Goal: Task Accomplishment & Management: Complete application form

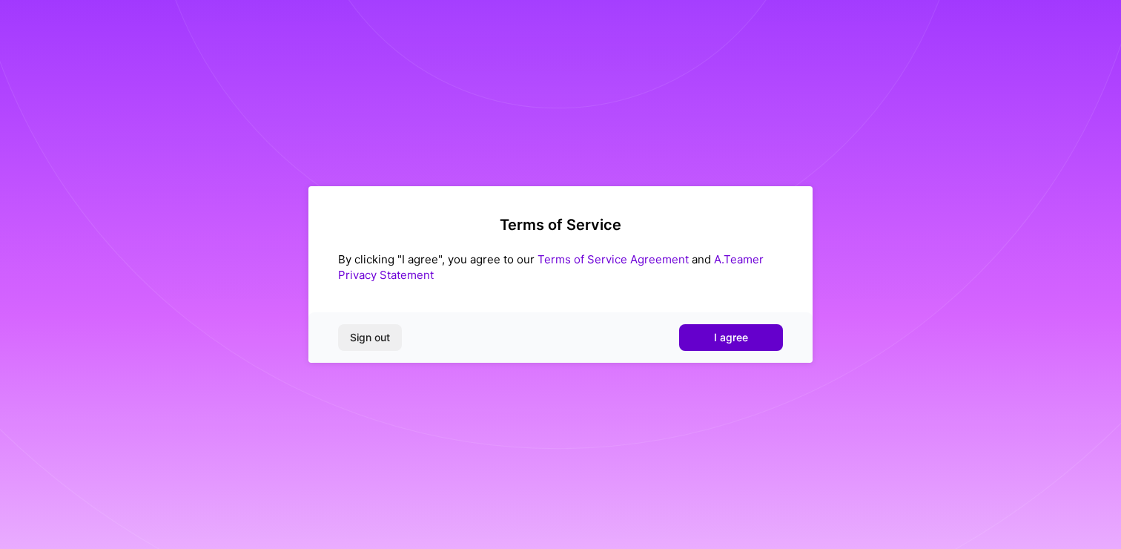
click at [731, 331] on span "I agree" at bounding box center [731, 337] width 34 height 15
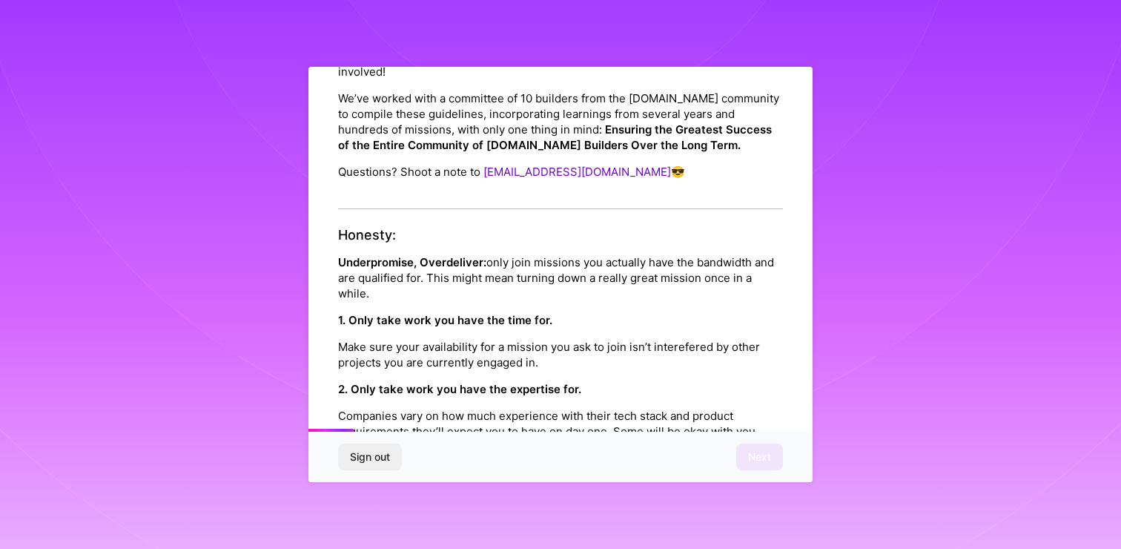
scroll to position [145, 0]
drag, startPoint x: 339, startPoint y: 247, endPoint x: 450, endPoint y: 251, distance: 111.3
click at [450, 254] on strong "Underpromise, Overdeliver:" at bounding box center [412, 261] width 148 height 14
click at [568, 261] on p "Underpromise, Overdeliver: only join missions you actually have the bandwidth a…" at bounding box center [560, 276] width 445 height 47
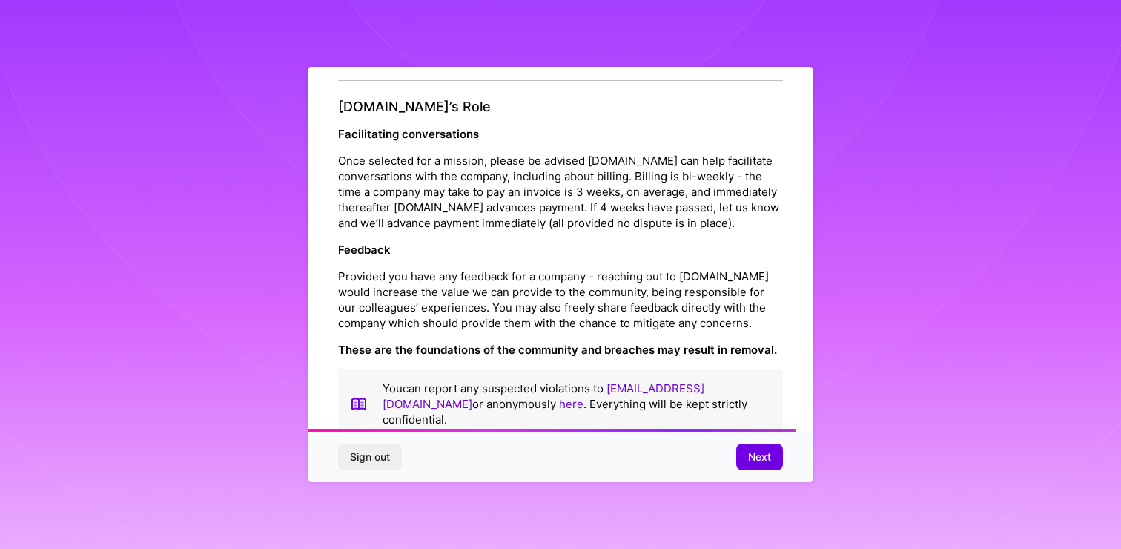
scroll to position [1624, 0]
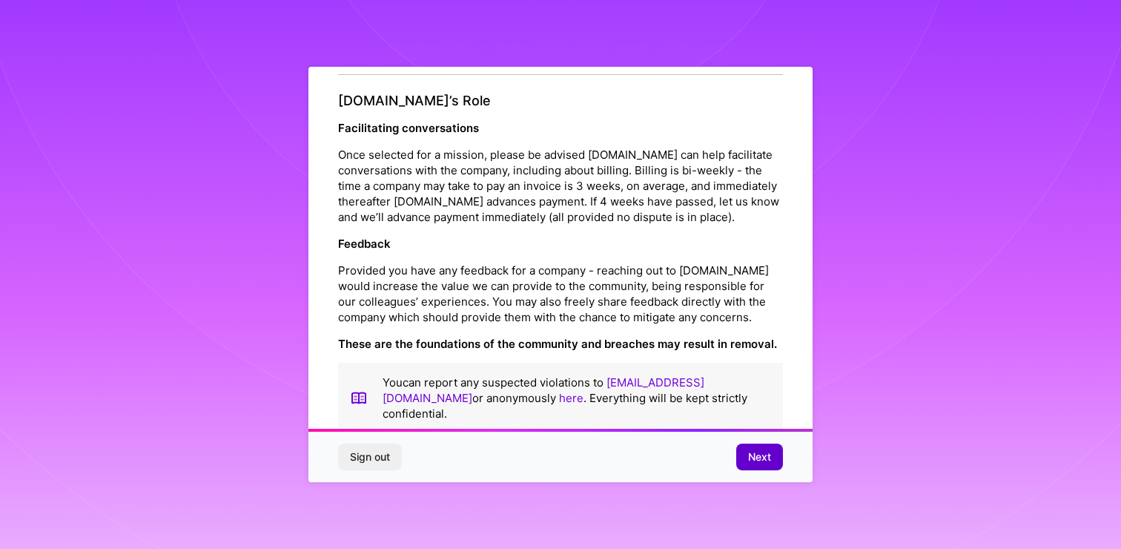
click at [753, 452] on span "Next" at bounding box center [759, 456] width 23 height 15
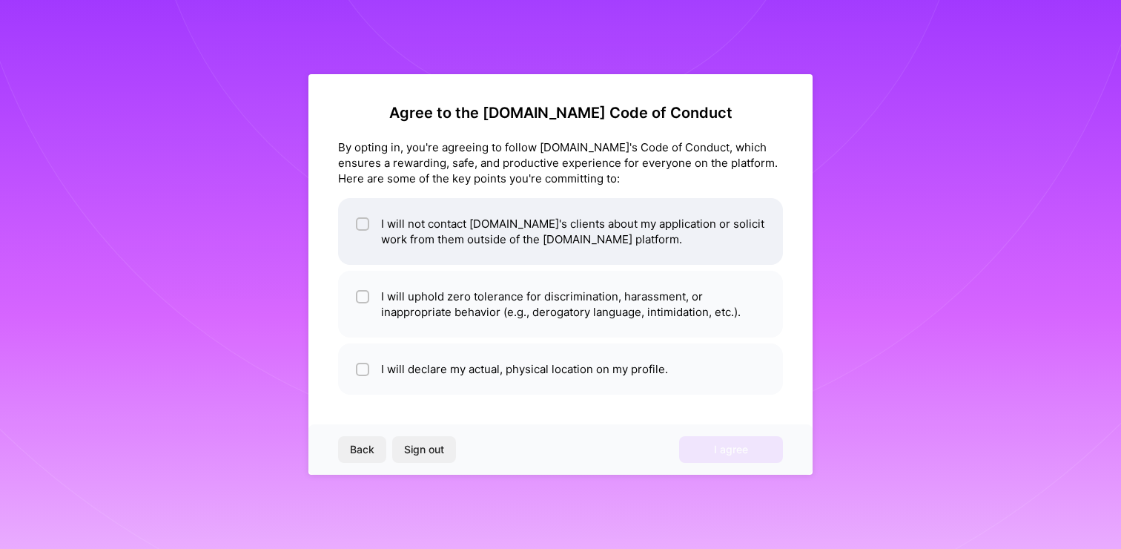
click at [562, 236] on li "I will not contact A.Team's clients about my application or solicit work from t…" at bounding box center [560, 231] width 445 height 67
checkbox input "true"
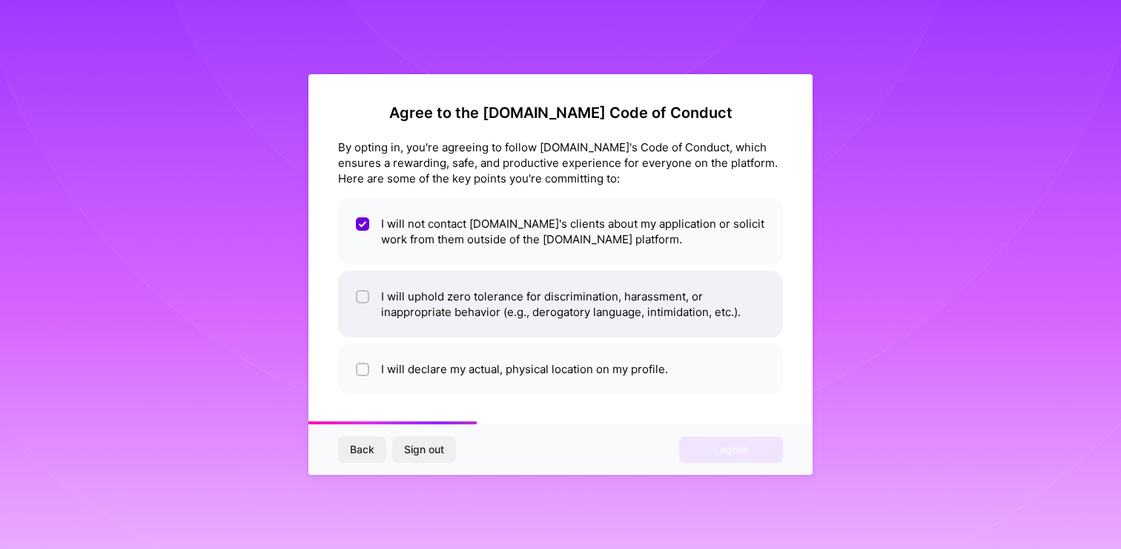
click at [488, 302] on li "I will uphold zero tolerance for discrimination, harassment, or inappropriate b…" at bounding box center [560, 304] width 445 height 67
checkbox input "true"
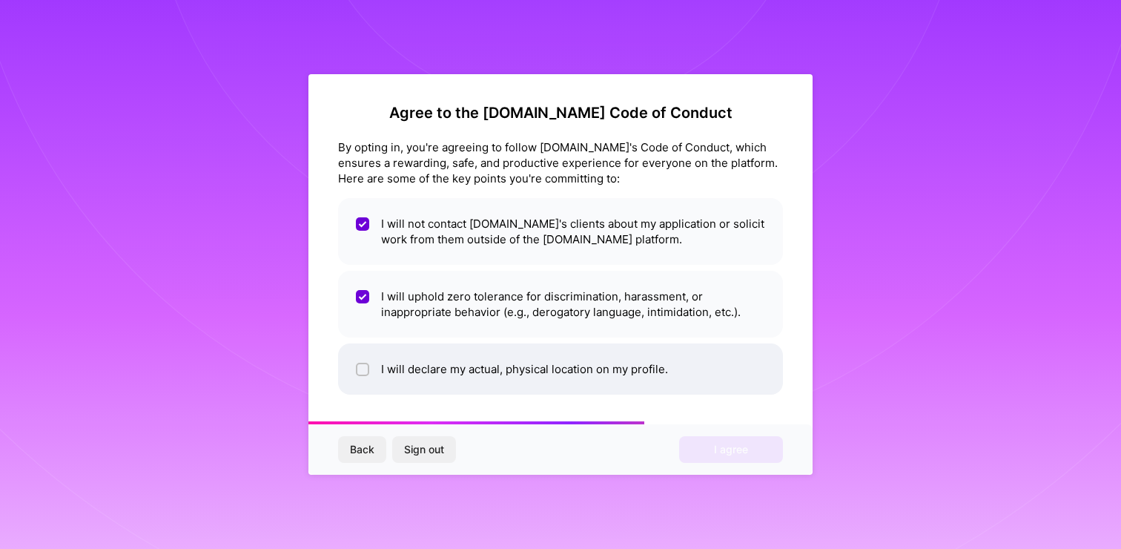
click at [446, 377] on li "I will declare my actual, physical location on my profile." at bounding box center [560, 368] width 445 height 51
checkbox input "true"
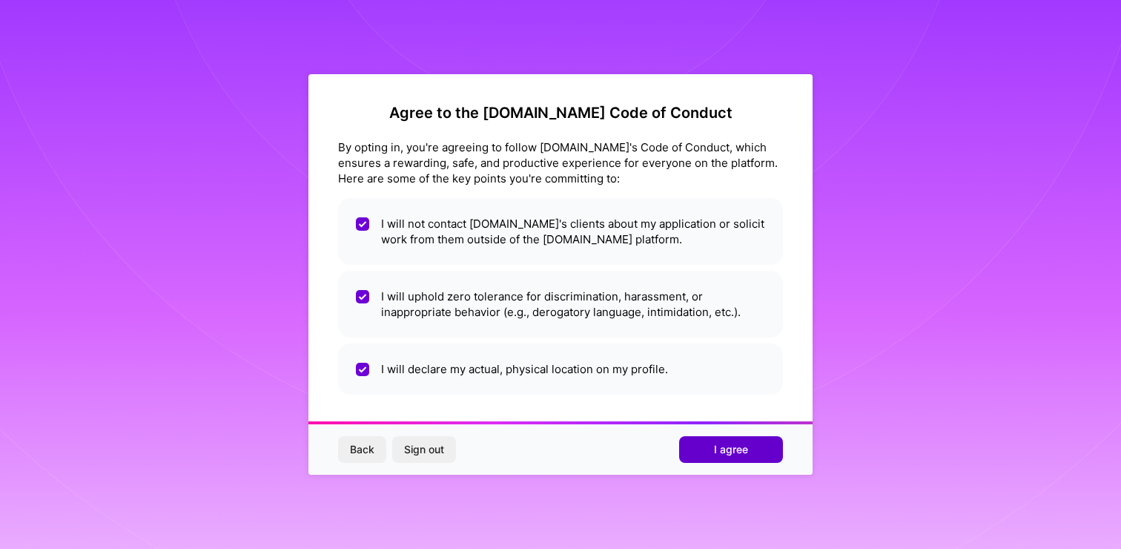
click at [725, 451] on span "I agree" at bounding box center [731, 449] width 34 height 15
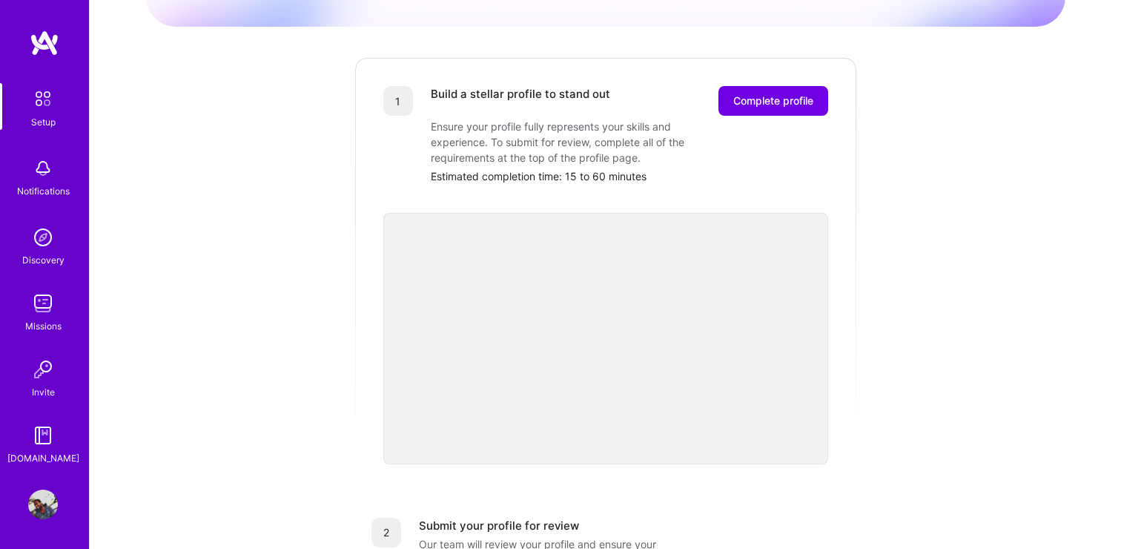
scroll to position [188, 0]
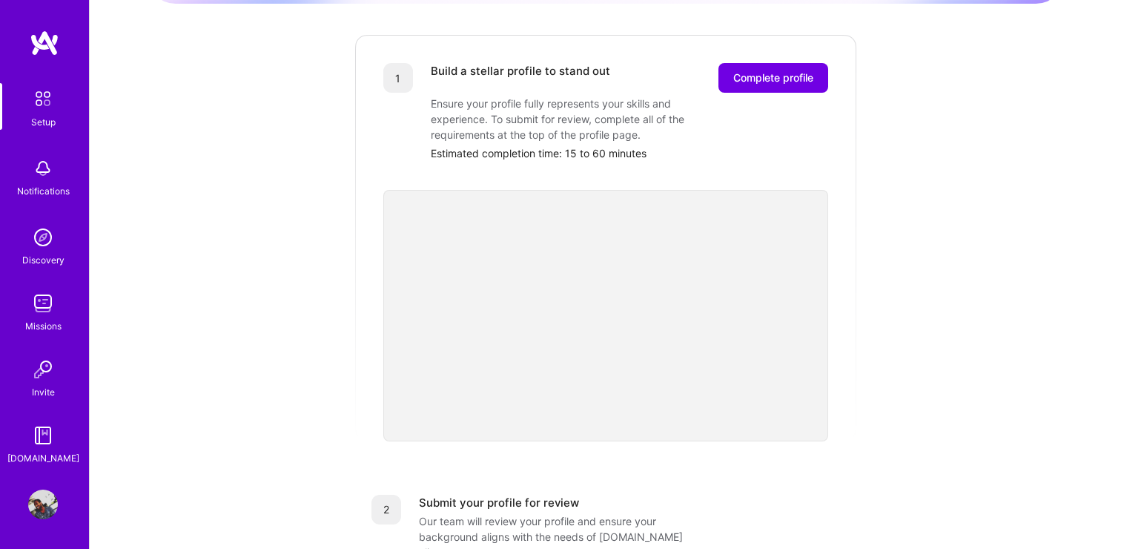
click at [997, 220] on div "Getting started as an A.Team Builder Complete the steps below to request to joi…" at bounding box center [605, 391] width 919 height 1136
click at [770, 70] on span "Complete profile" at bounding box center [773, 77] width 80 height 15
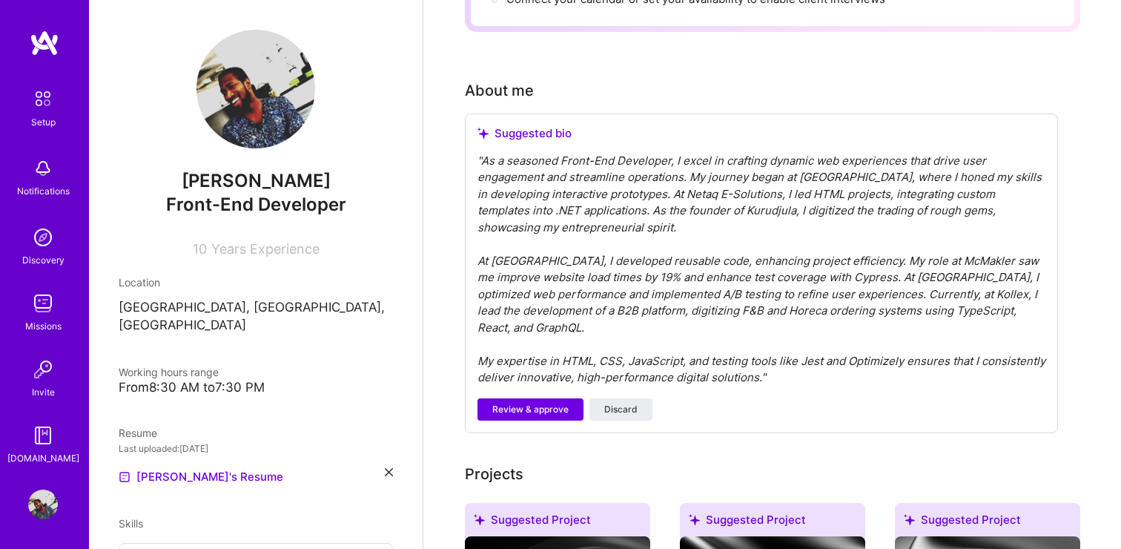
scroll to position [355, 0]
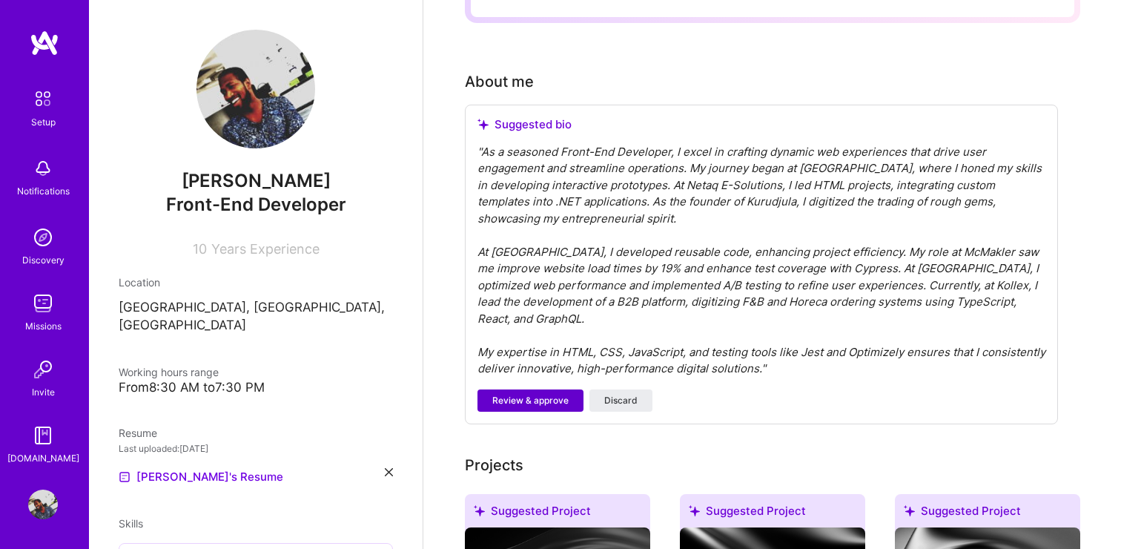
click at [537, 394] on span "Review & approve" at bounding box center [530, 400] width 76 height 13
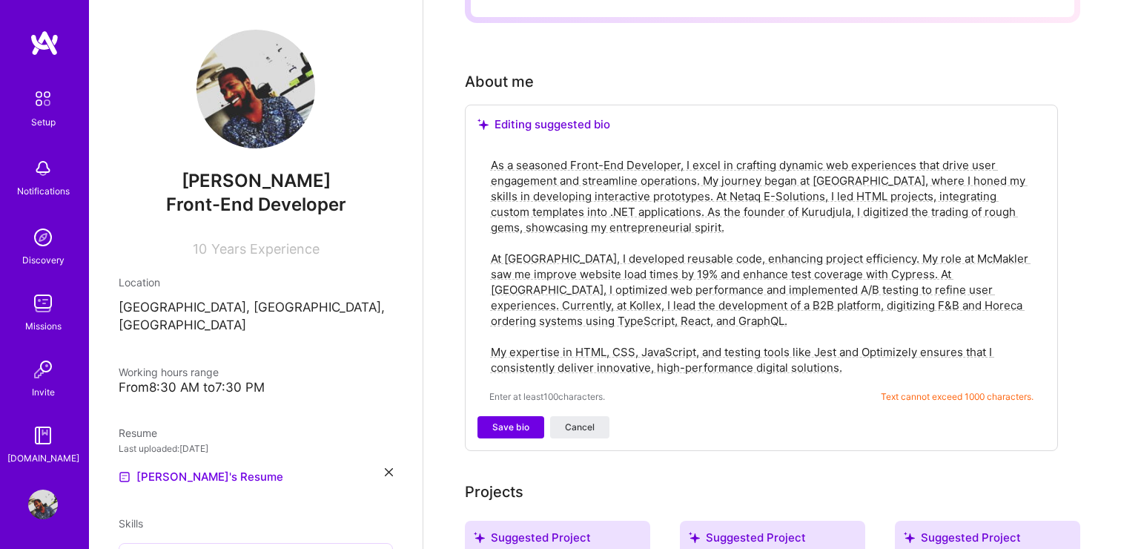
click at [705, 289] on textarea "As a seasoned Front-End Developer, I excel in crafting dynamic web experiences …" at bounding box center [761, 266] width 544 height 221
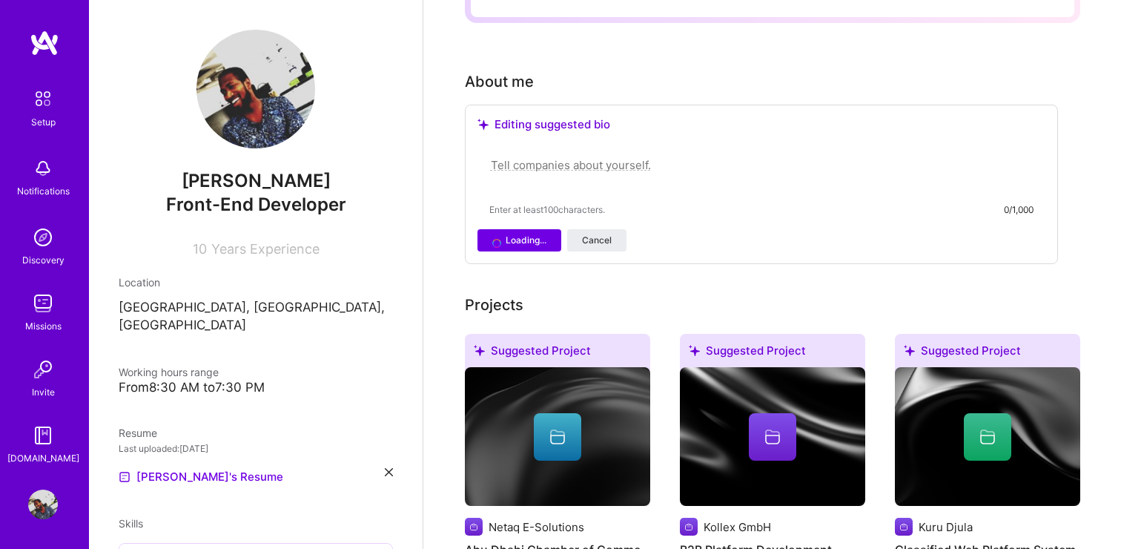
paste textarea "As a seasoned UI Engineer / Frontend Engineer, I am passionate about crafting e…"
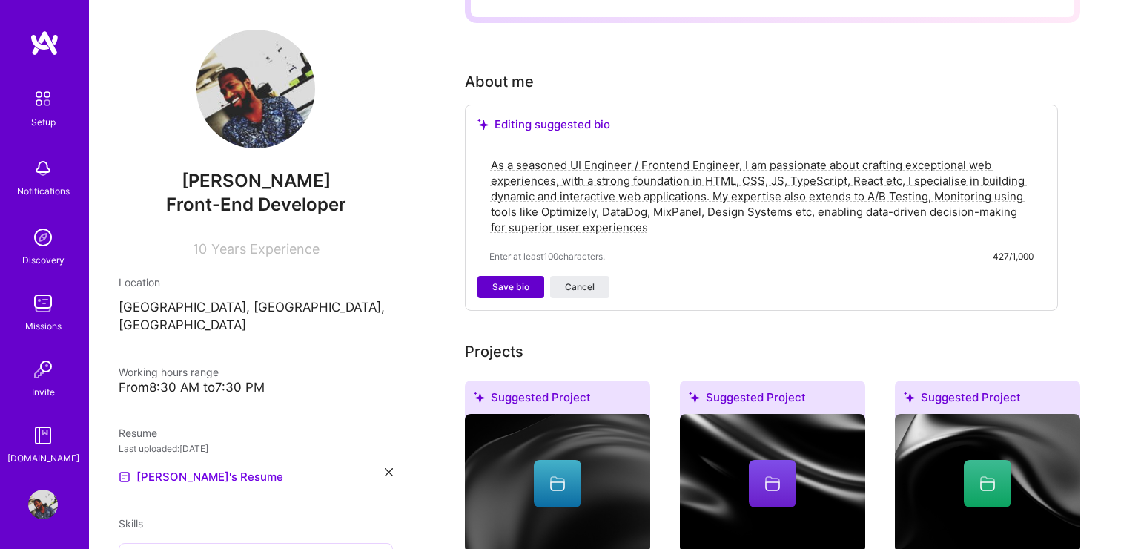
type textarea "As a seasoned UI Engineer / Frontend Engineer, I am passionate about crafting e…"
click at [510, 280] on span "Save bio" at bounding box center [510, 286] width 37 height 13
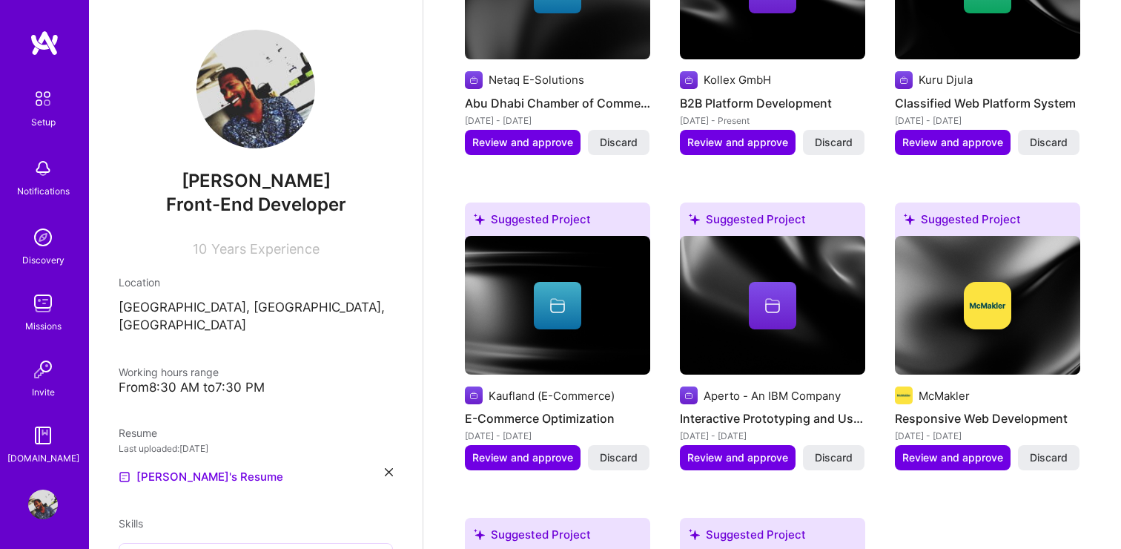
scroll to position [693, 0]
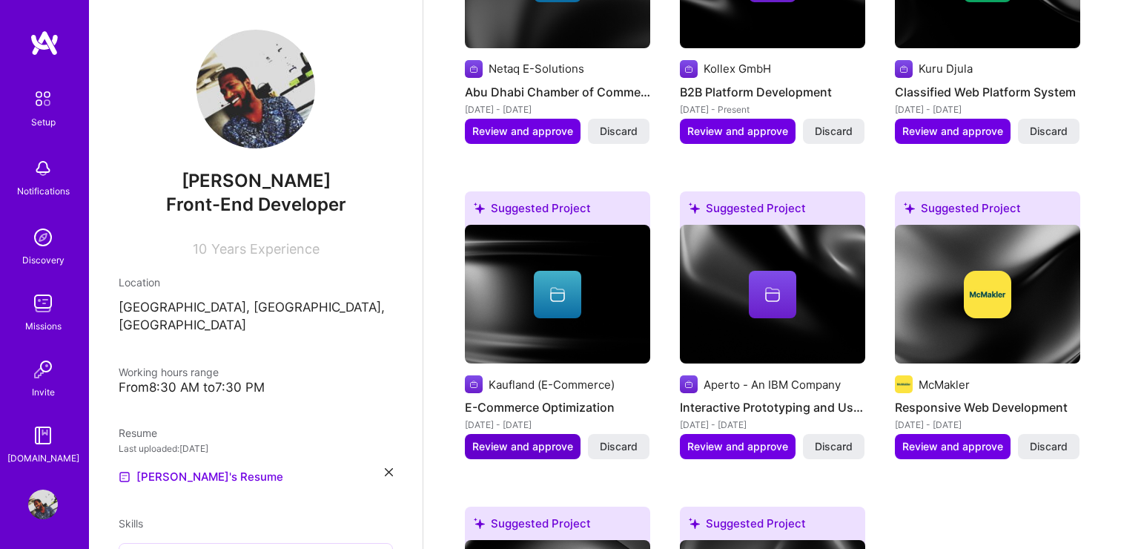
click at [509, 439] on span "Review and approve" at bounding box center [522, 446] width 101 height 15
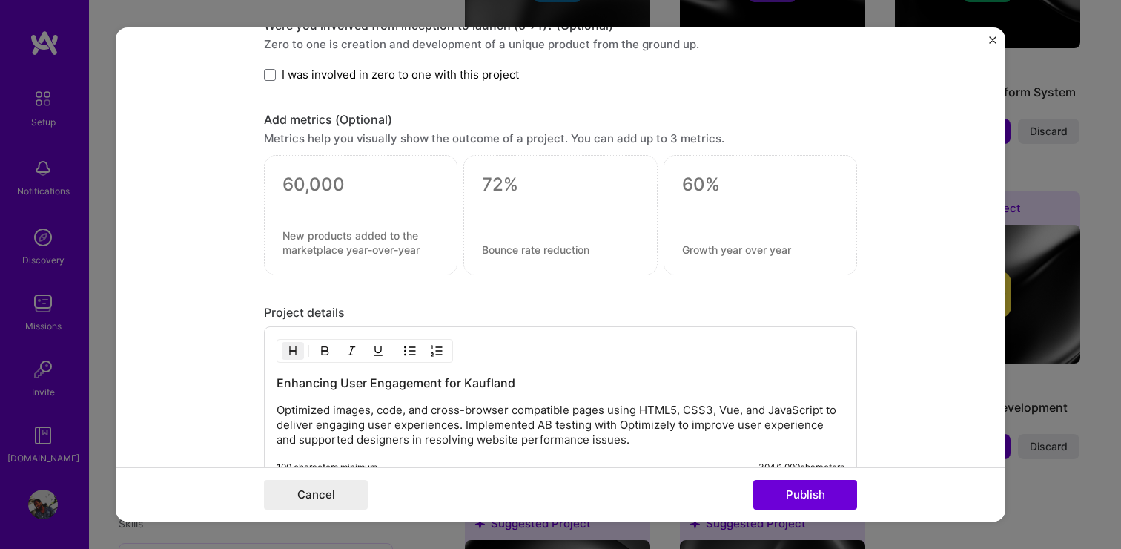
scroll to position [1089, 0]
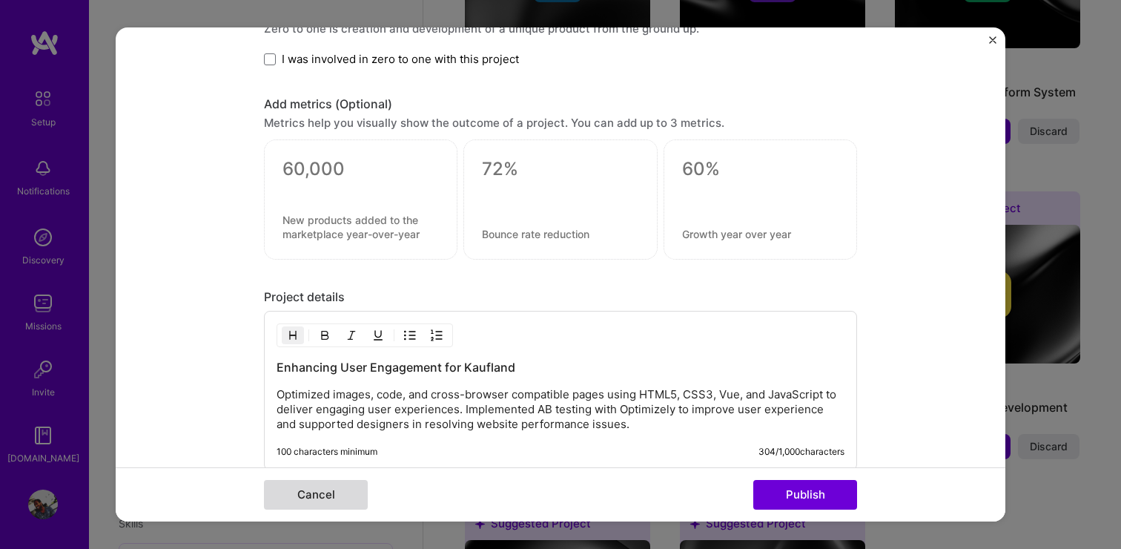
click at [337, 497] on button "Cancel" at bounding box center [316, 495] width 104 height 30
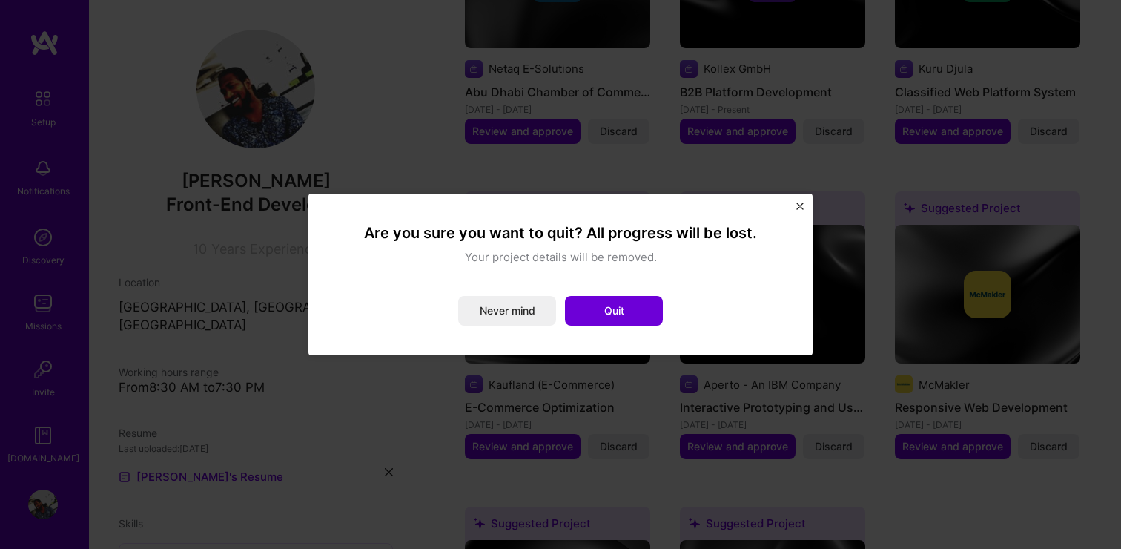
click at [807, 207] on div "Are you sure you want to quit? All progress will be lost. Your project details …" at bounding box center [560, 274] width 504 height 162
click at [800, 207] on img "Close" at bounding box center [799, 205] width 7 height 7
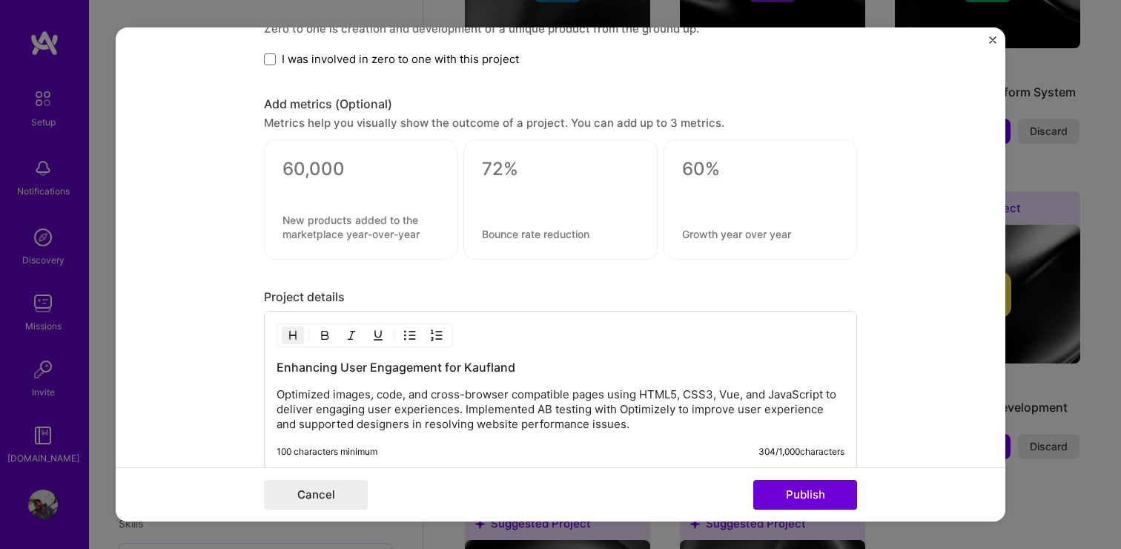
click at [997, 42] on form "Editing suggested project This project is suggested based on your LinkedIn, res…" at bounding box center [561, 274] width 890 height 494
click at [993, 42] on img "Close" at bounding box center [992, 39] width 7 height 7
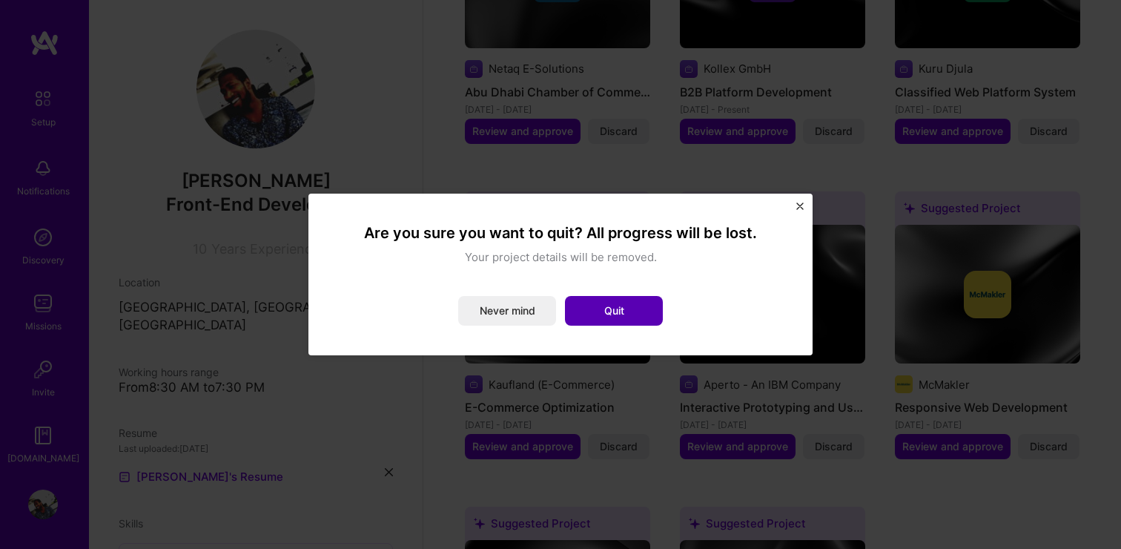
click at [631, 308] on button "Quit" at bounding box center [614, 311] width 98 height 30
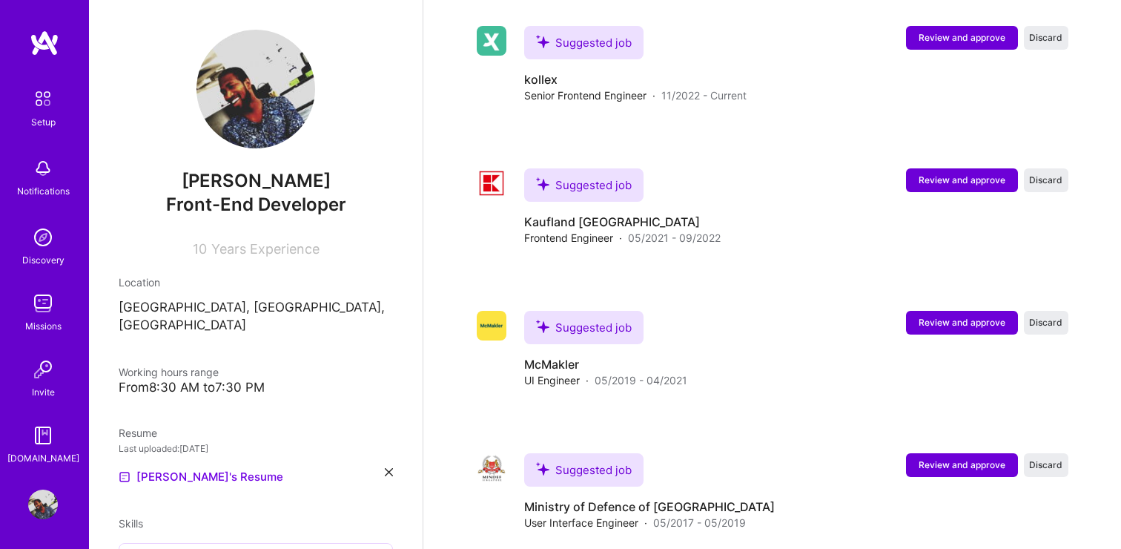
scroll to position [1498, 0]
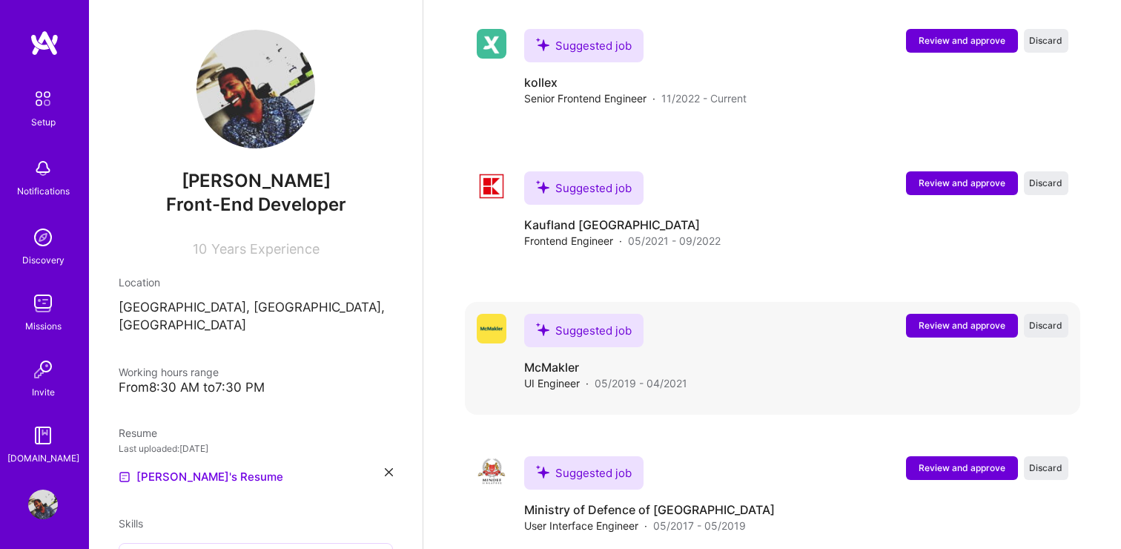
click at [947, 319] on span "Review and approve" at bounding box center [962, 325] width 87 height 13
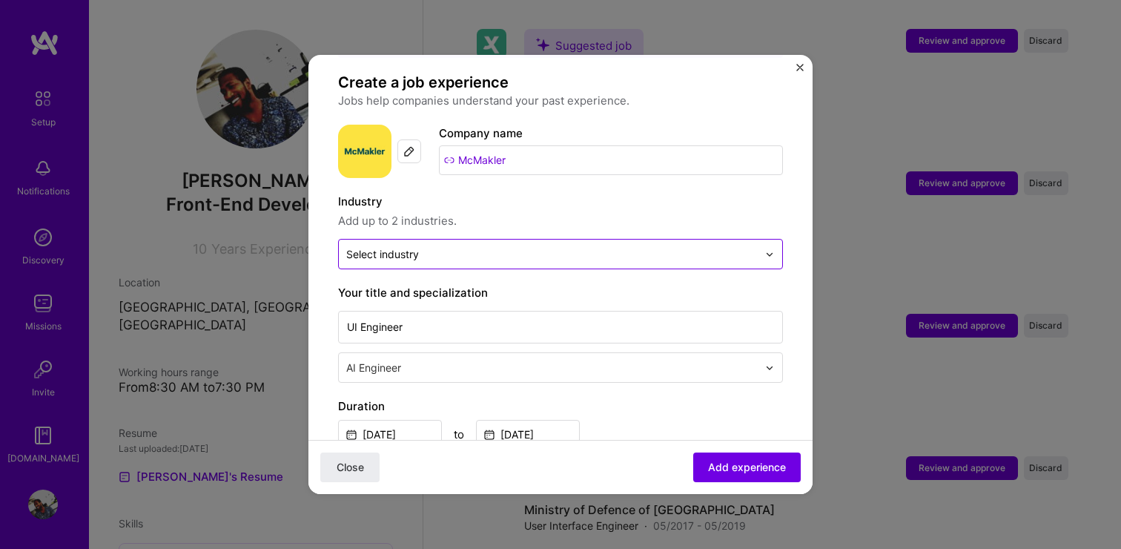
scroll to position [123, 0]
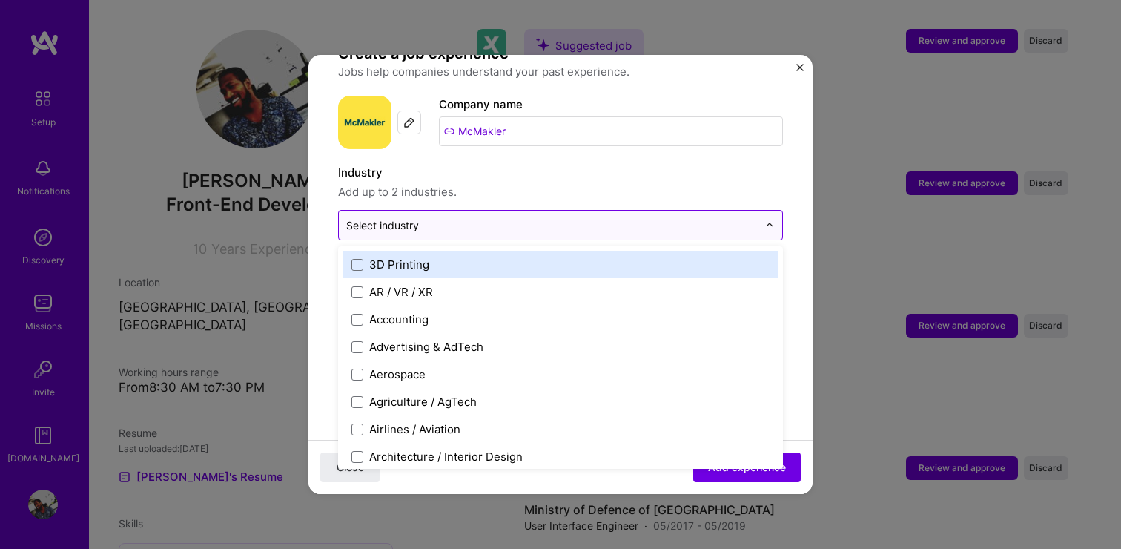
click at [394, 217] on div "Select industry 0" at bounding box center [382, 225] width 73 height 16
type input "pro"
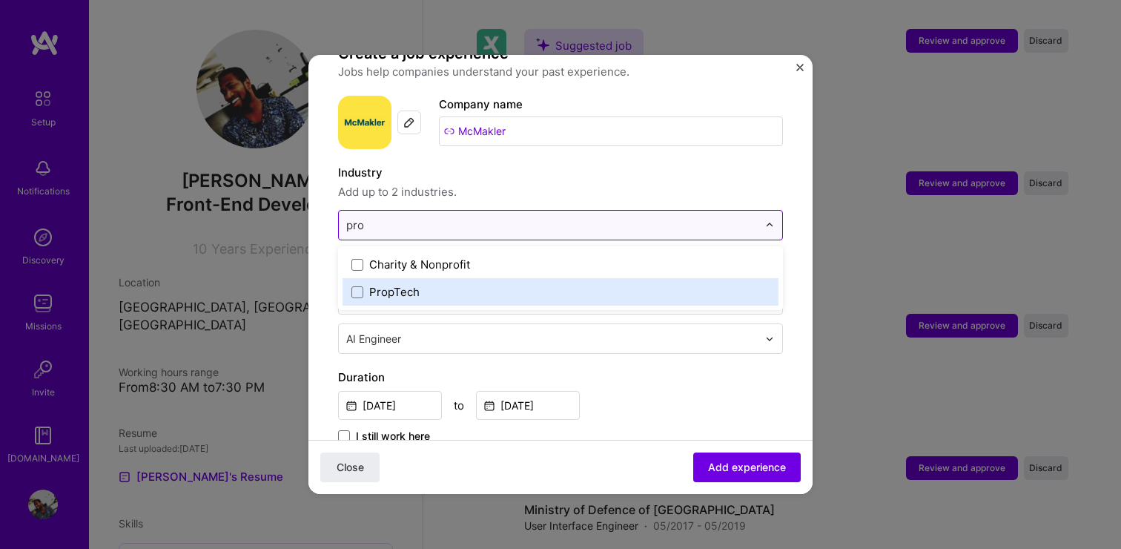
click at [380, 284] on div "PropTech" at bounding box center [394, 292] width 50 height 16
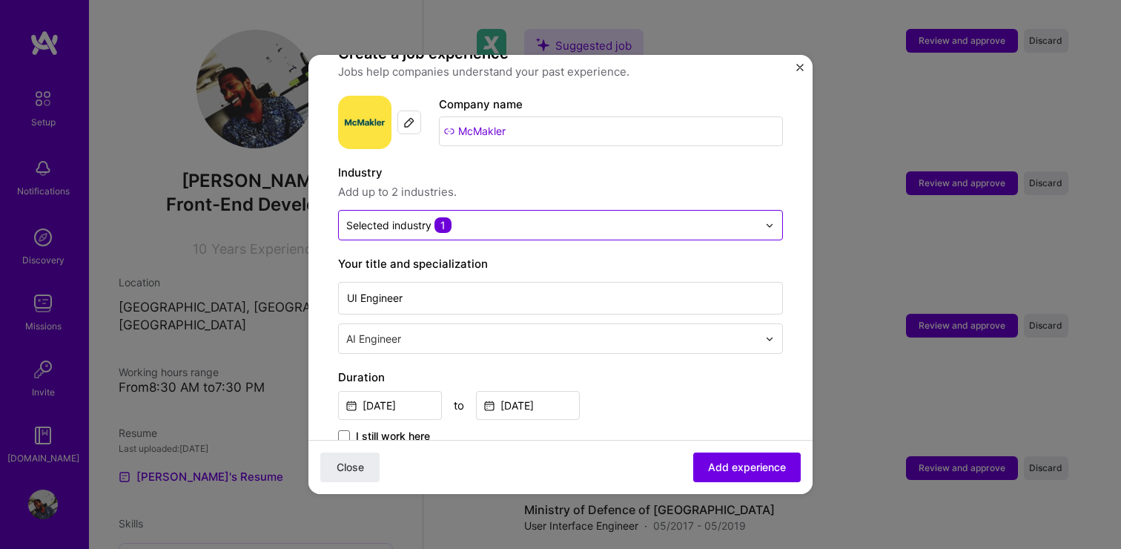
click at [800, 171] on form "Adding suggested job This job is suggested based on your LinkedIn, resume or A.…" at bounding box center [560, 551] width 504 height 1181
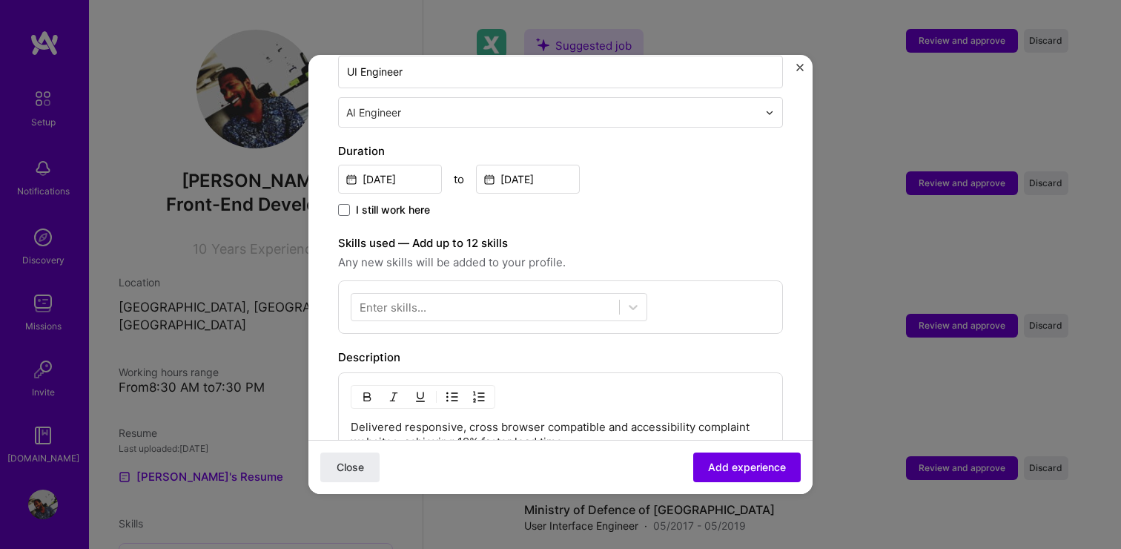
scroll to position [353, 0]
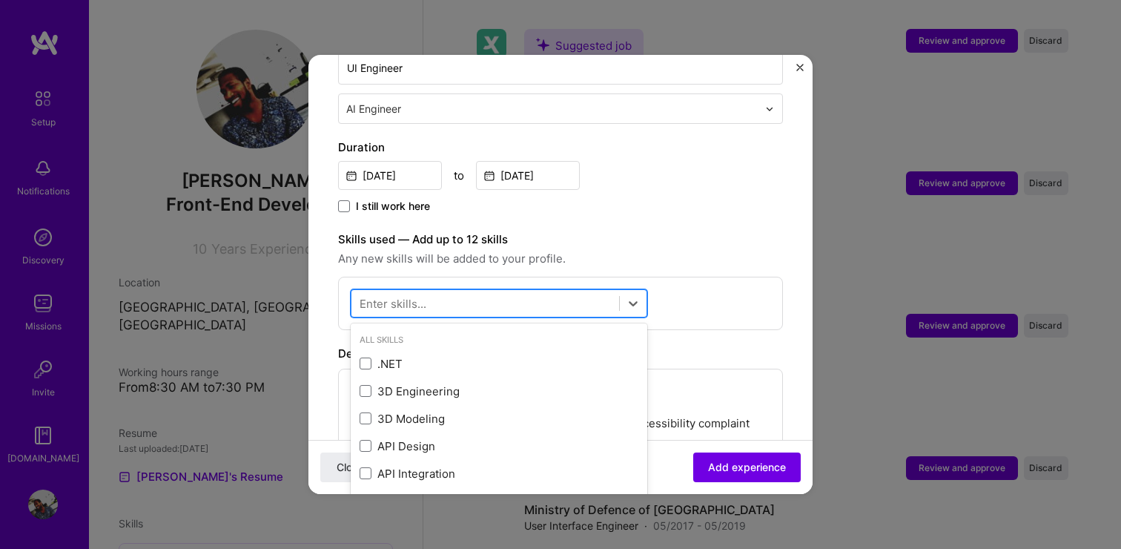
click at [474, 291] on div at bounding box center [485, 303] width 268 height 24
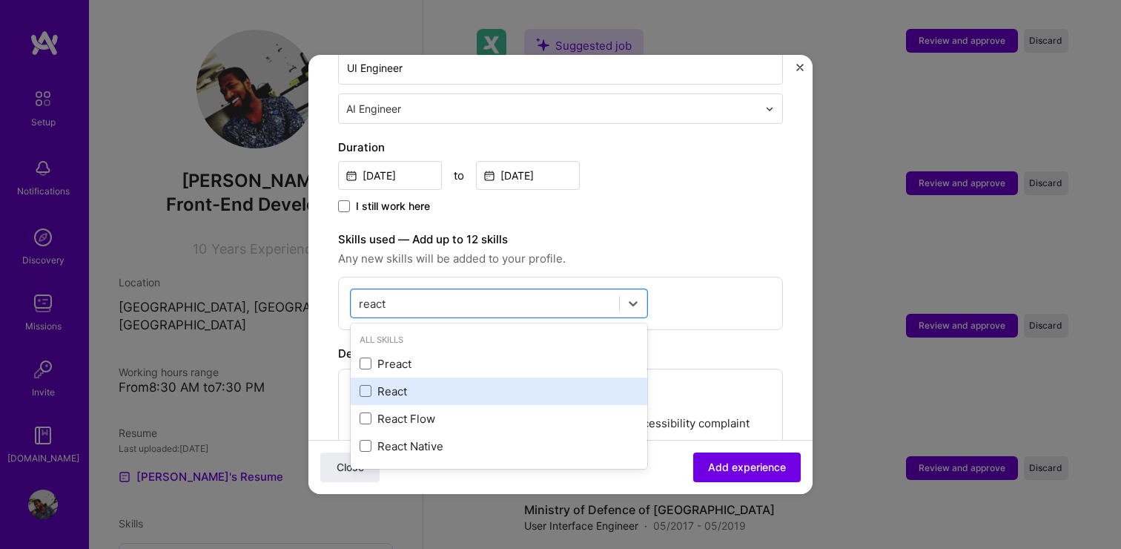
click at [384, 383] on div "React" at bounding box center [499, 391] width 279 height 16
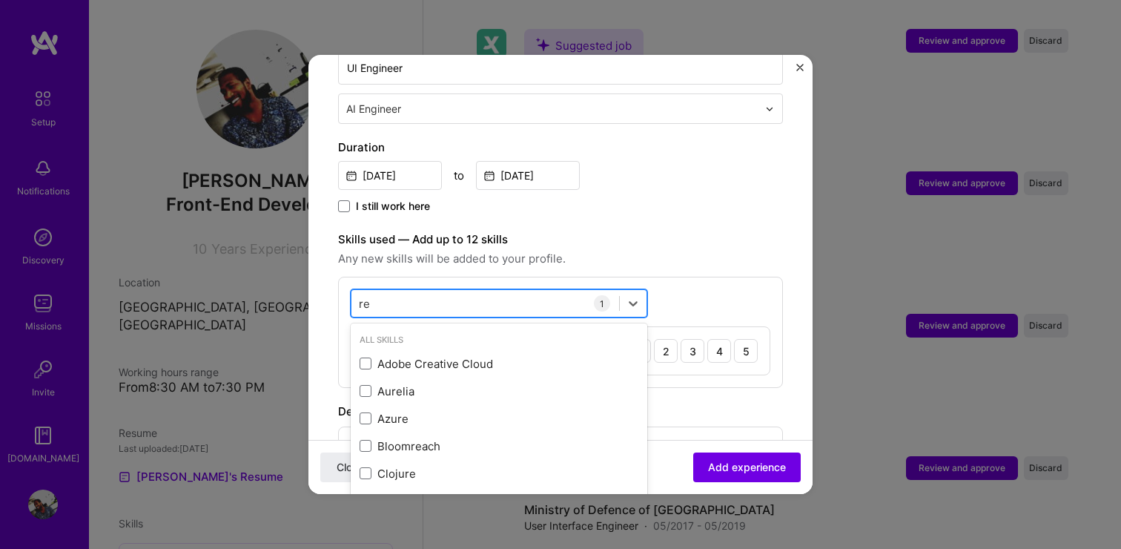
type input "r"
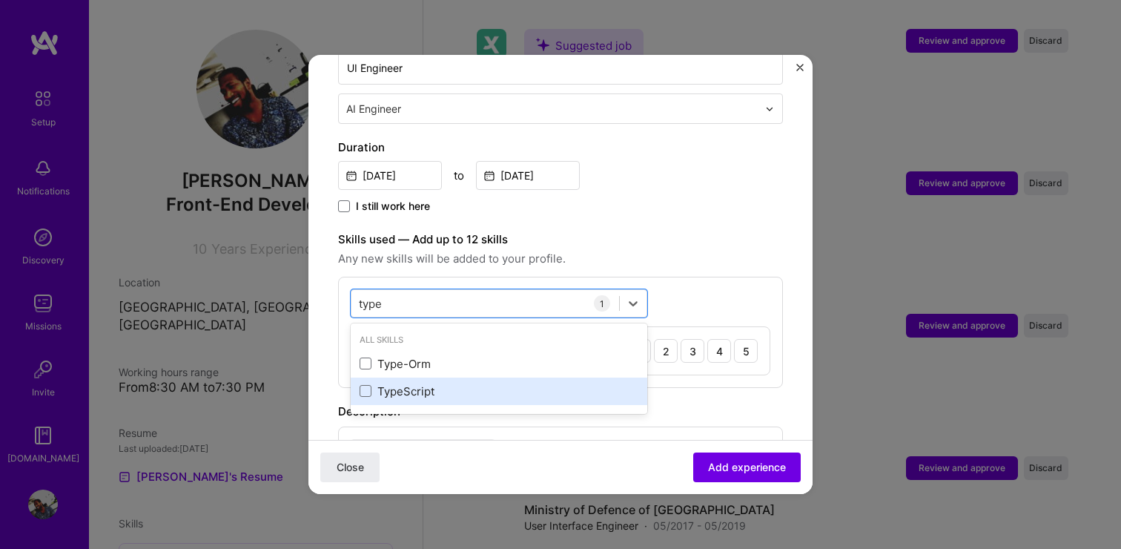
click at [397, 383] on div "TypeScript" at bounding box center [499, 391] width 279 height 16
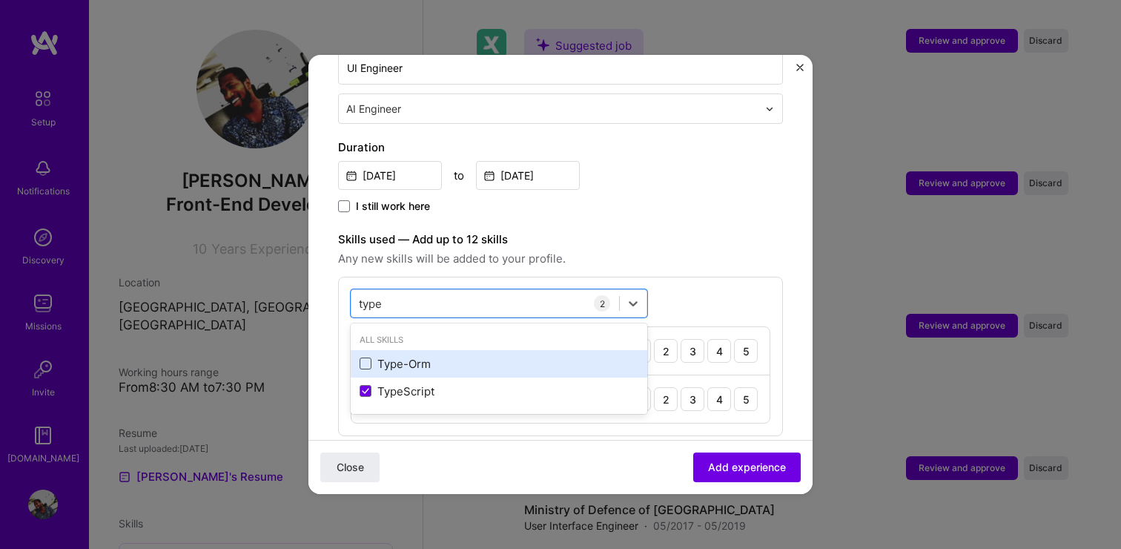
click at [367, 357] on span at bounding box center [366, 363] width 12 height 12
click at [0, 0] on input "checkbox" at bounding box center [0, 0] width 0 height 0
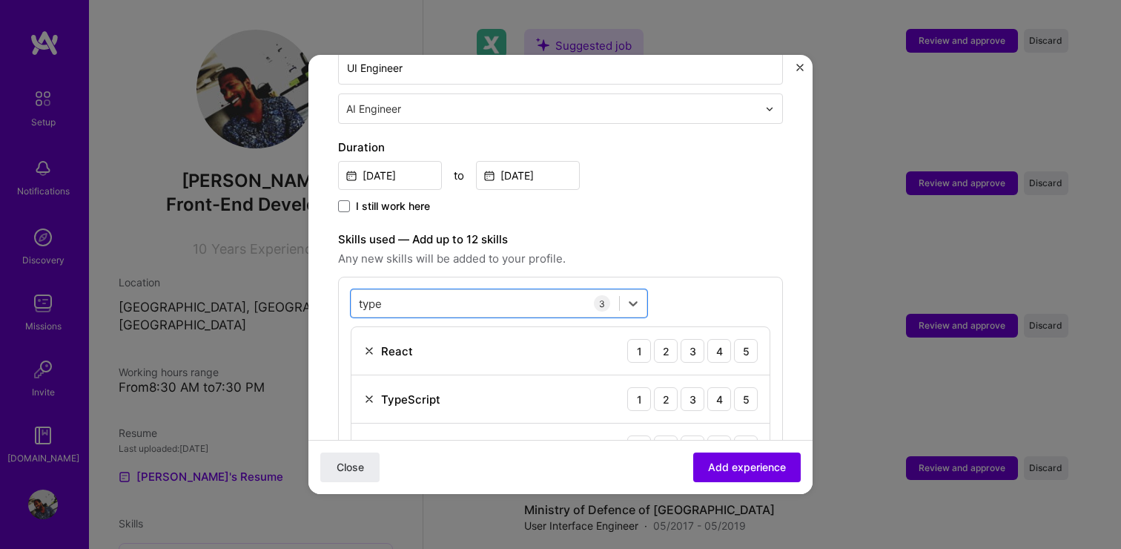
drag, startPoint x: 400, startPoint y: 291, endPoint x: 331, endPoint y: 290, distance: 68.9
click at [331, 290] on form "Adding suggested job This job is suggested based on your LinkedIn, resume or A.…" at bounding box center [560, 399] width 504 height 1335
drag, startPoint x: 397, startPoint y: 287, endPoint x: 346, endPoint y: 287, distance: 50.4
click at [346, 287] on div "option Type-Orm, selected. option Type-Orm selected, 0 of 2. 2 results availabl…" at bounding box center [560, 381] width 445 height 208
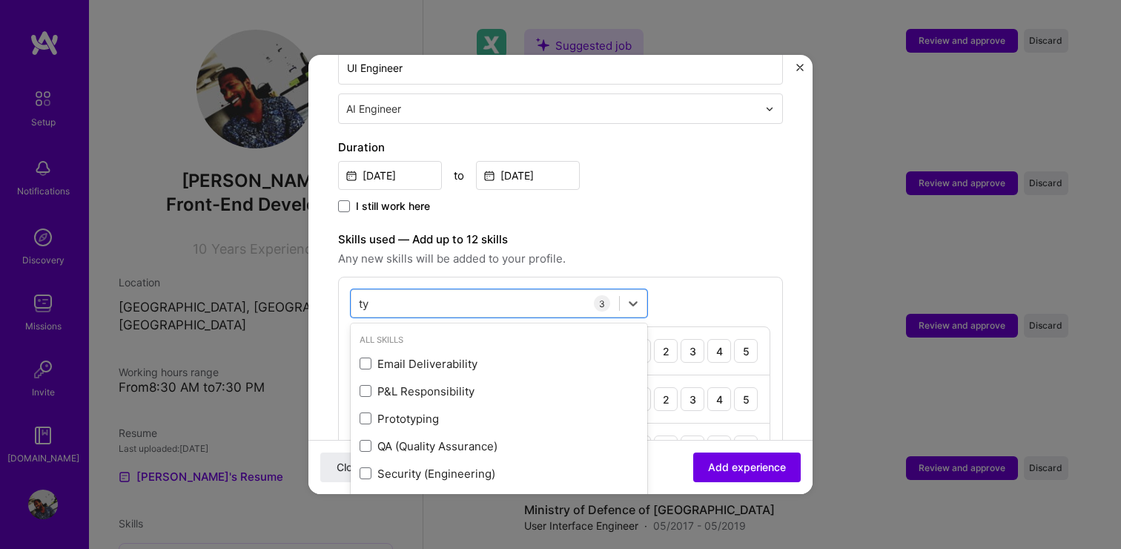
type input "t"
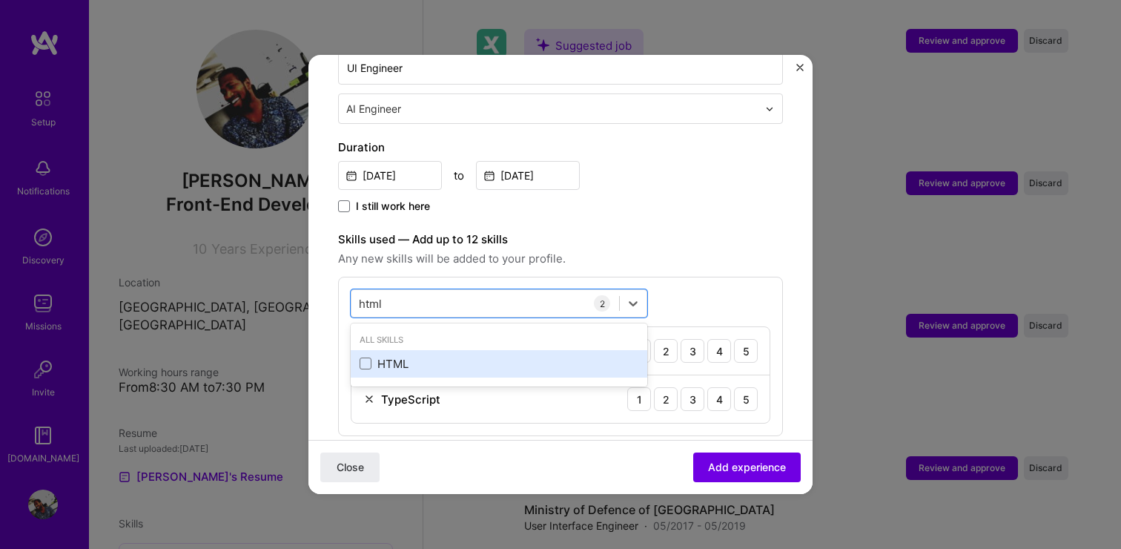
click at [385, 356] on div "HTML" at bounding box center [499, 364] width 279 height 16
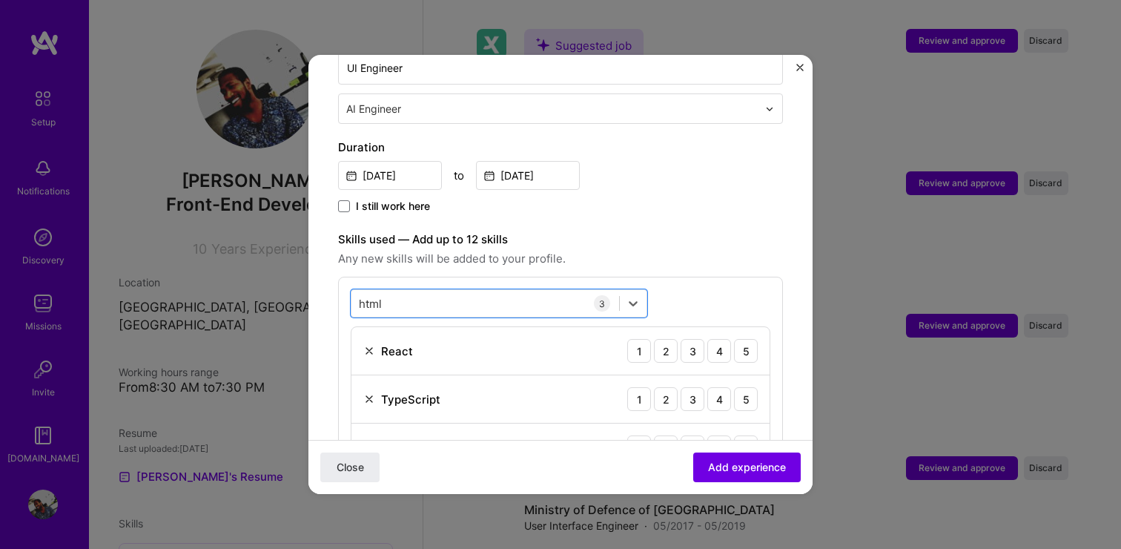
drag, startPoint x: 391, startPoint y: 291, endPoint x: 342, endPoint y: 291, distance: 49.7
click at [342, 291] on div "option HTML, selected. Select is focused ,type to refine list, press Down to op…" at bounding box center [560, 381] width 445 height 208
type input "h"
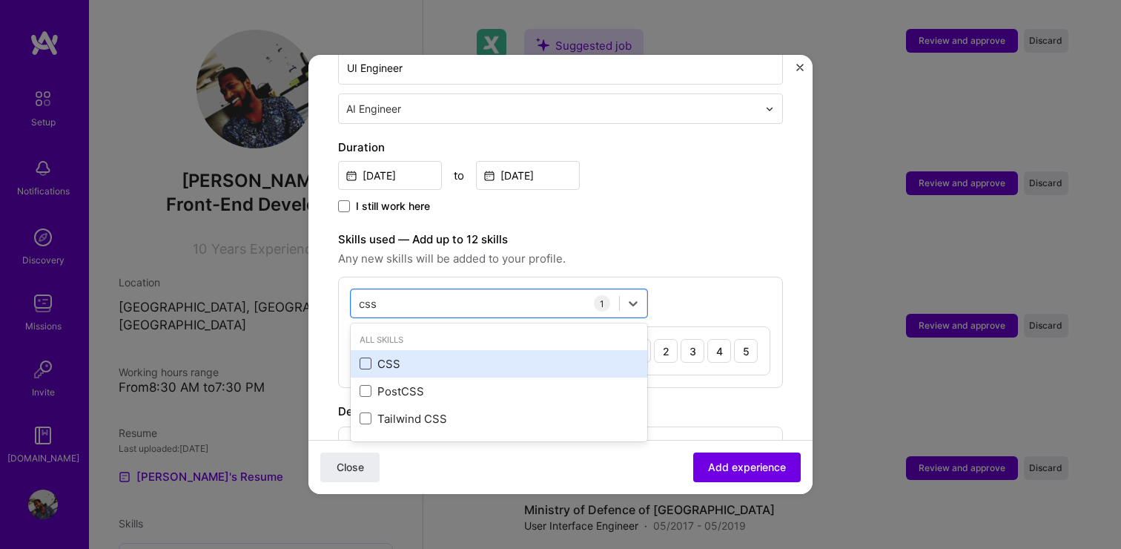
click at [367, 357] on span at bounding box center [366, 363] width 12 height 12
click at [0, 0] on input "checkbox" at bounding box center [0, 0] width 0 height 0
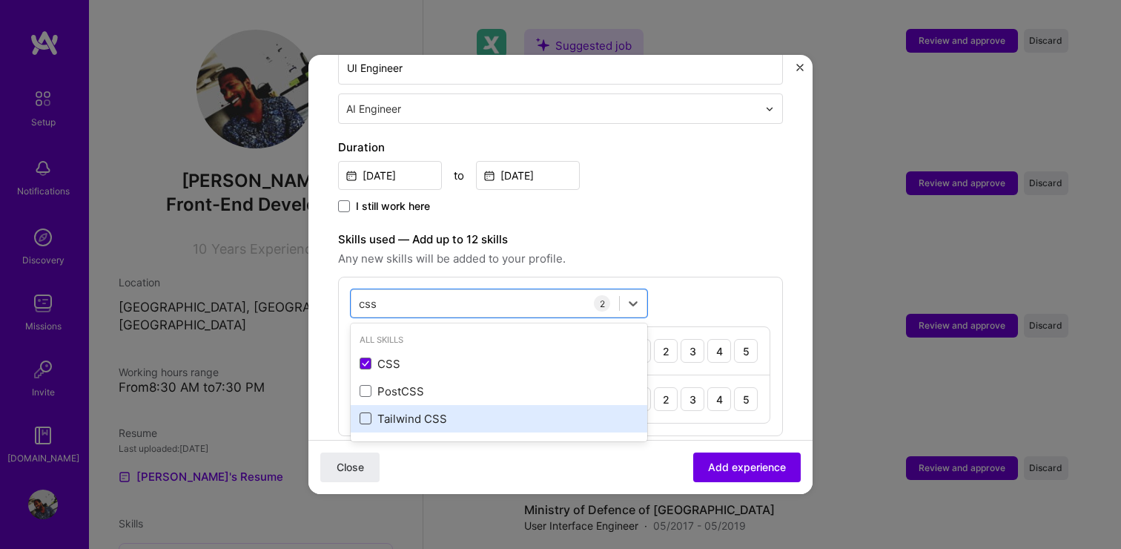
click at [365, 412] on span at bounding box center [366, 418] width 12 height 12
click at [0, 0] on input "checkbox" at bounding box center [0, 0] width 0 height 0
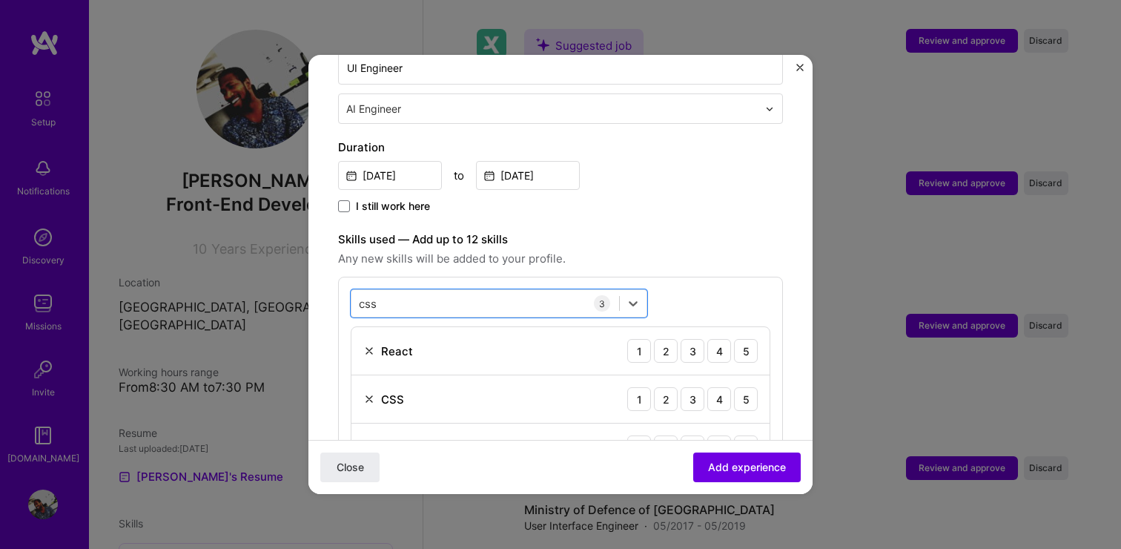
drag, startPoint x: 387, startPoint y: 288, endPoint x: 345, endPoint y: 288, distance: 41.5
click at [345, 288] on div "option Tailwind CSS, selected. Select is focused ,type to refine list, press Do…" at bounding box center [560, 381] width 445 height 208
type input "c"
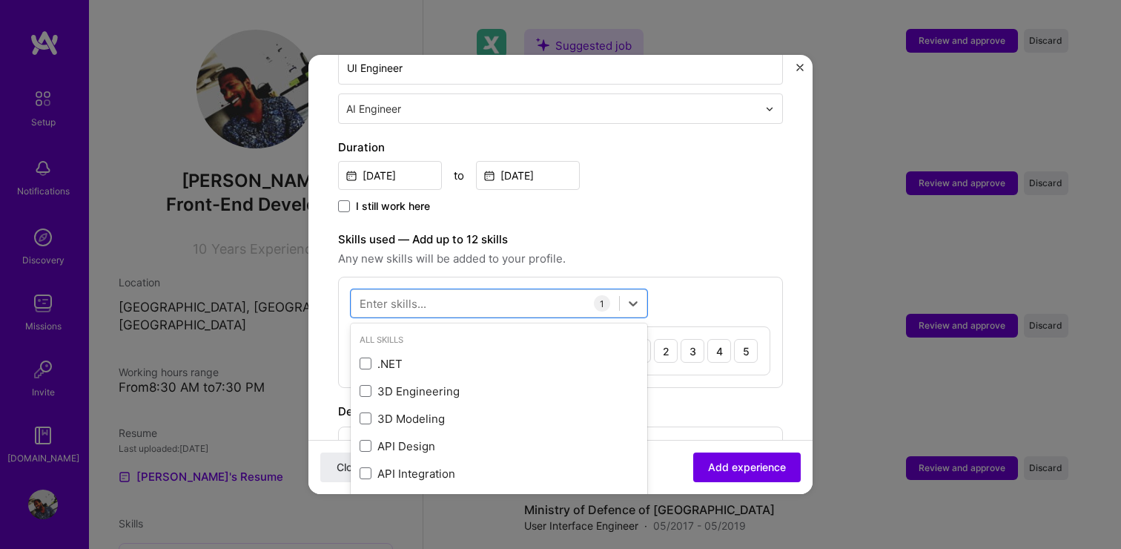
click at [678, 250] on span "Any new skills will be added to your profile." at bounding box center [560, 259] width 445 height 18
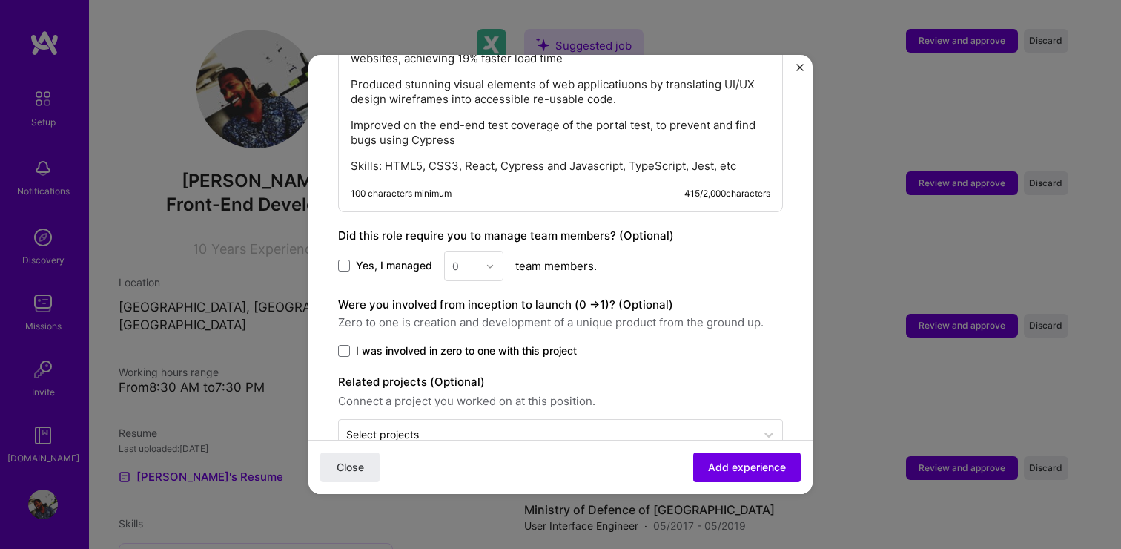
scroll to position [814, 0]
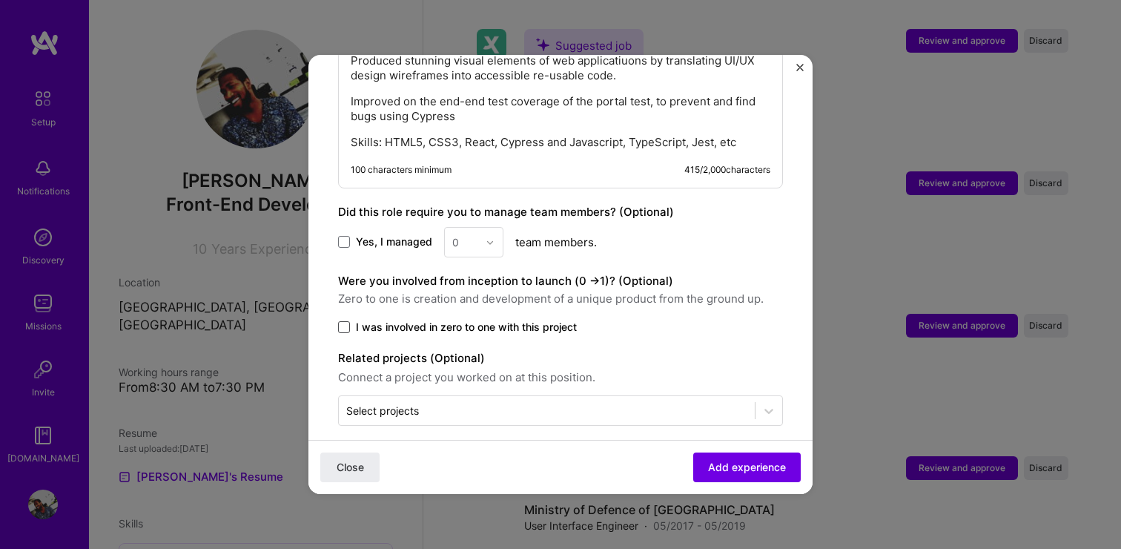
click at [343, 321] on span at bounding box center [344, 327] width 12 height 12
click at [0, 0] on input "I was involved in zero to one with this project" at bounding box center [0, 0] width 0 height 0
click at [744, 460] on span "Add experience" at bounding box center [747, 467] width 78 height 15
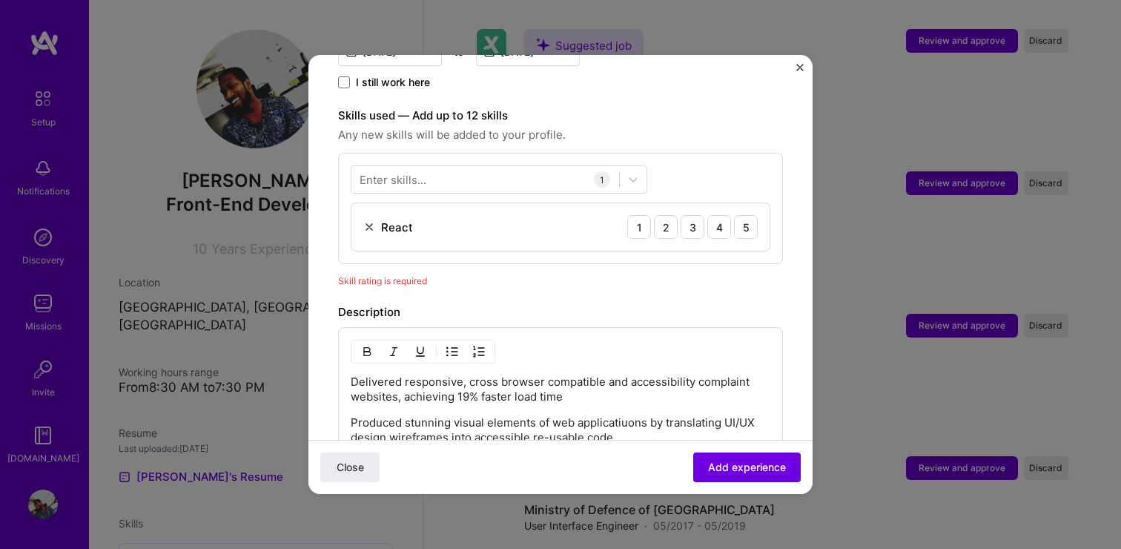
scroll to position [476, 0]
click at [721, 216] on div "4" at bounding box center [719, 228] width 24 height 24
click at [738, 471] on span "Add experience" at bounding box center [747, 467] width 78 height 15
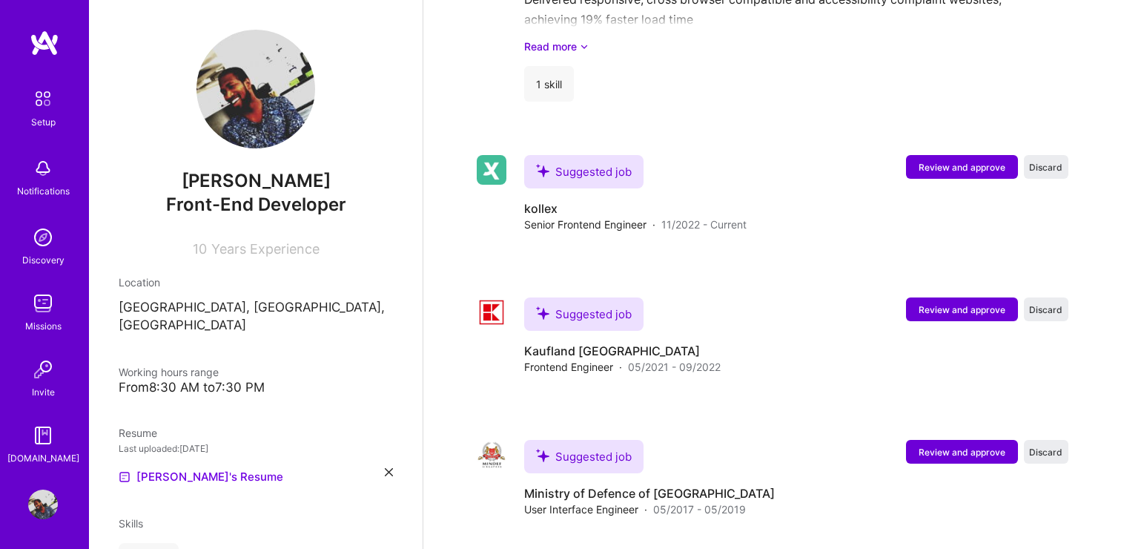
scroll to position [1679, 0]
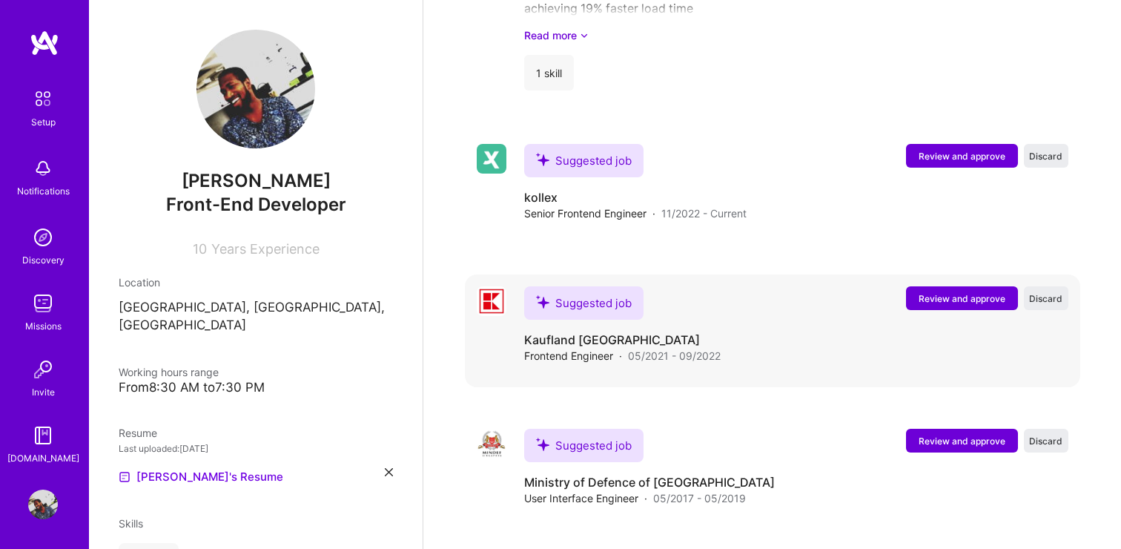
click at [969, 292] on span "Review and approve" at bounding box center [962, 298] width 87 height 13
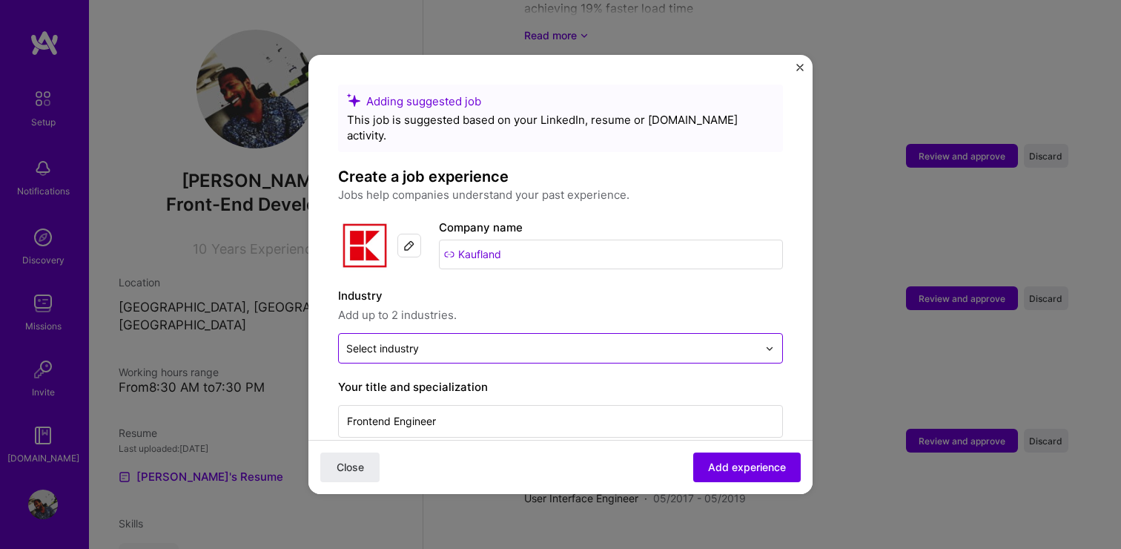
click at [470, 340] on input "text" at bounding box center [551, 348] width 411 height 16
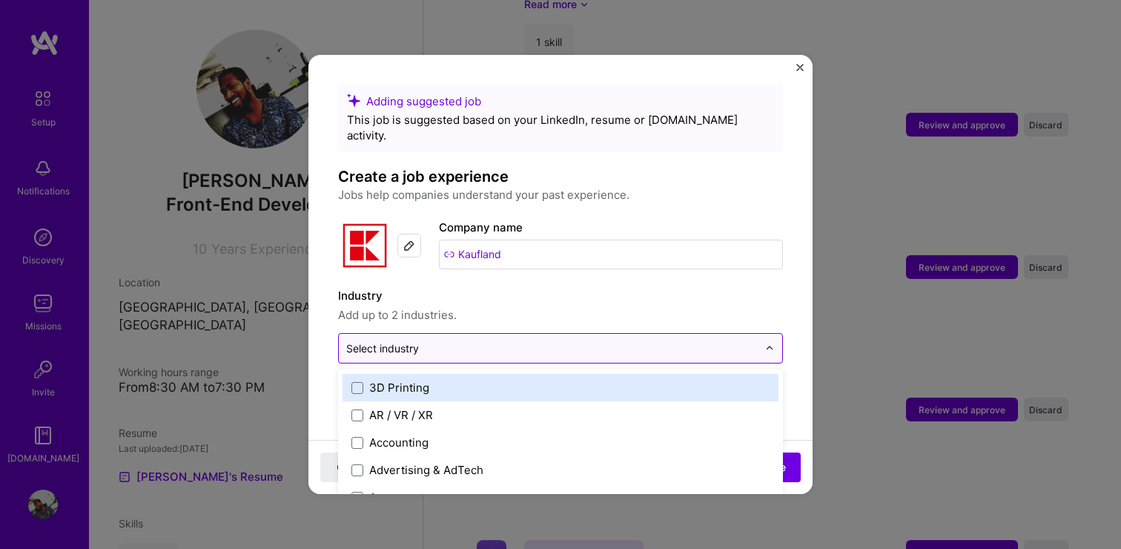
scroll to position [1713, 0]
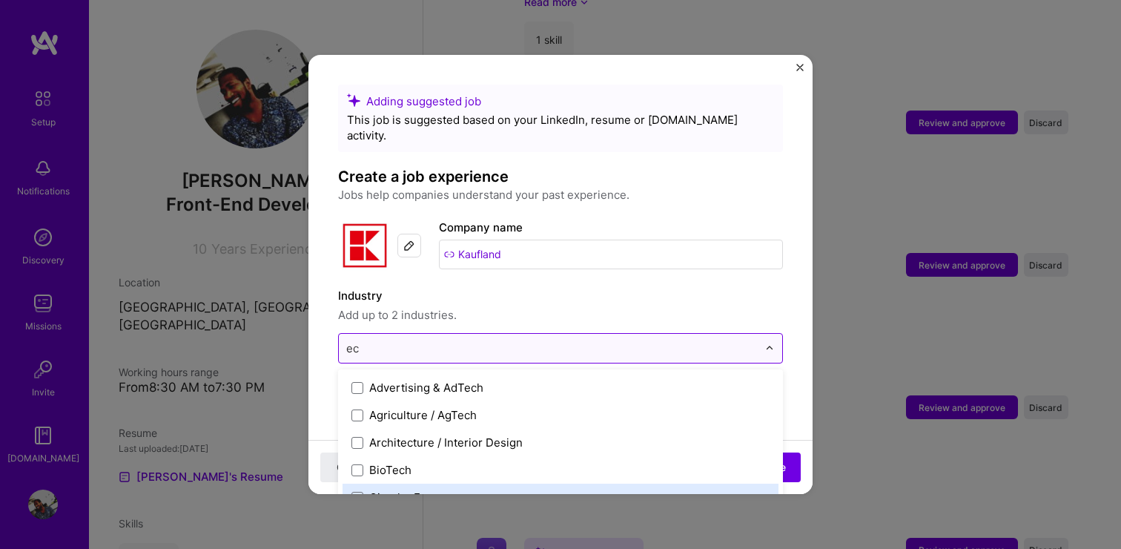
type input "e"
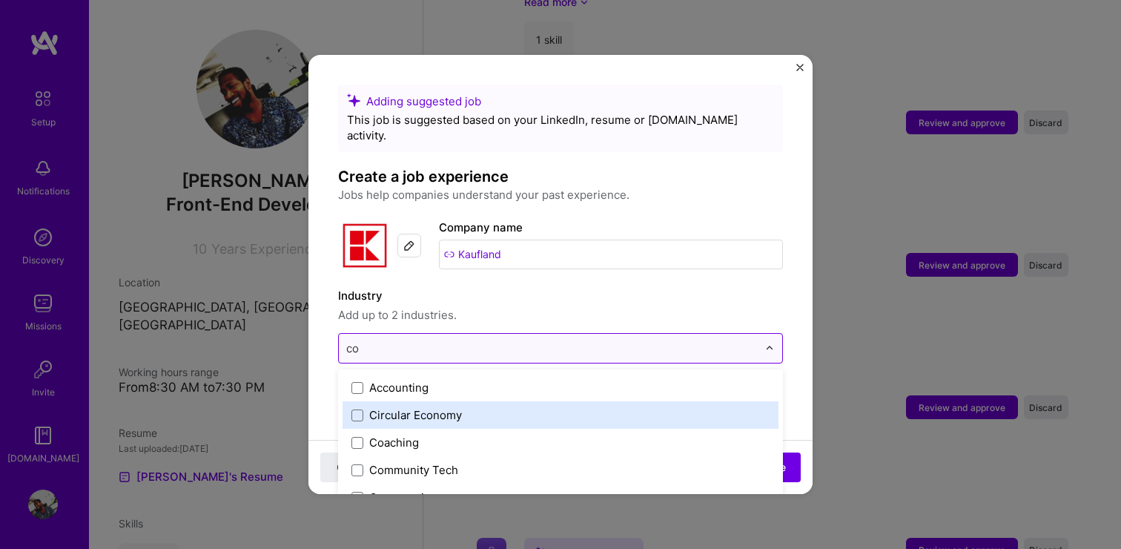
type input "com"
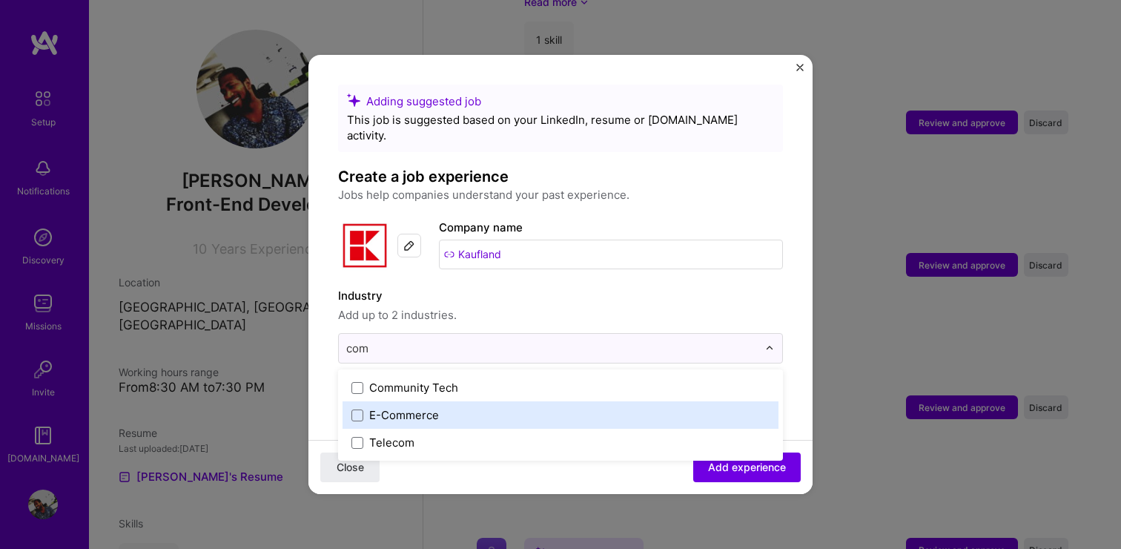
click at [423, 407] on div "E-Commerce" at bounding box center [404, 415] width 70 height 16
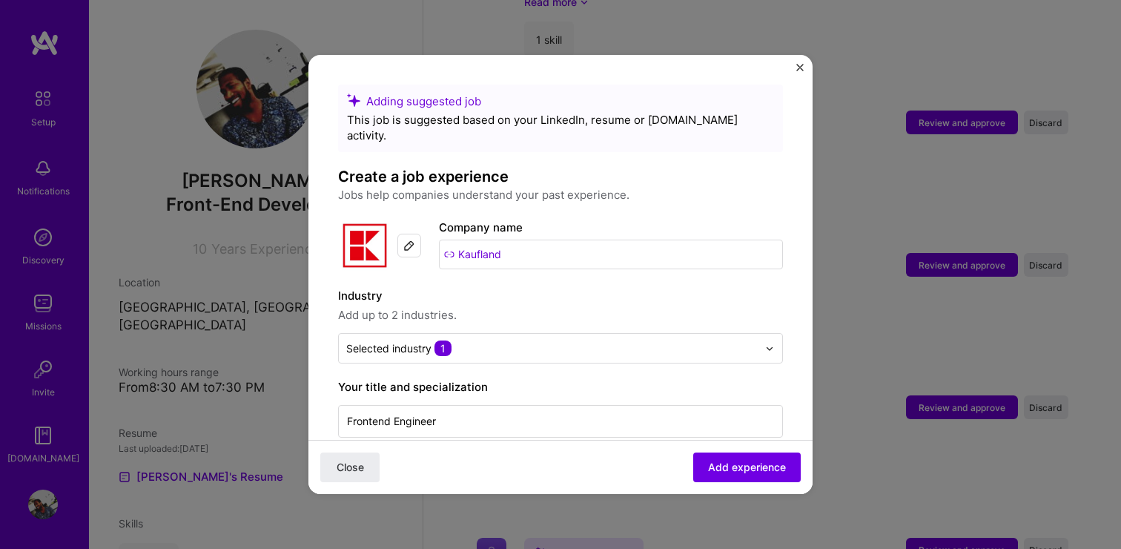
click at [715, 306] on span "Add up to 2 industries." at bounding box center [560, 315] width 445 height 18
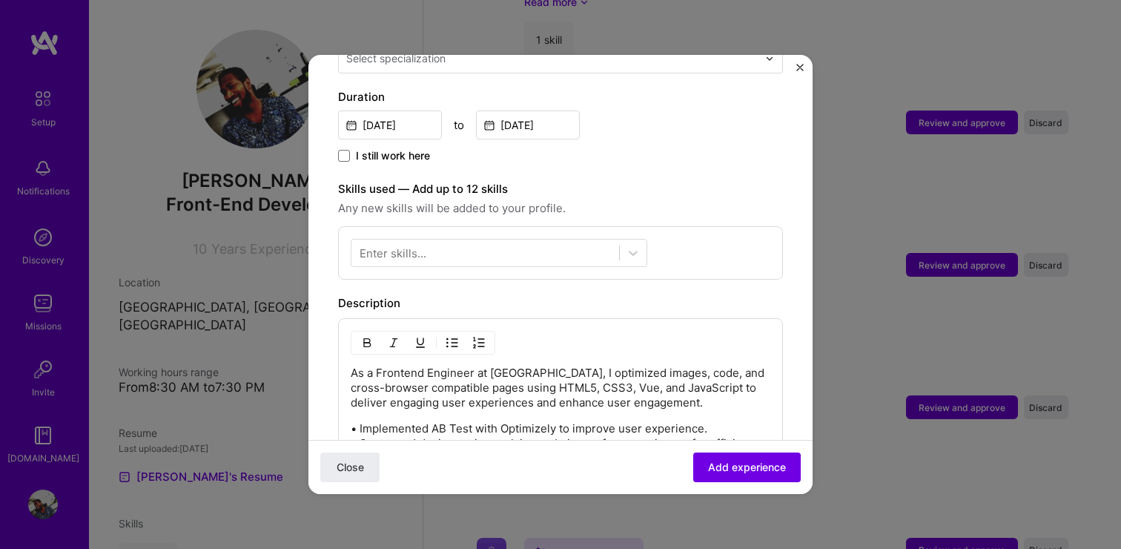
scroll to position [408, 0]
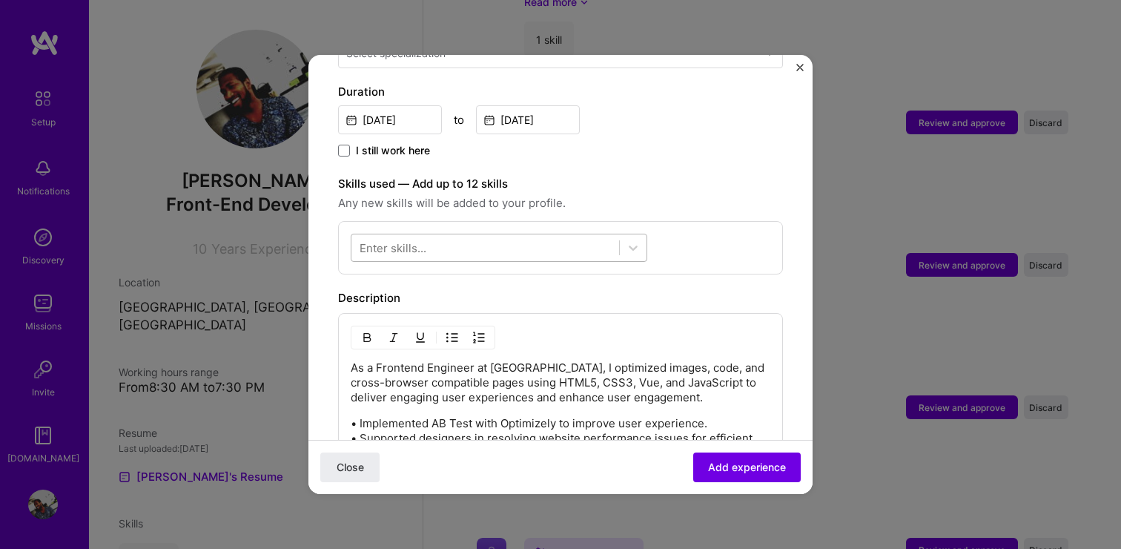
click at [457, 236] on div at bounding box center [485, 248] width 268 height 24
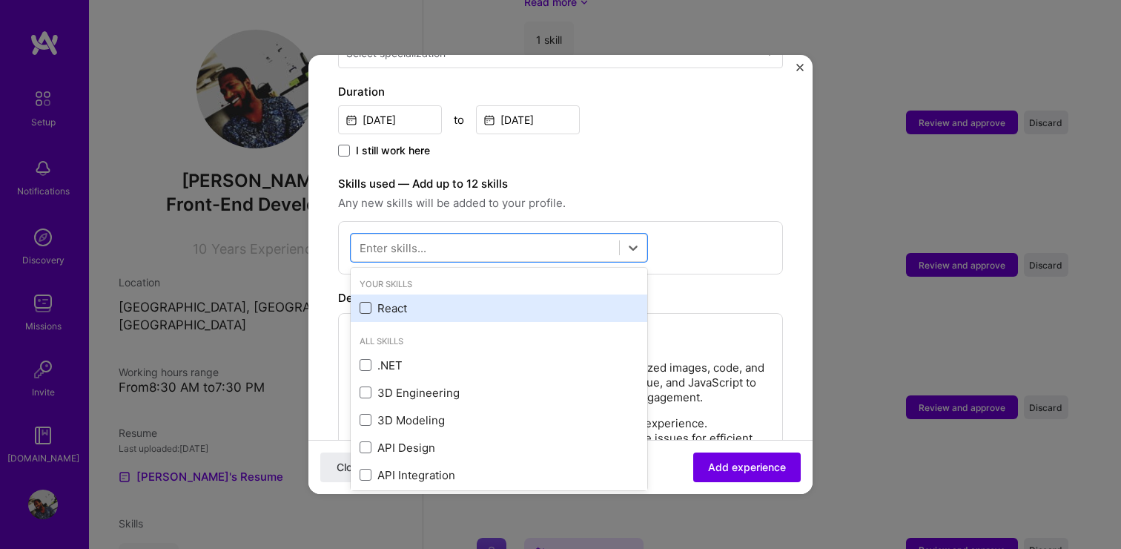
click at [364, 302] on span at bounding box center [366, 308] width 12 height 12
click at [0, 0] on input "checkbox" at bounding box center [0, 0] width 0 height 0
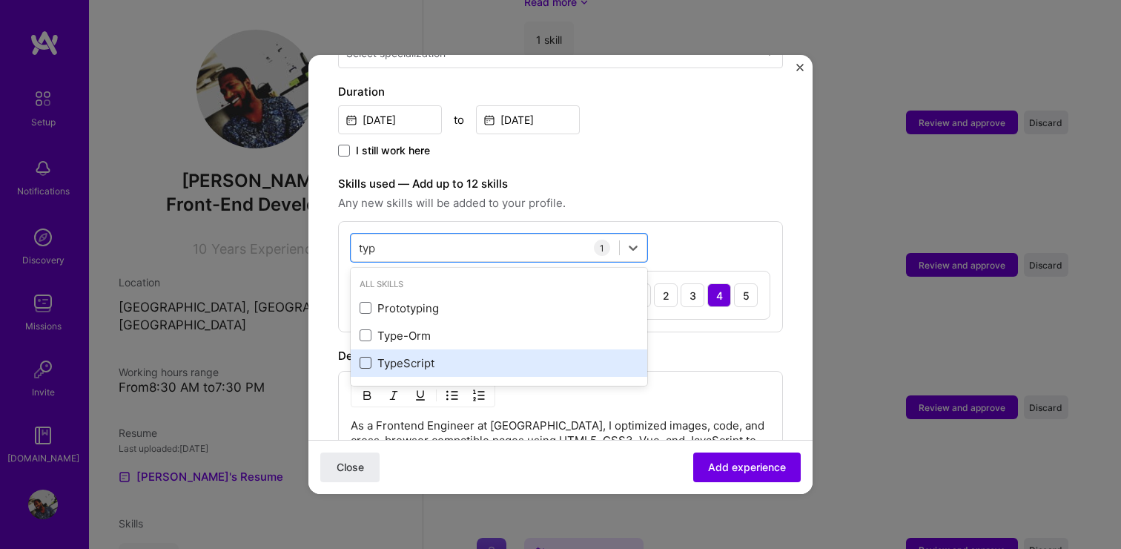
click at [366, 357] on span at bounding box center [366, 363] width 12 height 12
click at [0, 0] on input "checkbox" at bounding box center [0, 0] width 0 height 0
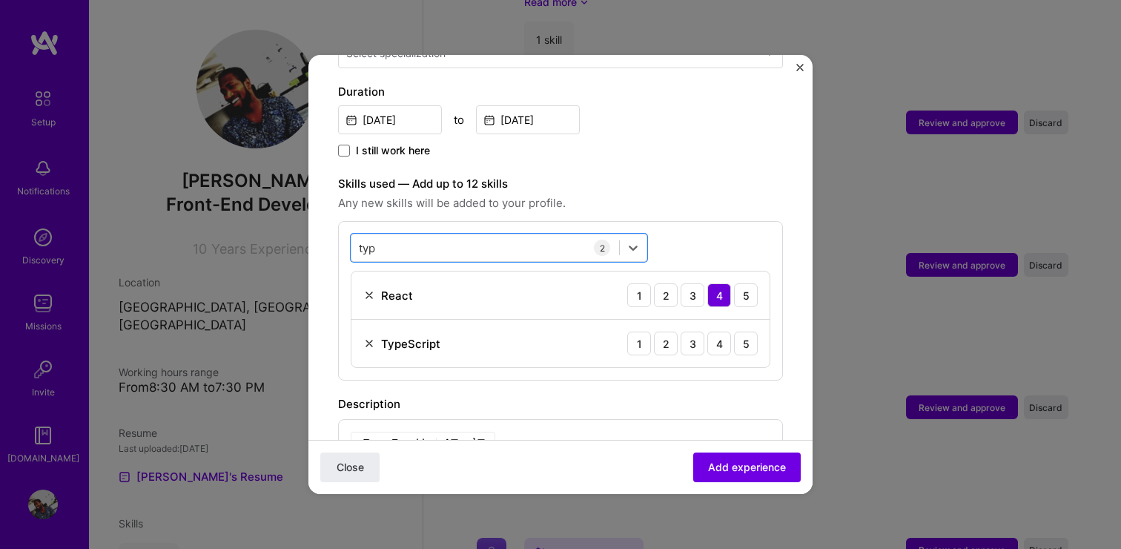
drag, startPoint x: 420, startPoint y: 237, endPoint x: 317, endPoint y: 234, distance: 102.4
click at [317, 234] on form "Adding suggested job This job is suggested based on your LinkedIn, resume or A.…" at bounding box center [560, 301] width 504 height 1250
type input "t"
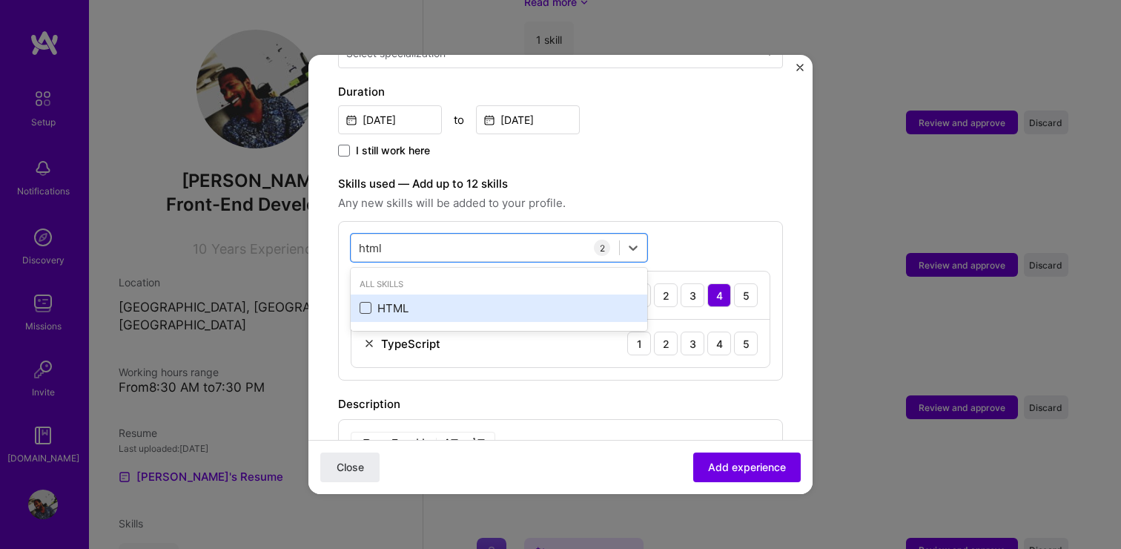
click at [365, 302] on span at bounding box center [366, 308] width 12 height 12
click at [0, 0] on input "checkbox" at bounding box center [0, 0] width 0 height 0
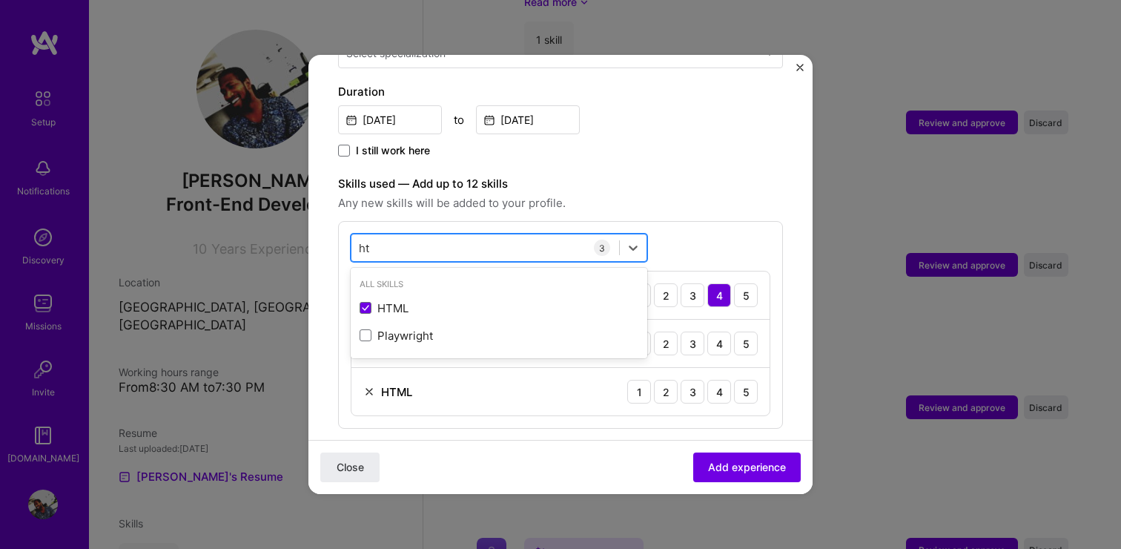
type input "h"
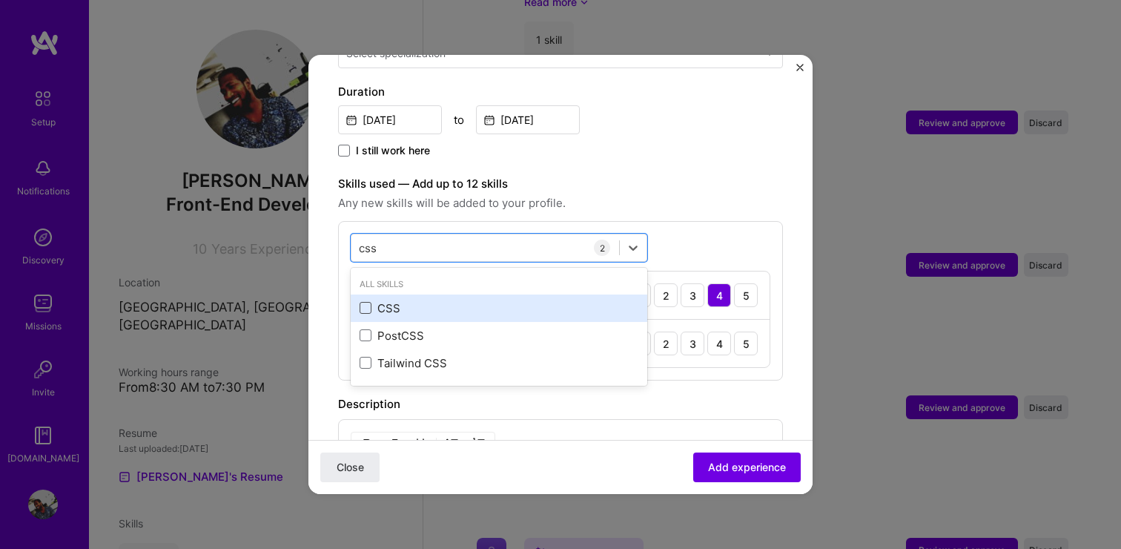
click at [362, 302] on span at bounding box center [366, 308] width 12 height 12
click at [0, 0] on input "checkbox" at bounding box center [0, 0] width 0 height 0
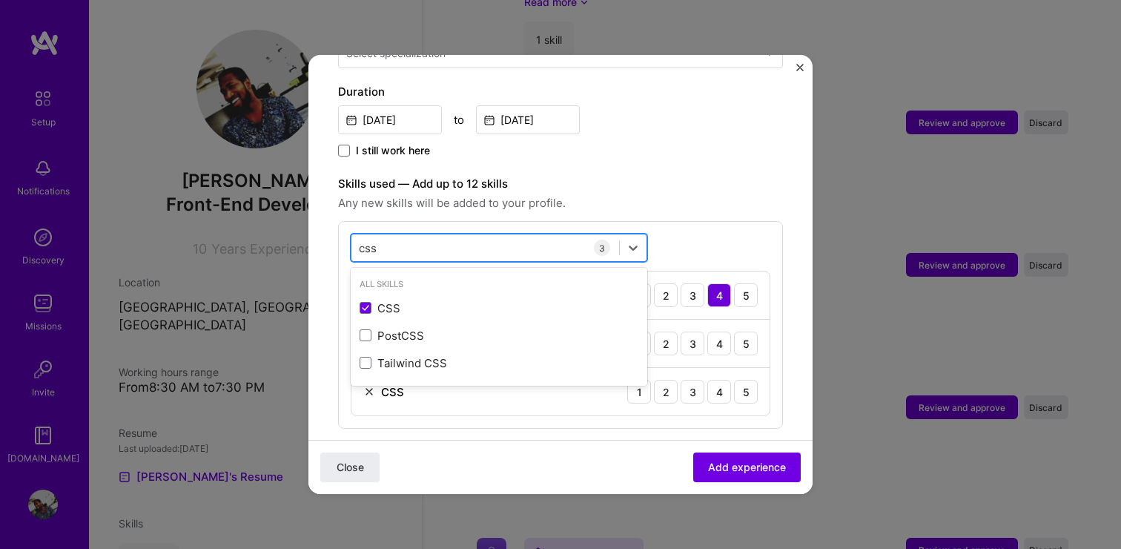
click at [407, 236] on div "css css" at bounding box center [485, 248] width 268 height 24
type input "c"
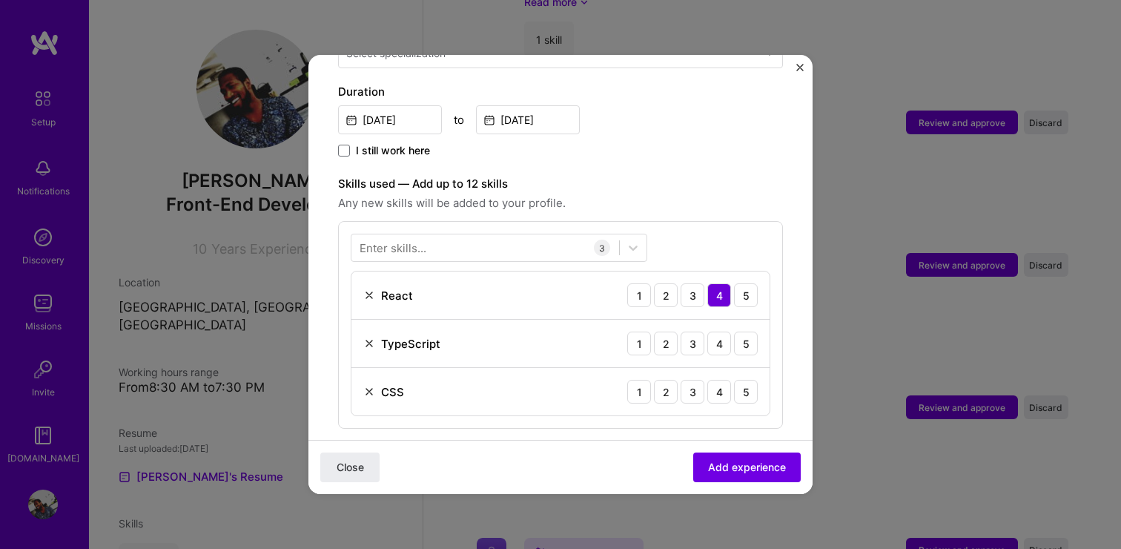
click at [669, 194] on span "Any new skills will be added to your profile." at bounding box center [560, 203] width 445 height 18
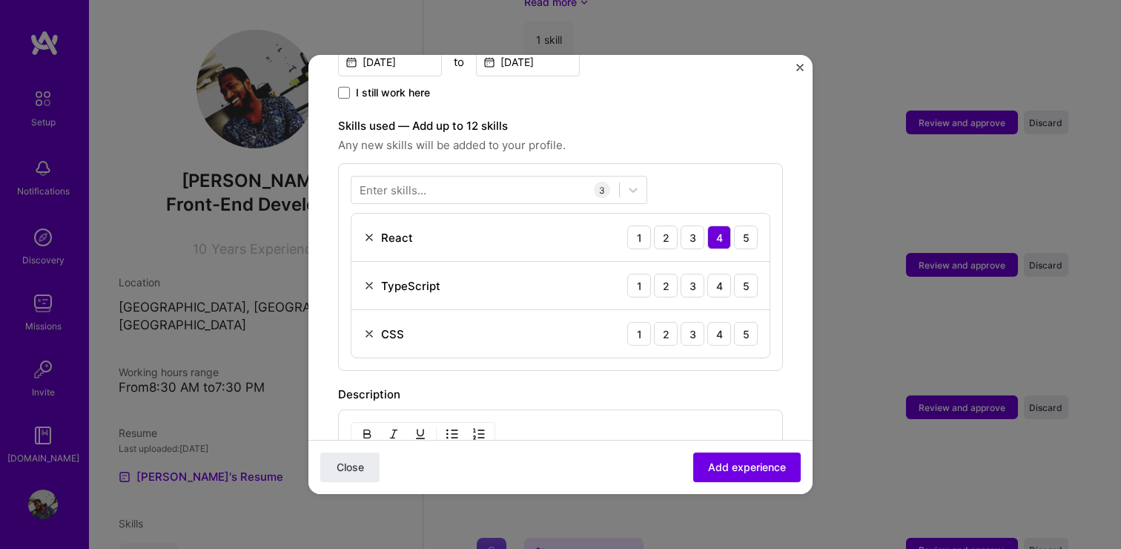
scroll to position [418, 0]
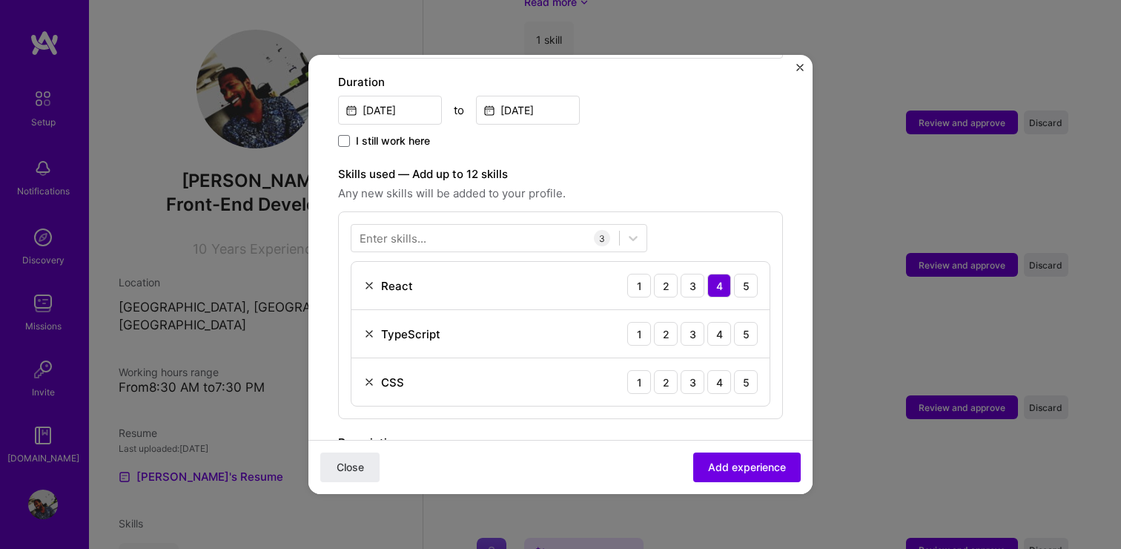
click at [386, 231] on div "Enter skills..." at bounding box center [393, 239] width 67 height 16
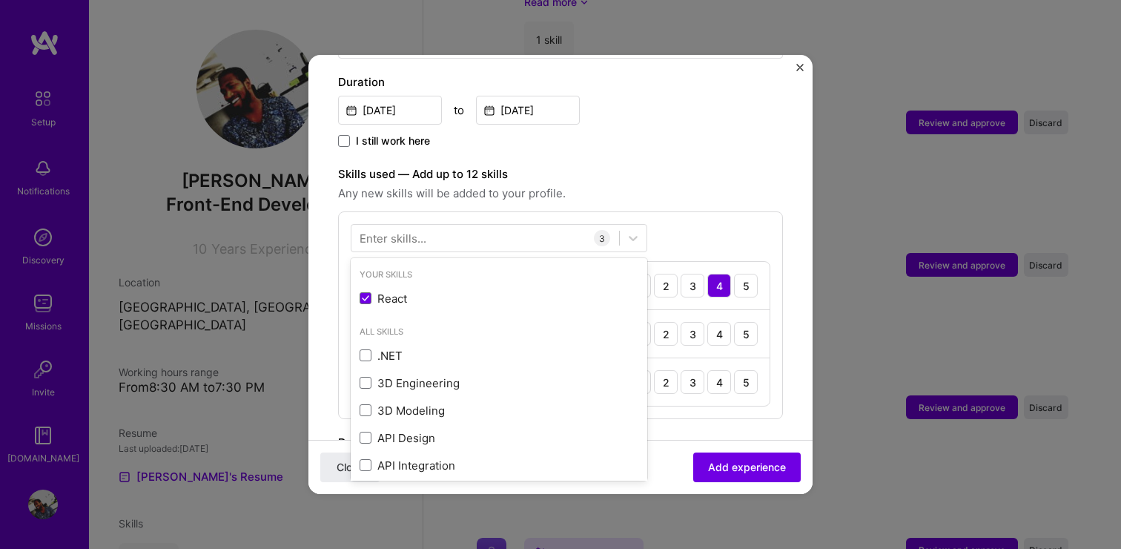
click at [386, 231] on div "Enter skills..." at bounding box center [393, 239] width 67 height 16
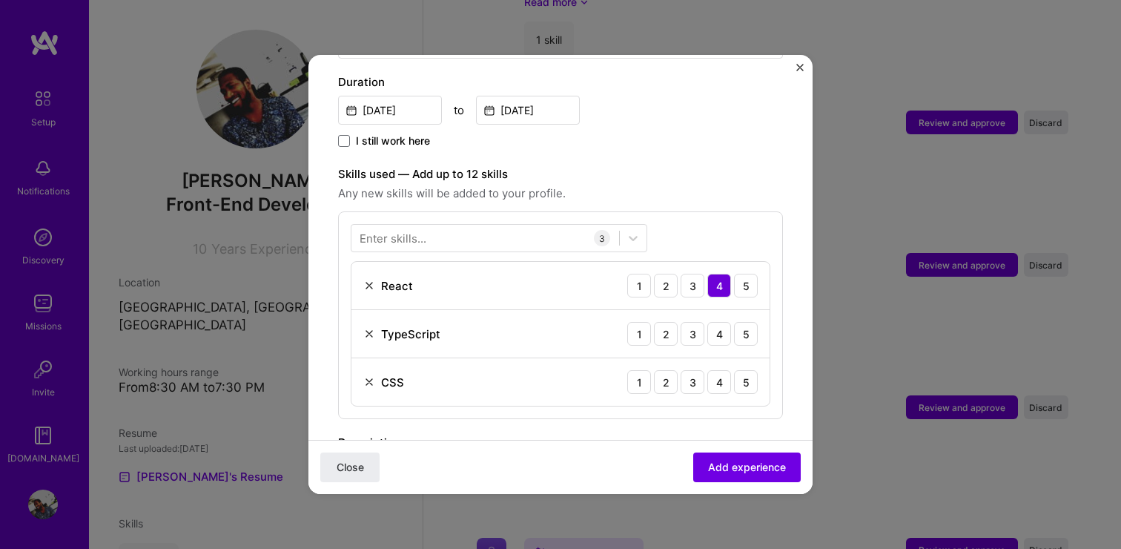
click at [386, 231] on div "Enter skills..." at bounding box center [393, 239] width 67 height 16
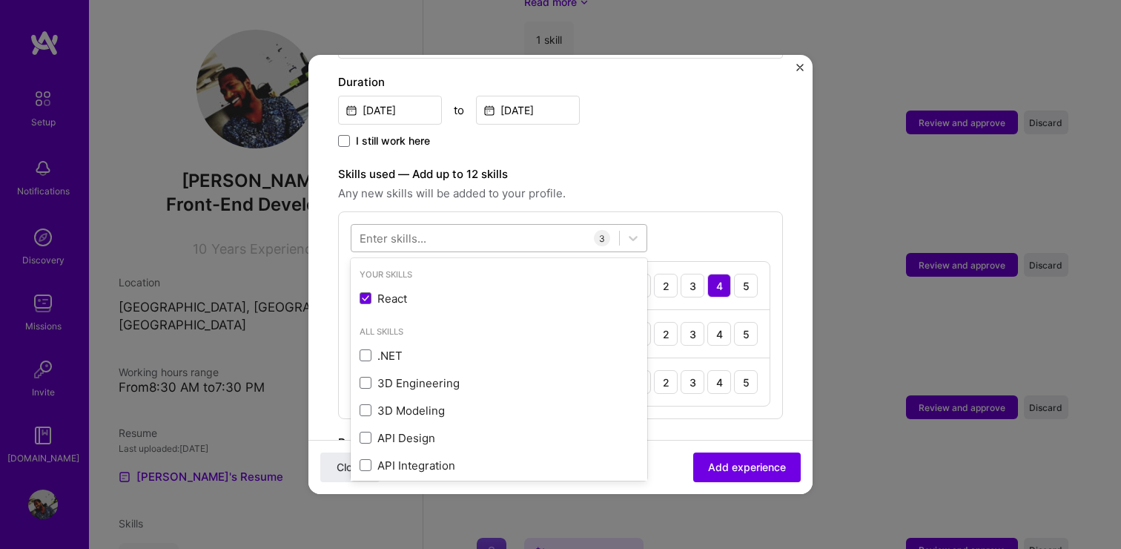
click at [439, 226] on div at bounding box center [485, 238] width 268 height 24
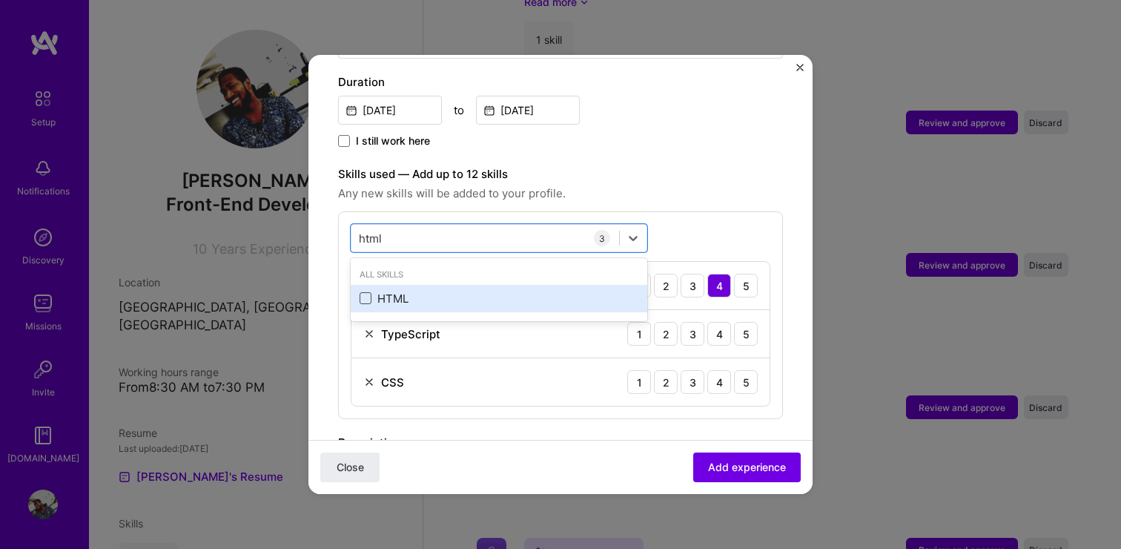
click at [363, 292] on span at bounding box center [366, 298] width 12 height 12
click at [0, 0] on input "checkbox" at bounding box center [0, 0] width 0 height 0
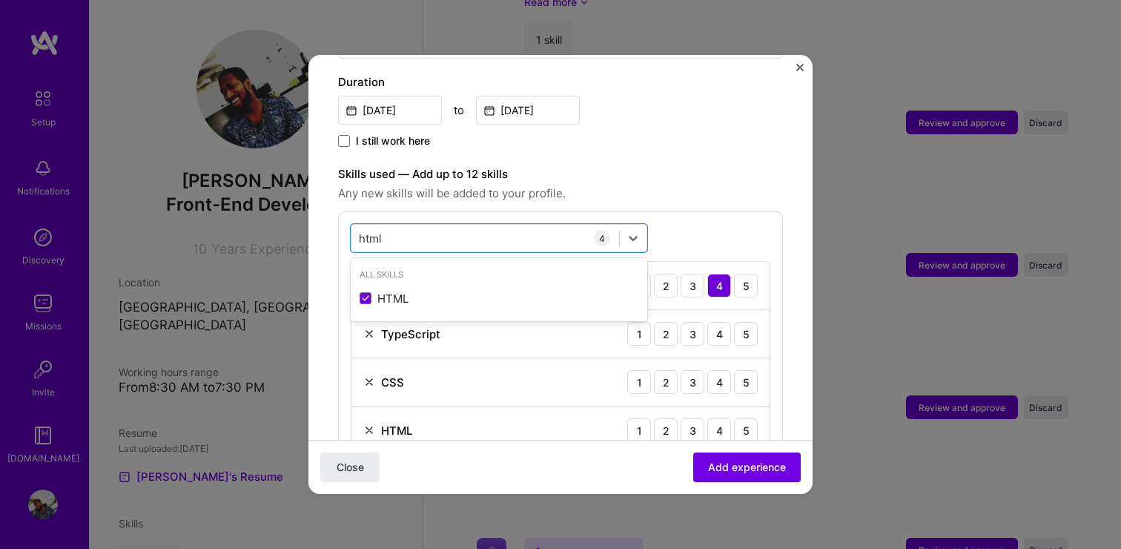
type input "html"
click at [721, 185] on span "Any new skills will be added to your profile." at bounding box center [560, 194] width 445 height 18
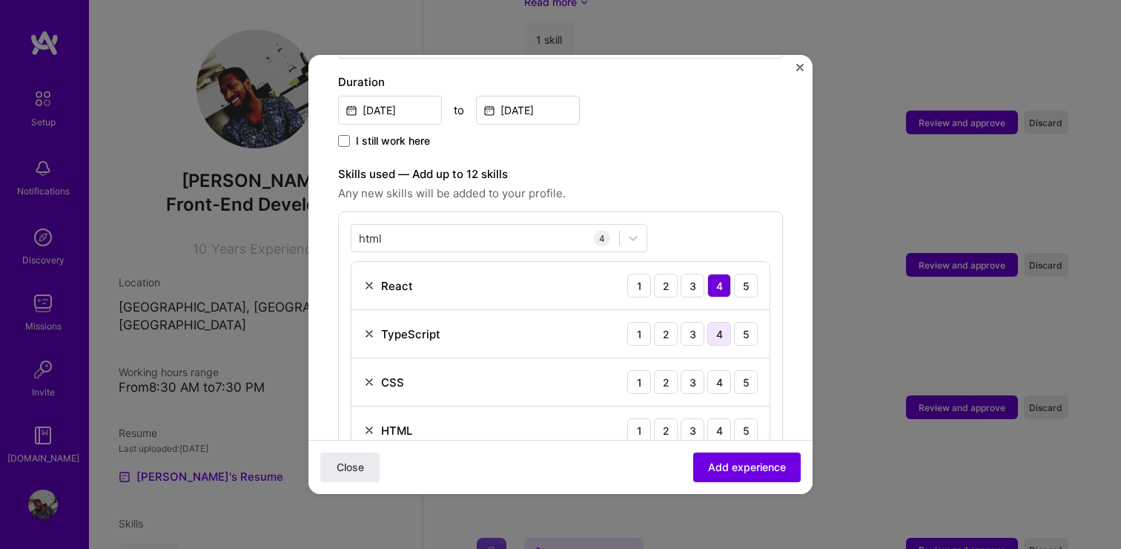
click at [721, 322] on div "4" at bounding box center [719, 334] width 24 height 24
click at [720, 370] on div "4" at bounding box center [719, 382] width 24 height 24
click at [720, 418] on div "4" at bounding box center [719, 430] width 24 height 24
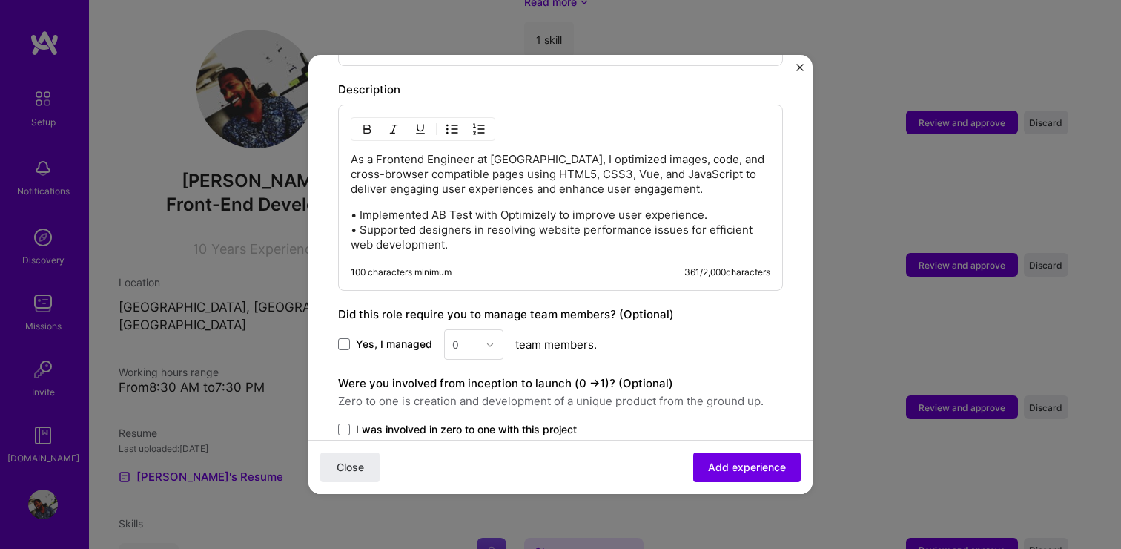
scroll to position [922, 0]
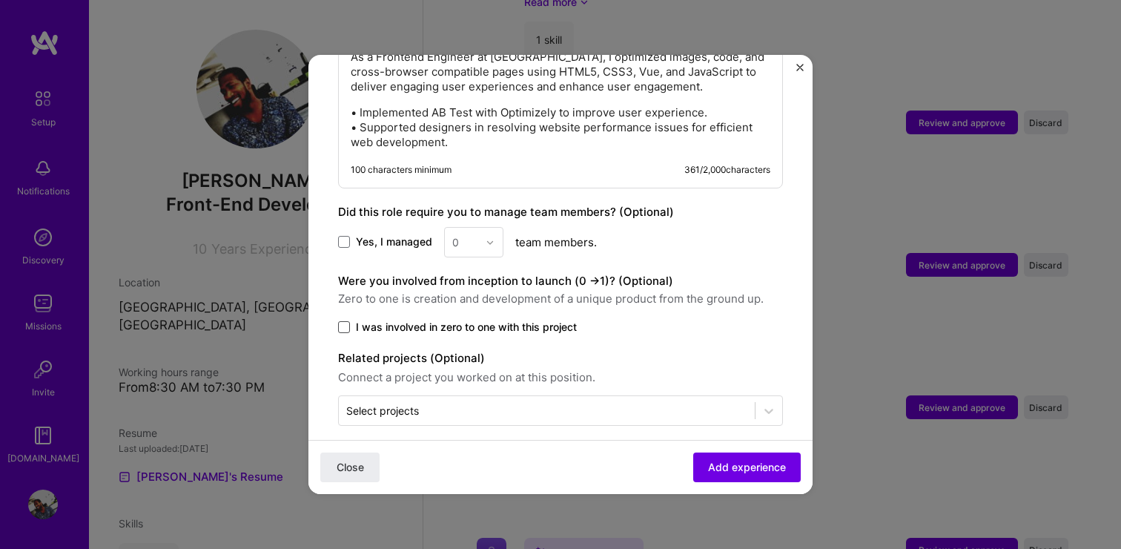
click at [342, 321] on span at bounding box center [344, 327] width 12 height 12
click at [0, 0] on input "I was involved in zero to one with this project" at bounding box center [0, 0] width 0 height 0
click at [719, 472] on span "Add experience" at bounding box center [747, 467] width 78 height 15
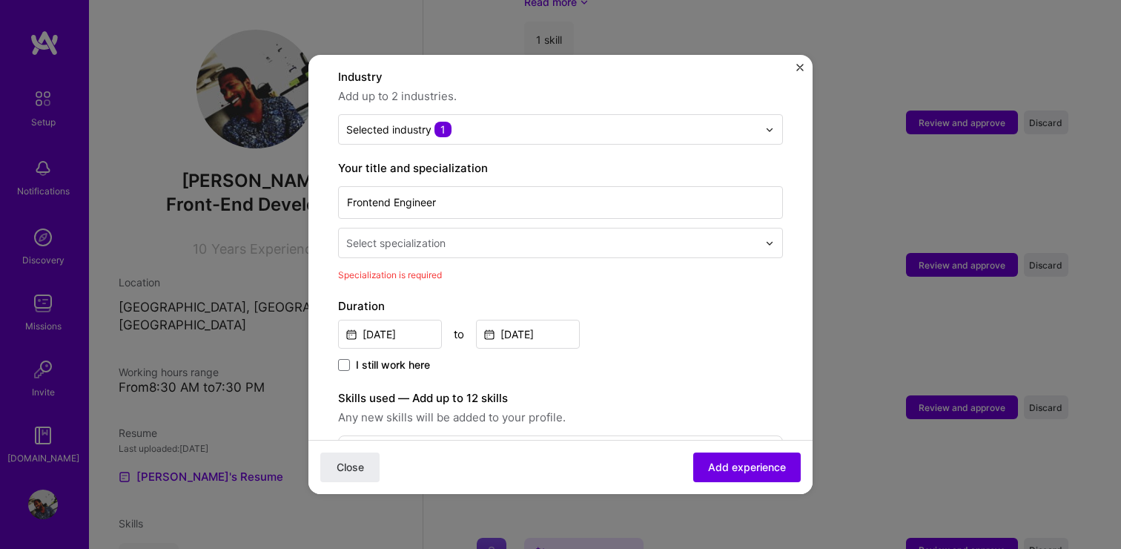
scroll to position [208, 0]
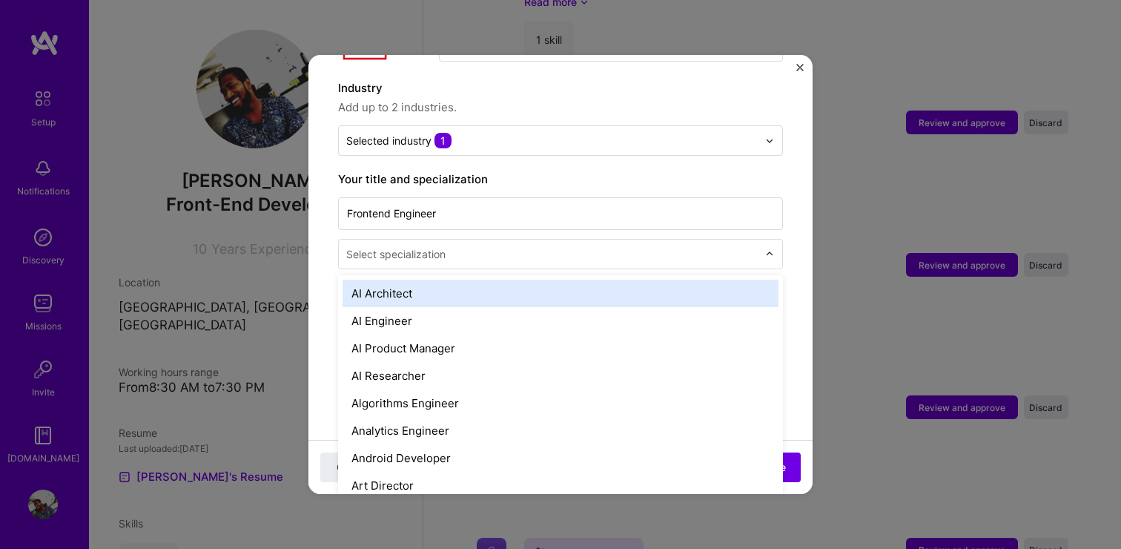
click at [408, 246] on div "Select specialization" at bounding box center [395, 254] width 99 height 16
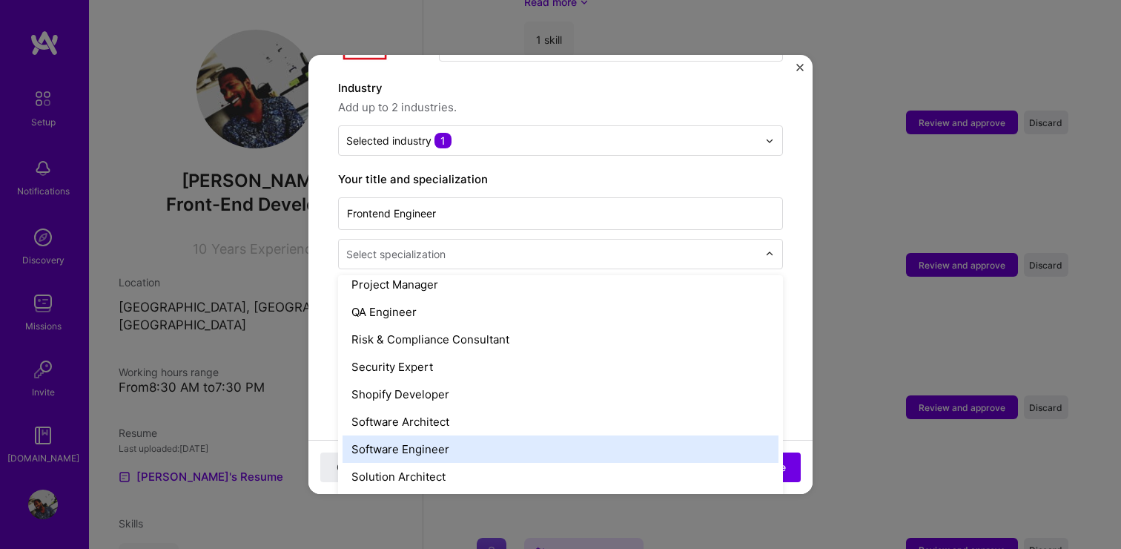
scroll to position [1487, 0]
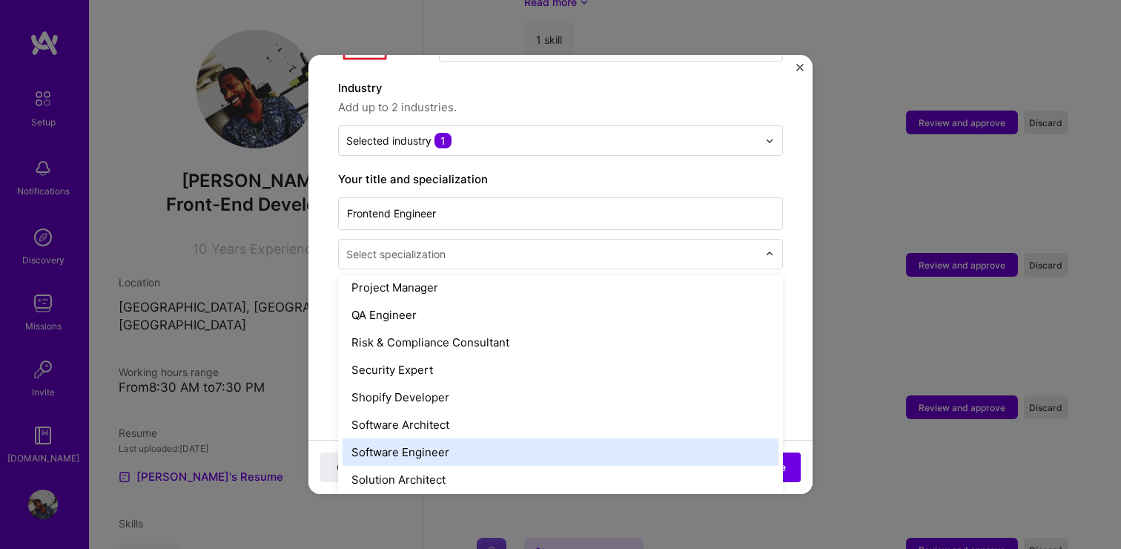
click at [414, 438] on div "Software Engineer" at bounding box center [561, 451] width 436 height 27
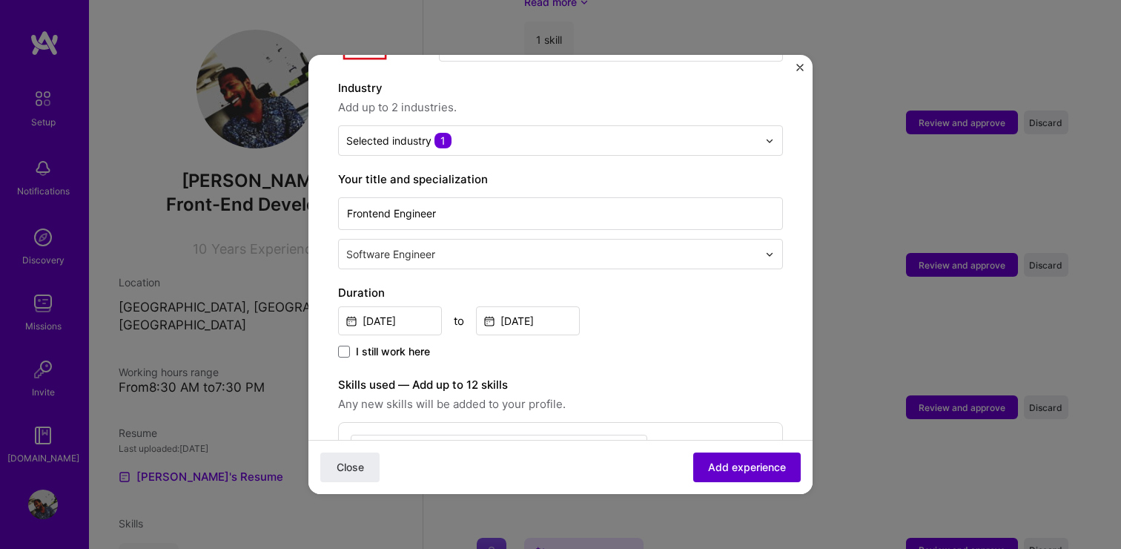
click at [740, 469] on span "Add experience" at bounding box center [747, 467] width 78 height 15
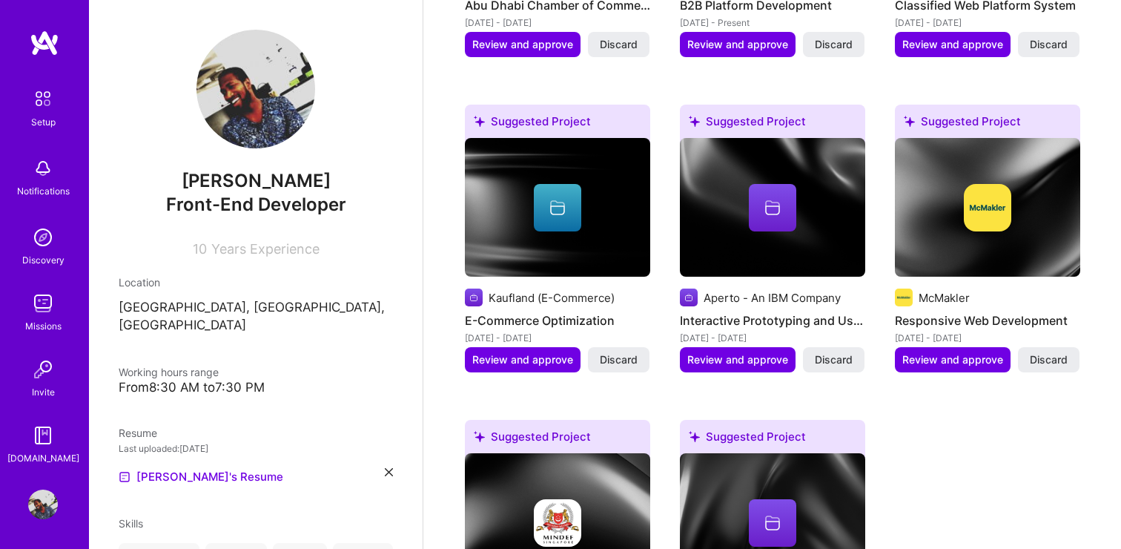
scroll to position [775, 0]
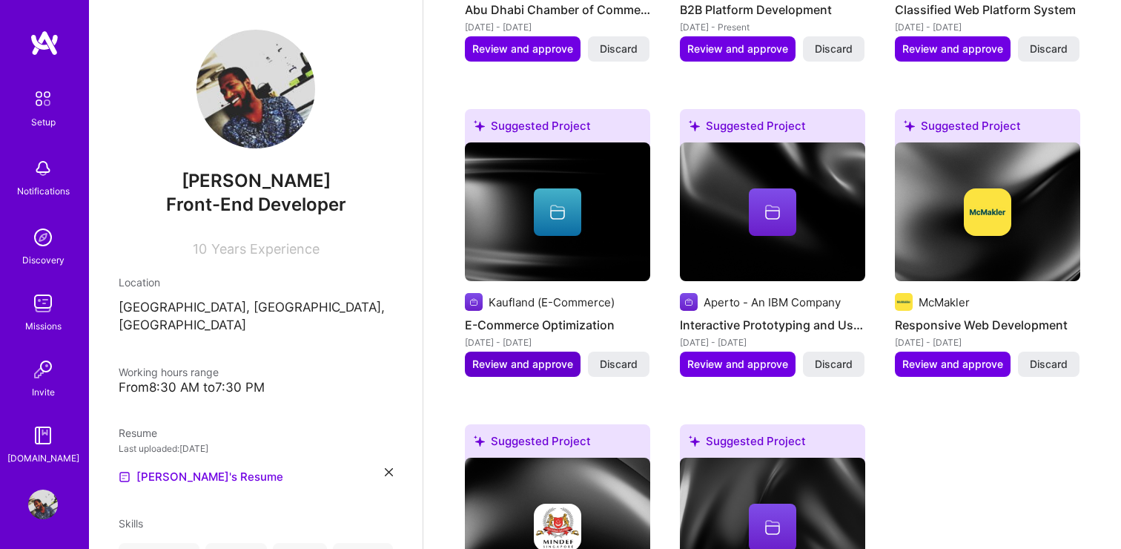
click at [509, 357] on span "Review and approve" at bounding box center [522, 364] width 101 height 15
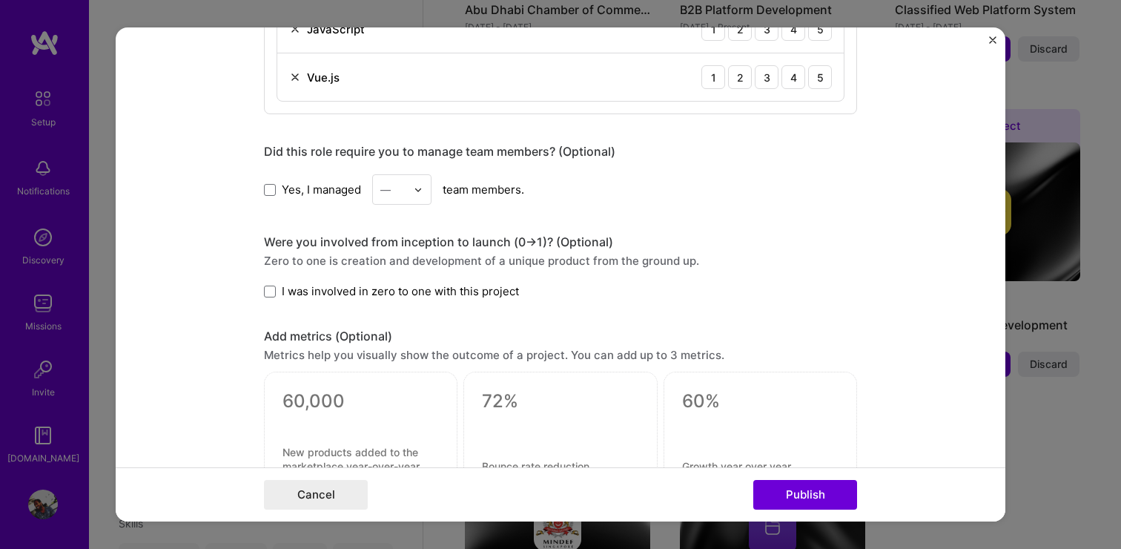
scroll to position [858, 0]
click at [271, 289] on span at bounding box center [270, 290] width 12 height 12
click at [0, 0] on input "I was involved in zero to one with this project" at bounding box center [0, 0] width 0 height 0
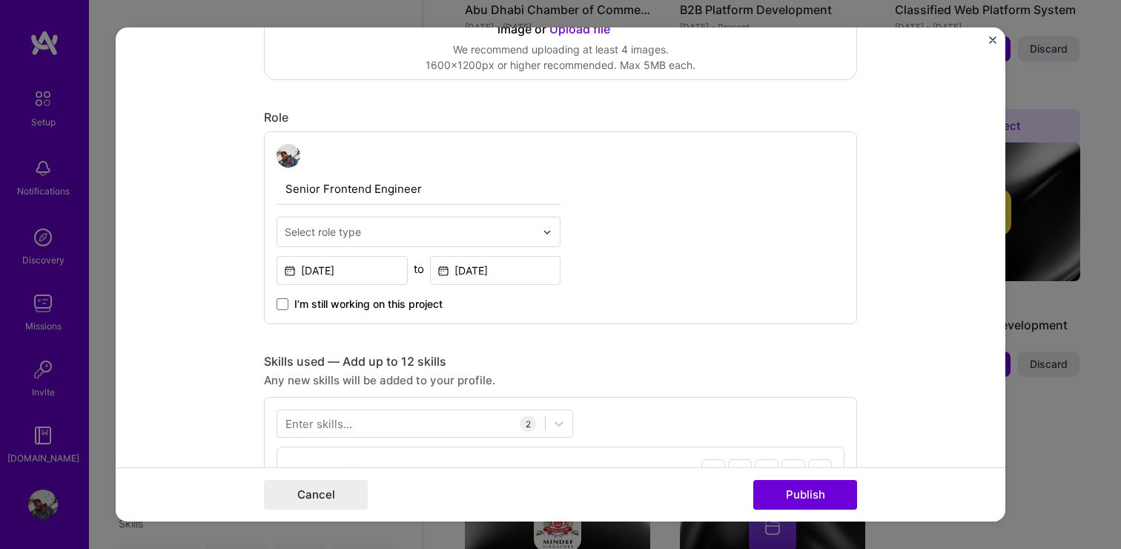
scroll to position [409, 0]
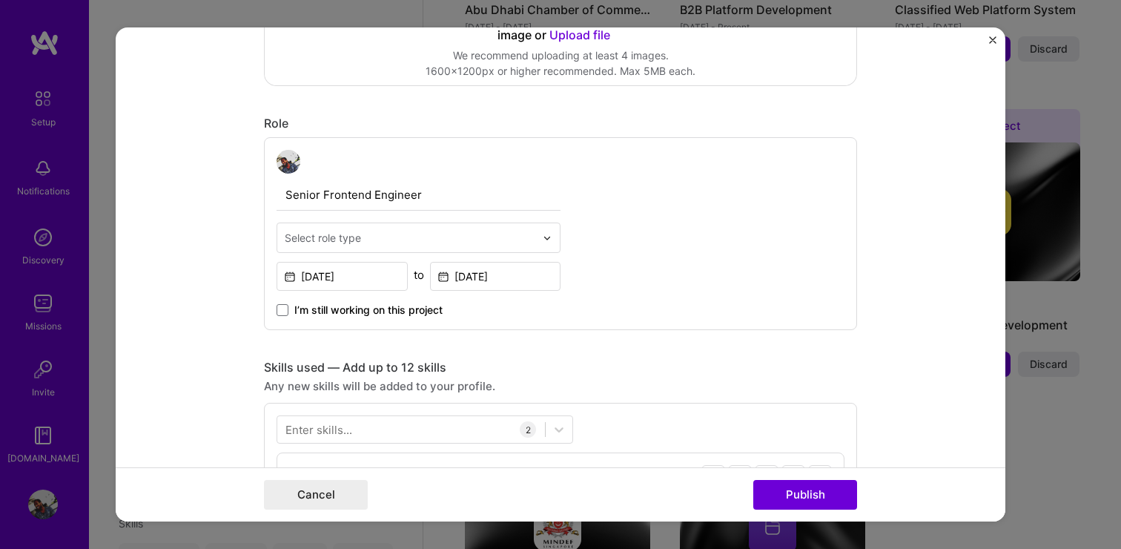
click at [339, 236] on div "Select role type" at bounding box center [323, 238] width 76 height 16
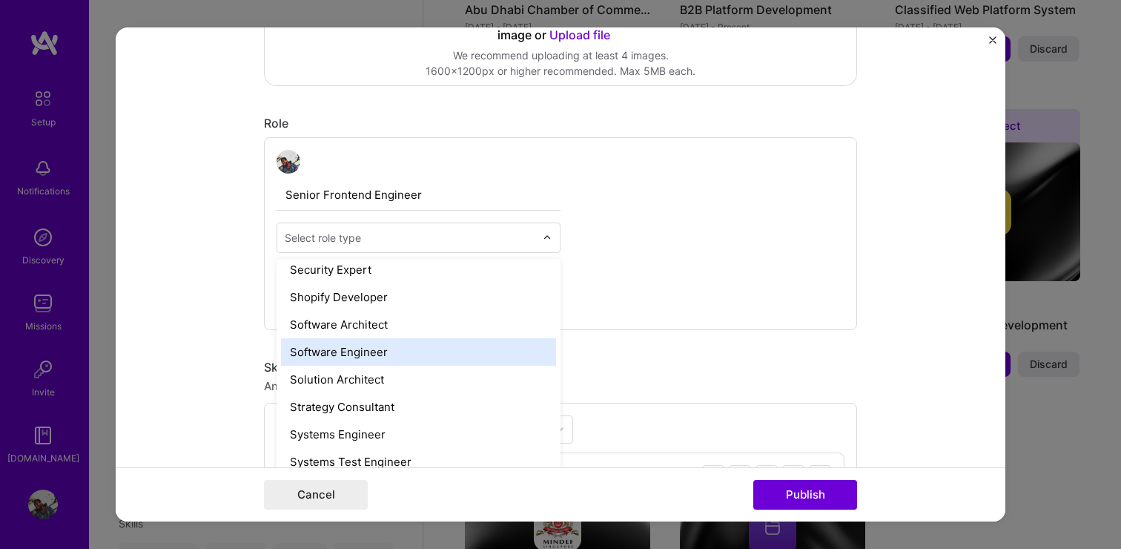
scroll to position [1575, 0]
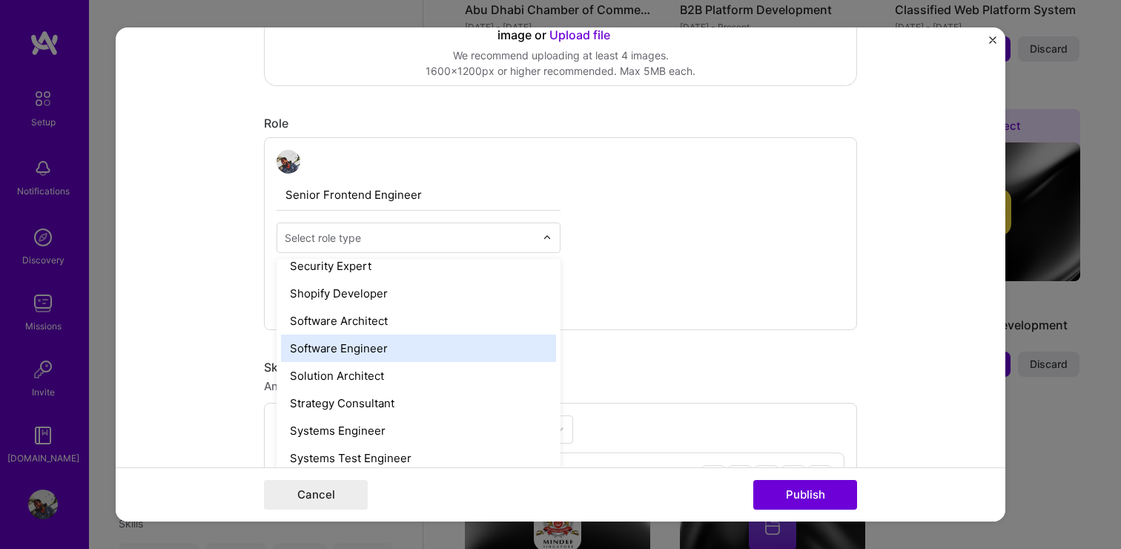
click at [348, 350] on div "Software Engineer" at bounding box center [418, 347] width 275 height 27
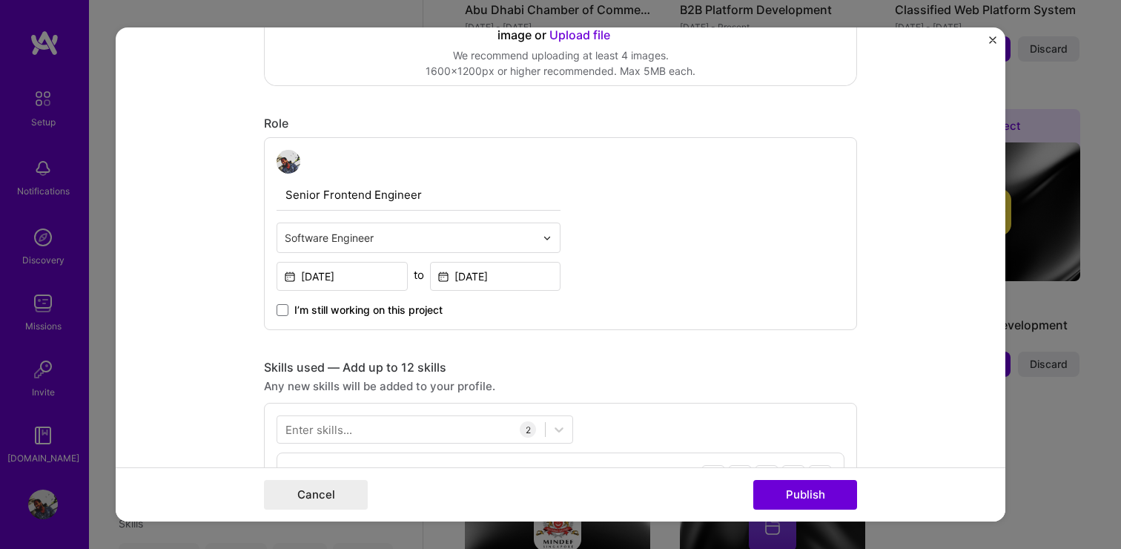
click at [669, 300] on div "Senior Frontend Engineer option Software Engineer, selected. Select is focused …" at bounding box center [560, 233] width 593 height 193
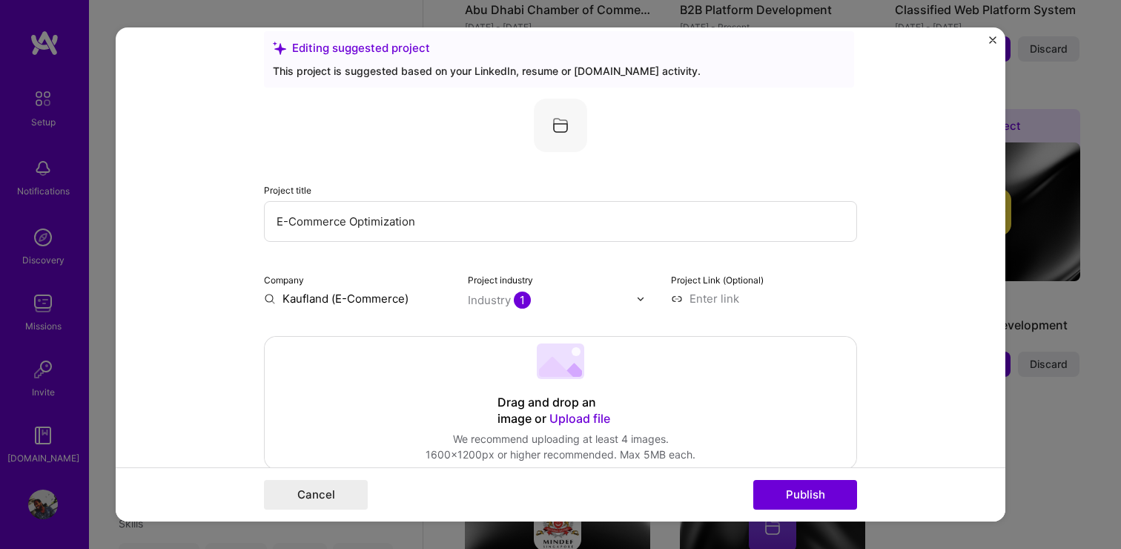
scroll to position [0, 0]
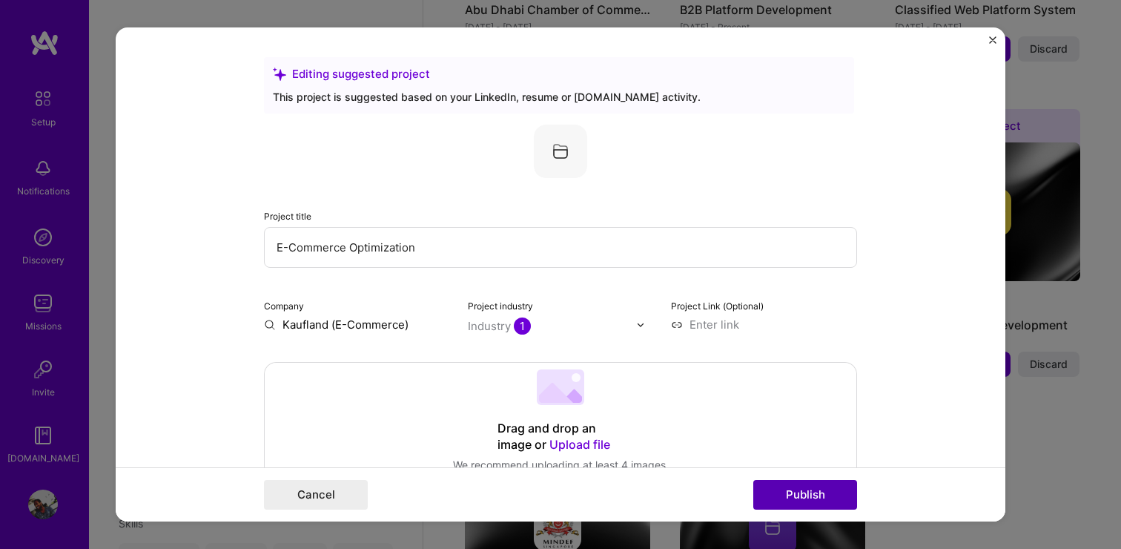
click at [778, 492] on button "Publish" at bounding box center [805, 495] width 104 height 30
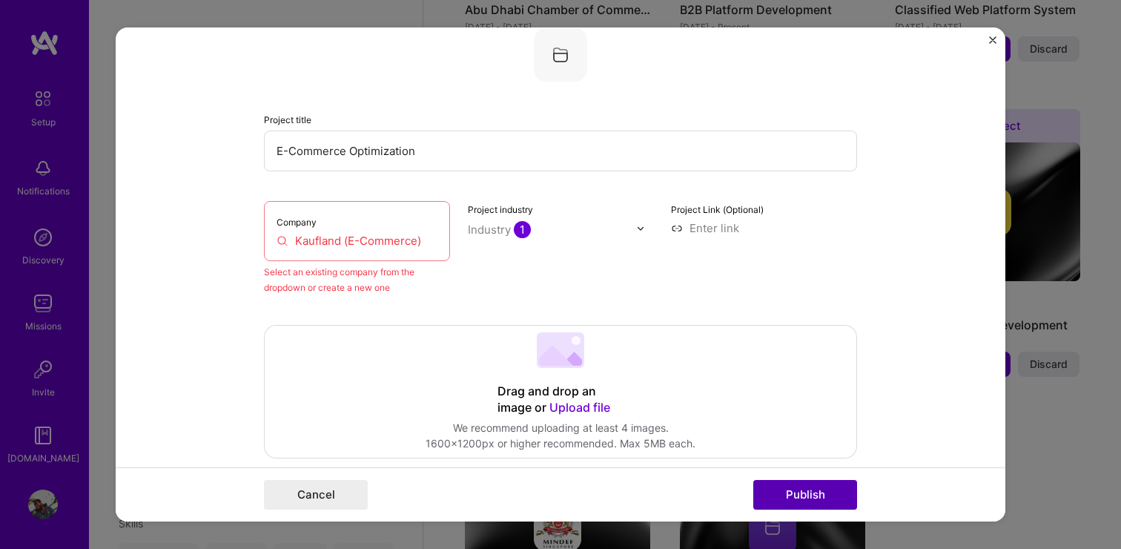
scroll to position [97, 0]
click at [347, 231] on div "Company Kaufland (E-Commerce)" at bounding box center [357, 230] width 186 height 60
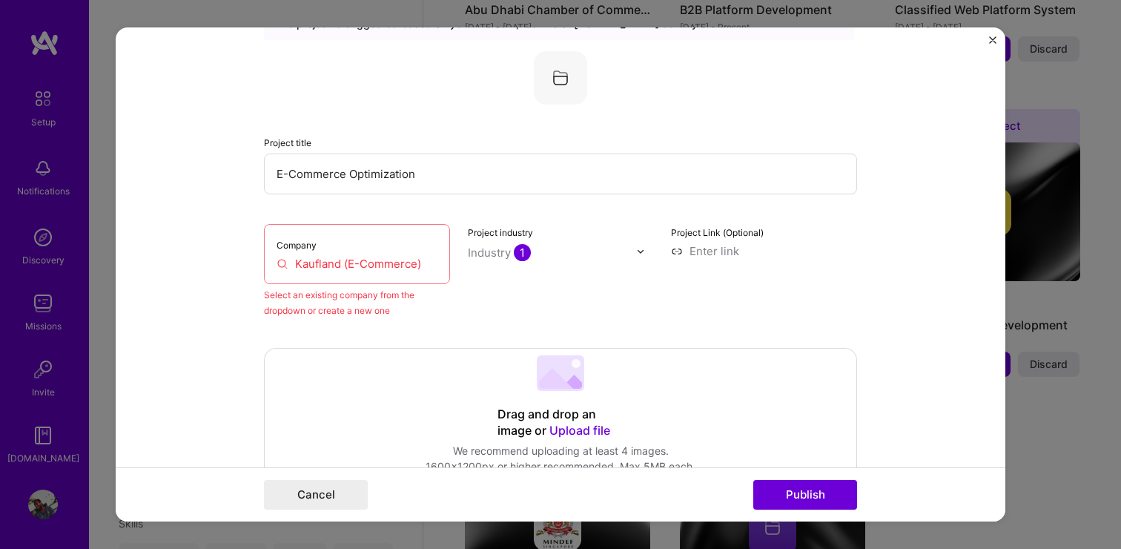
scroll to position [84, 0]
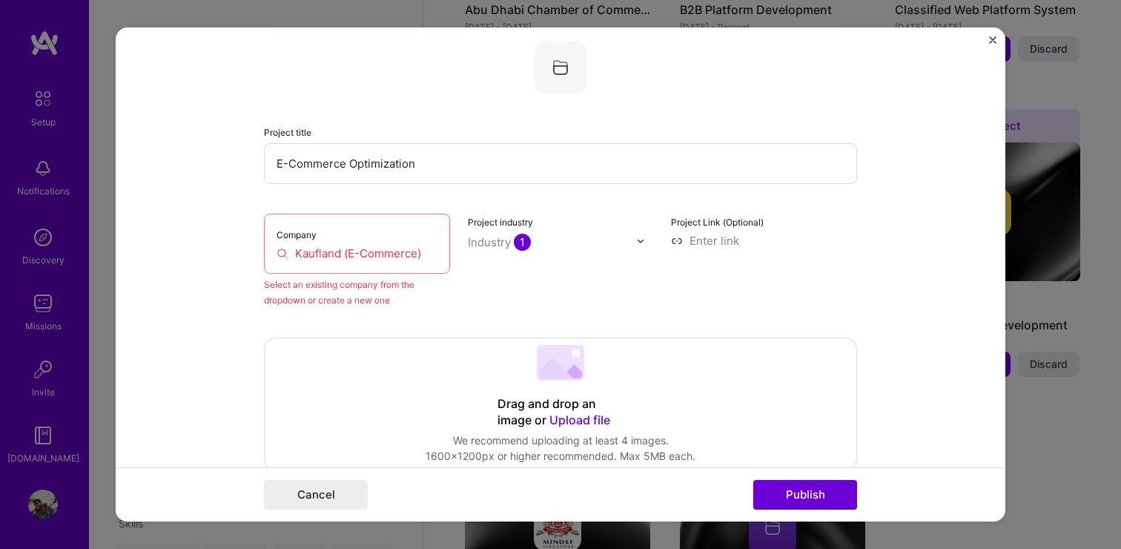
click at [328, 255] on input "Kaufland (E-Commerce)" at bounding box center [357, 253] width 161 height 16
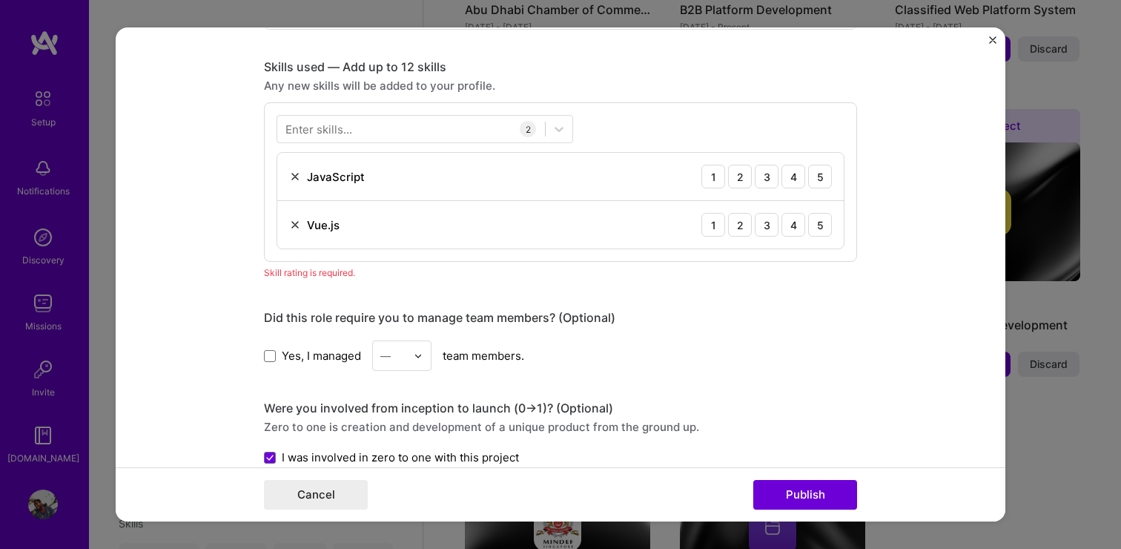
scroll to position [755, 0]
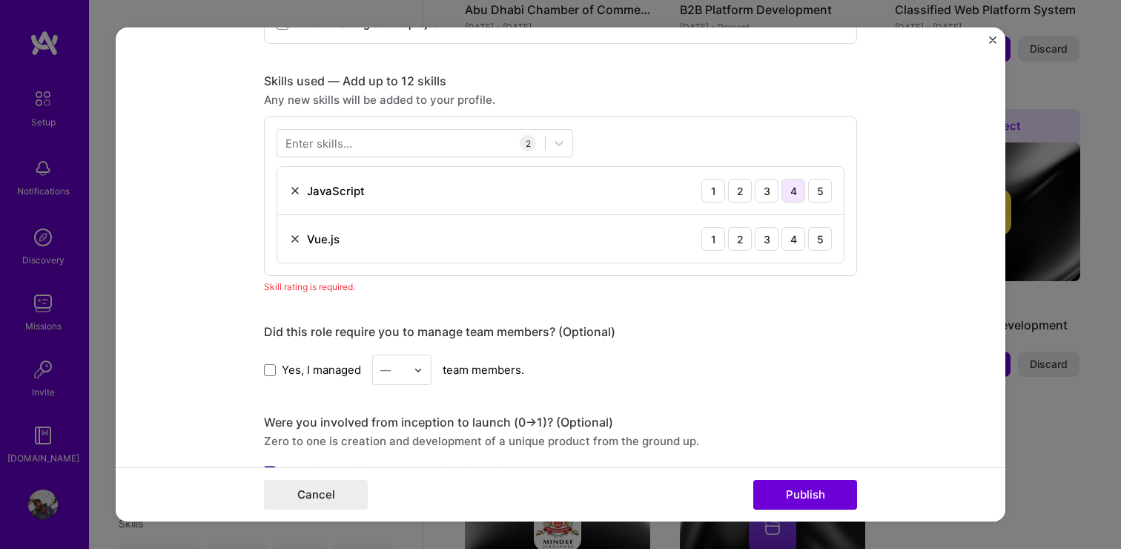
click at [801, 190] on div "4" at bounding box center [793, 191] width 24 height 24
click at [793, 243] on div "4" at bounding box center [793, 239] width 24 height 24
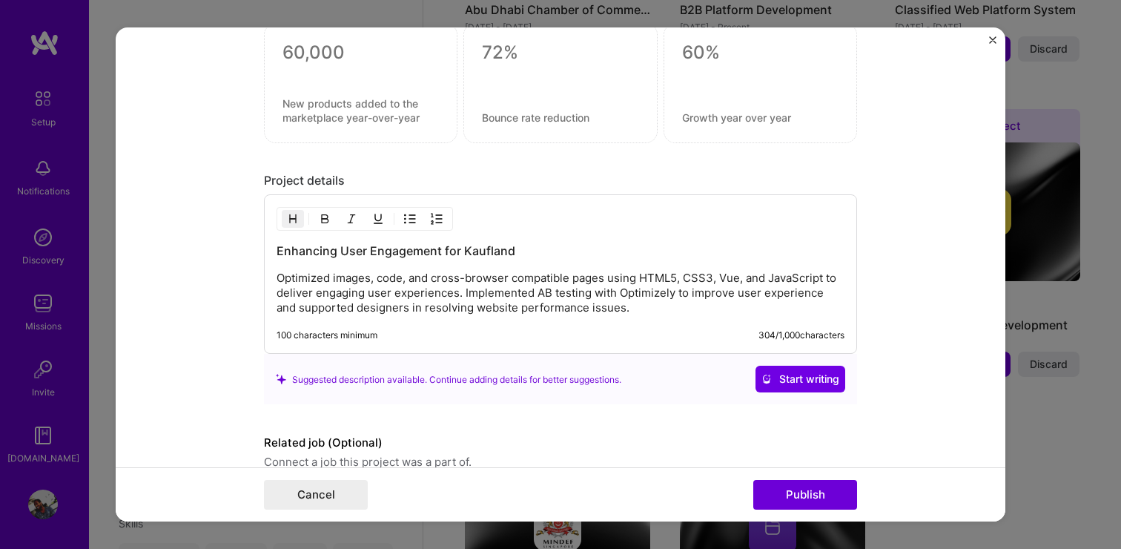
scroll to position [1336, 0]
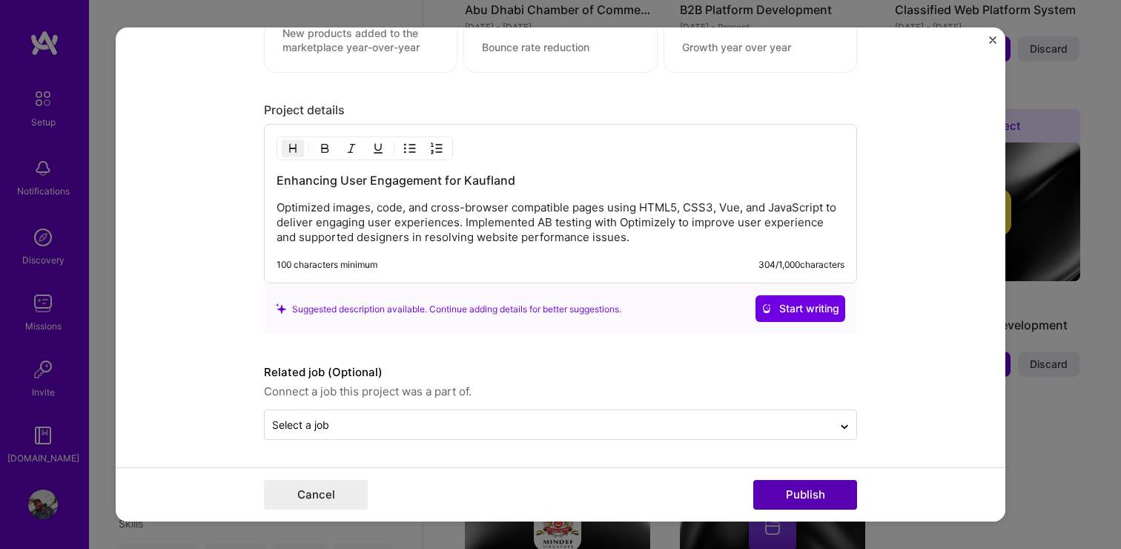
click at [806, 496] on button "Publish" at bounding box center [805, 495] width 104 height 30
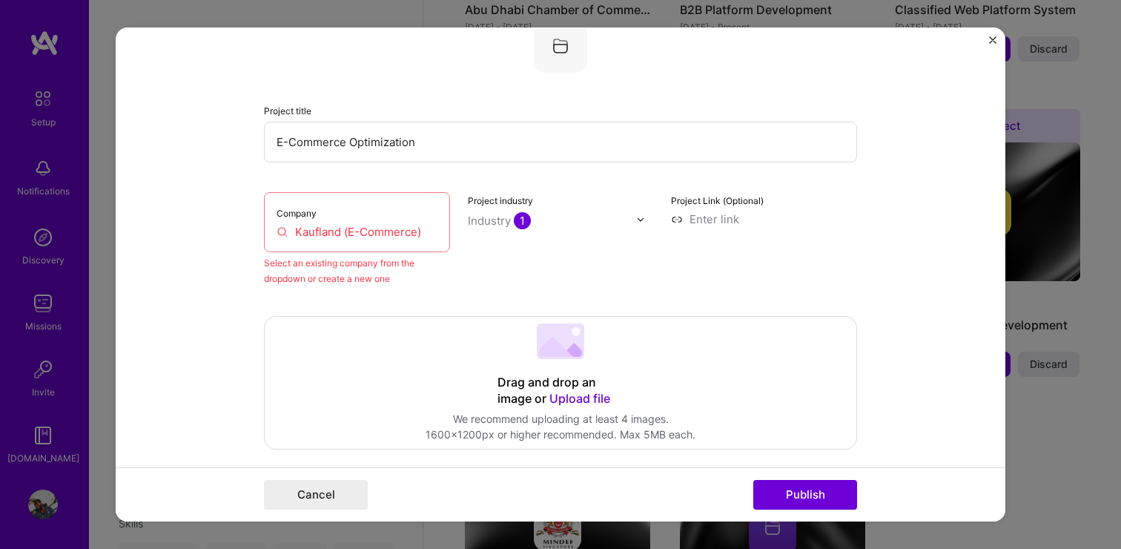
scroll to position [97, 0]
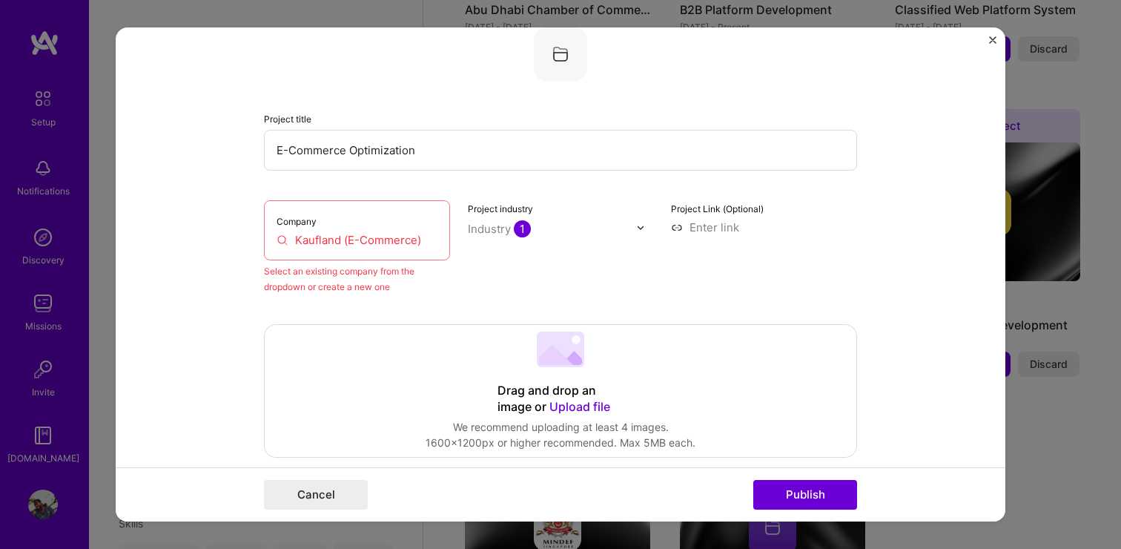
click at [371, 236] on input "Kaufland (E-Commerce)" at bounding box center [357, 240] width 161 height 16
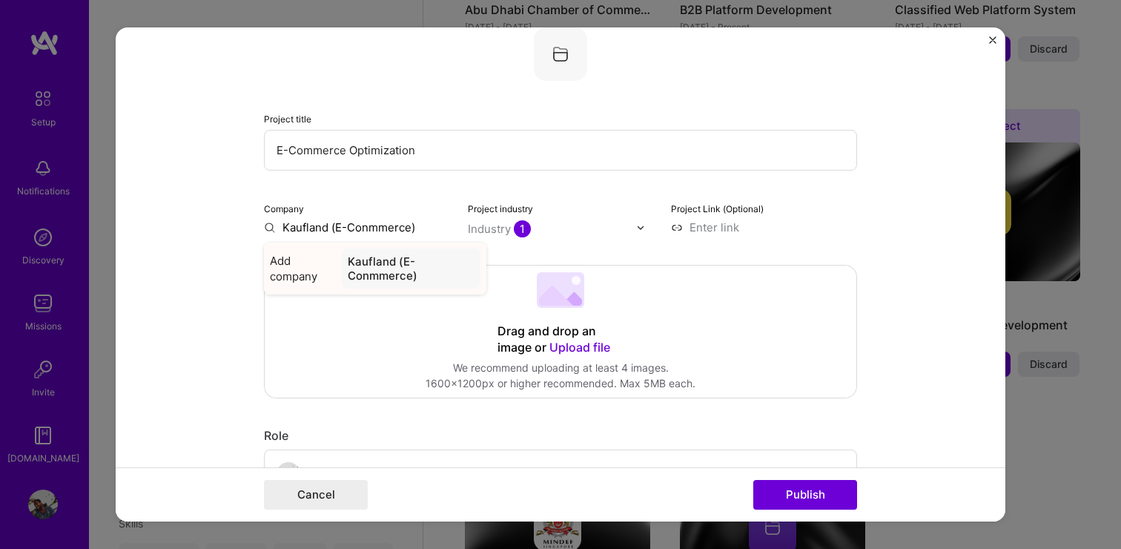
type input "Kaufland (E-Conmmerce)"
click at [380, 262] on div "Kaufland (E-Conmmerce)" at bounding box center [411, 268] width 139 height 40
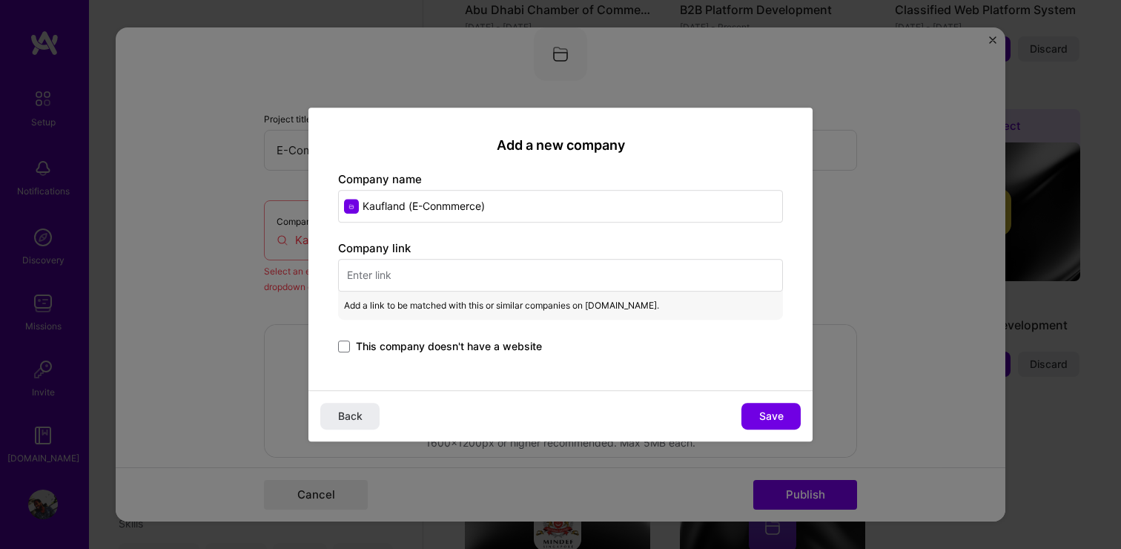
click at [380, 272] on input "text" at bounding box center [560, 275] width 445 height 33
paste input "https://www.kaufland.de/"
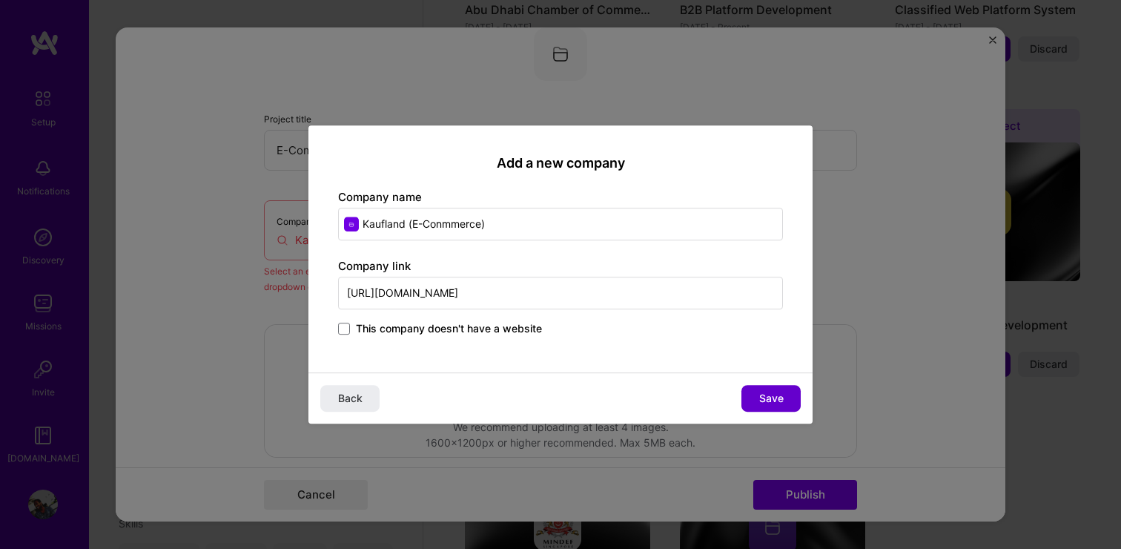
type input "https://www.kaufland.de/"
click at [763, 401] on span "Save" at bounding box center [771, 398] width 24 height 15
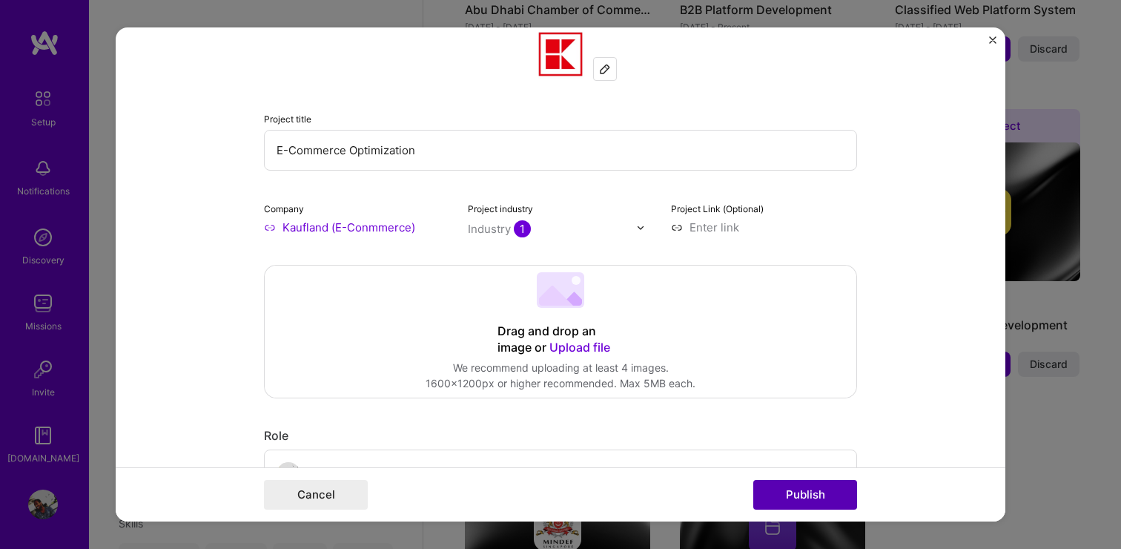
click at [788, 494] on button "Publish" at bounding box center [805, 495] width 104 height 30
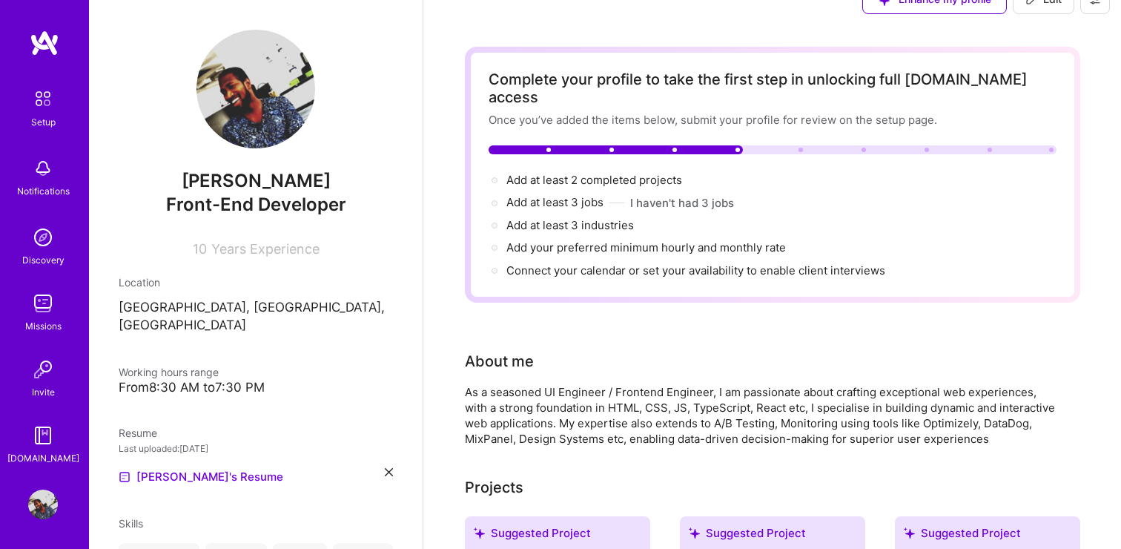
scroll to position [0, 0]
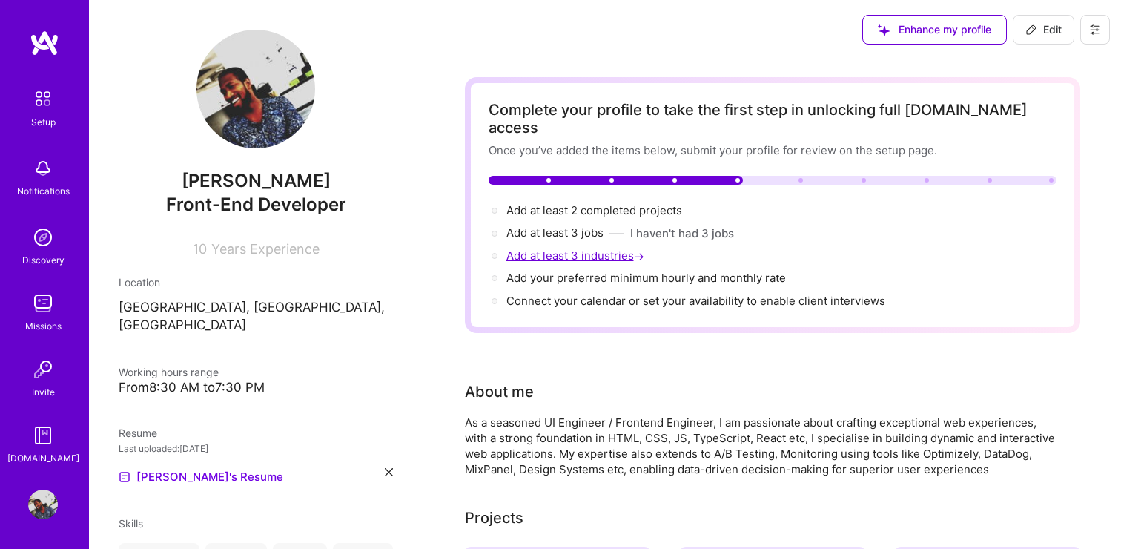
click at [560, 248] on span "Add at least 3 industries →" at bounding box center [576, 255] width 141 height 14
select select "US"
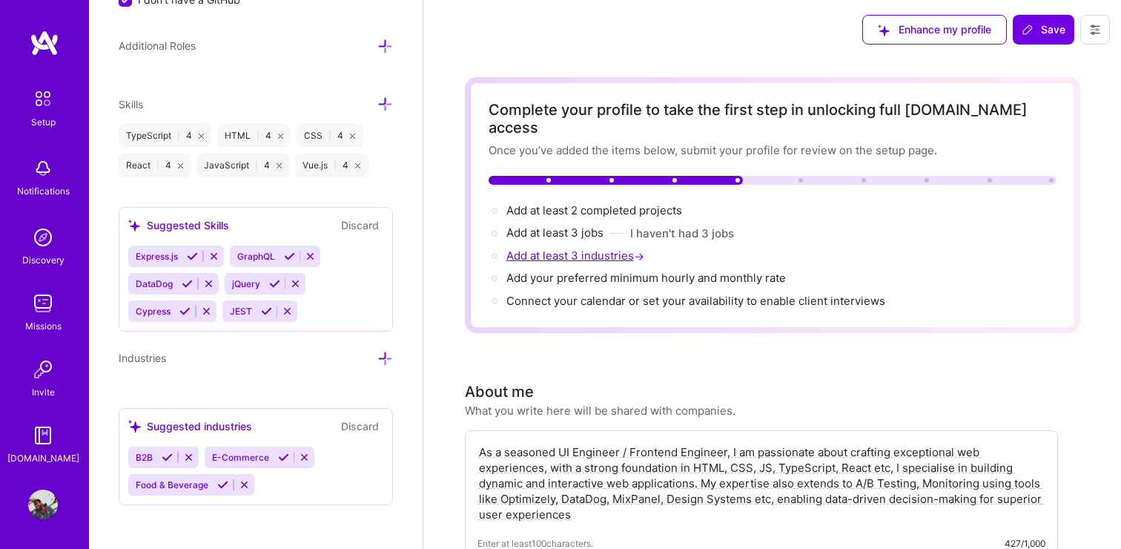
scroll to position [981, 0]
click at [591, 248] on span "Add at least 3 industries →" at bounding box center [576, 255] width 141 height 14
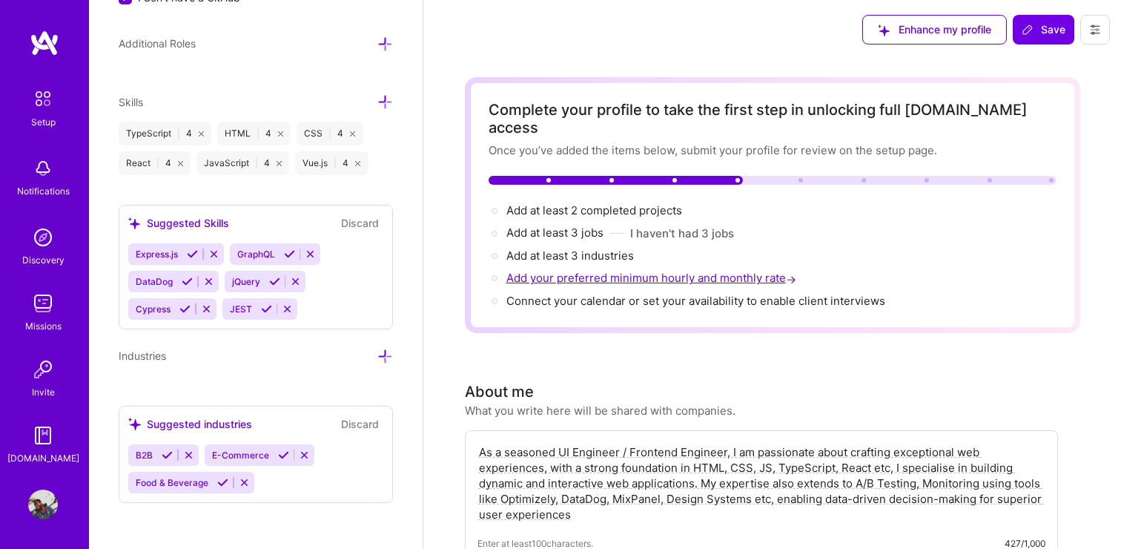
click at [588, 271] on span "Add your preferred minimum hourly and monthly rate →" at bounding box center [652, 278] width 293 height 14
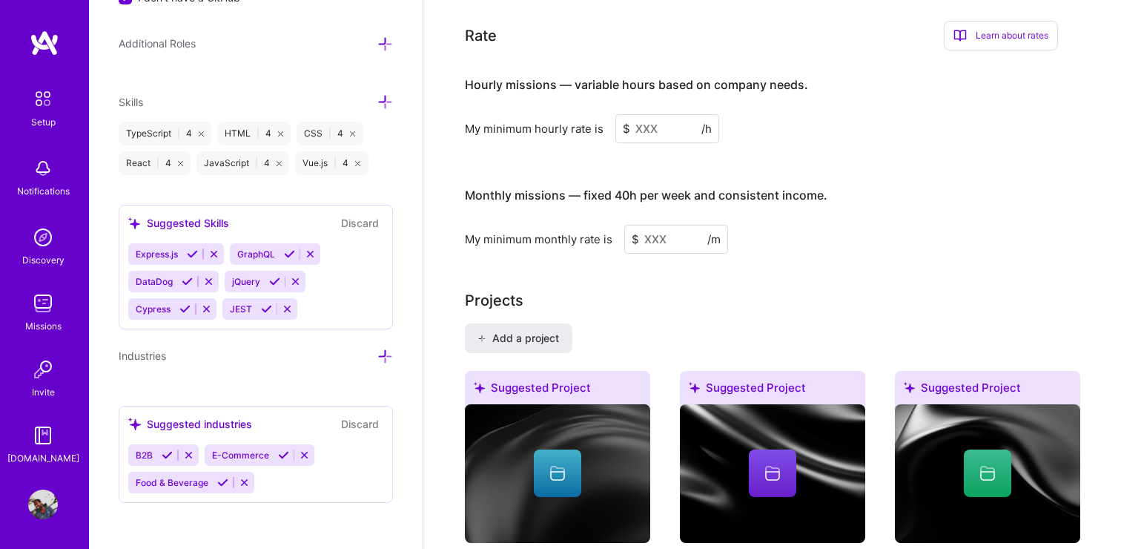
scroll to position [910, 0]
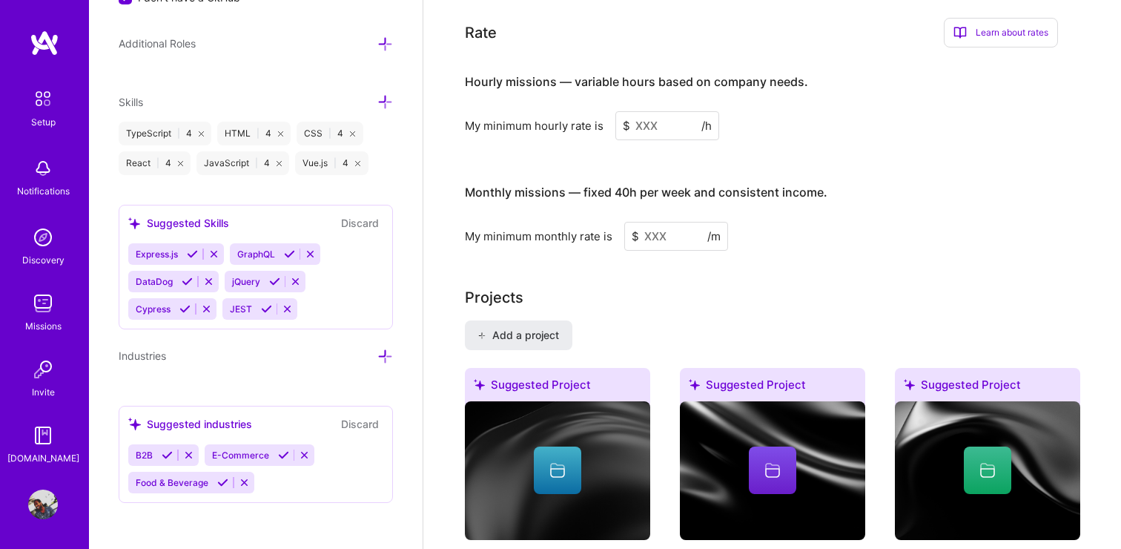
click at [663, 111] on input at bounding box center [667, 125] width 104 height 29
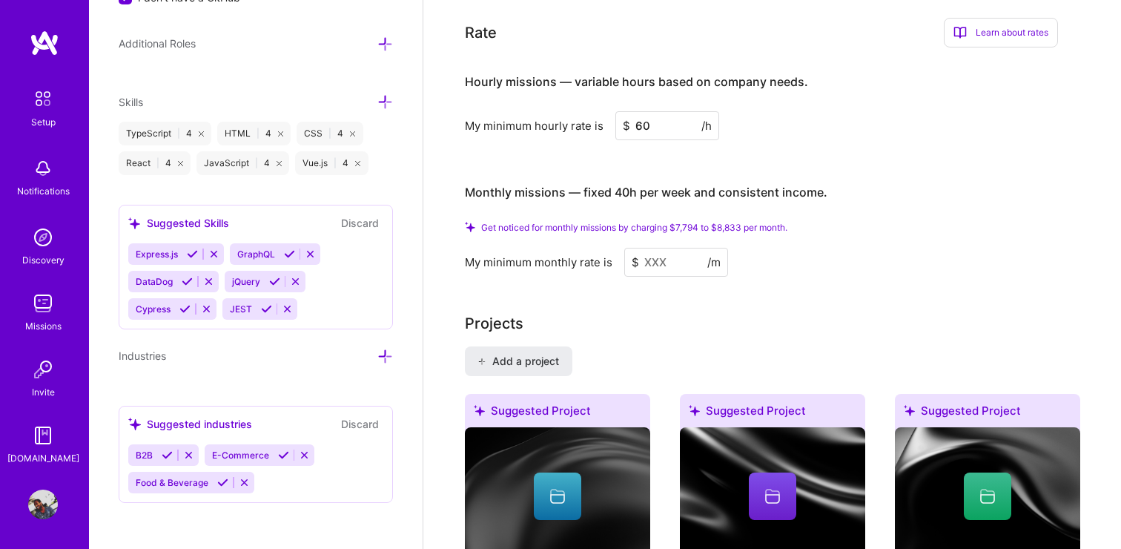
type input "60"
click at [673, 248] on input at bounding box center [676, 262] width 104 height 29
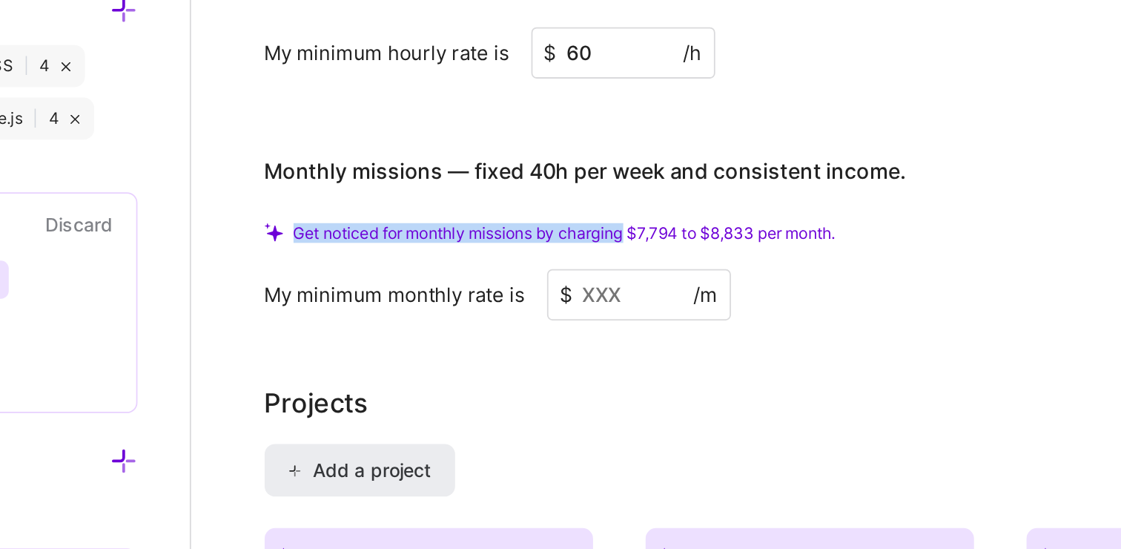
drag, startPoint x: 483, startPoint y: 208, endPoint x: 670, endPoint y: 211, distance: 187.6
click at [670, 222] on span "Get noticed for monthly missions by charging $7,794 to $8,833 per month." at bounding box center [634, 227] width 306 height 11
click at [692, 222] on span "Get noticed for monthly missions by charging $7,794 to $8,833 per month." at bounding box center [634, 227] width 306 height 11
click at [680, 248] on input at bounding box center [676, 262] width 104 height 29
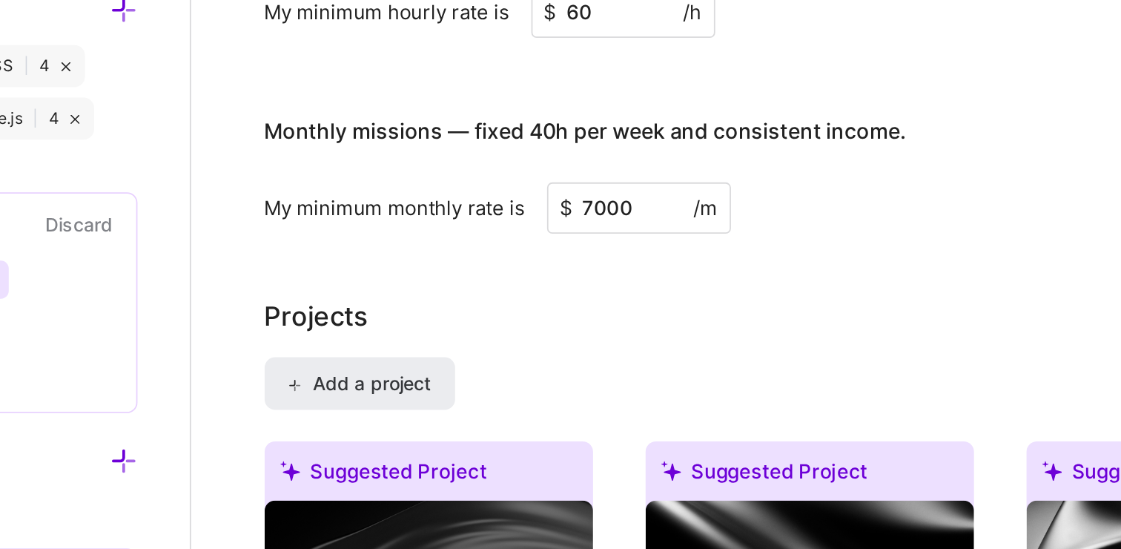
type input "7000"
click at [771, 263] on div "Projects" at bounding box center [772, 274] width 615 height 22
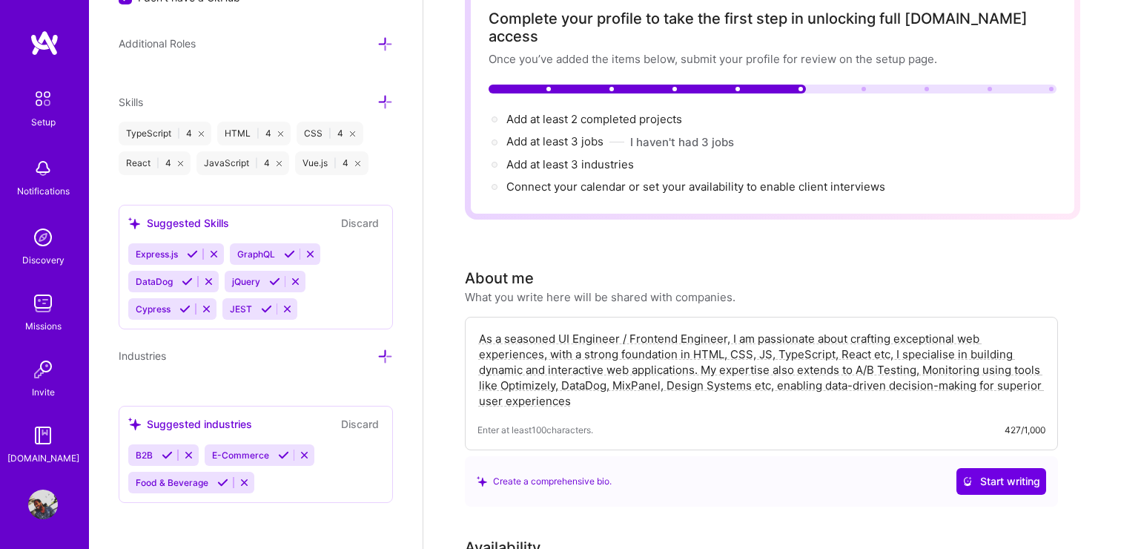
scroll to position [88, 0]
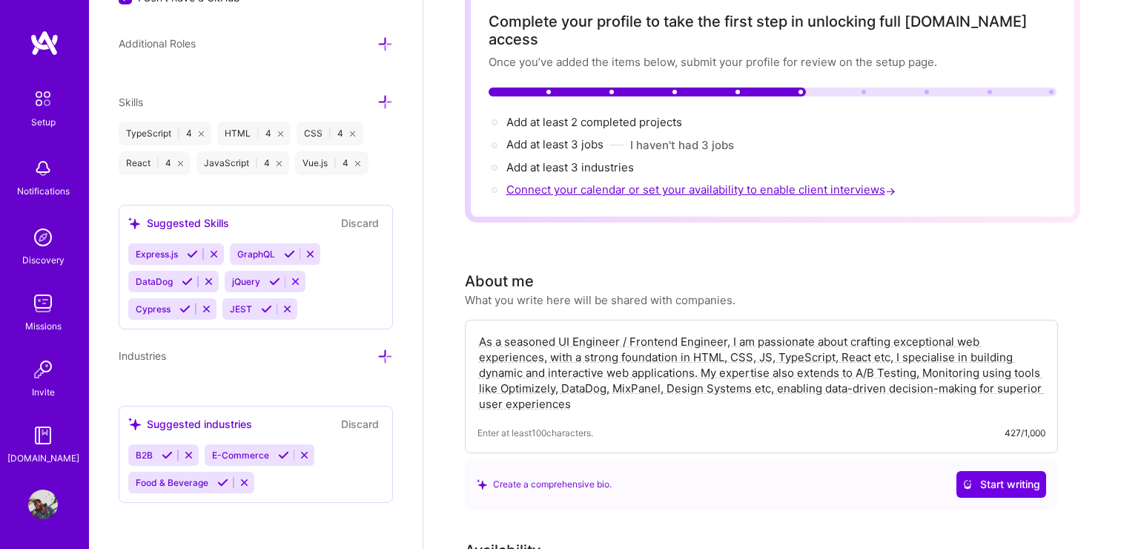
click at [656, 182] on span "Connect your calendar or set your availability to enable client interviews →" at bounding box center [702, 189] width 392 height 14
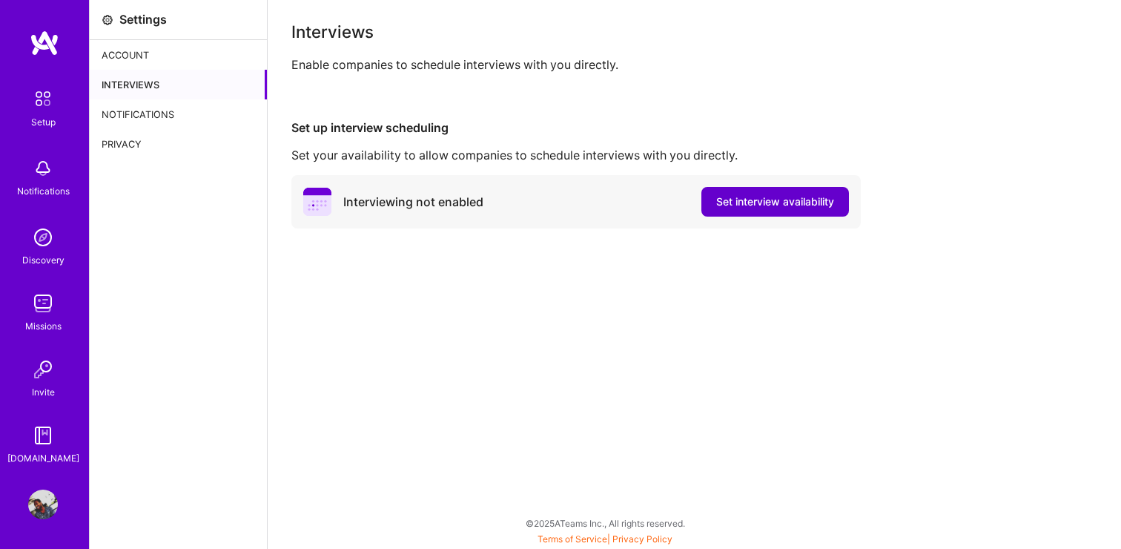
click at [754, 196] on span "Set interview availability" at bounding box center [775, 201] width 118 height 15
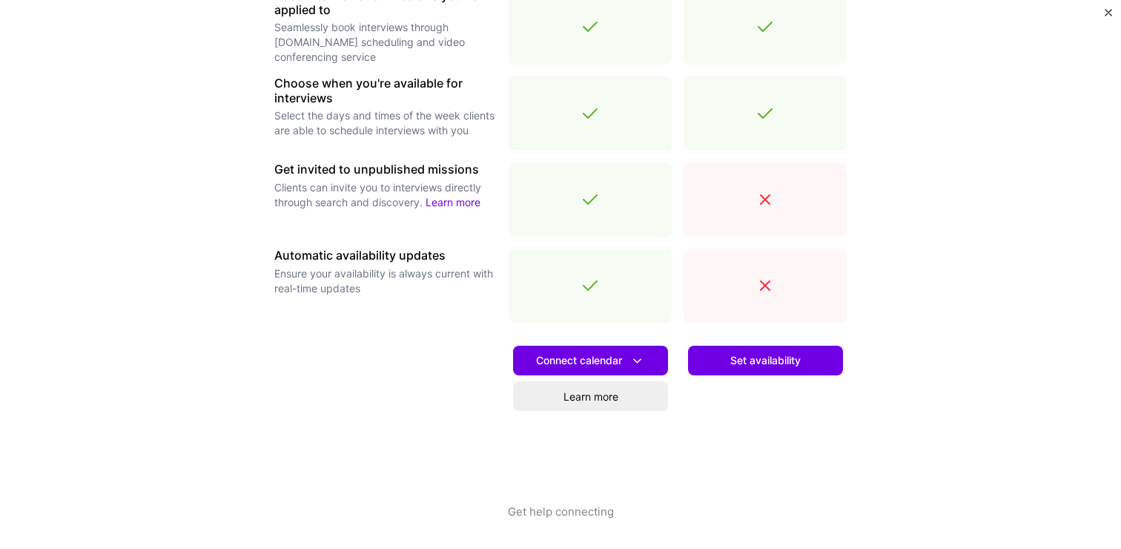
scroll to position [477, 0]
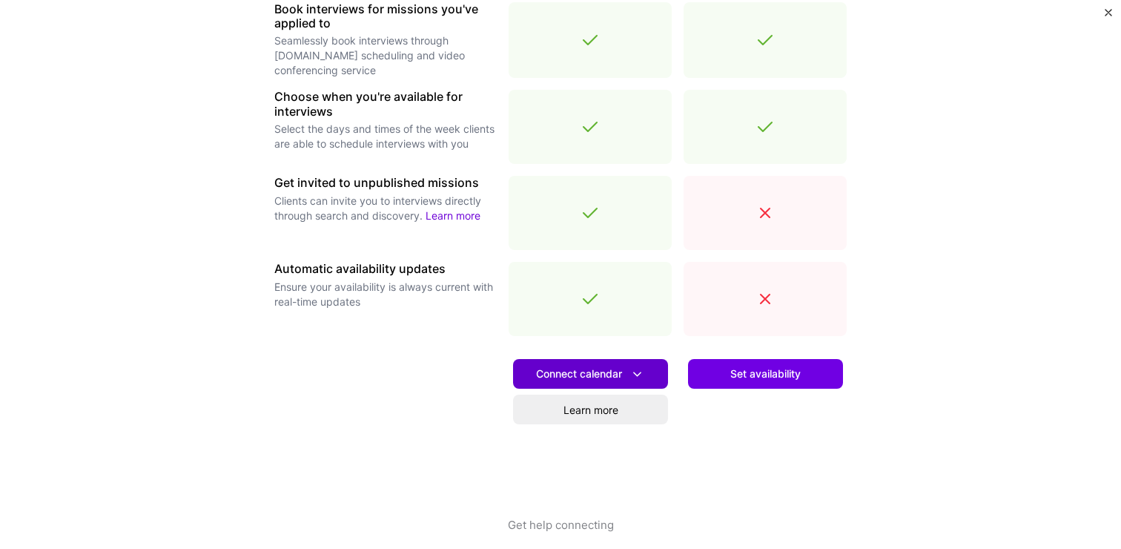
click at [622, 375] on span "Connect calendar" at bounding box center [590, 374] width 109 height 16
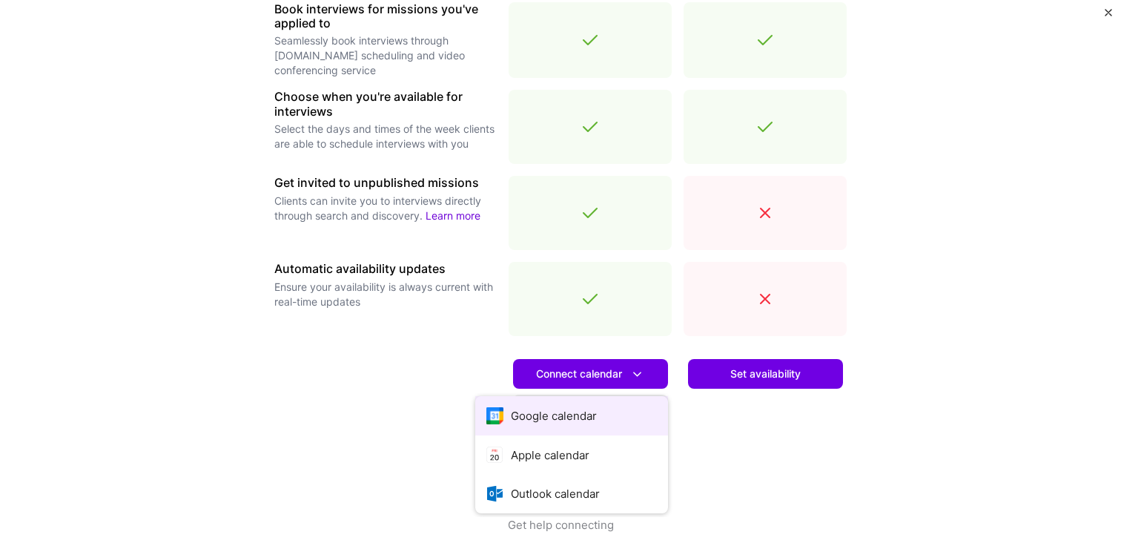
click at [554, 415] on button "Google calendar" at bounding box center [571, 415] width 193 height 39
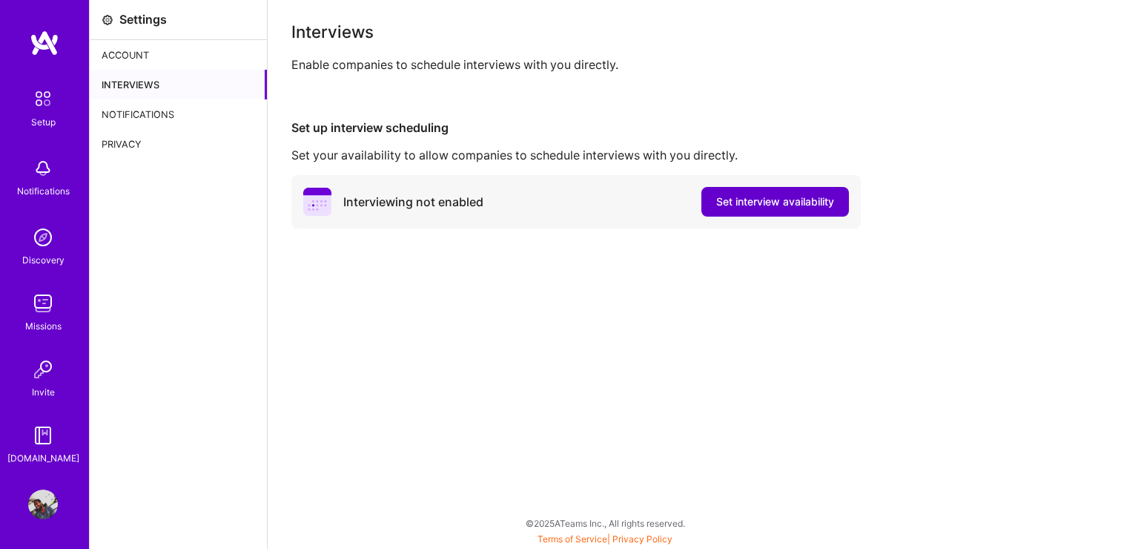
click at [743, 202] on span "Set interview availability" at bounding box center [775, 201] width 118 height 15
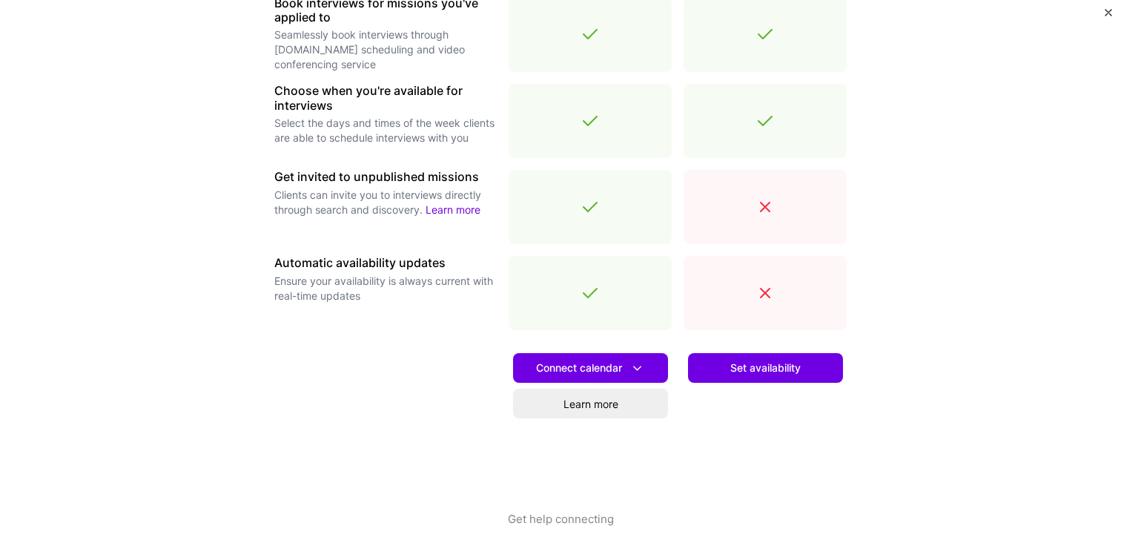
scroll to position [490, 0]
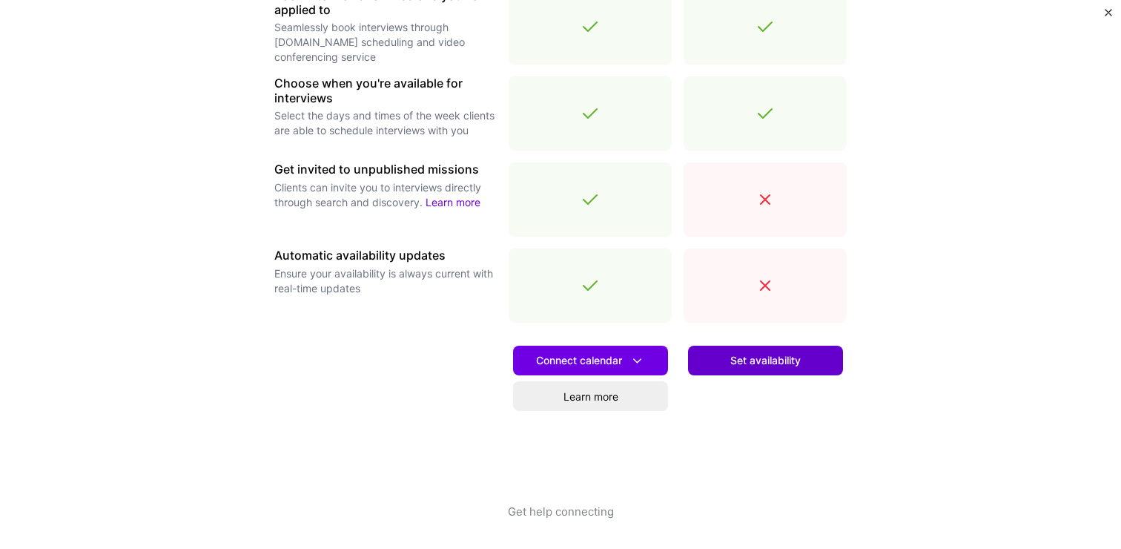
click at [770, 365] on span "Set availability" at bounding box center [765, 360] width 70 height 15
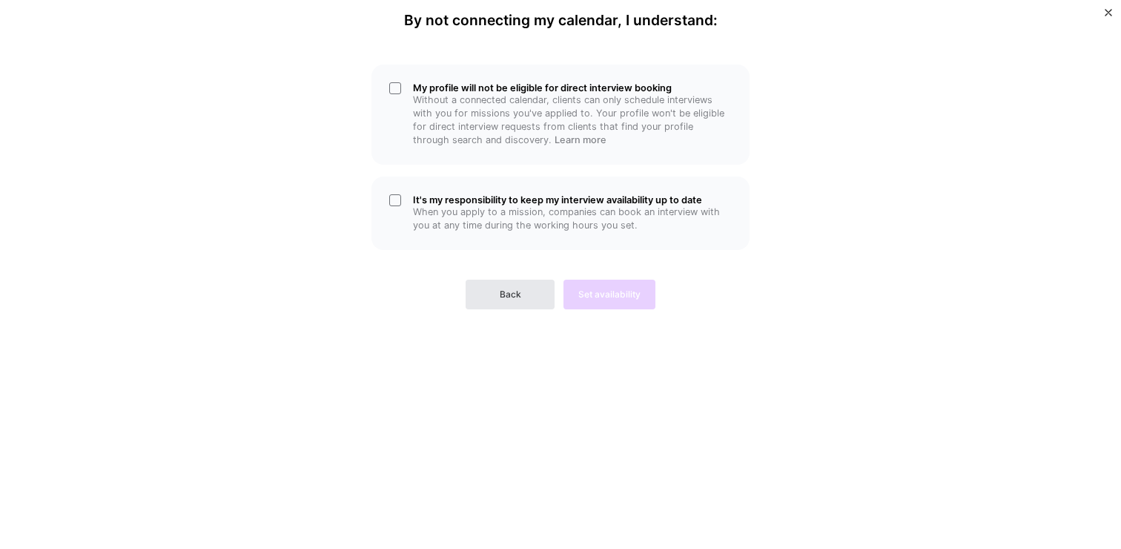
click at [509, 285] on button "Back" at bounding box center [510, 294] width 89 height 30
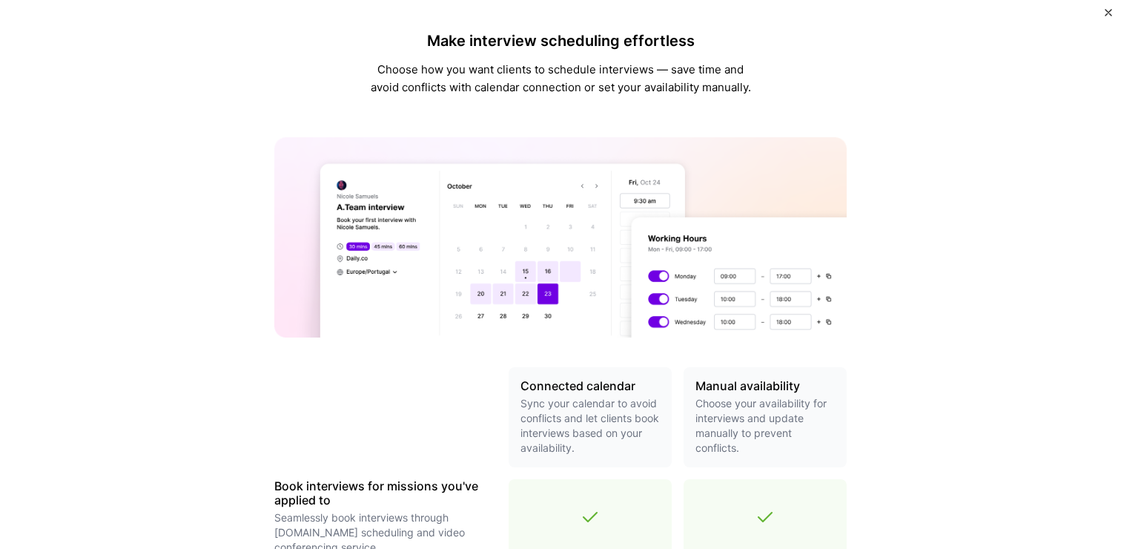
scroll to position [490, 0]
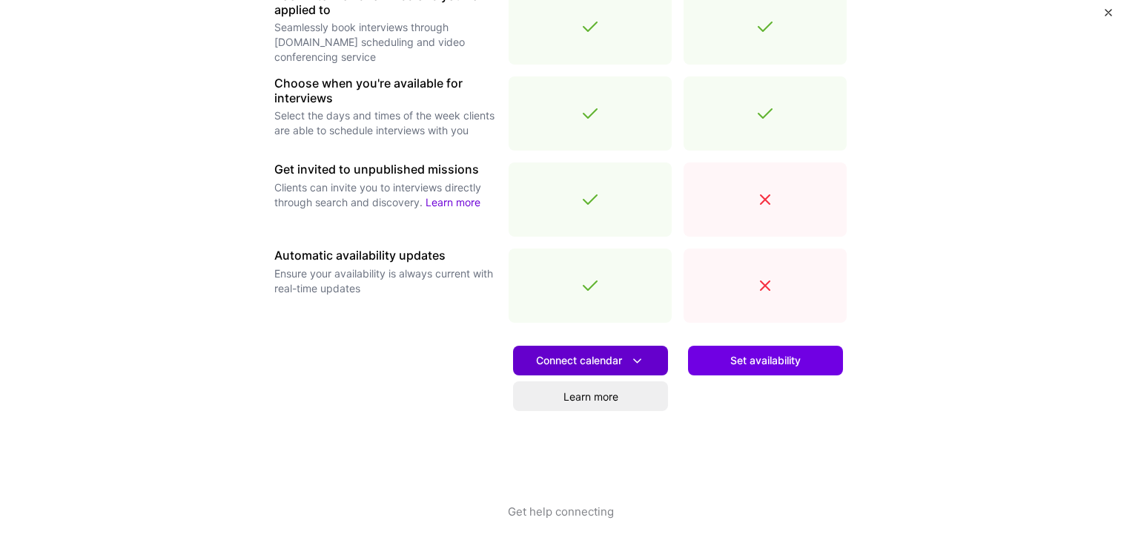
click at [638, 355] on icon at bounding box center [637, 361] width 16 height 16
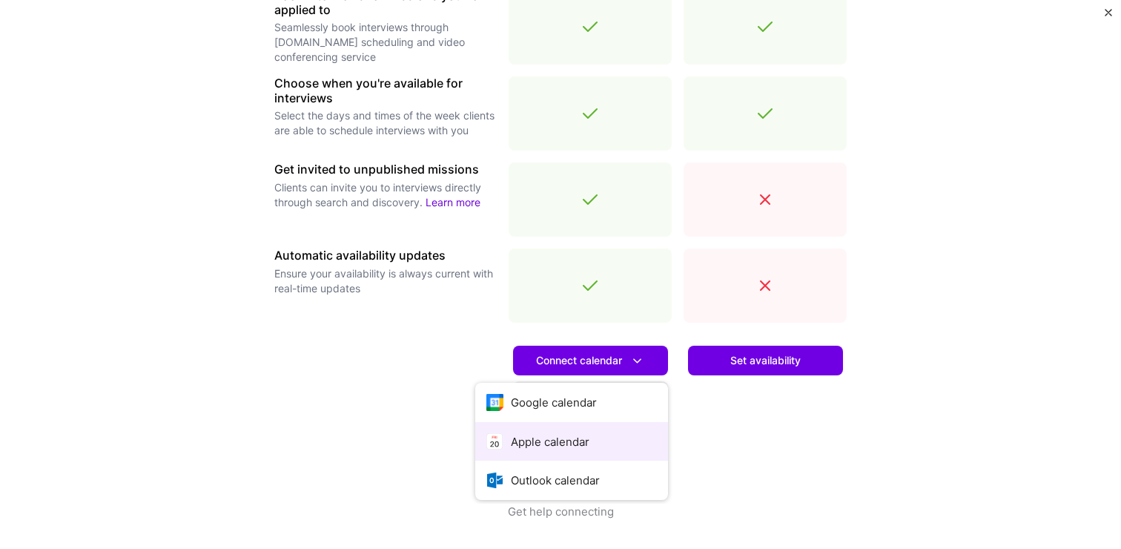
click at [538, 442] on button "Apple calendar" at bounding box center [571, 441] width 193 height 39
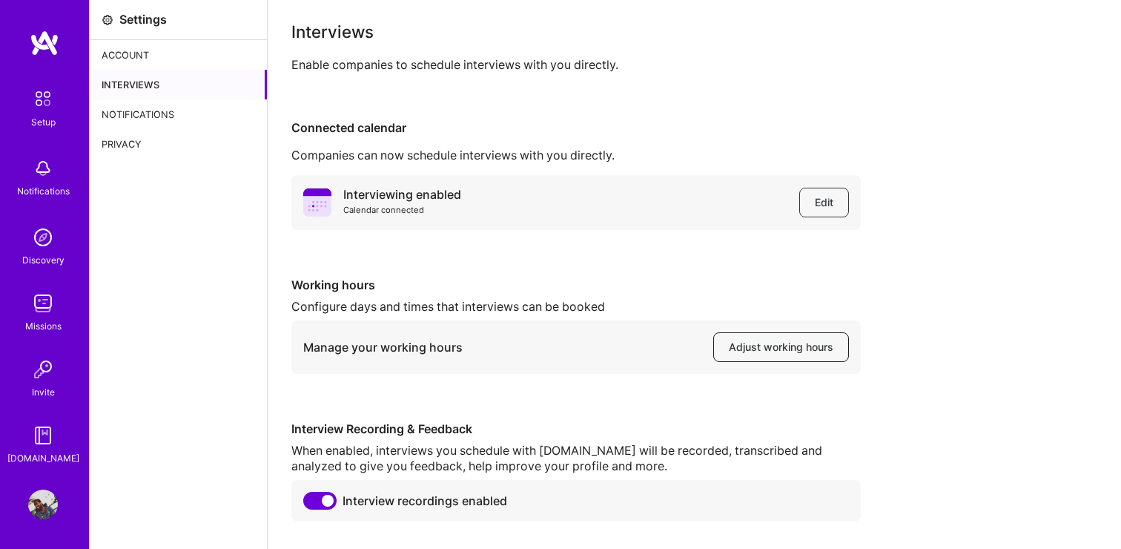
click at [783, 345] on span "Adjust working hours" at bounding box center [781, 347] width 105 height 15
click at [966, 308] on div "Interviewing enabled Calendar connected Edit Working hours Configure days and t…" at bounding box center [694, 348] width 806 height 346
click at [131, 113] on div "Notifications" at bounding box center [178, 114] width 177 height 30
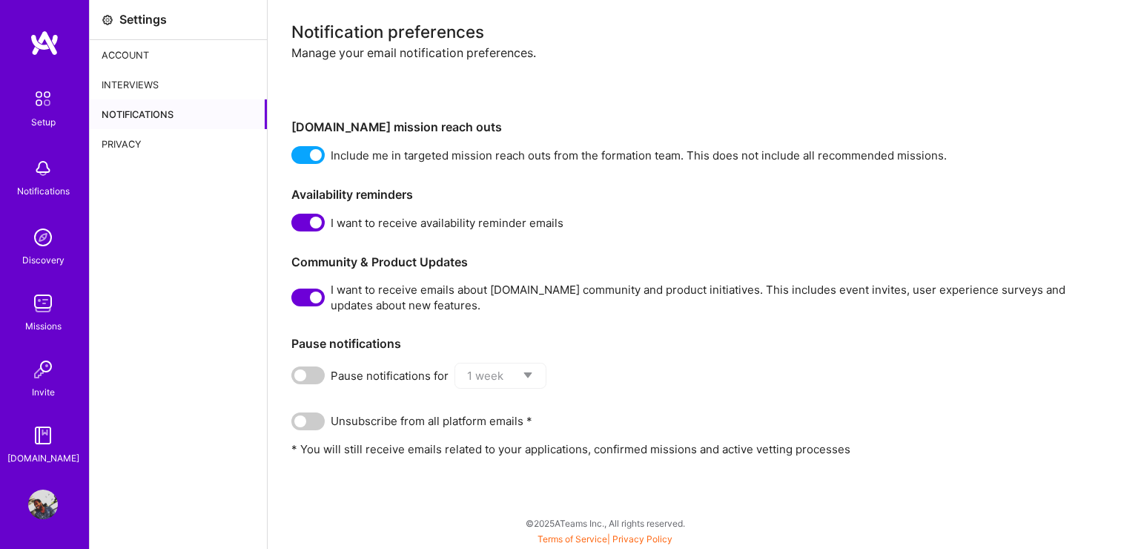
click at [120, 145] on div "Privacy" at bounding box center [178, 144] width 177 height 30
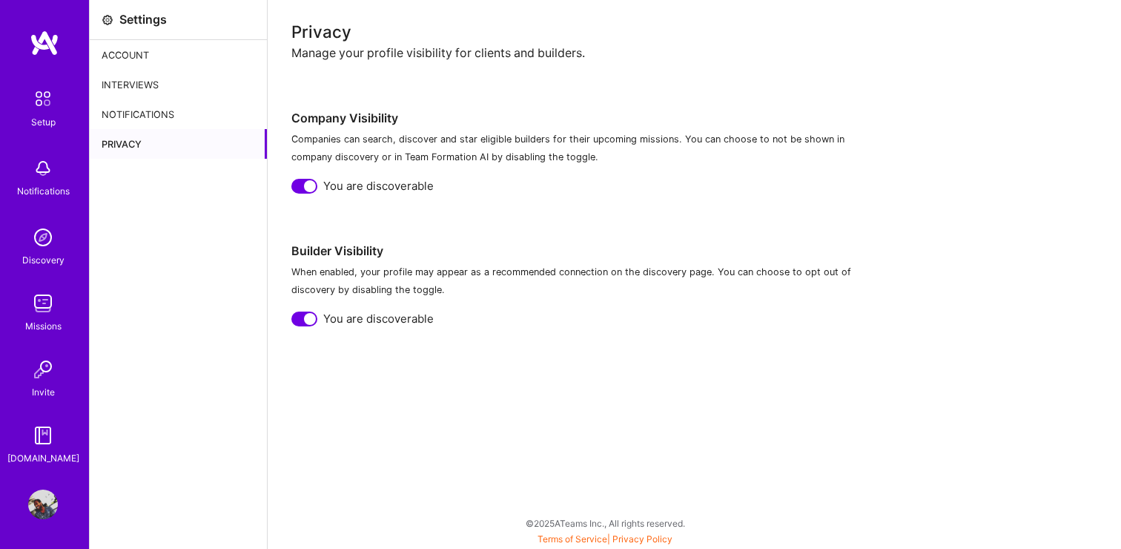
click at [125, 52] on div "Account" at bounding box center [178, 55] width 177 height 30
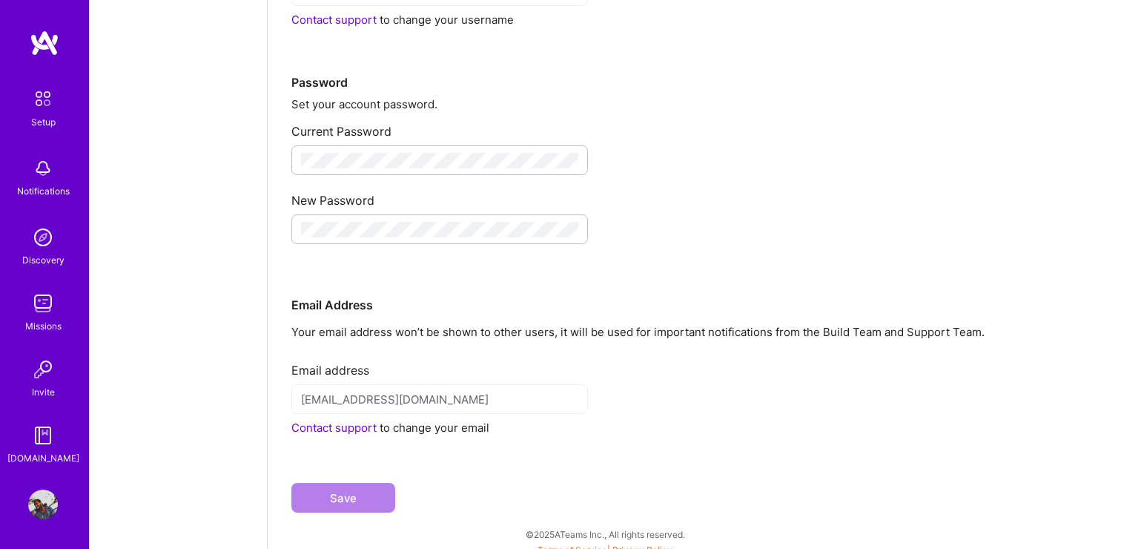
scroll to position [214, 0]
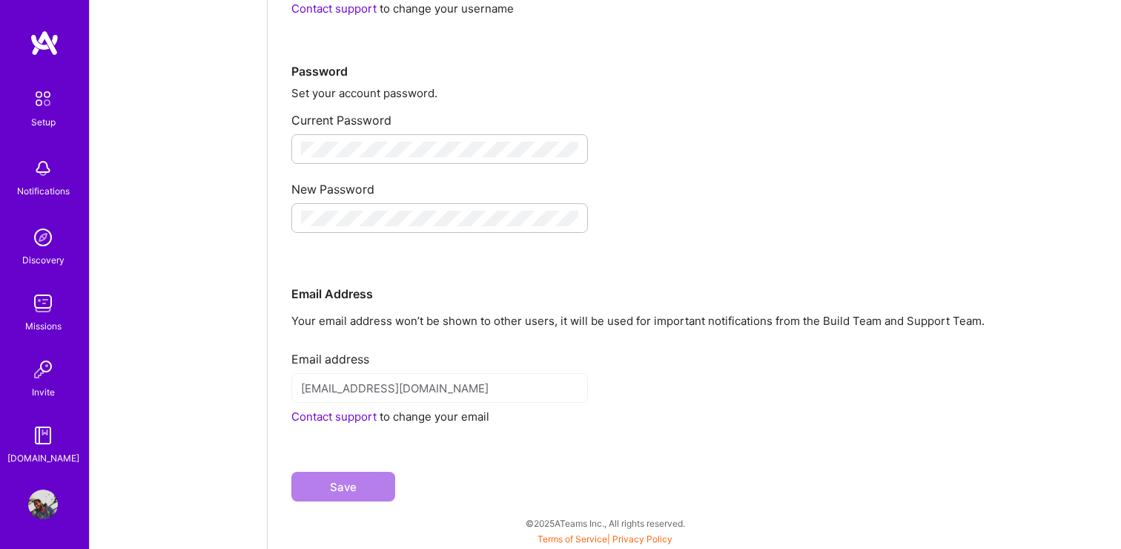
click at [45, 103] on img at bounding box center [42, 98] width 31 height 31
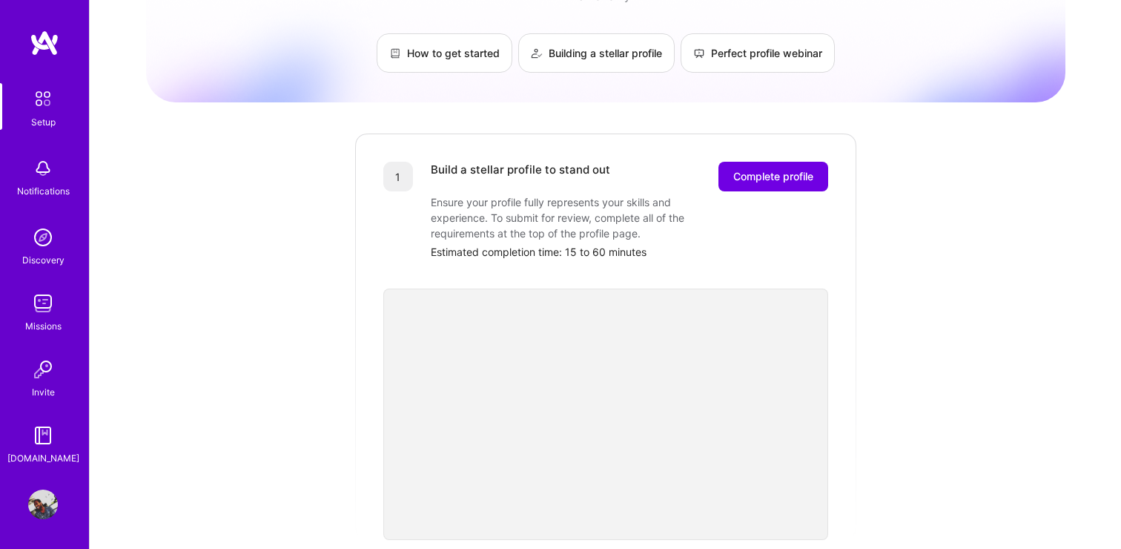
scroll to position [18, 0]
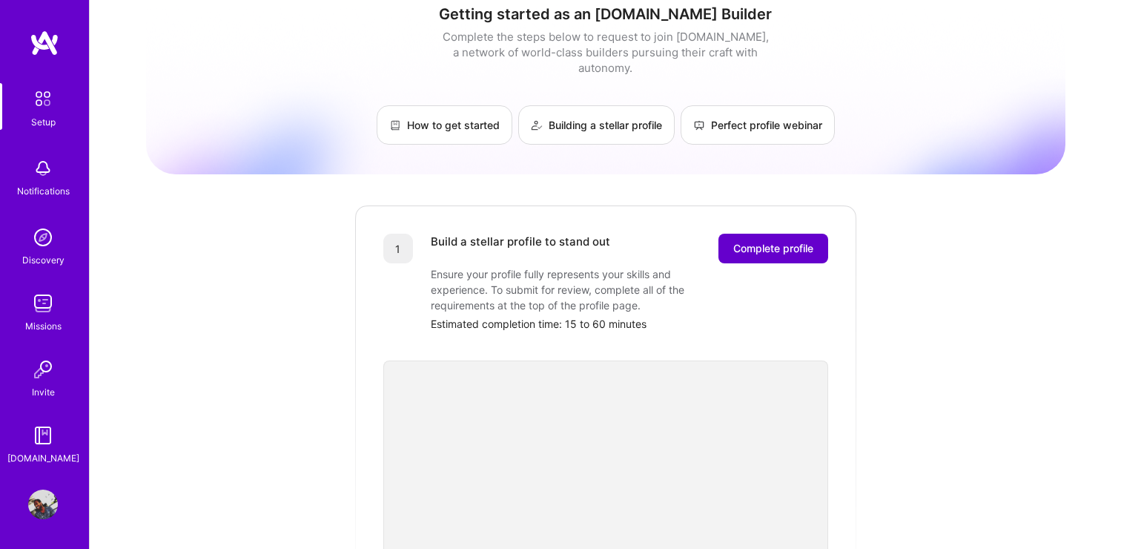
click at [785, 241] on span "Complete profile" at bounding box center [773, 248] width 80 height 15
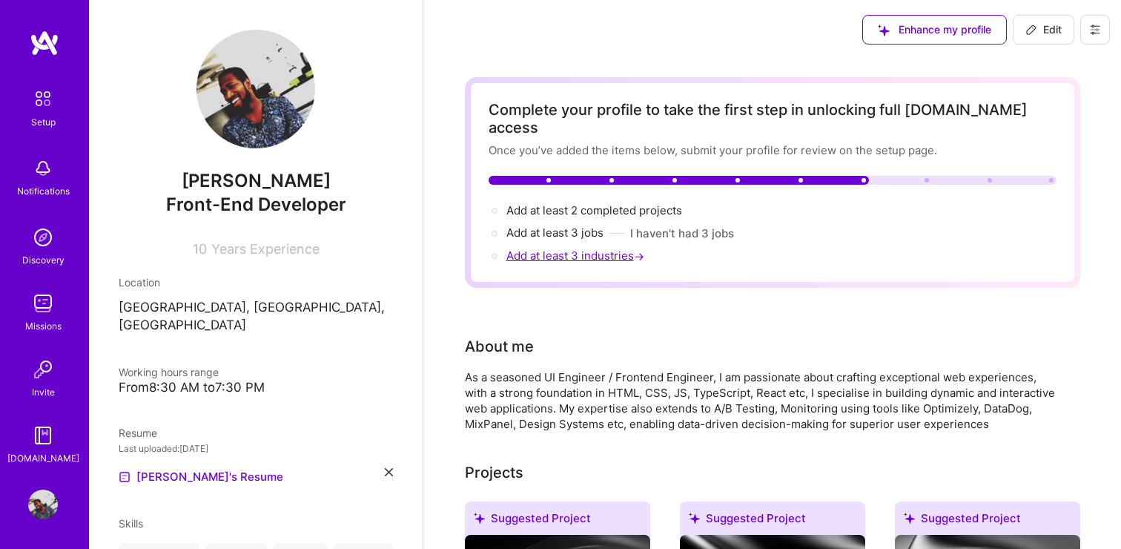
click at [536, 248] on span "Add at least 3 industries →" at bounding box center [576, 255] width 141 height 14
select select "US"
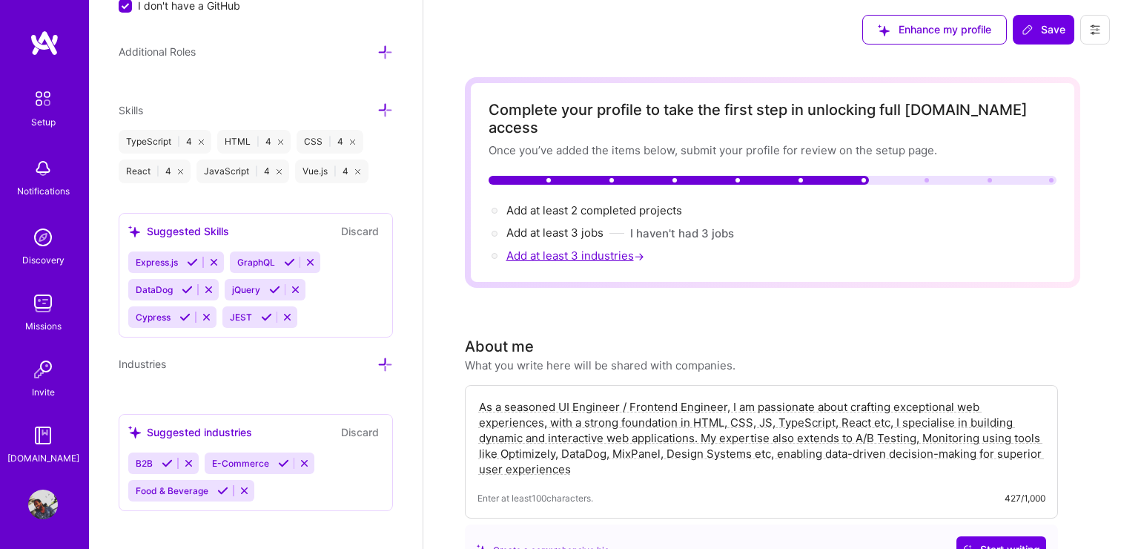
scroll to position [981, 0]
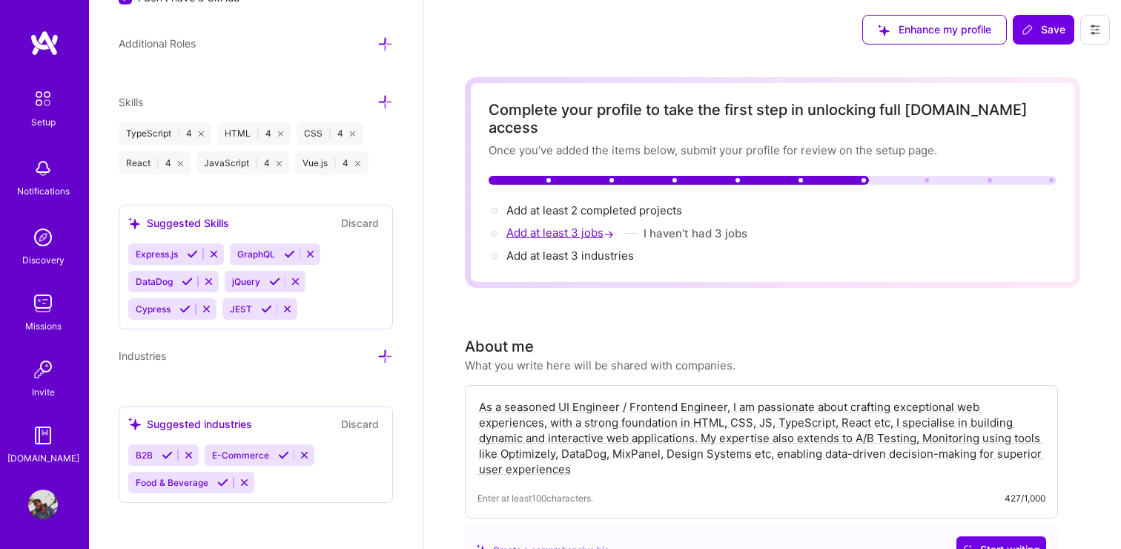
click at [552, 225] on span "Add at least 3 jobs →" at bounding box center [561, 232] width 110 height 14
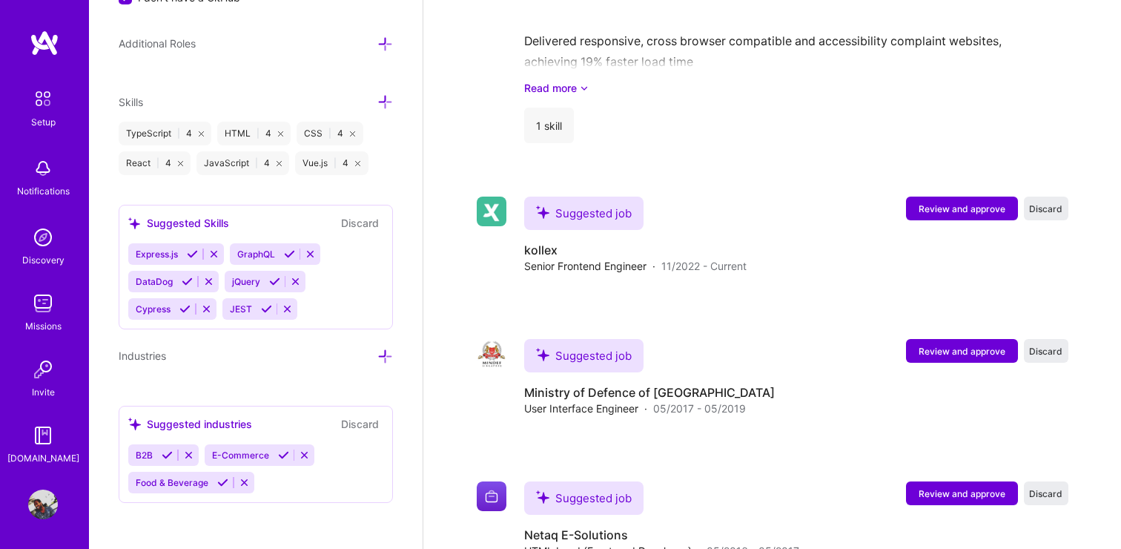
scroll to position [2579, 0]
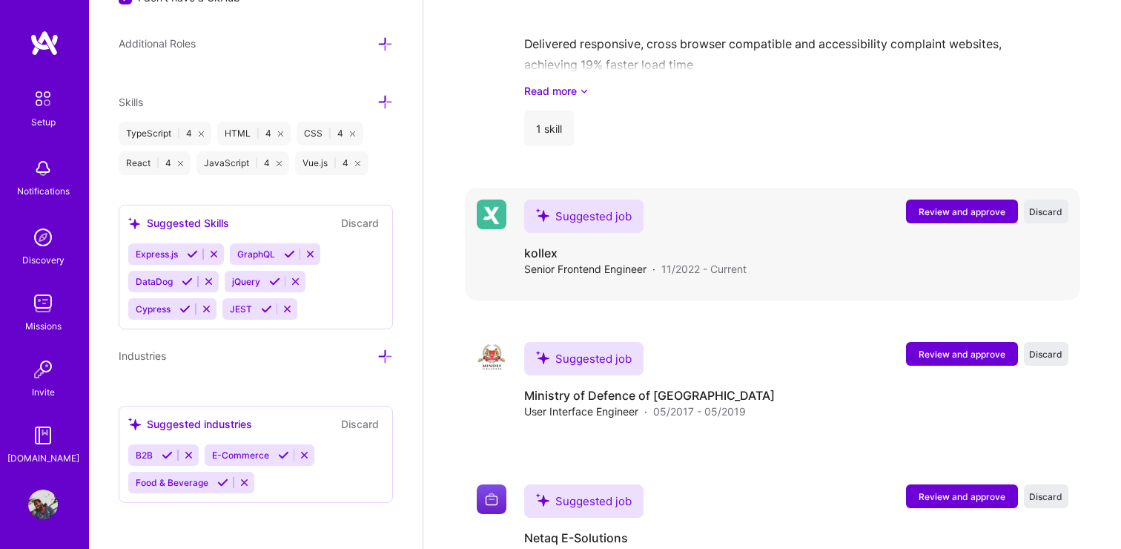
click at [956, 205] on span "Review and approve" at bounding box center [962, 211] width 87 height 13
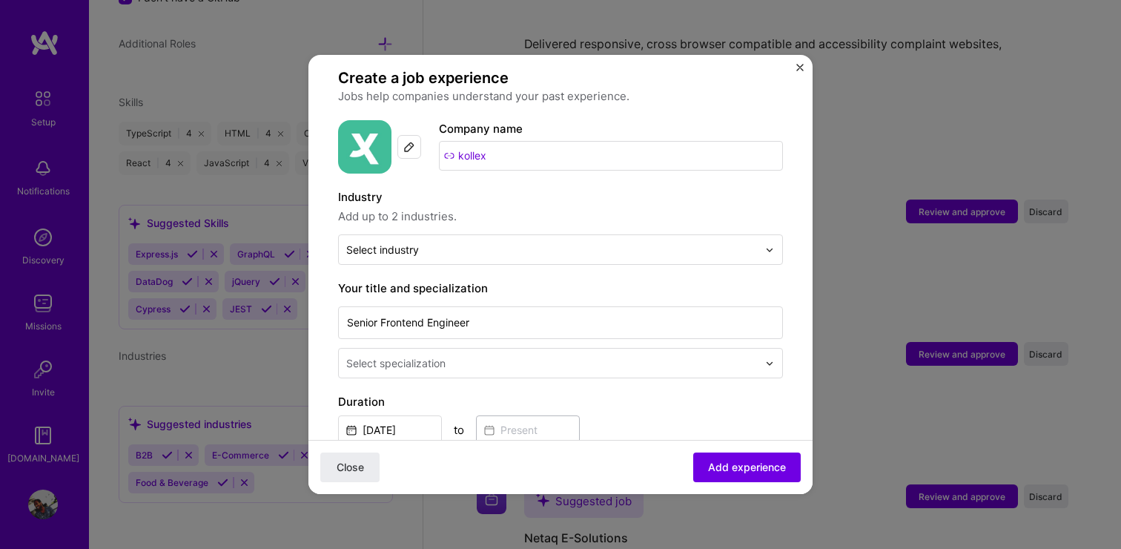
scroll to position [116, 0]
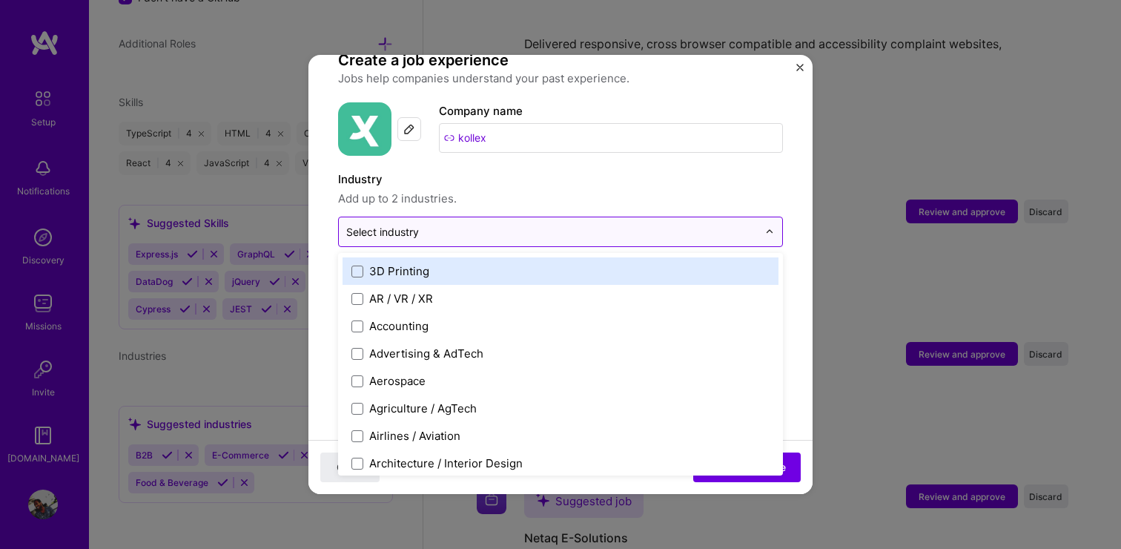
click at [367, 224] on div "Select industry 0" at bounding box center [382, 232] width 73 height 16
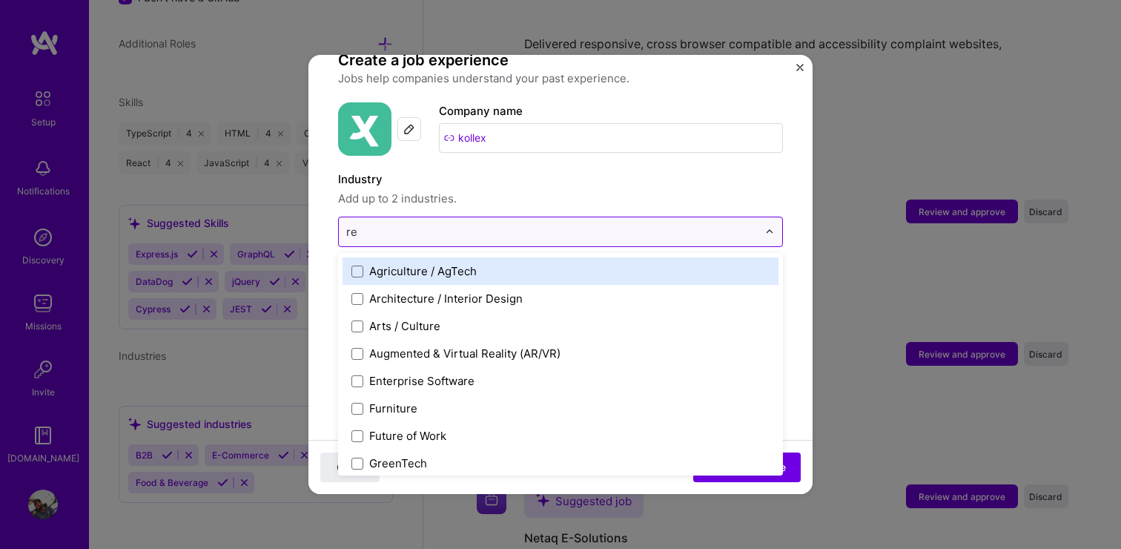
type input "ret"
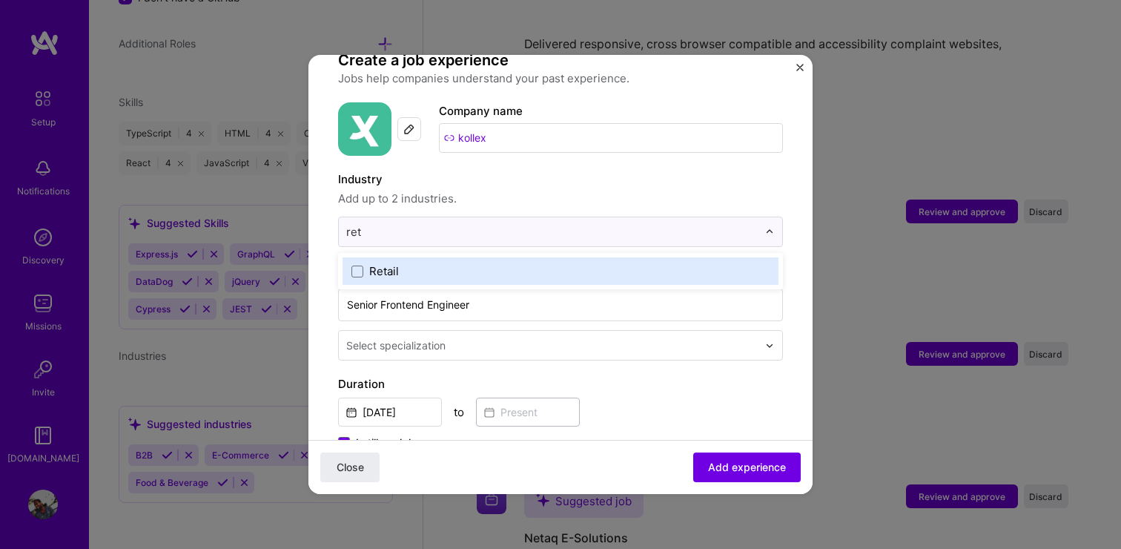
click at [396, 257] on div "Retail" at bounding box center [561, 270] width 436 height 27
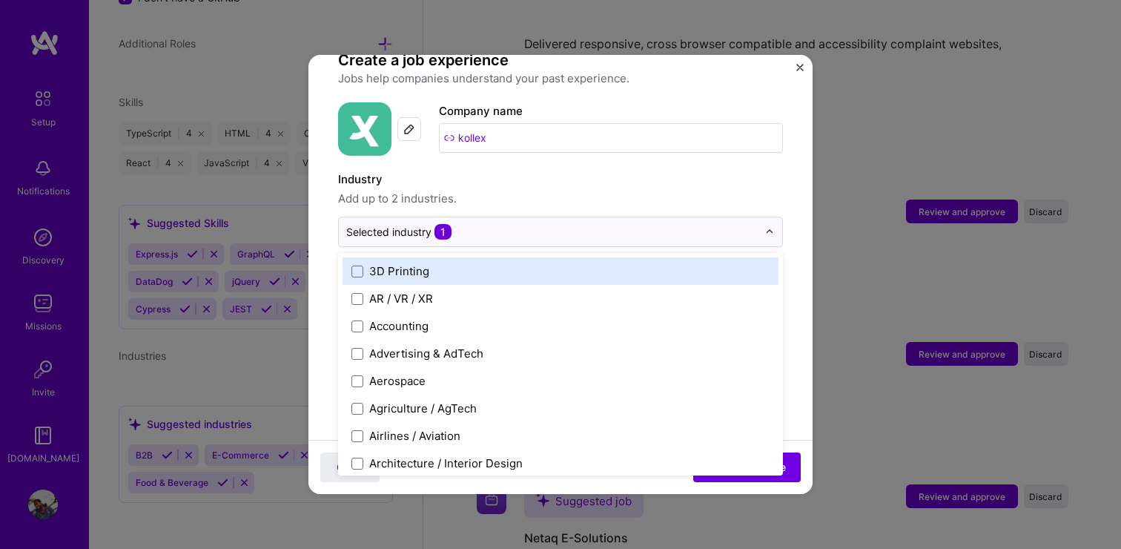
click at [323, 242] on form "Adding suggested job This job is suggested based on your LinkedIn, resume or [D…" at bounding box center [560, 518] width 504 height 1100
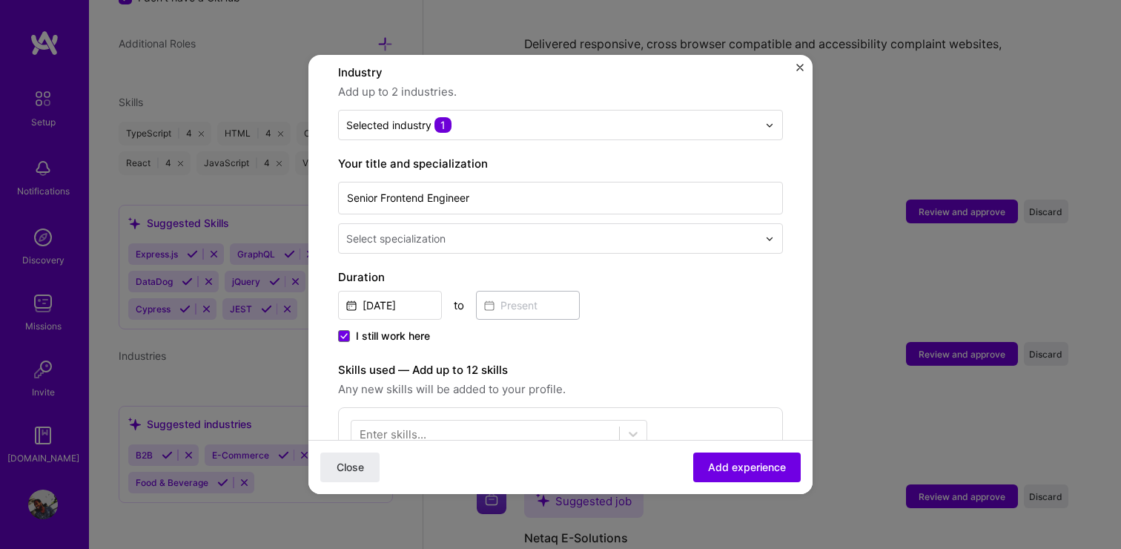
scroll to position [232, 0]
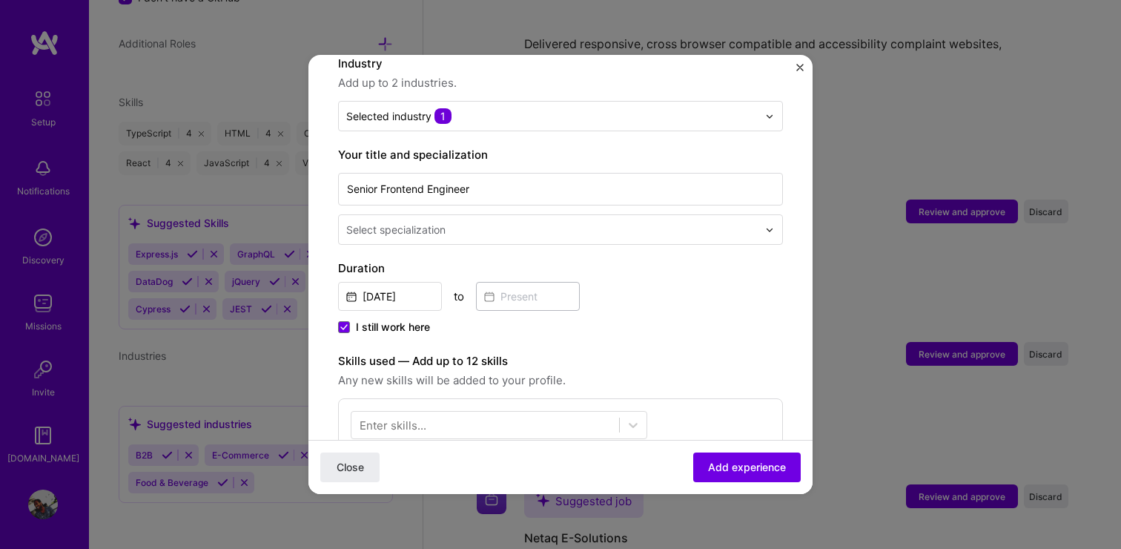
click at [426, 222] on div "Select specialization" at bounding box center [395, 230] width 99 height 16
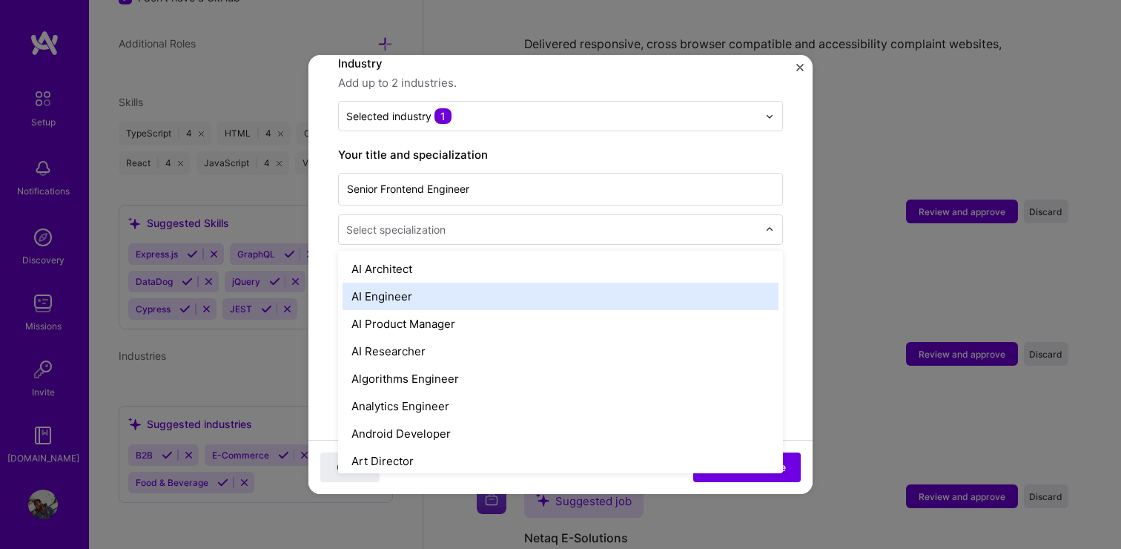
click at [384, 282] on div "AI Engineer" at bounding box center [561, 295] width 436 height 27
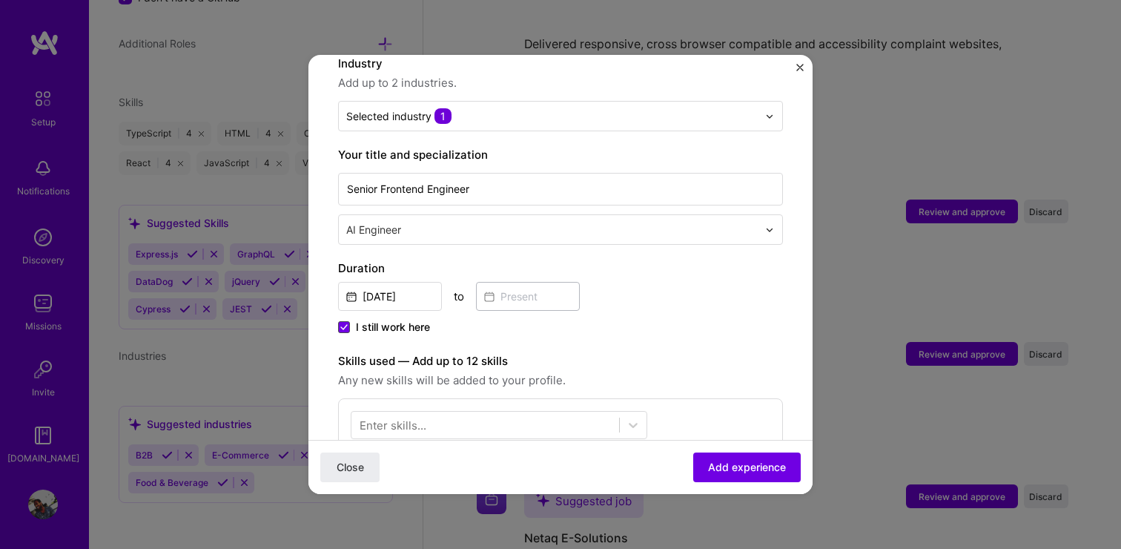
click at [345, 324] on icon at bounding box center [343, 327] width 7 height 6
click at [0, 0] on input "I still work here" at bounding box center [0, 0] width 0 height 0
click at [345, 321] on span at bounding box center [344, 327] width 12 height 12
click at [0, 0] on input "I still work here" at bounding box center [0, 0] width 0 height 0
click at [345, 321] on span at bounding box center [344, 327] width 12 height 12
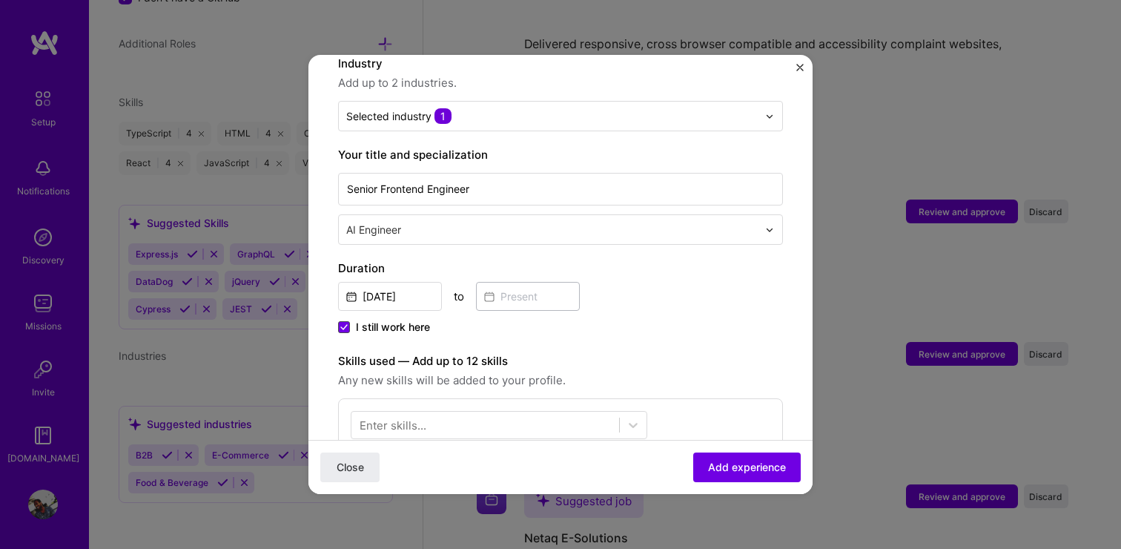
click at [0, 0] on input "I still work here" at bounding box center [0, 0] width 0 height 0
click at [526, 282] on input at bounding box center [528, 296] width 104 height 29
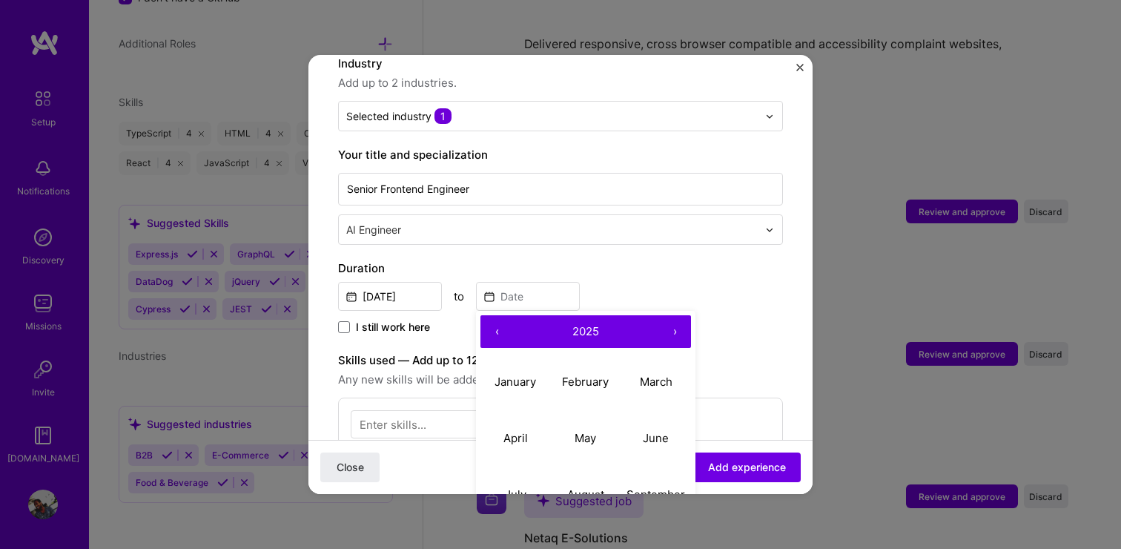
click at [490, 315] on button "‹" at bounding box center [496, 331] width 33 height 33
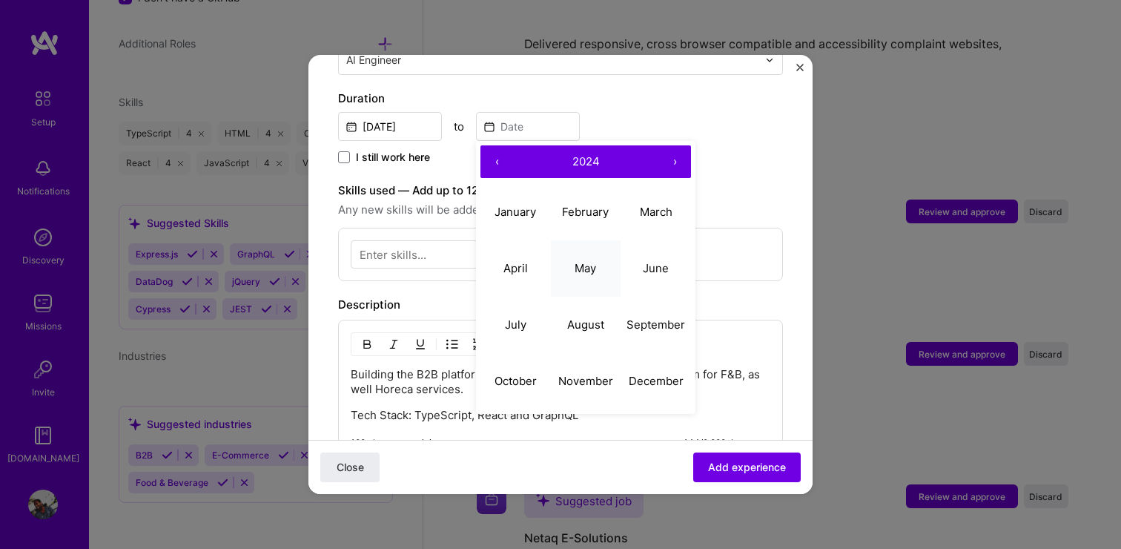
scroll to position [405, 0]
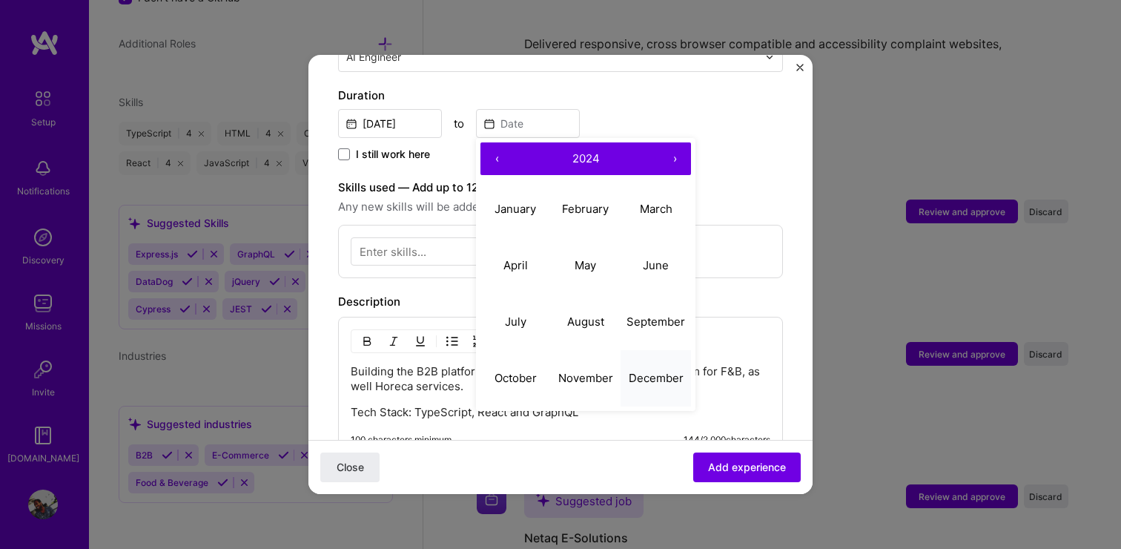
click at [654, 371] on abbr "December" at bounding box center [656, 378] width 55 height 14
type input "[DATE]"
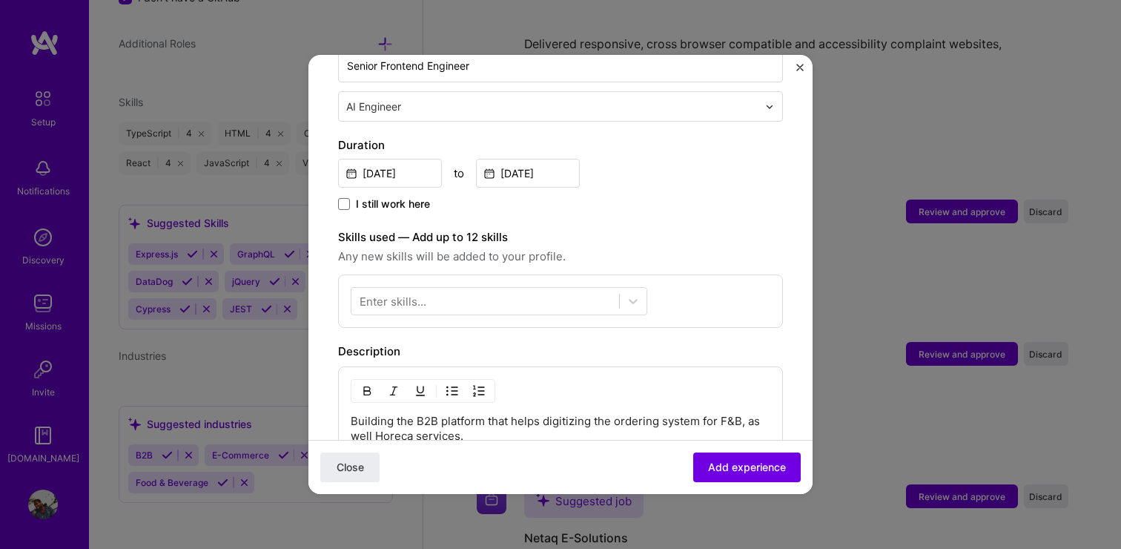
scroll to position [354, 0]
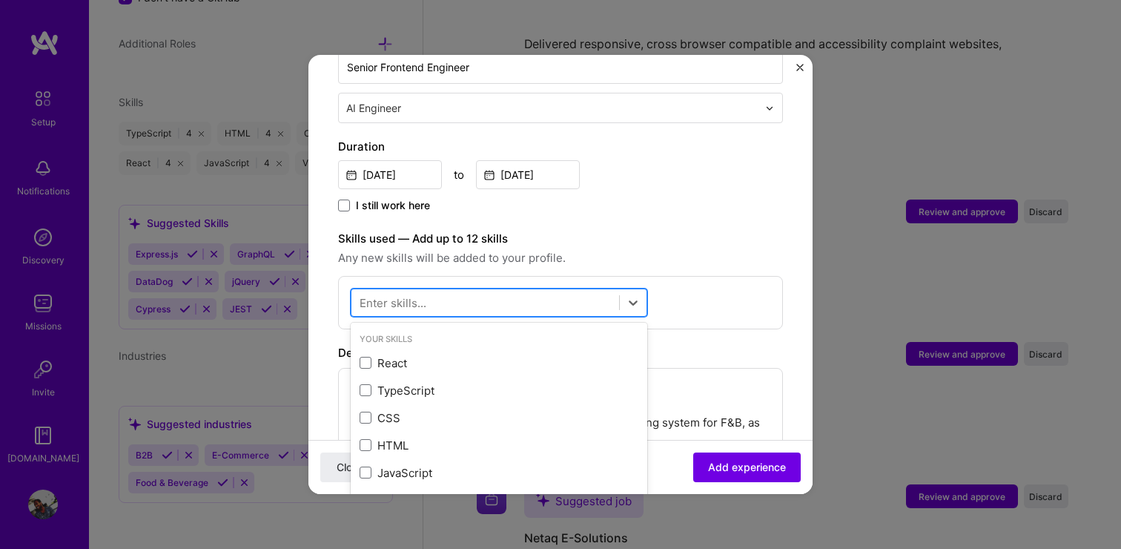
click at [426, 291] on div at bounding box center [485, 303] width 268 height 24
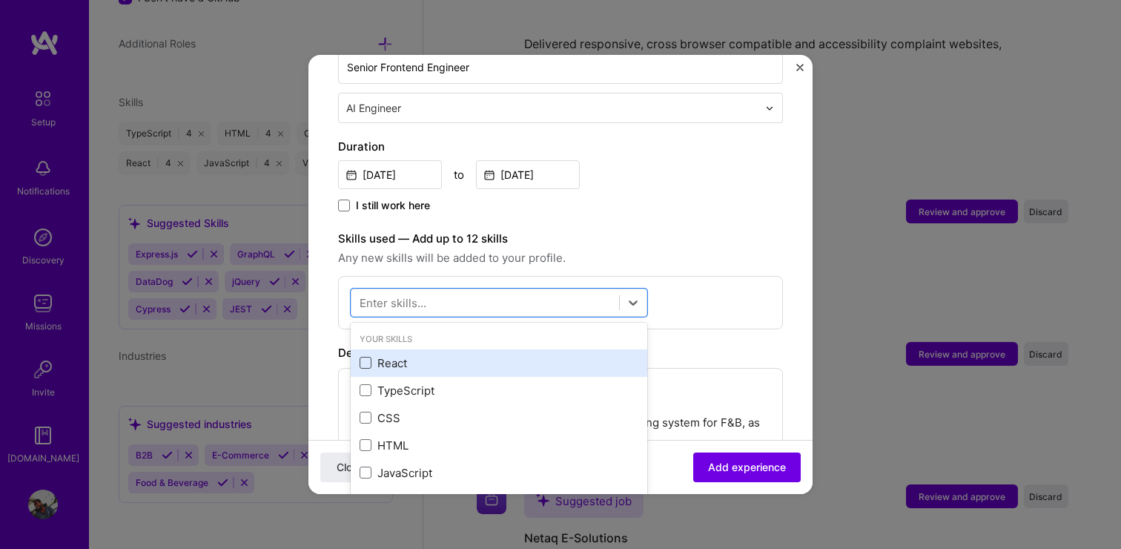
click at [364, 357] on span at bounding box center [366, 363] width 12 height 12
click at [0, 0] on input "checkbox" at bounding box center [0, 0] width 0 height 0
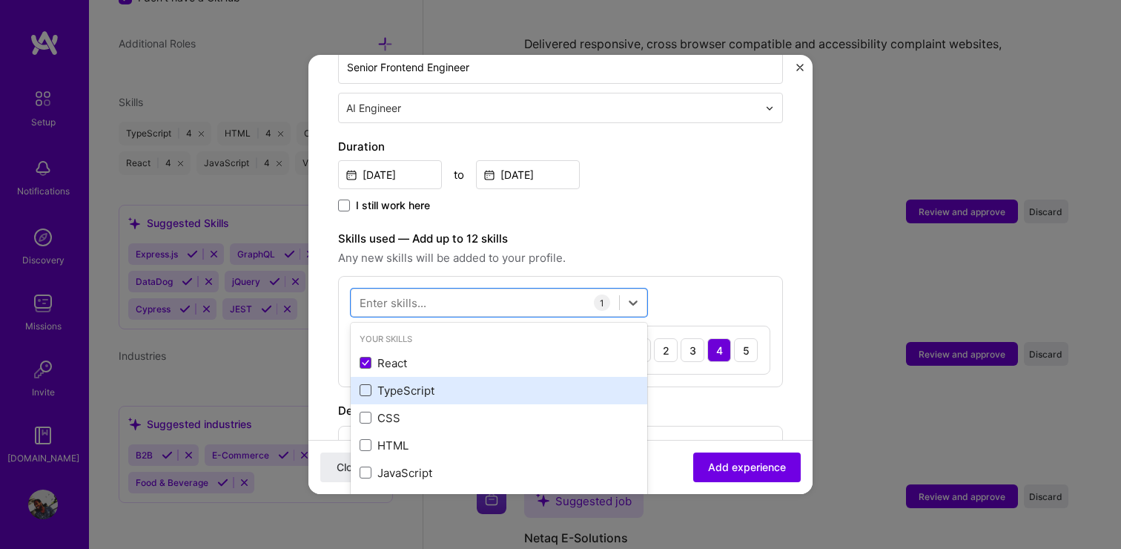
click at [365, 384] on span at bounding box center [366, 390] width 12 height 12
click at [0, 0] on input "checkbox" at bounding box center [0, 0] width 0 height 0
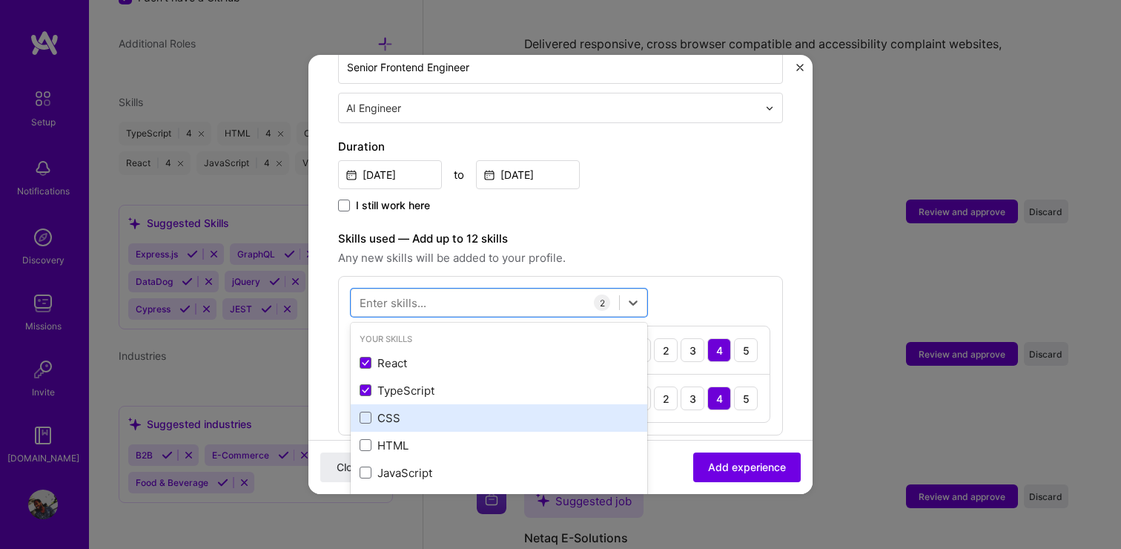
click at [368, 410] on div "CSS" at bounding box center [499, 418] width 279 height 16
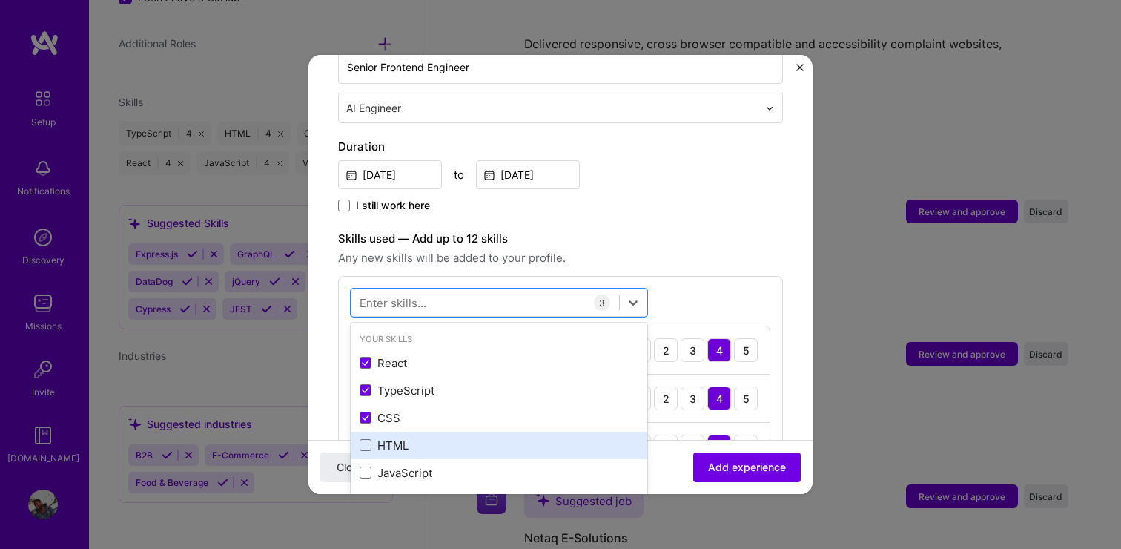
click at [368, 437] on div "HTML" at bounding box center [499, 445] width 279 height 16
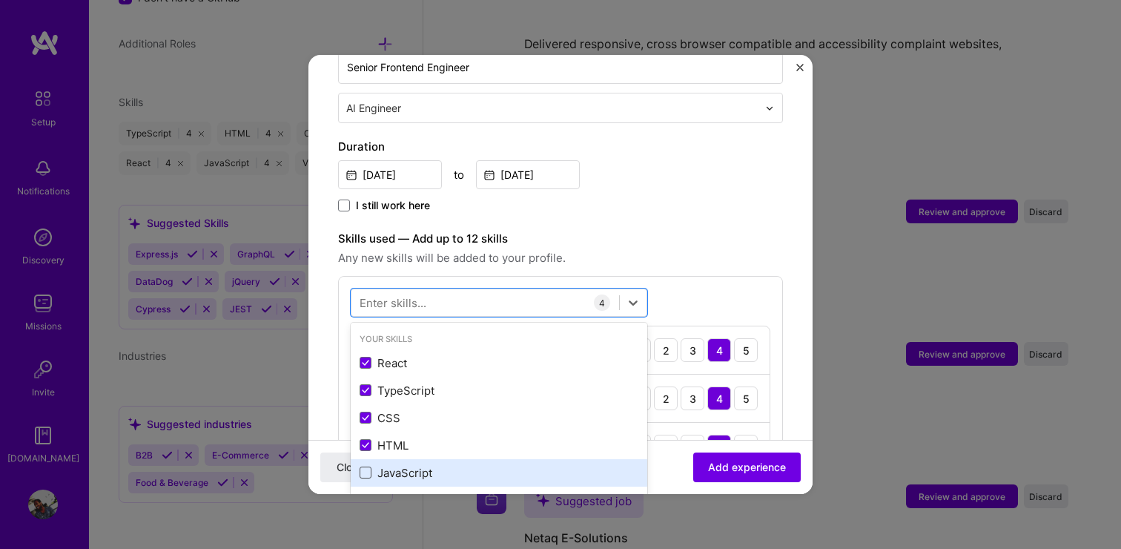
click at [368, 466] on span at bounding box center [366, 472] width 12 height 12
click at [0, 0] on input "checkbox" at bounding box center [0, 0] width 0 height 0
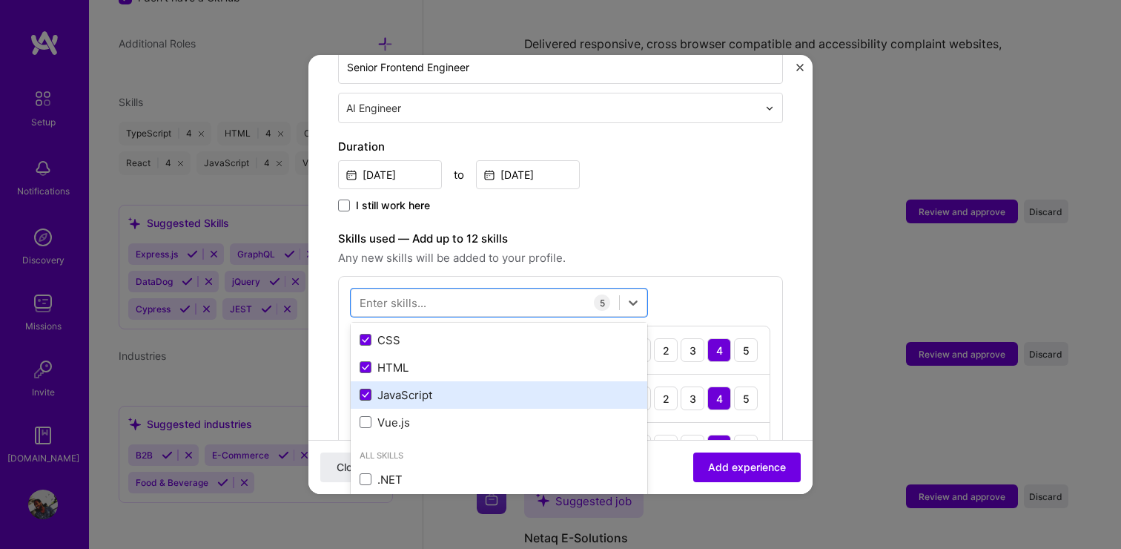
scroll to position [100, 0]
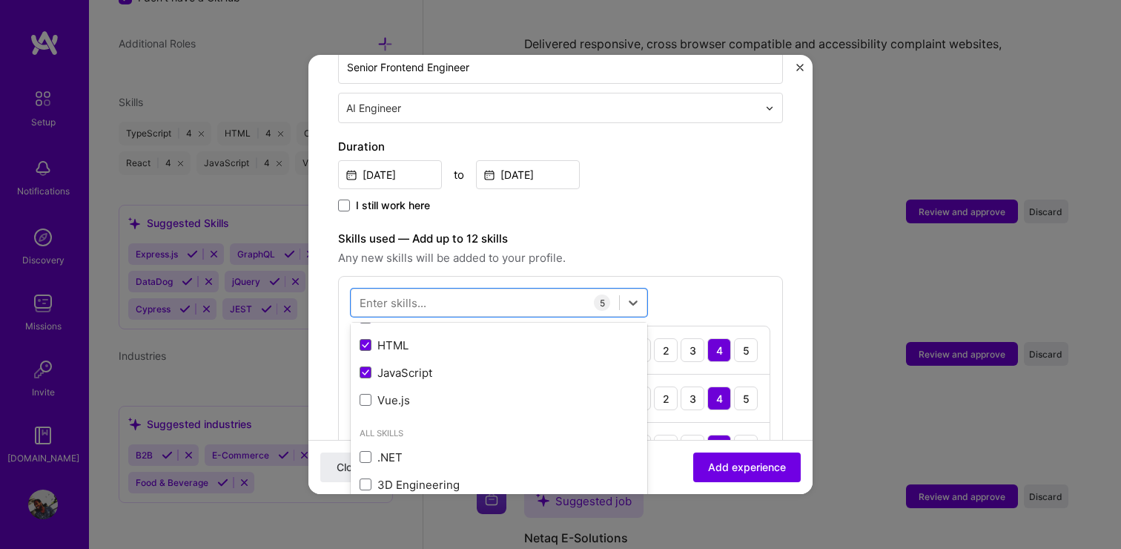
click at [684, 249] on span "Any new skills will be added to your profile." at bounding box center [560, 258] width 445 height 18
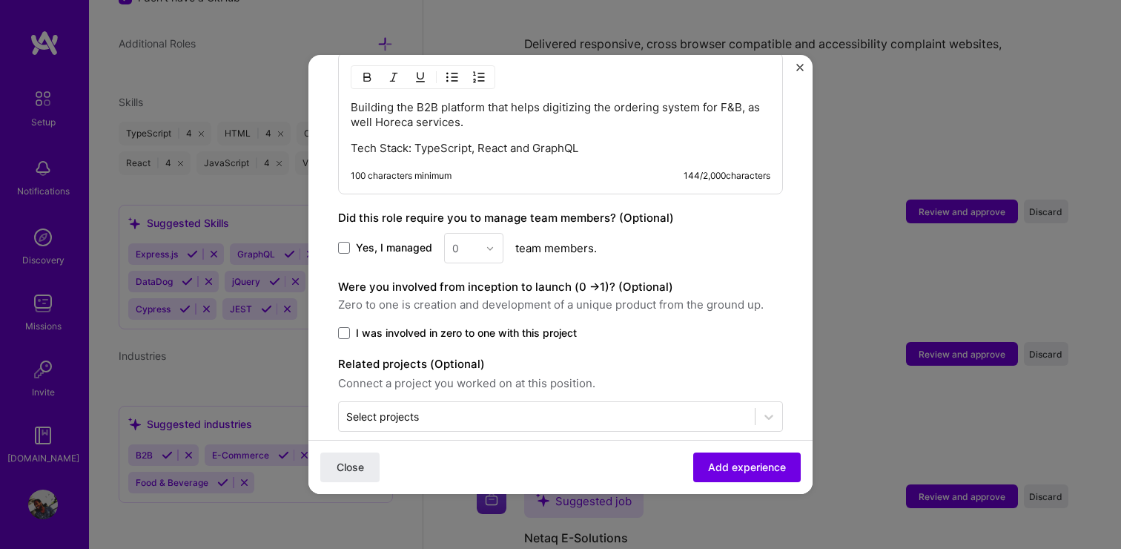
scroll to position [925, 0]
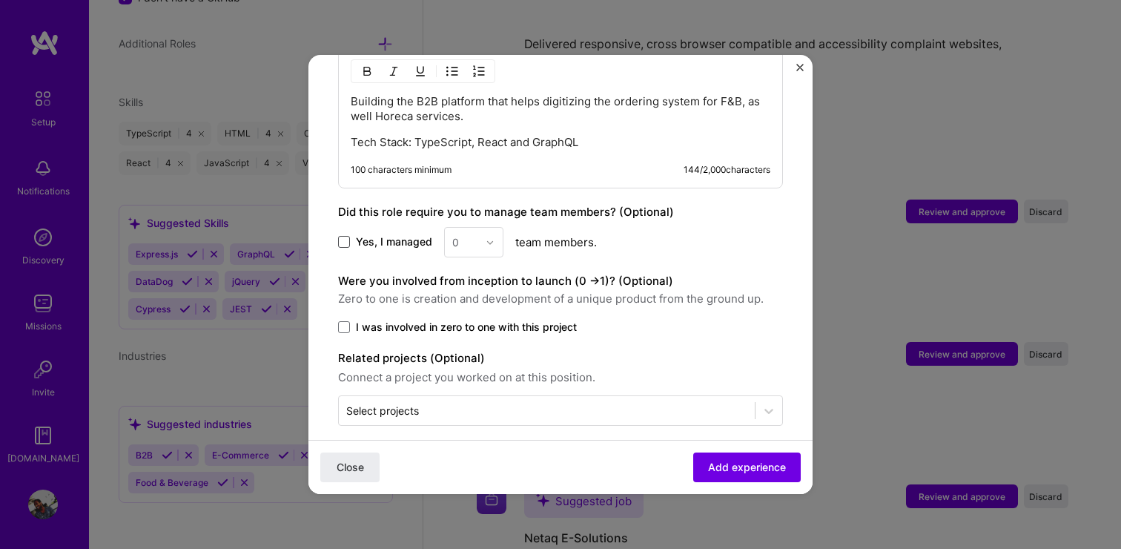
click at [347, 236] on span at bounding box center [344, 242] width 12 height 12
click at [0, 0] on input "Yes, I managed" at bounding box center [0, 0] width 0 height 0
click at [456, 234] on div "0" at bounding box center [455, 242] width 7 height 16
click at [460, 296] on div "2" at bounding box center [474, 308] width 50 height 27
click at [664, 229] on div "Yes, I managed 2 team members." at bounding box center [560, 242] width 445 height 30
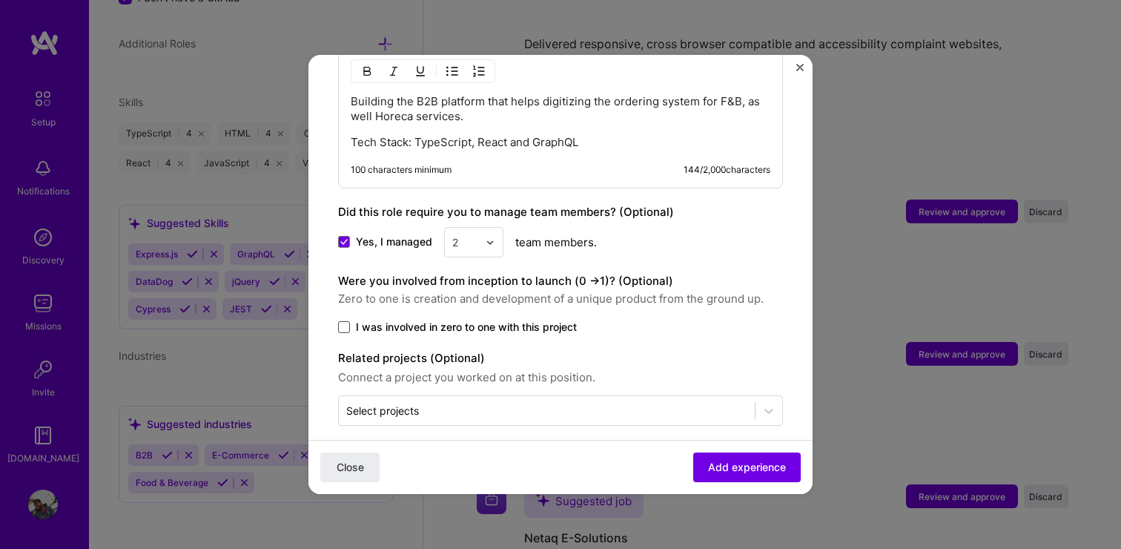
click at [346, 321] on span at bounding box center [344, 327] width 12 height 12
click at [0, 0] on input "I was involved in zero to one with this project" at bounding box center [0, 0] width 0 height 0
click at [758, 466] on span "Add experience" at bounding box center [747, 467] width 78 height 15
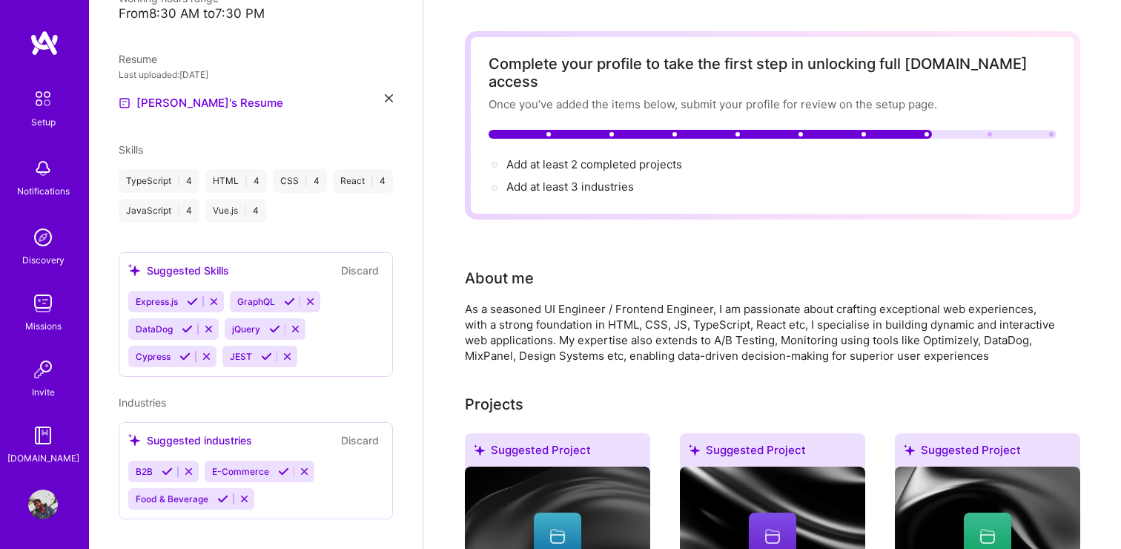
scroll to position [0, 0]
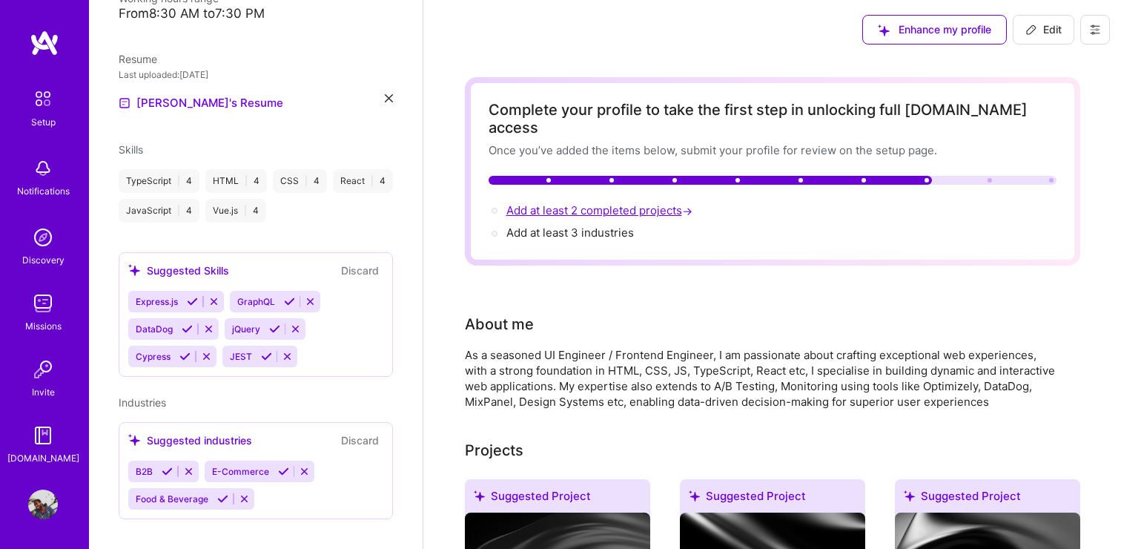
click at [553, 203] on span "Add at least 2 completed projects →" at bounding box center [600, 210] width 189 height 14
select select "US"
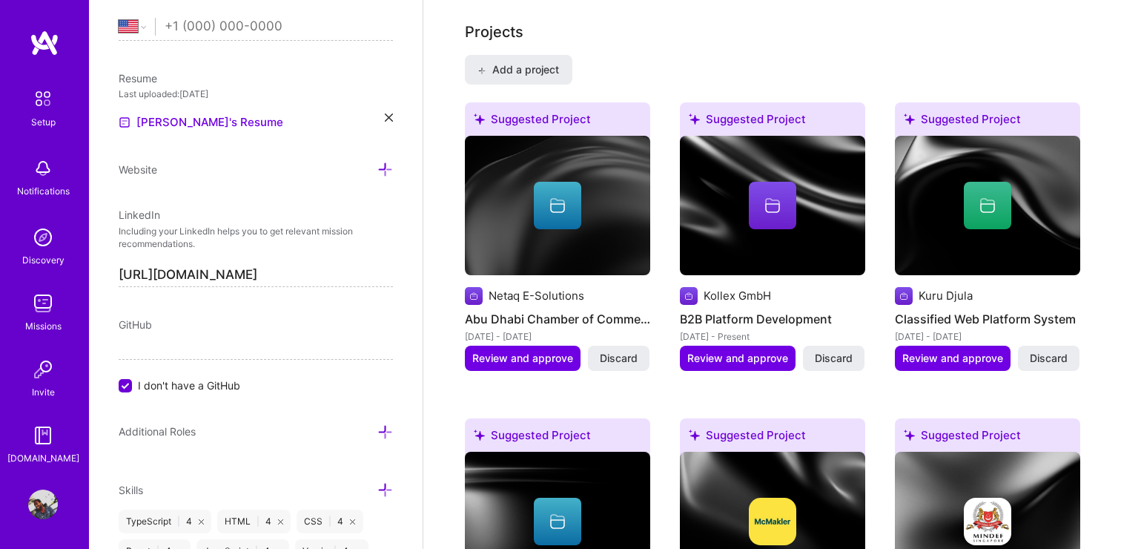
scroll to position [1110, 0]
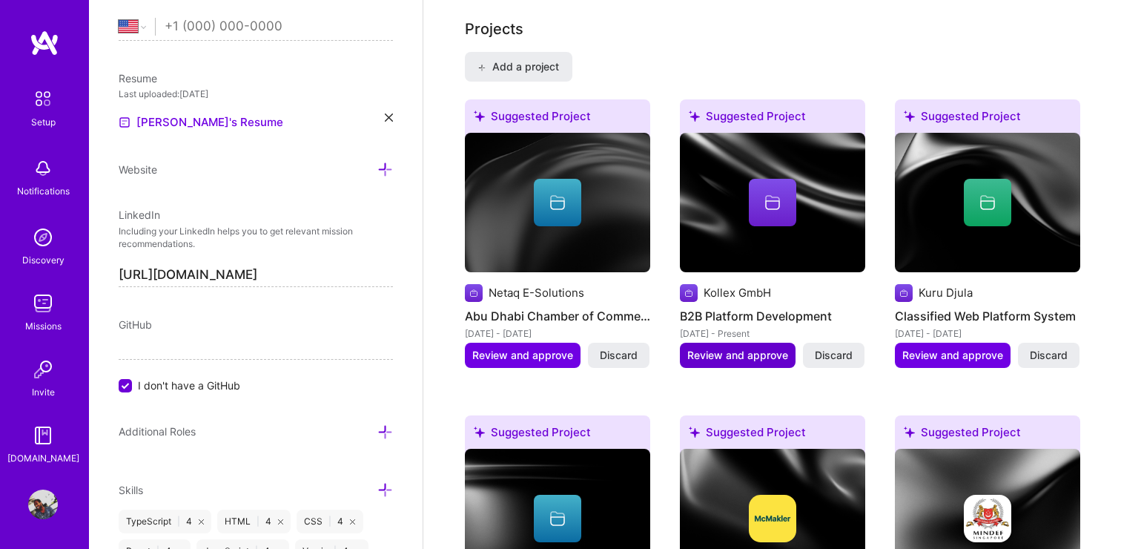
click at [735, 348] on span "Review and approve" at bounding box center [737, 355] width 101 height 15
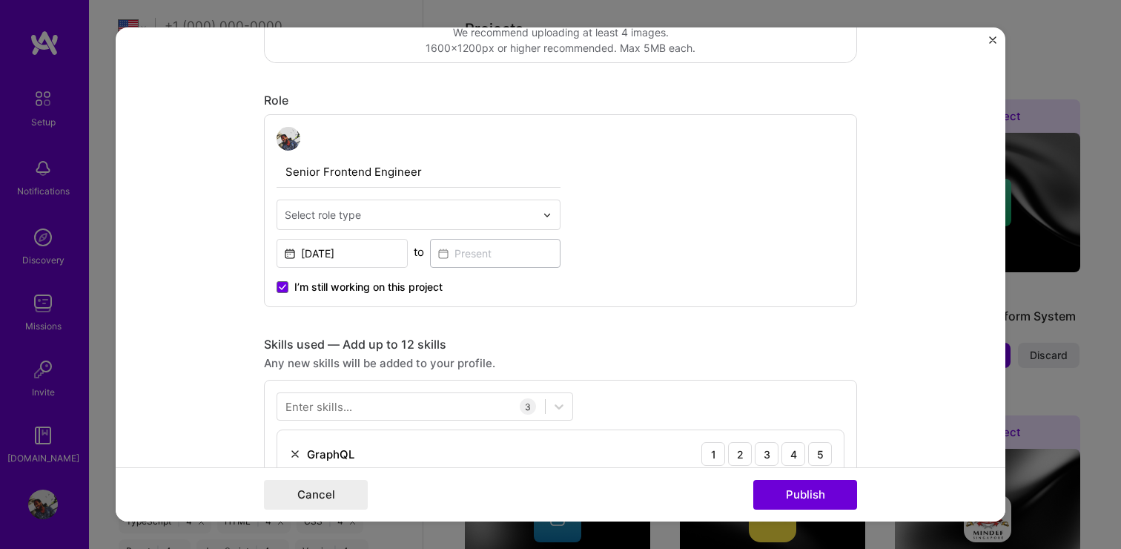
scroll to position [426, 0]
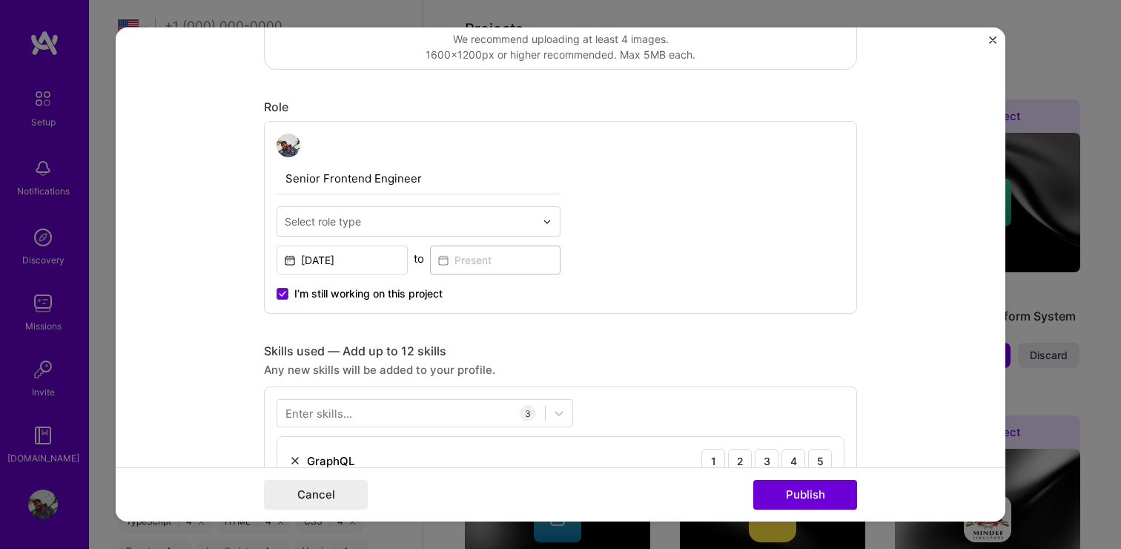
click at [287, 298] on span at bounding box center [283, 294] width 12 height 12
click at [0, 0] on input "I’m still working on this project" at bounding box center [0, 0] width 0 height 0
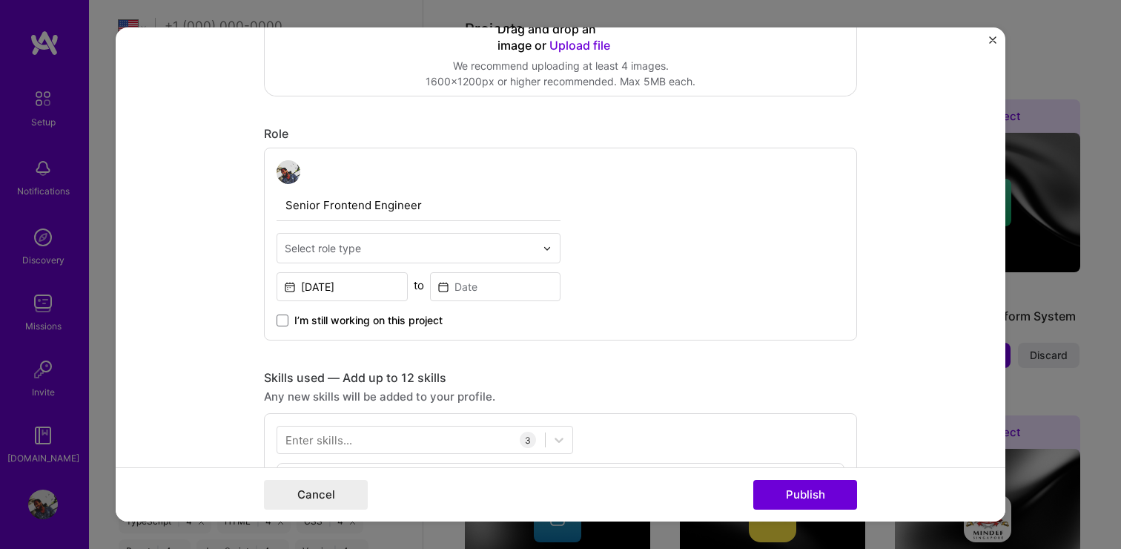
scroll to position [401, 0]
click at [466, 280] on input at bounding box center [495, 284] width 131 height 29
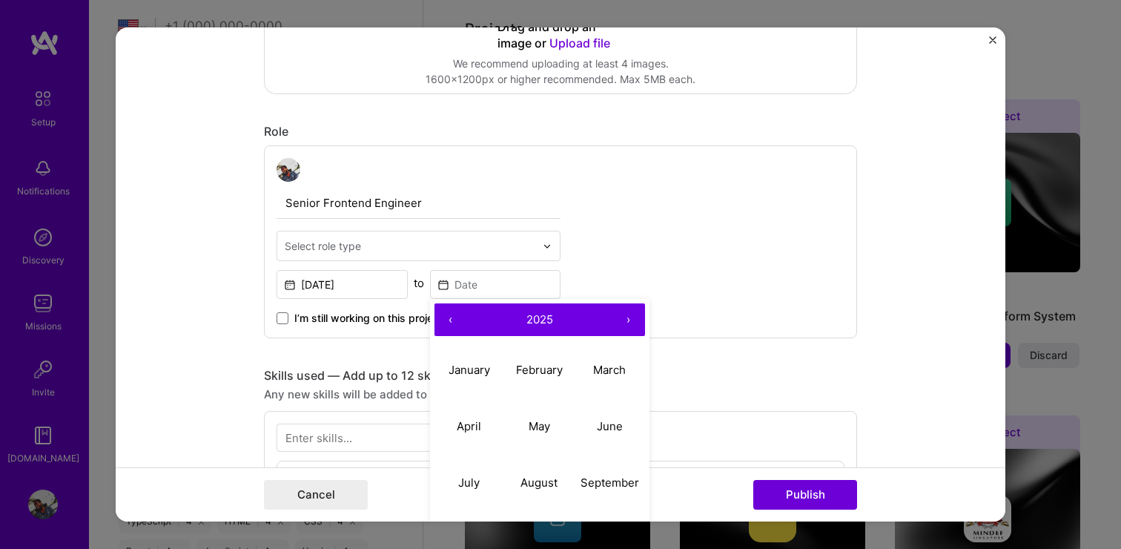
click at [446, 322] on button "‹" at bounding box center [450, 319] width 33 height 33
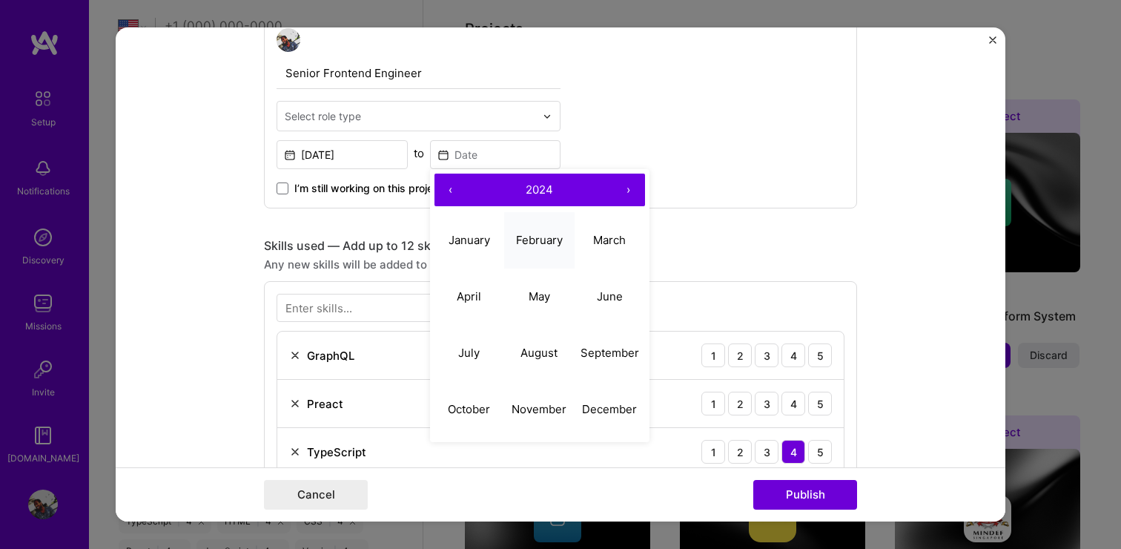
scroll to position [539, 0]
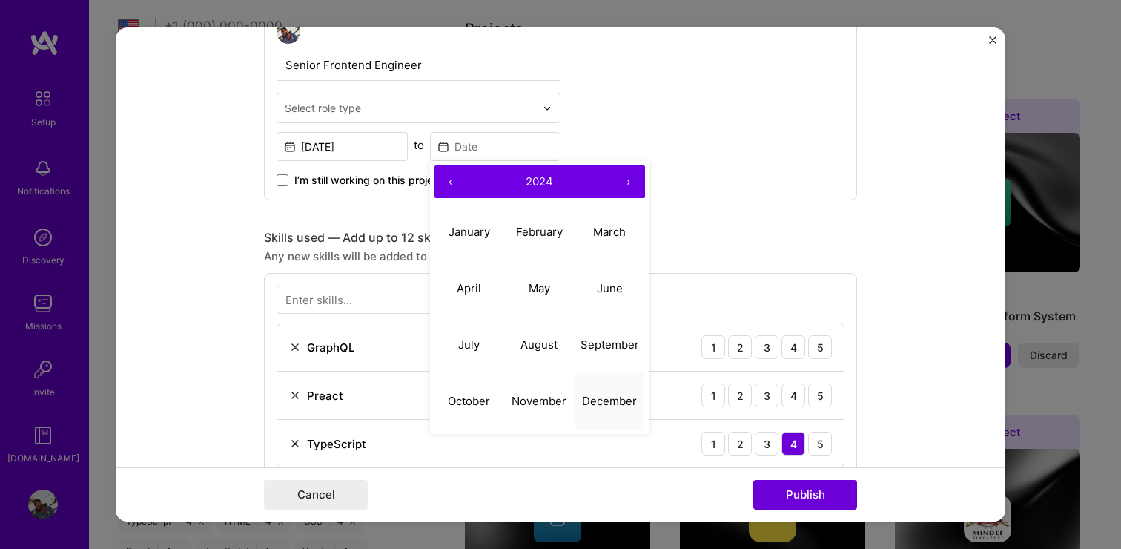
click at [618, 400] on abbr "December" at bounding box center [609, 401] width 55 height 14
type input "Dec, 2024"
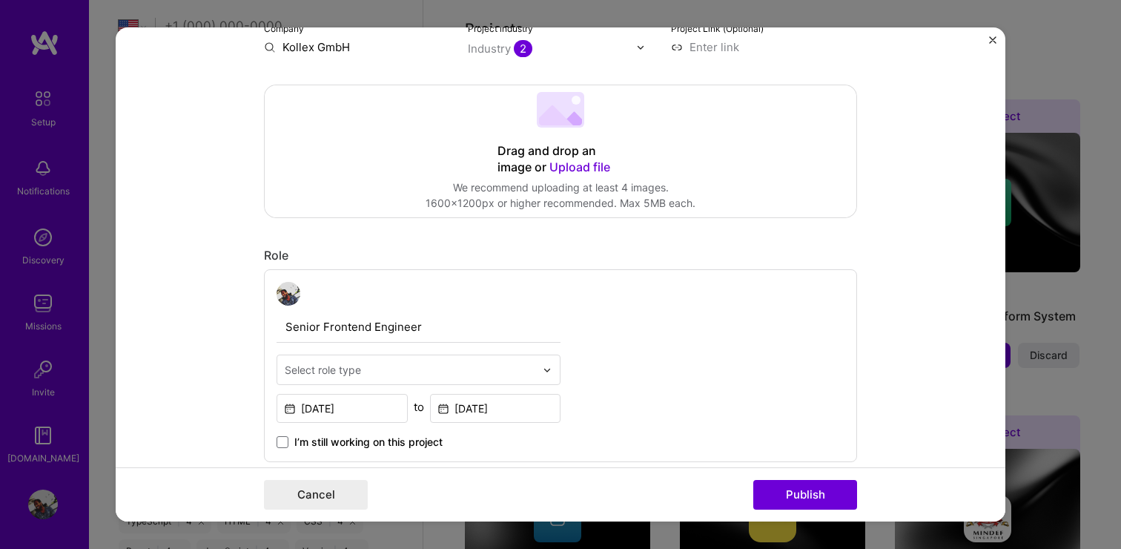
scroll to position [266, 0]
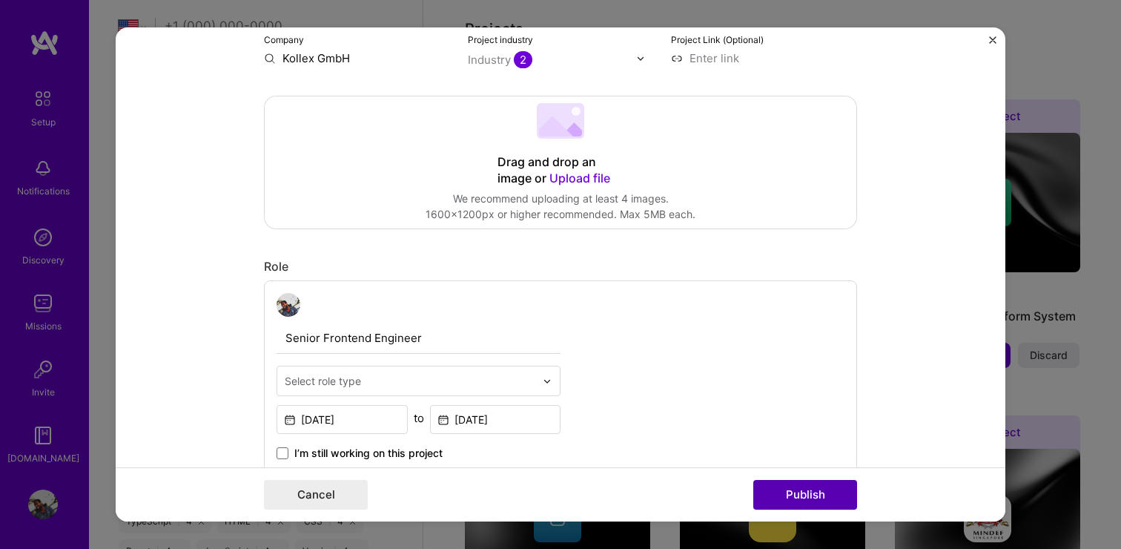
click at [805, 486] on button "Publish" at bounding box center [805, 495] width 104 height 30
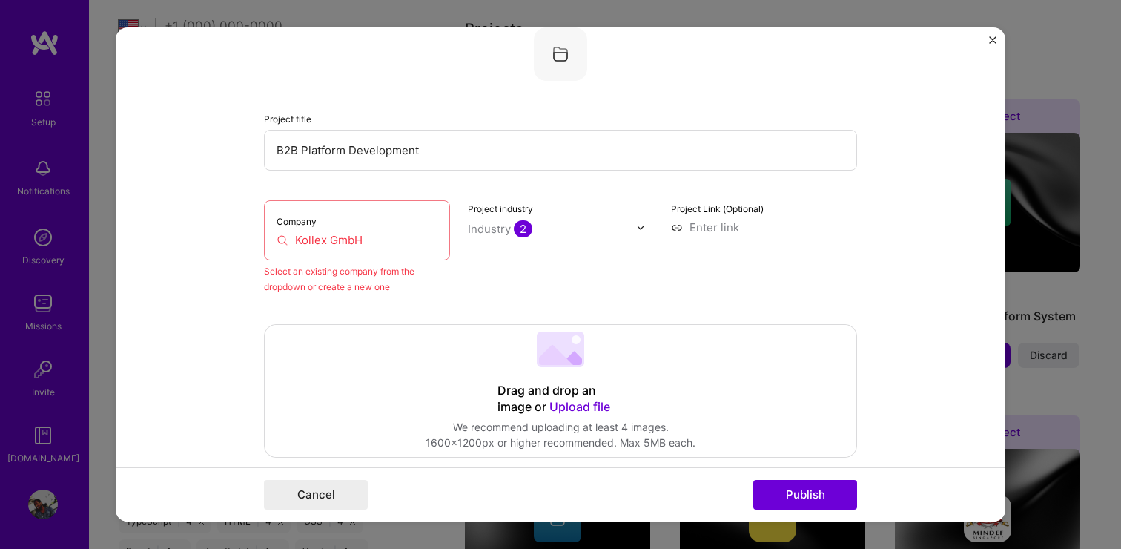
scroll to position [97, 0]
click at [331, 242] on input "Kollex GmbH" at bounding box center [357, 240] width 161 height 16
click at [282, 240] on input "Kollex GmbH" at bounding box center [357, 240] width 161 height 16
click at [382, 237] on input "Kollex GmbH" at bounding box center [357, 240] width 161 height 16
click at [810, 487] on button "Publish" at bounding box center [805, 495] width 104 height 30
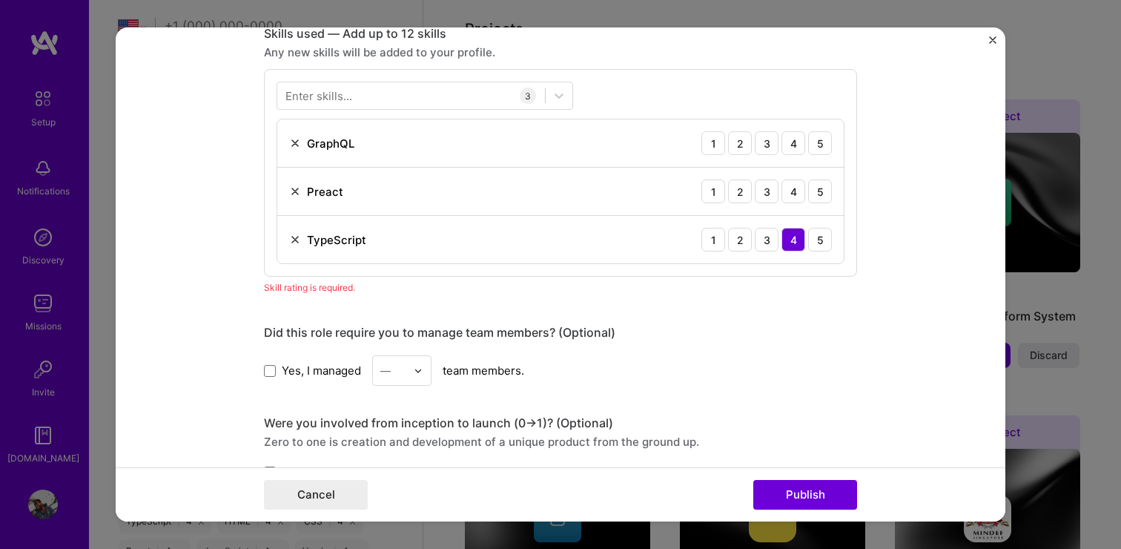
scroll to position [810, 0]
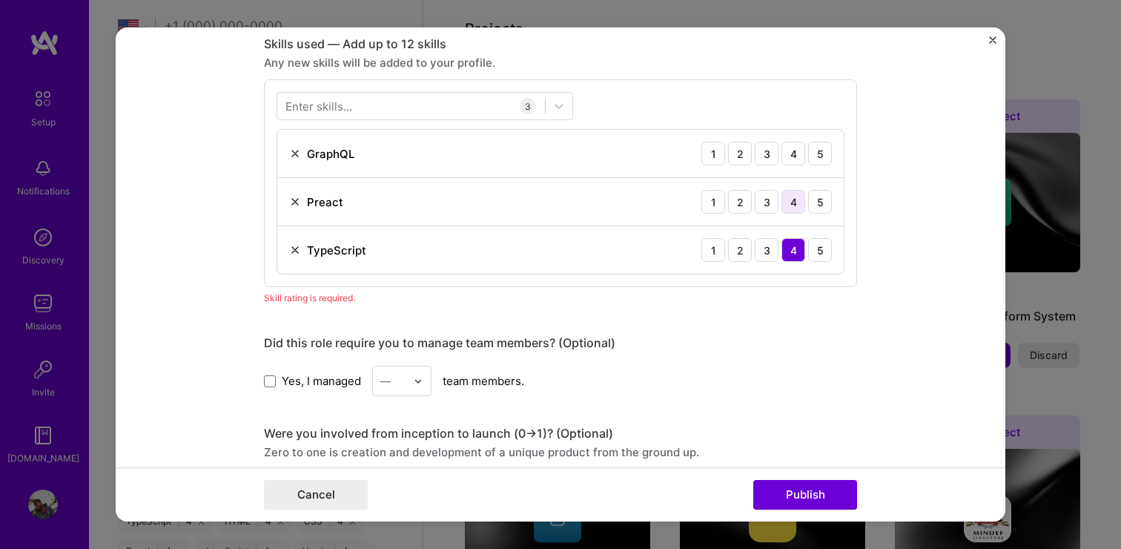
click at [790, 199] on div "4" at bounding box center [793, 202] width 24 height 24
click at [790, 156] on div "4" at bounding box center [793, 154] width 24 height 24
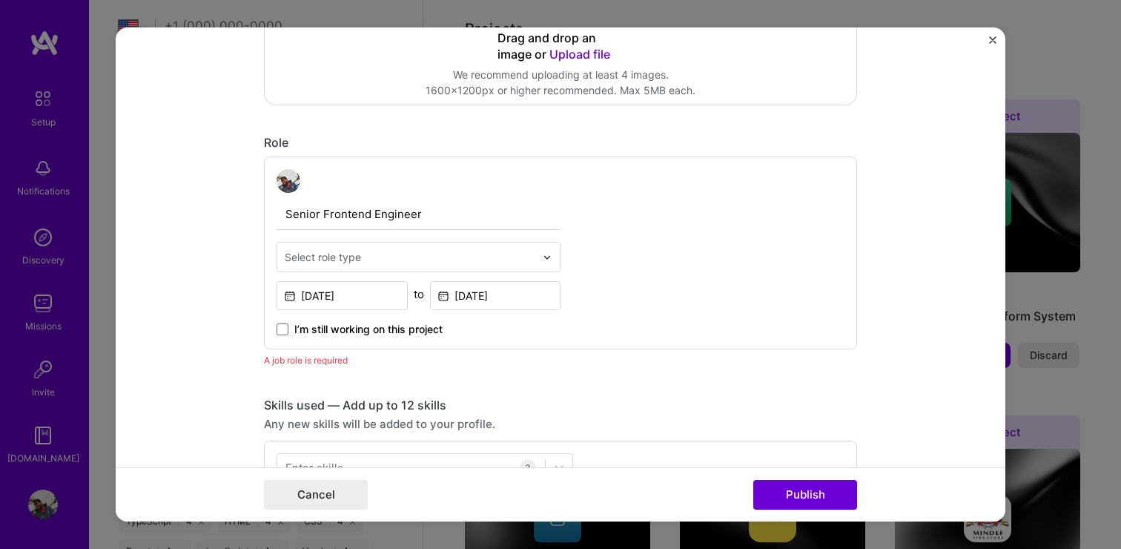
scroll to position [447, 0]
click at [795, 490] on button "Publish" at bounding box center [805, 495] width 104 height 30
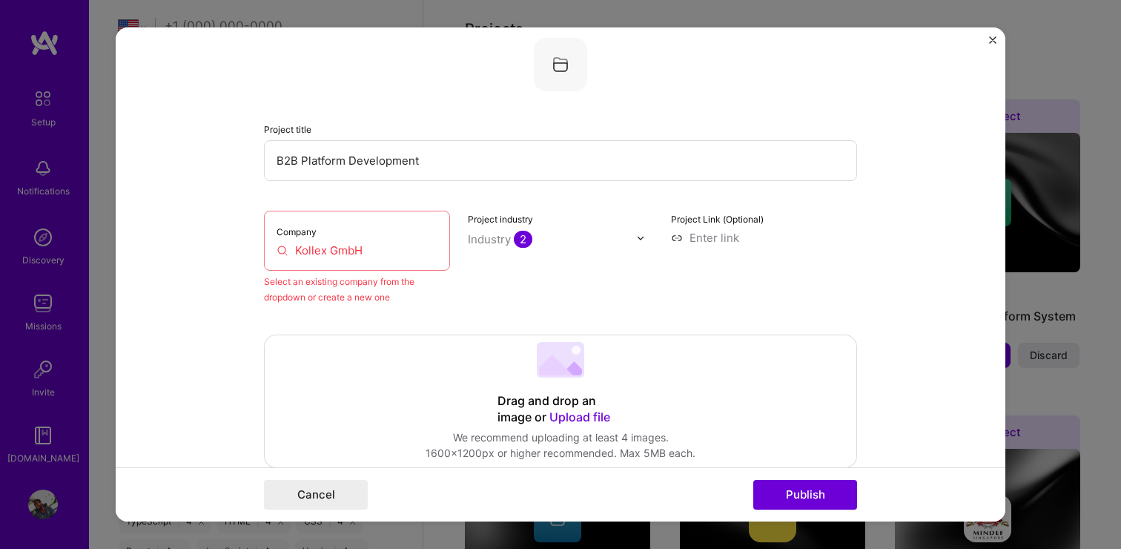
scroll to position [81, 0]
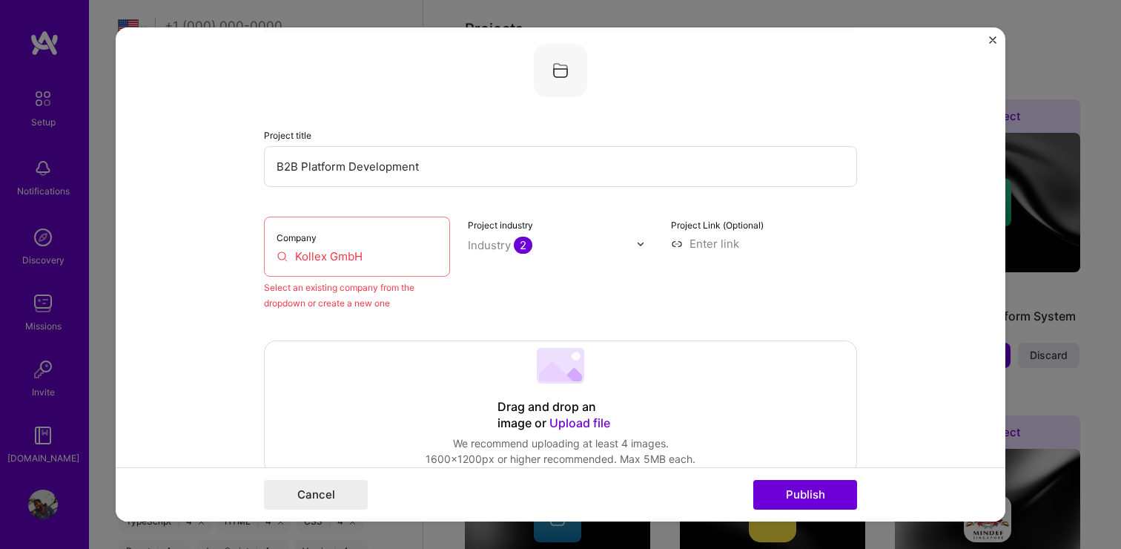
click at [631, 285] on div "Project industry Industry 2" at bounding box center [561, 263] width 186 height 94
click at [373, 264] on input "Kollex GmbH" at bounding box center [357, 256] width 161 height 16
drag, startPoint x: 373, startPoint y: 259, endPoint x: 265, endPoint y: 255, distance: 108.3
click at [265, 255] on div "Company Kollex GmbH" at bounding box center [357, 246] width 186 height 60
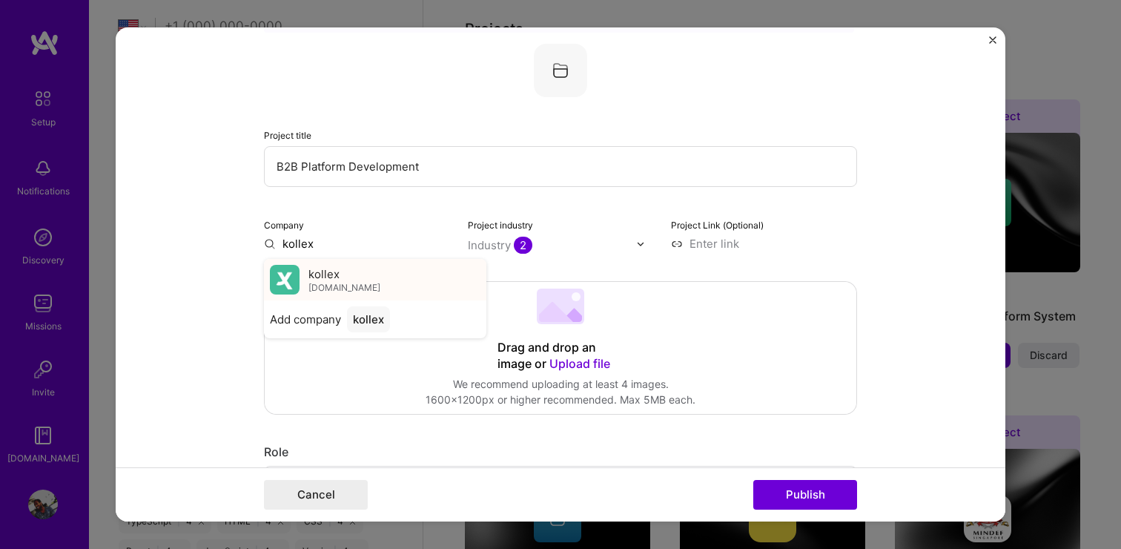
click at [330, 272] on span "kollex" at bounding box center [323, 274] width 31 height 16
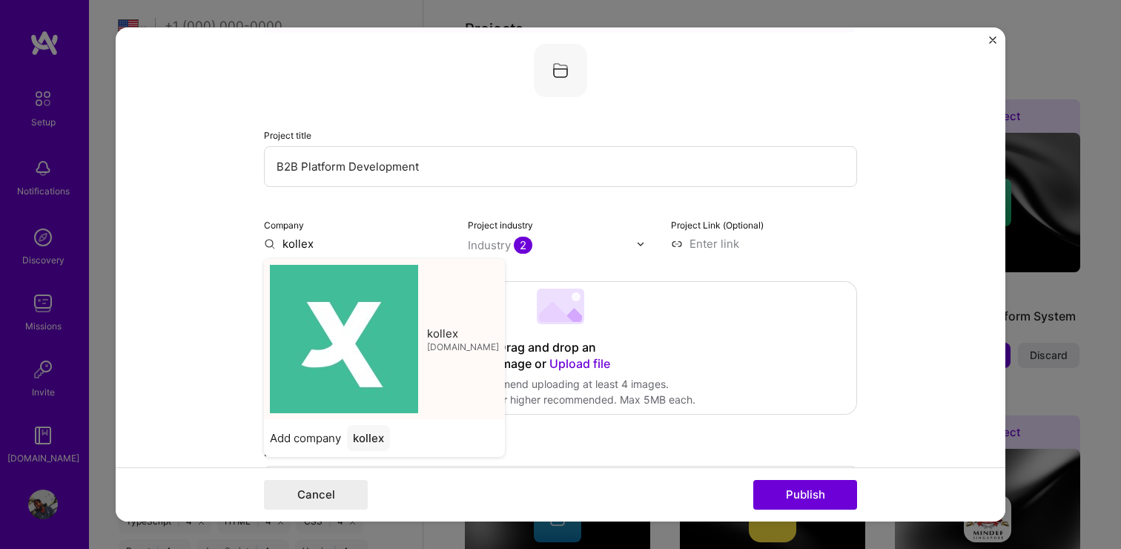
type input "kollex"
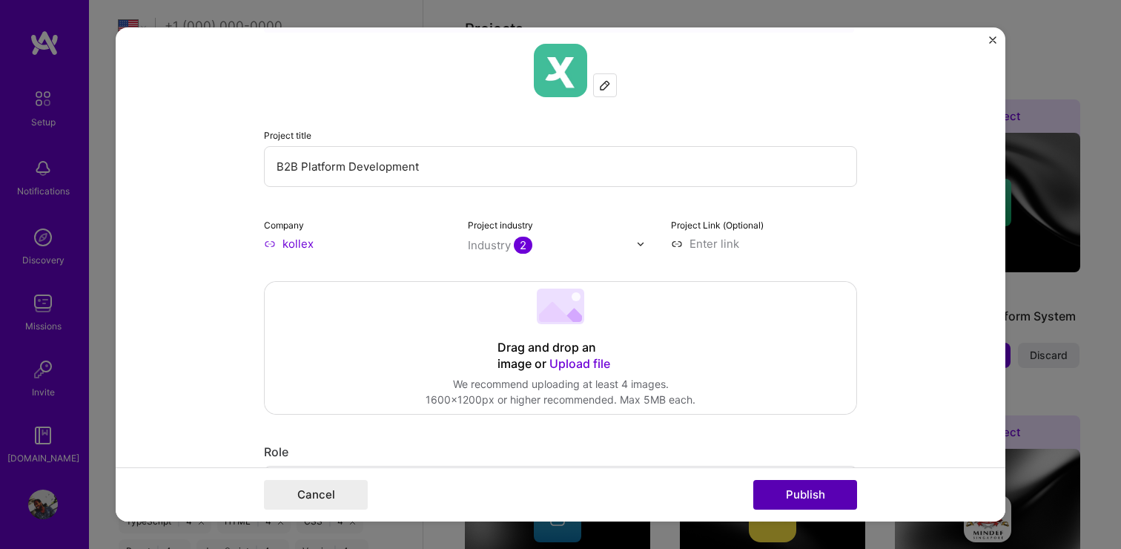
click at [793, 486] on button "Publish" at bounding box center [805, 495] width 104 height 30
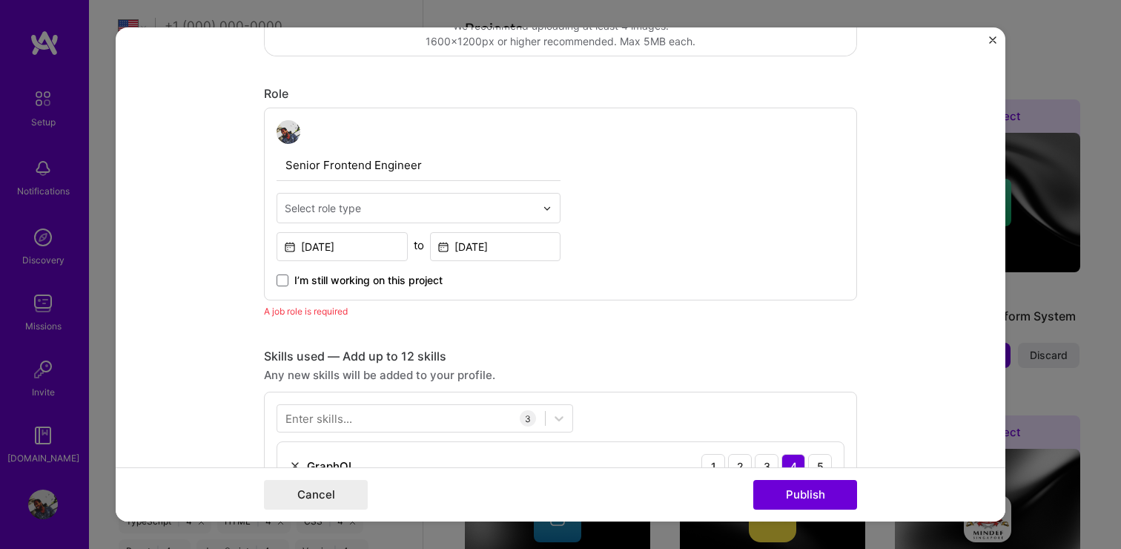
scroll to position [422, 0]
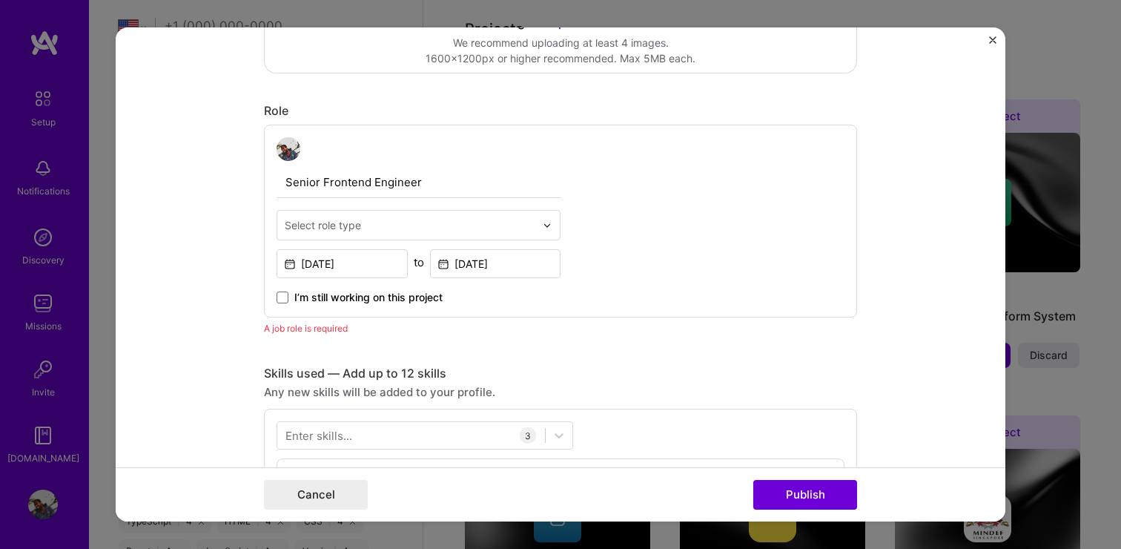
click at [345, 225] on div "Select role type" at bounding box center [323, 225] width 76 height 16
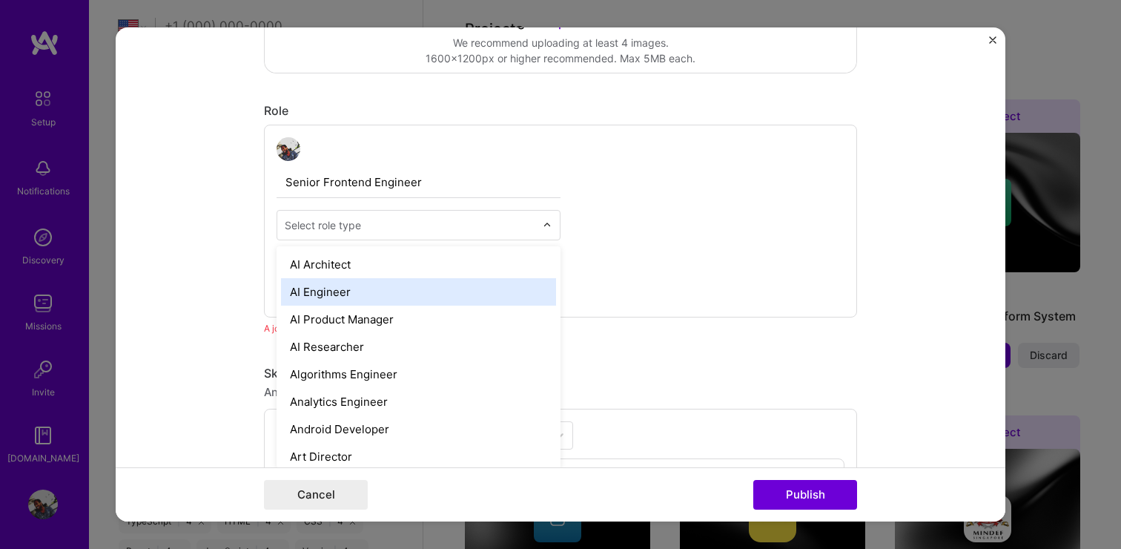
click at [330, 286] on div "AI Engineer" at bounding box center [418, 291] width 275 height 27
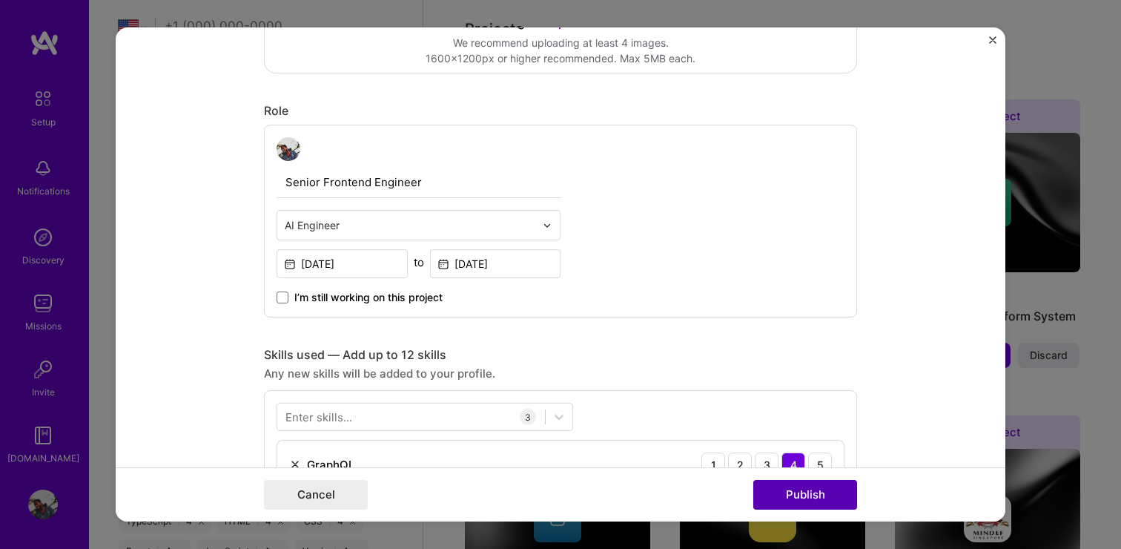
click at [805, 486] on button "Publish" at bounding box center [805, 495] width 104 height 30
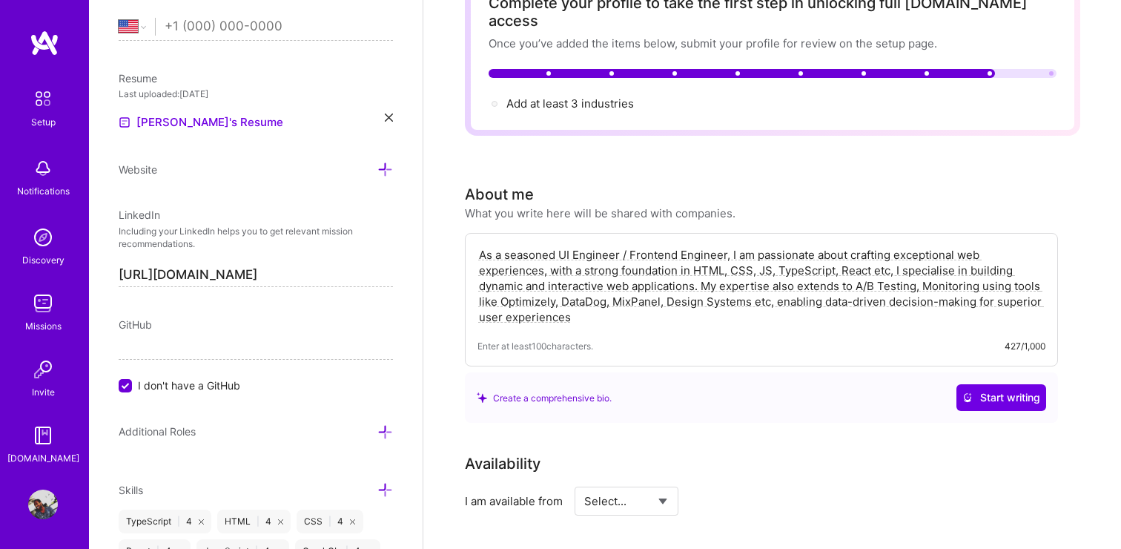
scroll to position [0, 0]
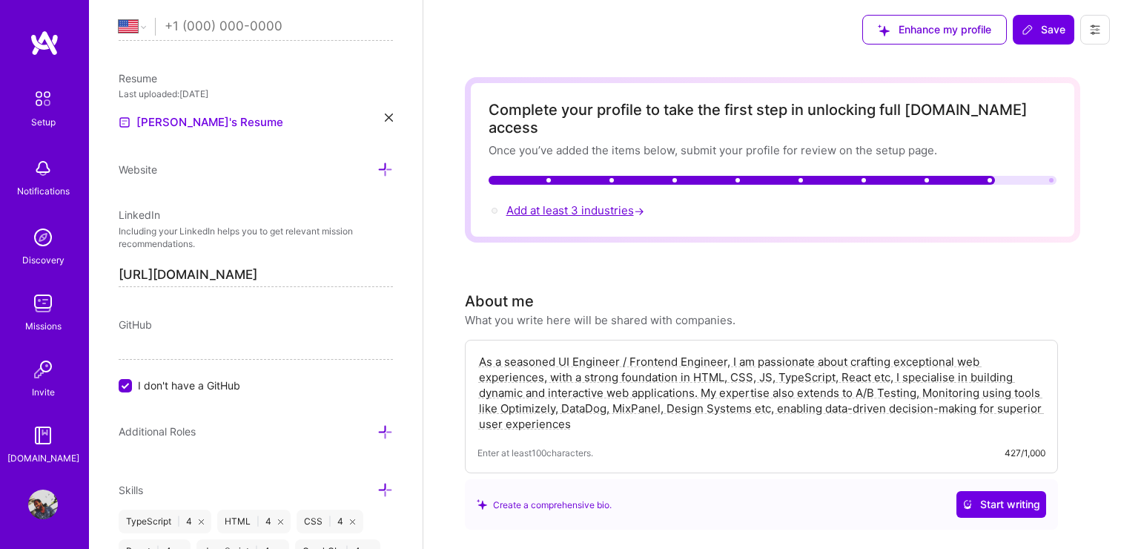
click at [580, 203] on span "Add at least 3 industries →" at bounding box center [576, 210] width 141 height 14
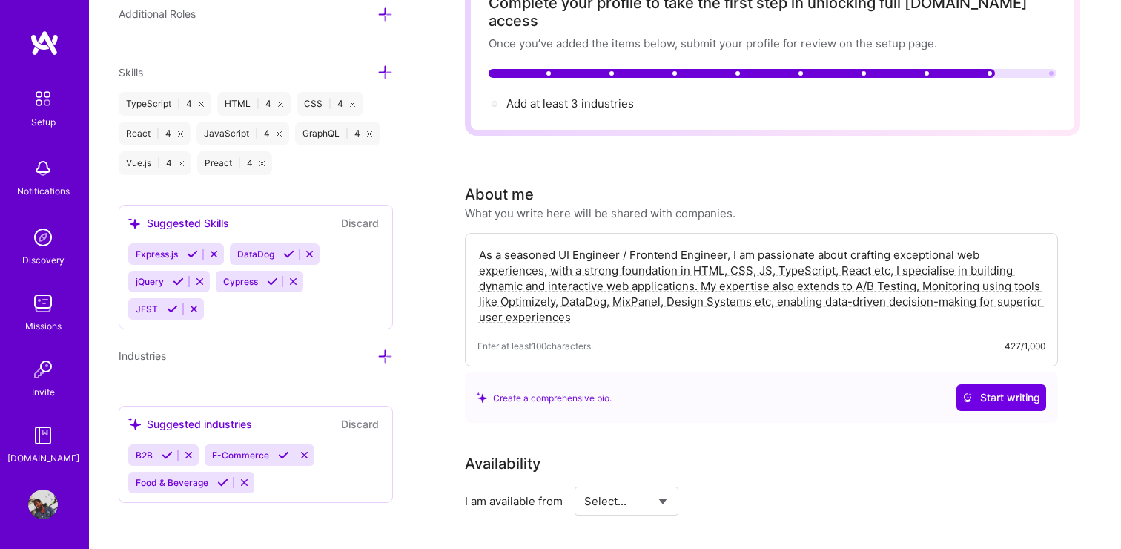
scroll to position [114, 0]
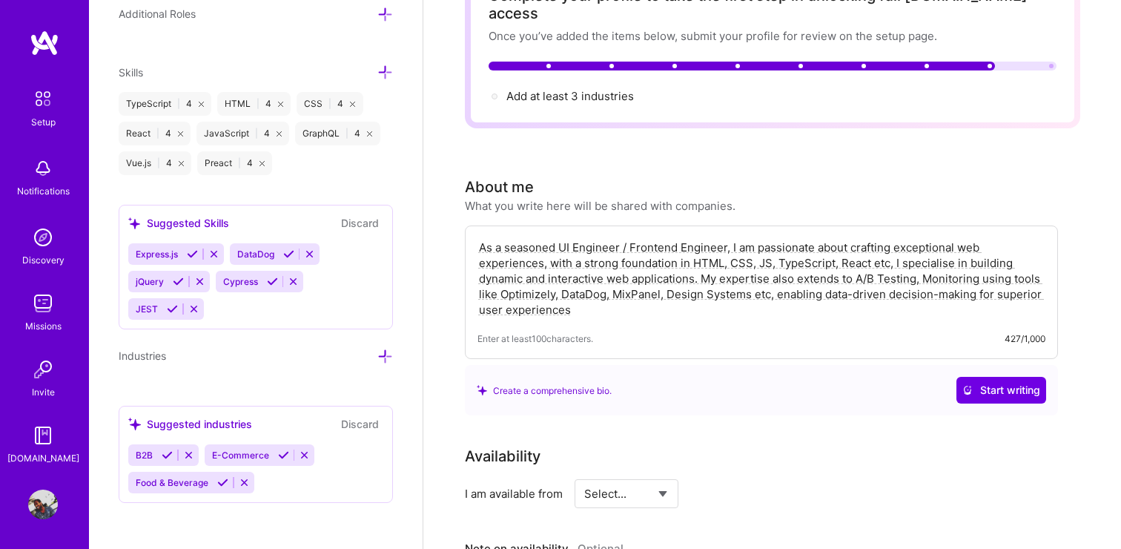
click at [323, 477] on div "B2B E-Commerce Food & Beverage" at bounding box center [255, 468] width 255 height 49
click at [272, 483] on div "B2B E-Commerce Food & Beverage" at bounding box center [255, 468] width 255 height 49
click at [288, 475] on div "B2B E-Commerce Food & Beverage" at bounding box center [255, 468] width 255 height 49
click at [286, 482] on div "B2B E-Commerce Food & Beverage" at bounding box center [255, 468] width 255 height 49
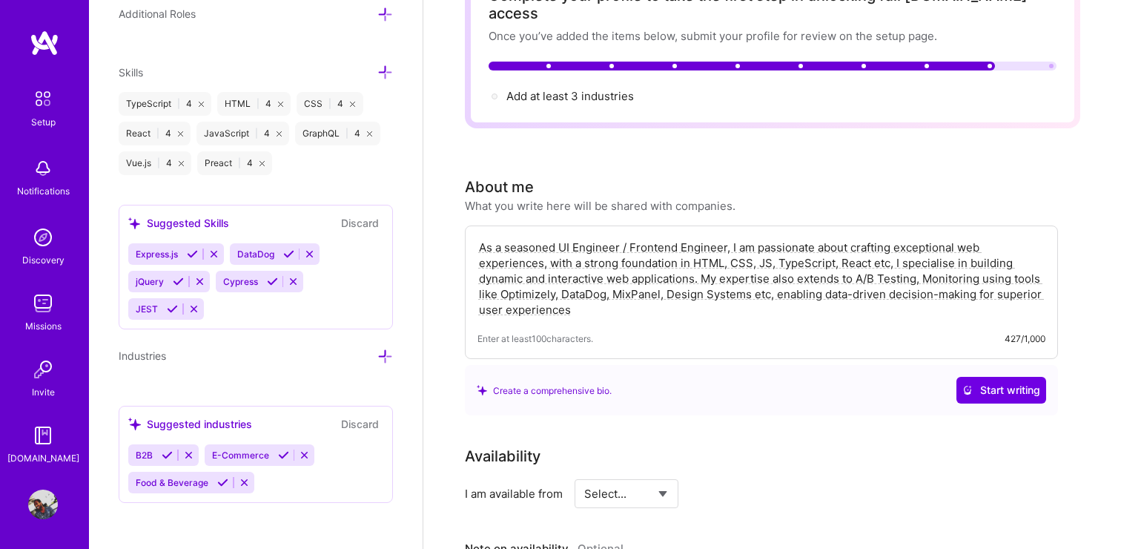
click at [286, 482] on div "B2B E-Commerce Food & Beverage" at bounding box center [255, 468] width 255 height 49
click at [188, 451] on icon at bounding box center [188, 454] width 11 height 11
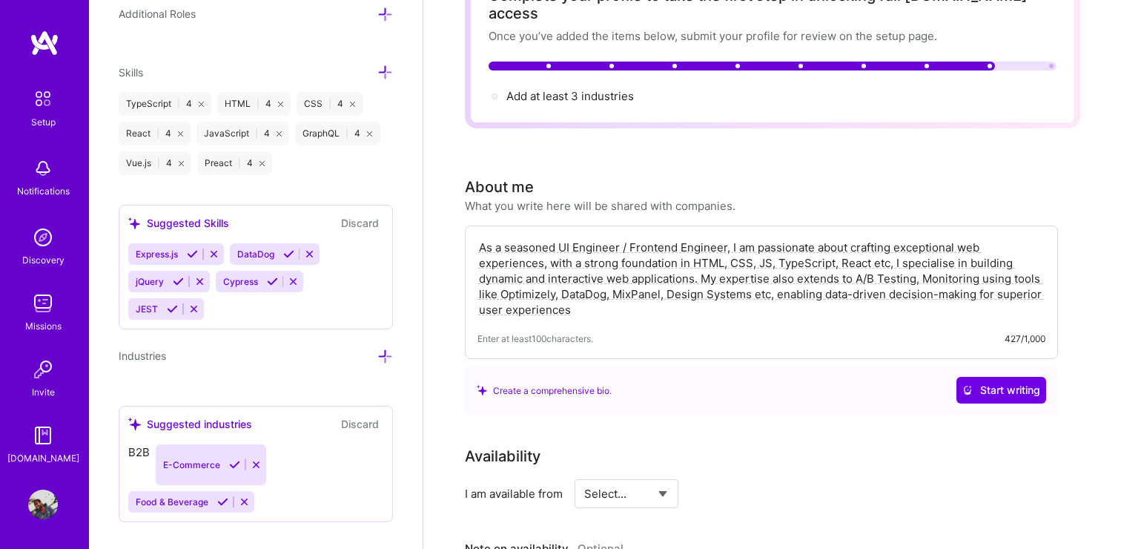
scroll to position [983, 0]
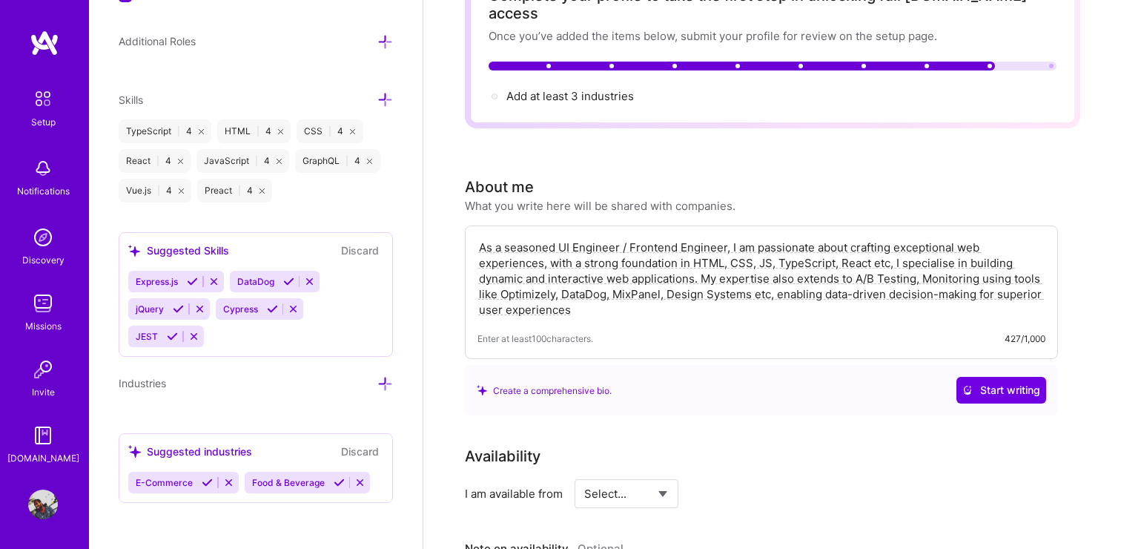
click at [391, 380] on icon at bounding box center [385, 384] width 16 height 16
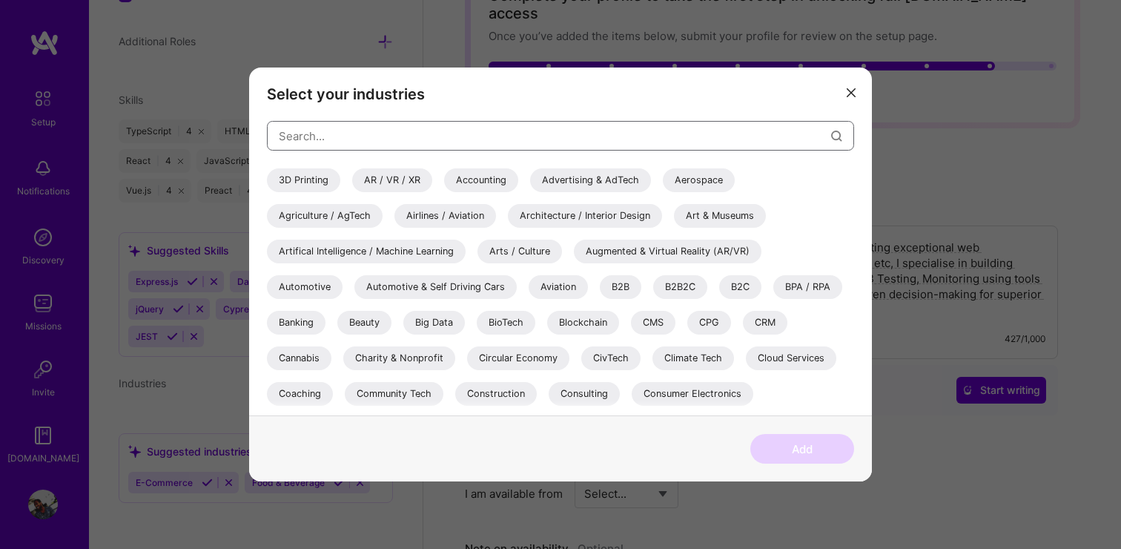
click at [334, 140] on input "modal" at bounding box center [555, 136] width 552 height 38
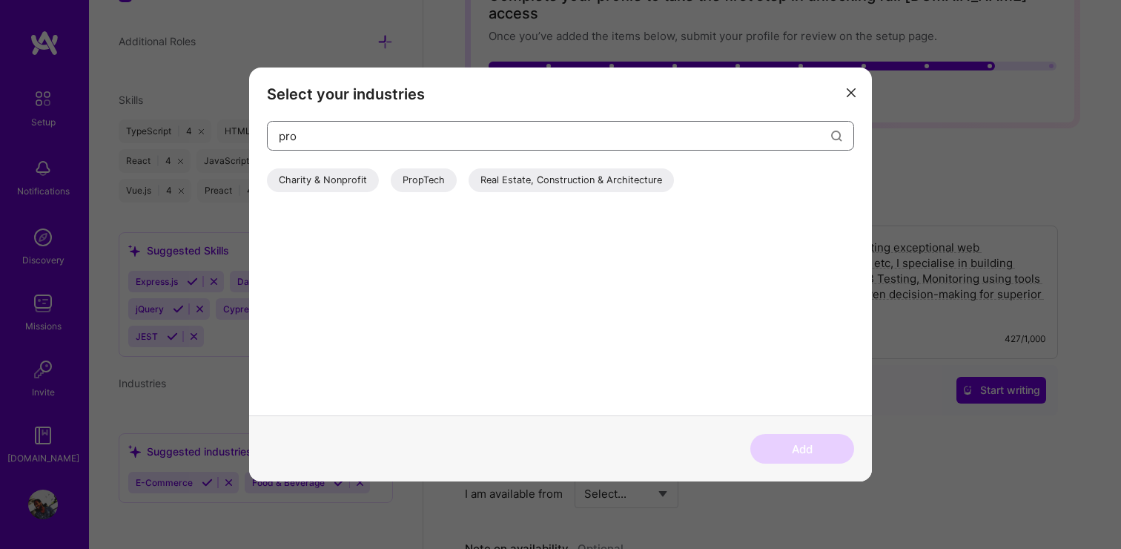
type input "pro"
click at [412, 182] on div "PropTech" at bounding box center [424, 180] width 66 height 24
click at [819, 452] on button "Add" at bounding box center [802, 449] width 104 height 30
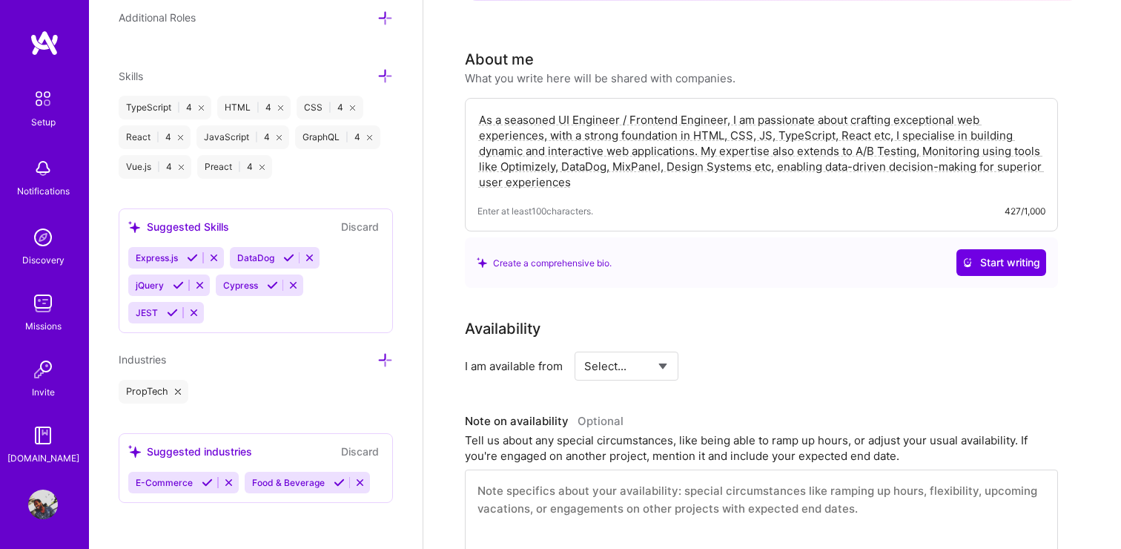
scroll to position [243, 0]
click at [284, 408] on div "Edit photo umar sesay Front-End Developer 10 Years Experience Location This is …" at bounding box center [256, 274] width 334 height 549
click at [383, 355] on icon at bounding box center [385, 360] width 16 height 16
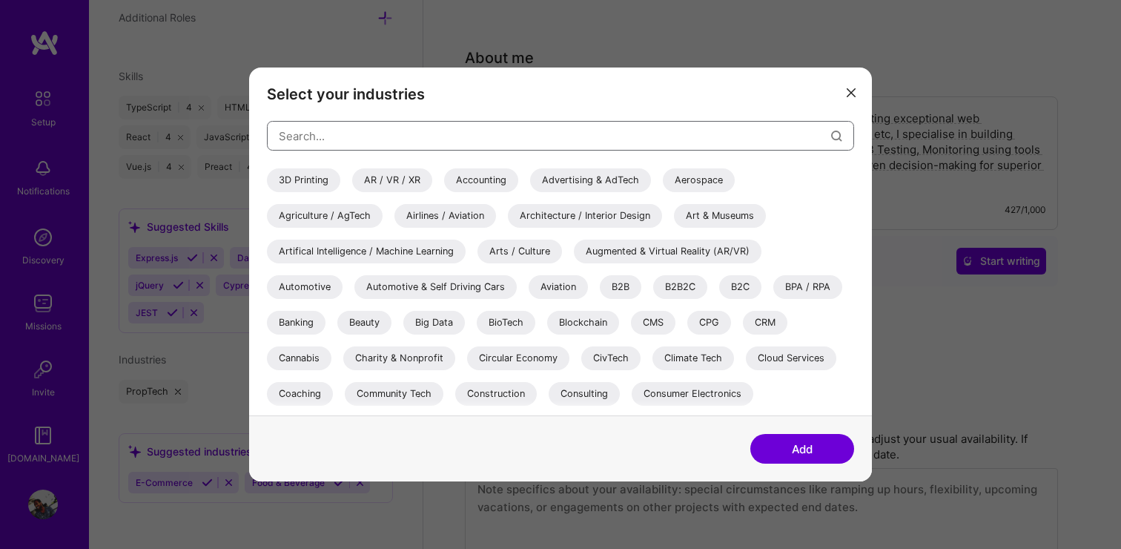
click at [334, 130] on input "modal" at bounding box center [555, 136] width 552 height 38
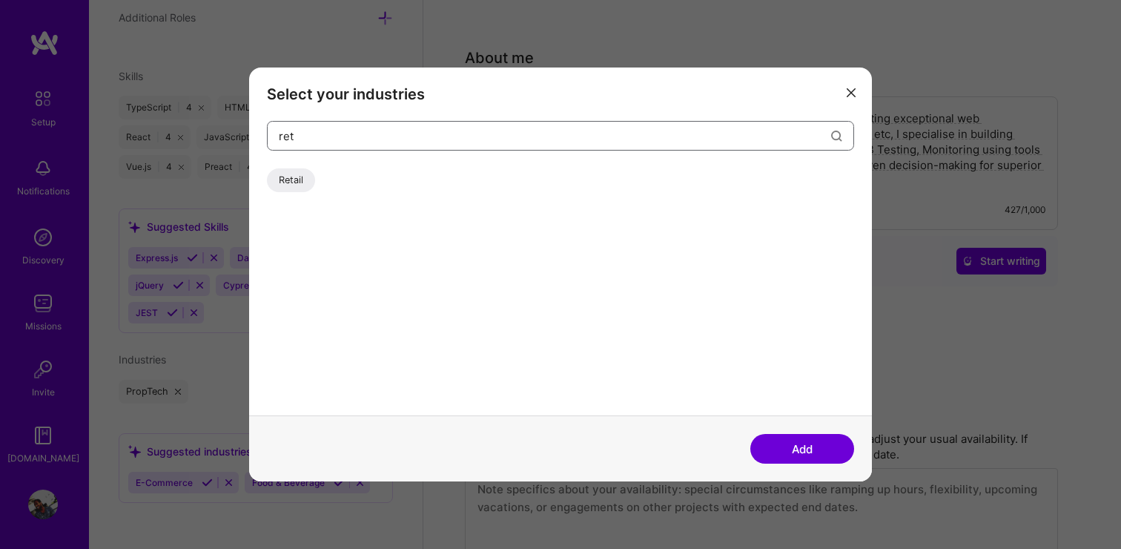
type input "ret"
click at [285, 177] on div "Retail" at bounding box center [291, 180] width 48 height 24
click at [817, 441] on button "Add" at bounding box center [802, 449] width 104 height 30
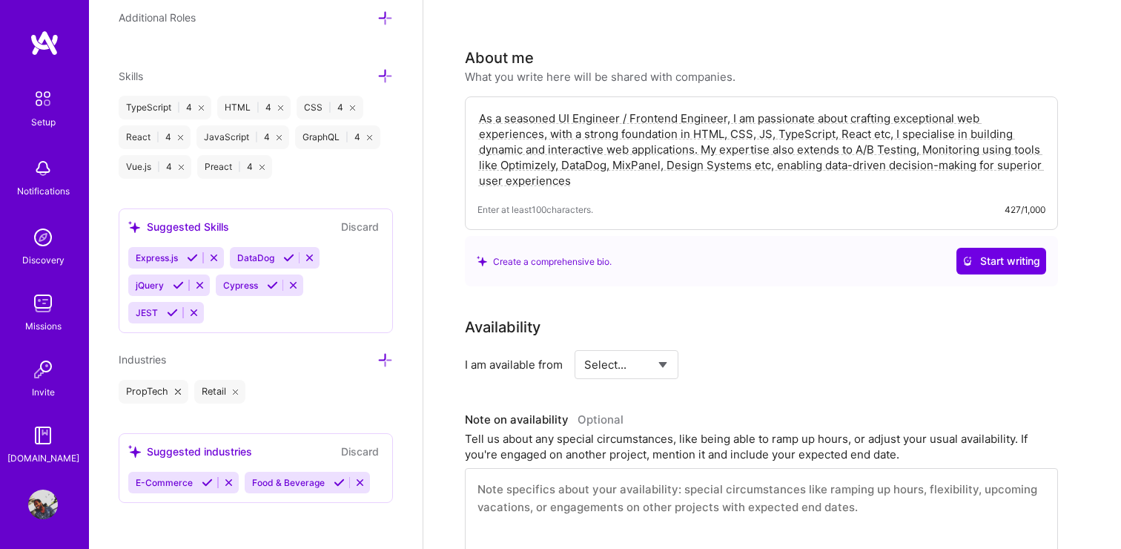
click at [388, 357] on icon at bounding box center [385, 360] width 16 height 16
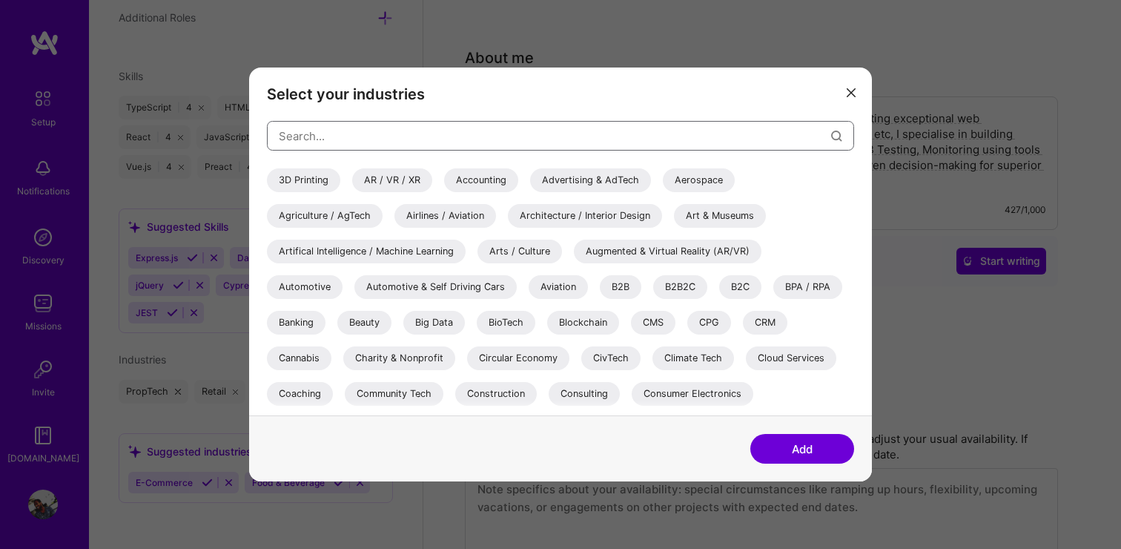
click at [325, 136] on input "modal" at bounding box center [555, 136] width 552 height 38
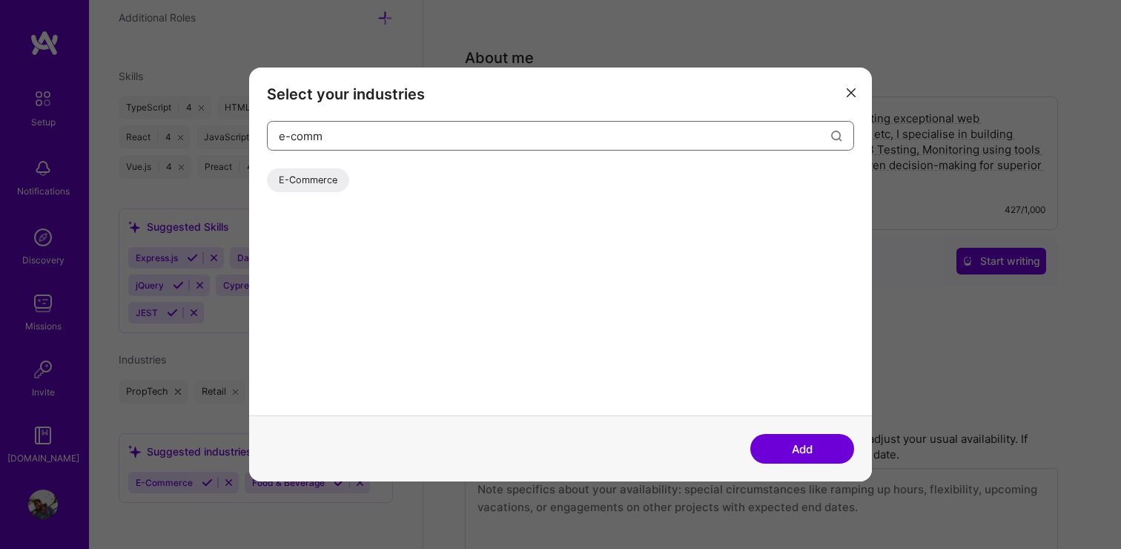
type input "e-comm"
click at [284, 186] on div "E-Commerce" at bounding box center [308, 180] width 82 height 24
click at [811, 457] on button "Add" at bounding box center [802, 449] width 104 height 30
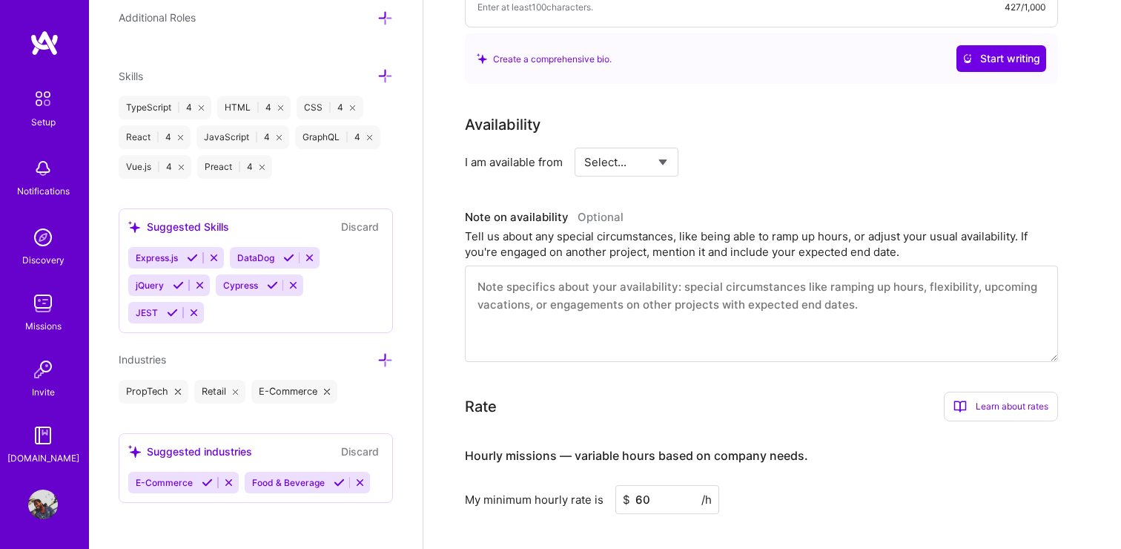
scroll to position [397, 0]
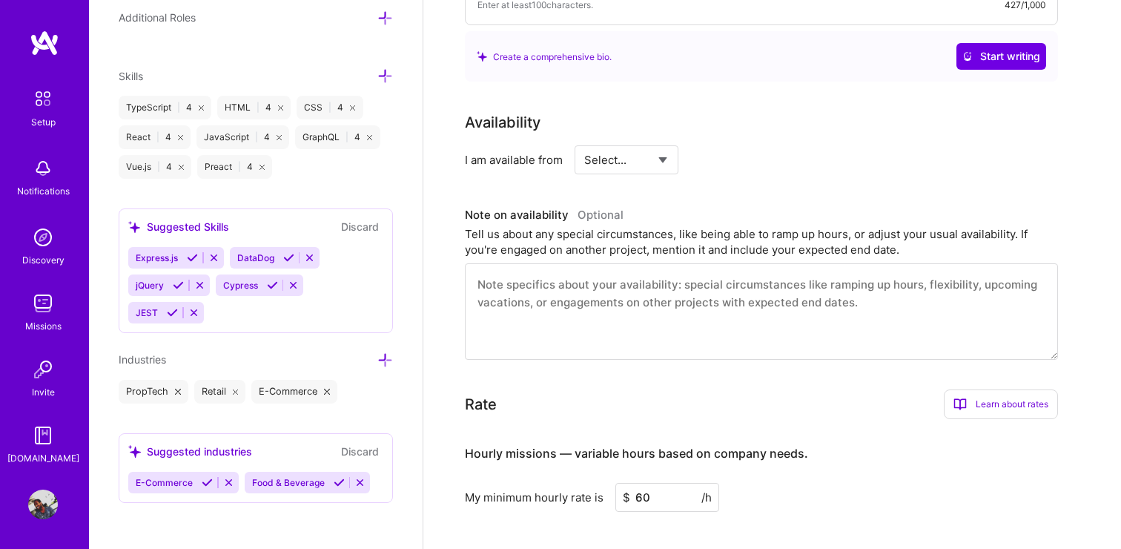
click at [615, 150] on select "Select... Right Now Future Date Not Available" at bounding box center [626, 160] width 85 height 38
click at [584, 141] on select "Select... Right Now Future Date Not Available" at bounding box center [626, 160] width 85 height 38
click at [615, 161] on select "Select... Right Now Future Date Not Available" at bounding box center [626, 160] width 85 height 38
select select "Right Now"
click at [584, 141] on select "Select... Right Now Future Date Not Available" at bounding box center [626, 160] width 85 height 38
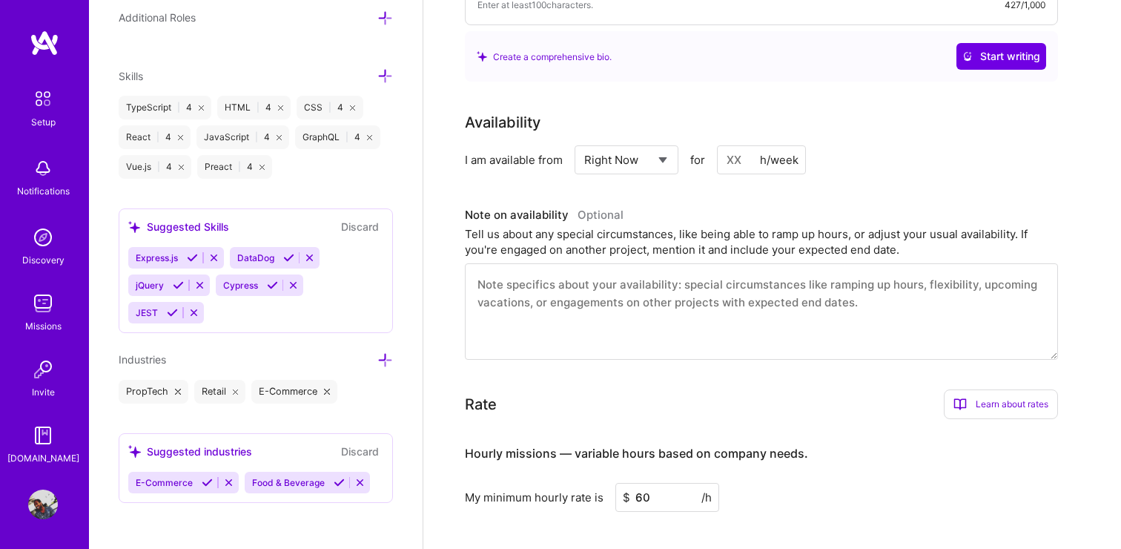
click at [736, 157] on input at bounding box center [761, 159] width 89 height 29
type input "20"
click at [734, 159] on input "20" at bounding box center [761, 159] width 89 height 29
type input "30"
click at [931, 168] on div "I am available from Select... Right Now Future Date Not Available for 30 h/week" at bounding box center [761, 159] width 593 height 29
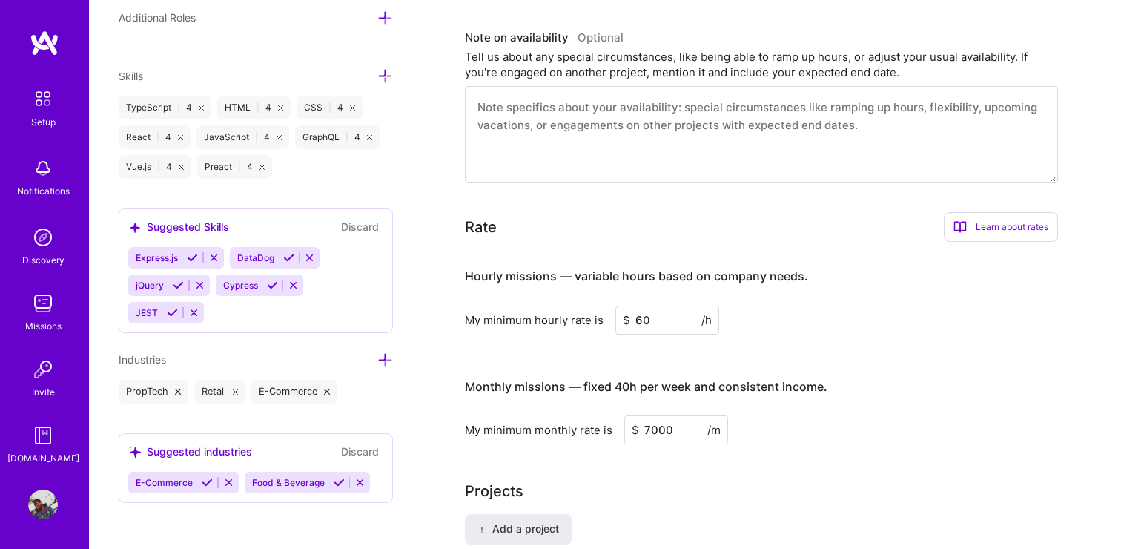
scroll to position [586, 0]
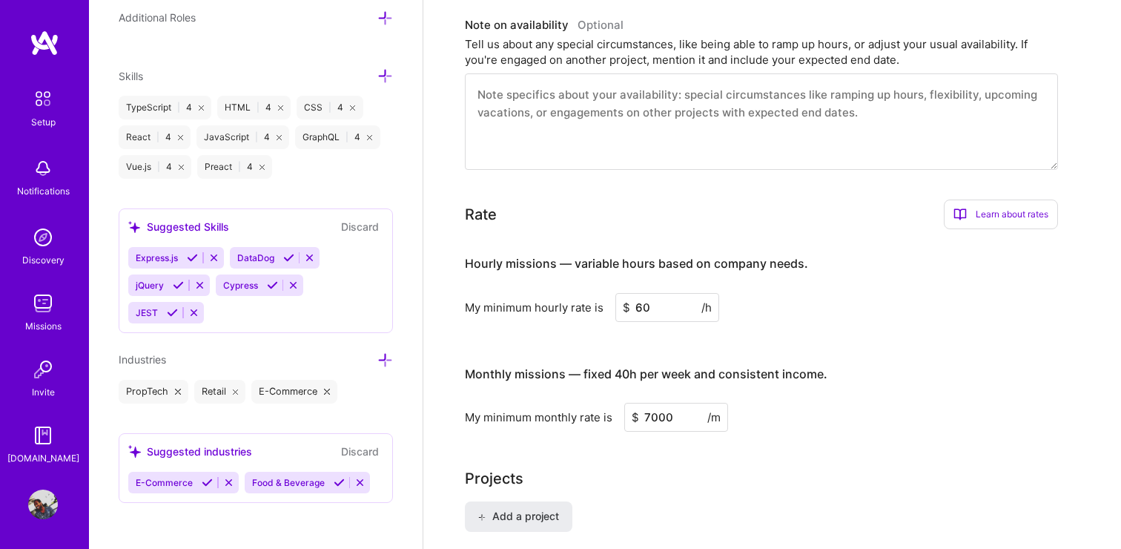
click at [642, 305] on input "60" at bounding box center [667, 307] width 104 height 29
type input "80"
click at [883, 320] on div "My minimum hourly rate is $ 80 /h" at bounding box center [761, 307] width 593 height 29
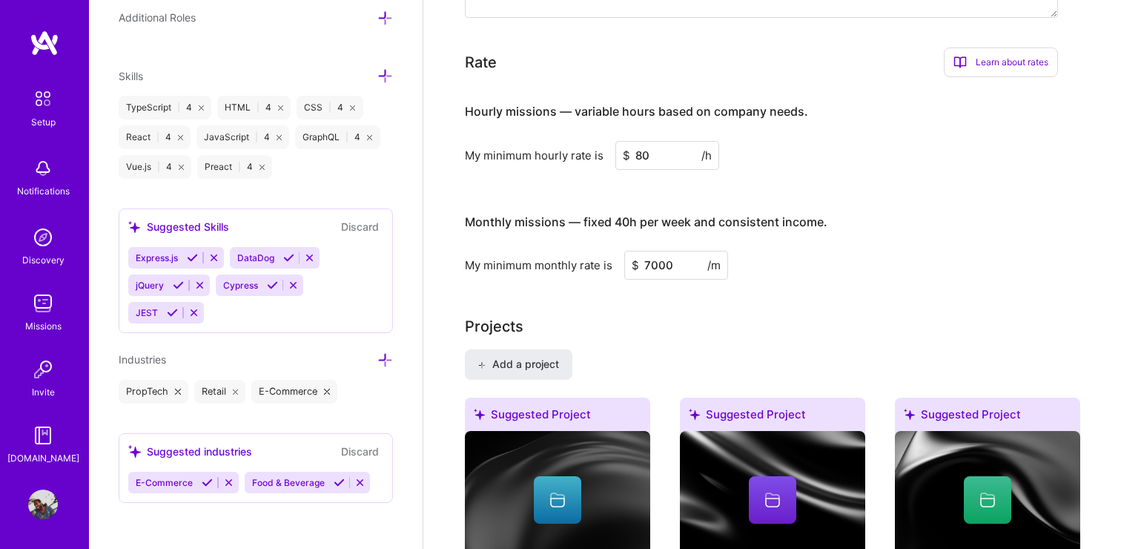
scroll to position [748, 0]
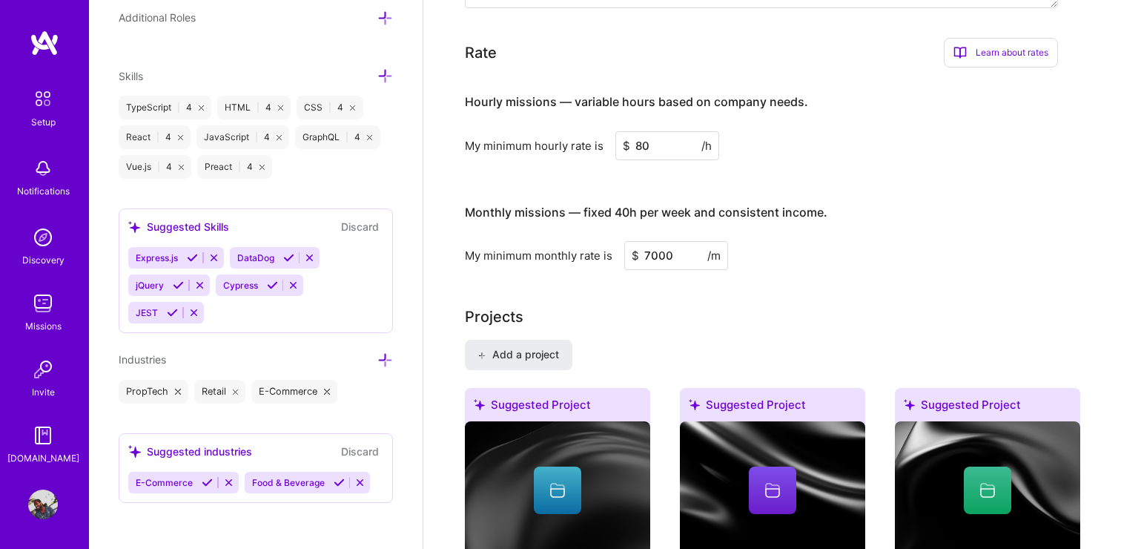
click at [811, 318] on div "Projects" at bounding box center [772, 316] width 615 height 22
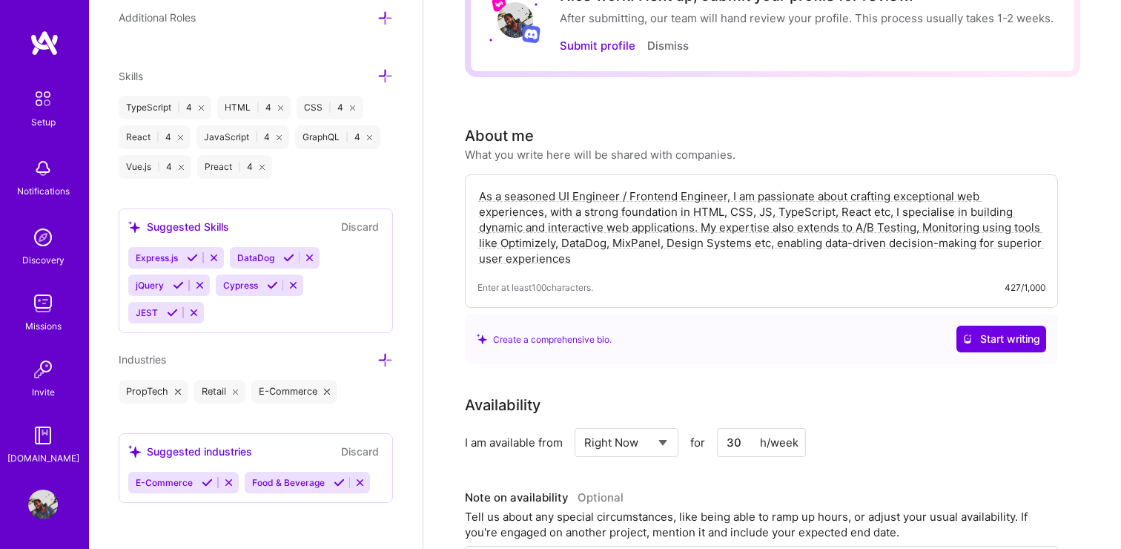
scroll to position [0, 0]
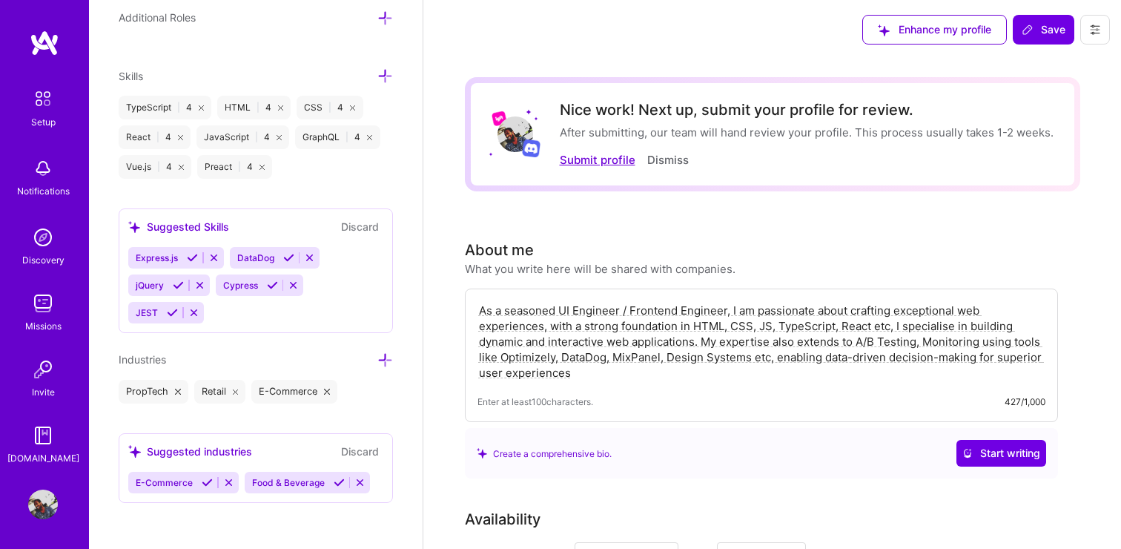
click at [596, 157] on button "Submit profile" at bounding box center [598, 160] width 76 height 16
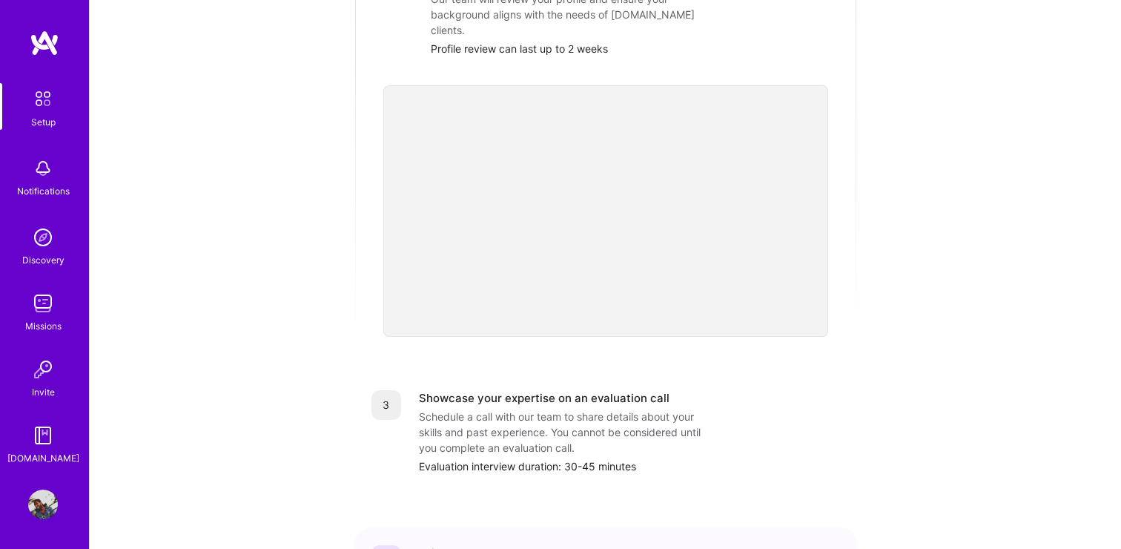
scroll to position [543, 0]
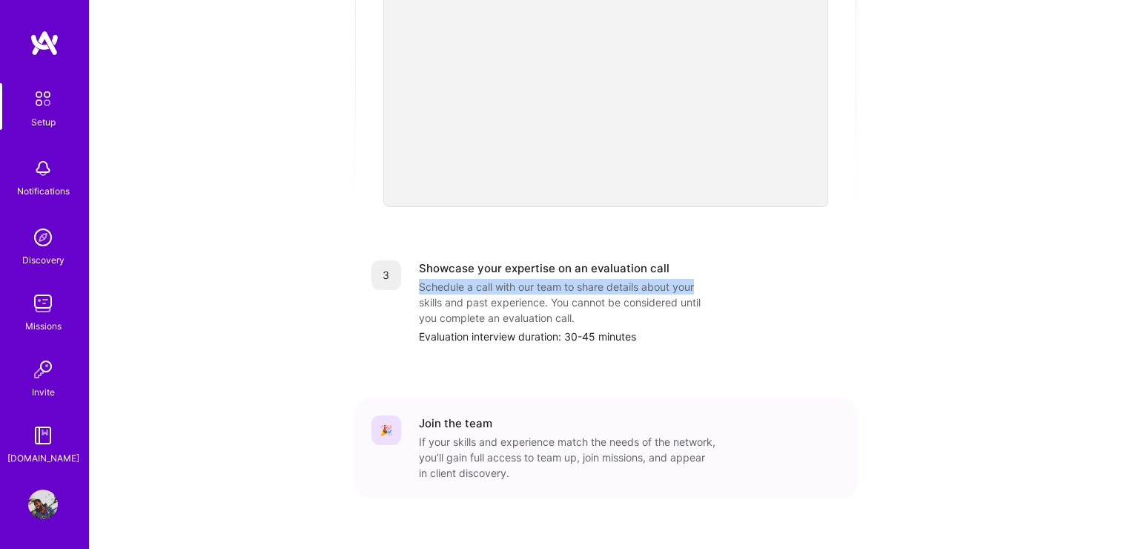
drag, startPoint x: 420, startPoint y: 256, endPoint x: 738, endPoint y: 248, distance: 318.9
click at [738, 260] on div "Showcase your expertise on an evaluation call Schedule a call with our team to …" at bounding box center [629, 302] width 421 height 84
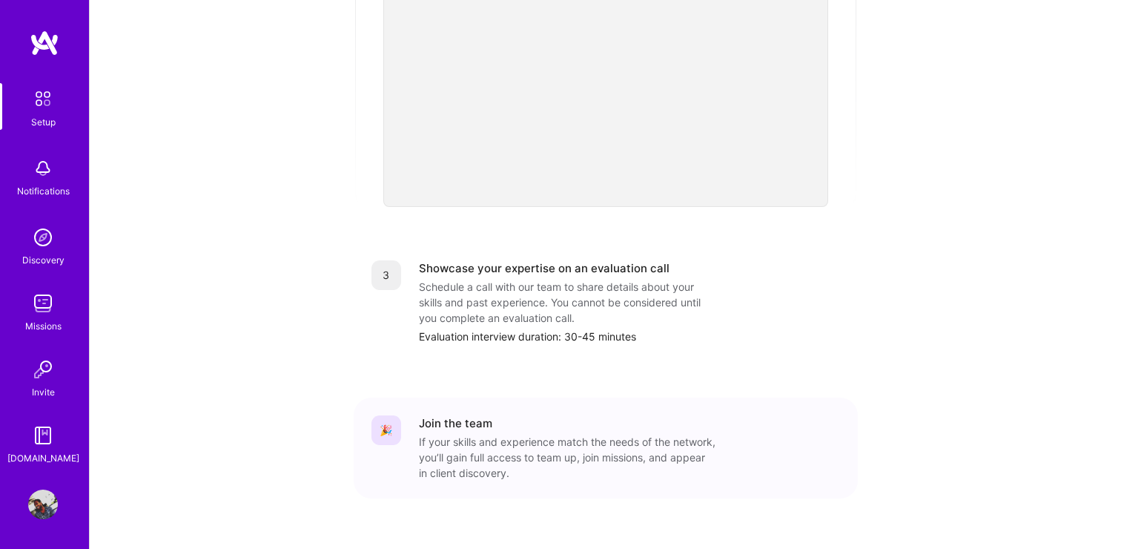
click at [631, 279] on div "Schedule a call with our team to share details about your skills and past exper…" at bounding box center [567, 302] width 297 height 47
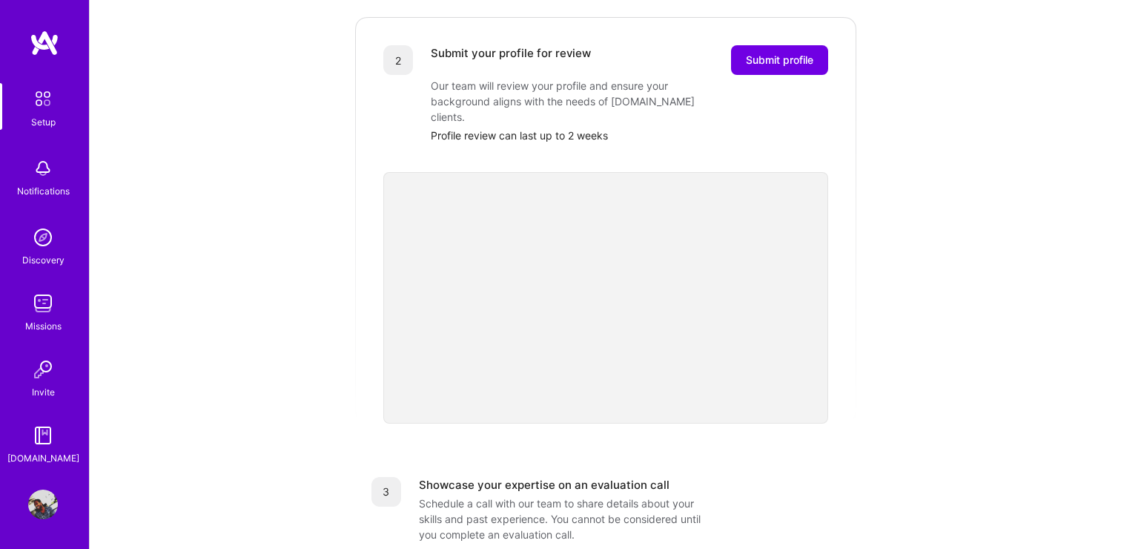
scroll to position [325, 0]
click at [29, 174] on img at bounding box center [43, 168] width 30 height 30
click at [39, 247] on img at bounding box center [43, 237] width 30 height 30
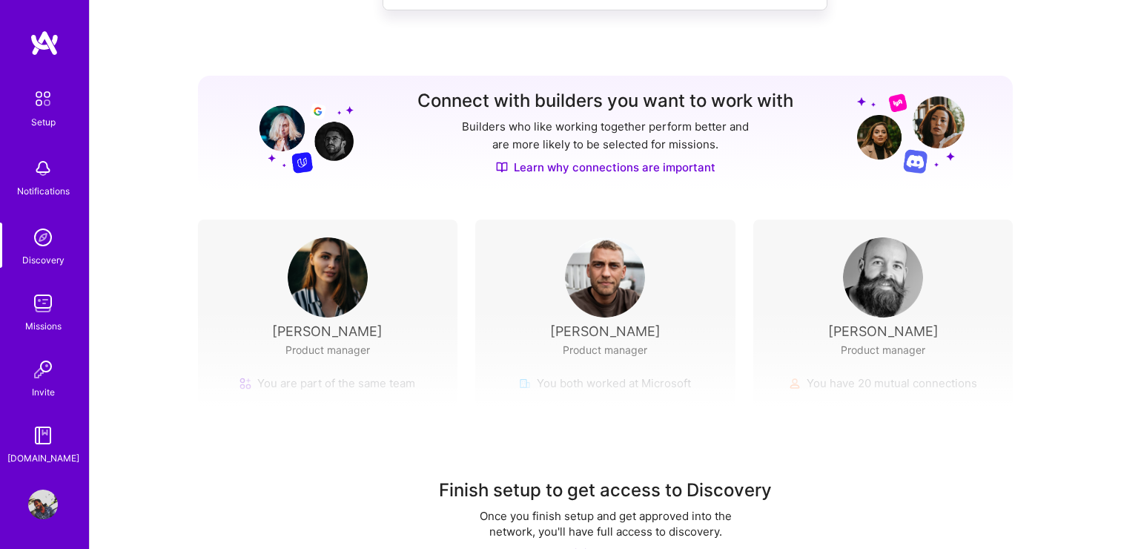
scroll to position [160, 0]
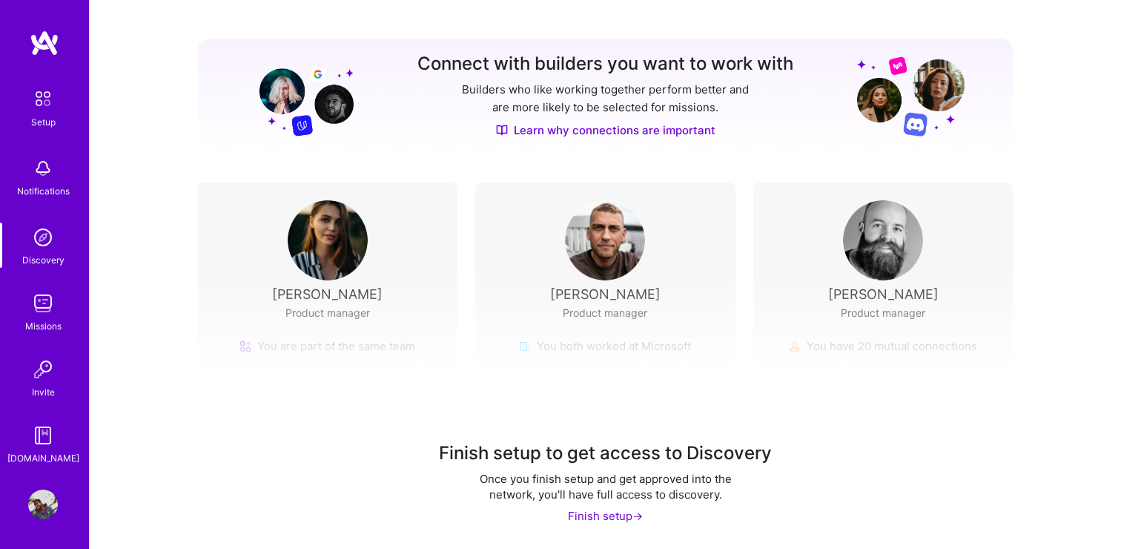
click at [616, 517] on div "Finish setup ->" at bounding box center [605, 516] width 75 height 16
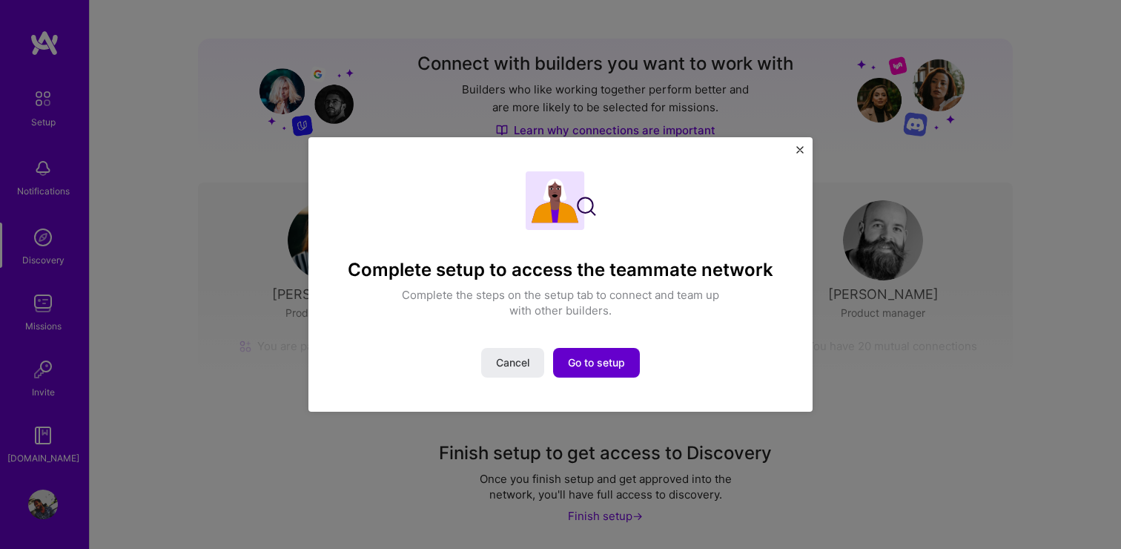
click at [603, 360] on span "Go to setup" at bounding box center [596, 362] width 57 height 15
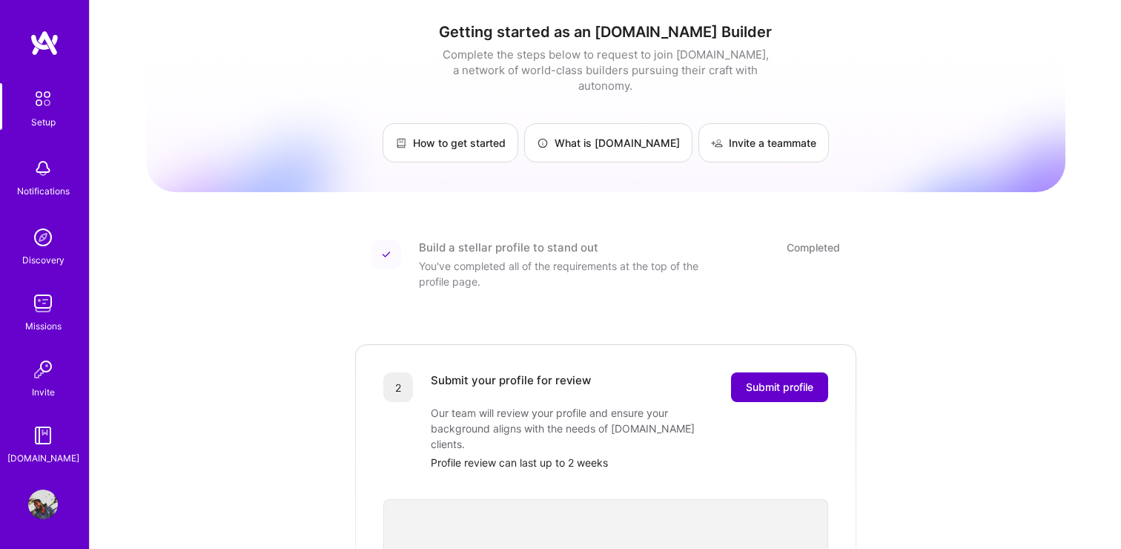
click at [800, 380] on span "Submit profile" at bounding box center [779, 387] width 67 height 15
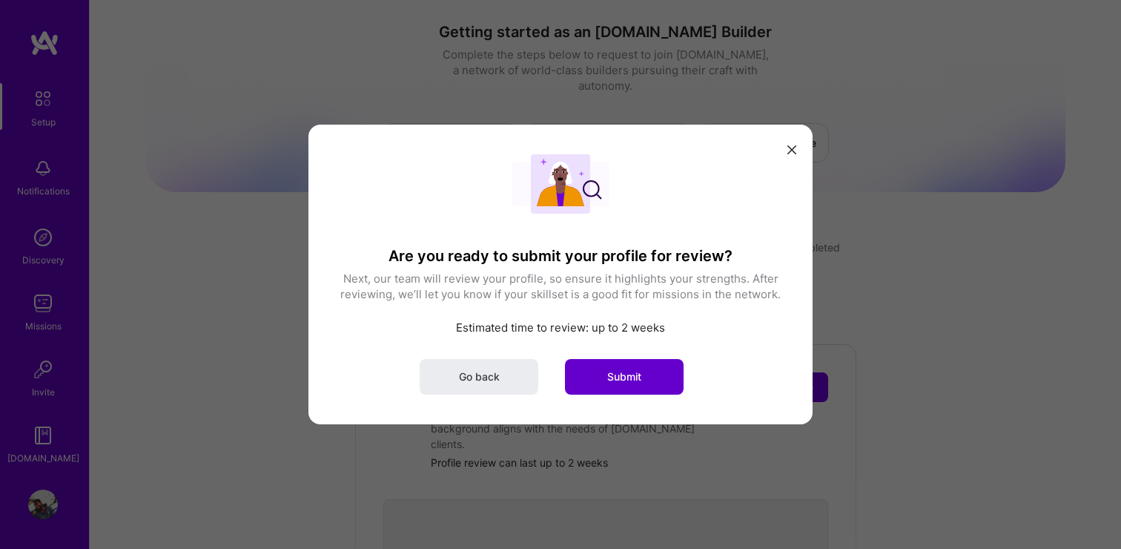
click at [613, 374] on span "Submit" at bounding box center [624, 376] width 34 height 15
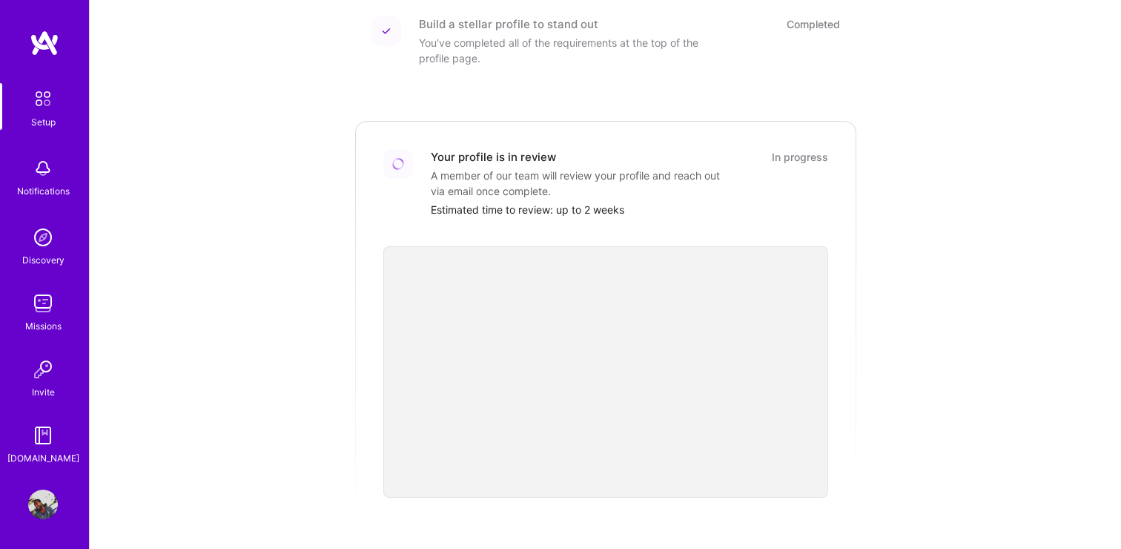
scroll to position [212, 0]
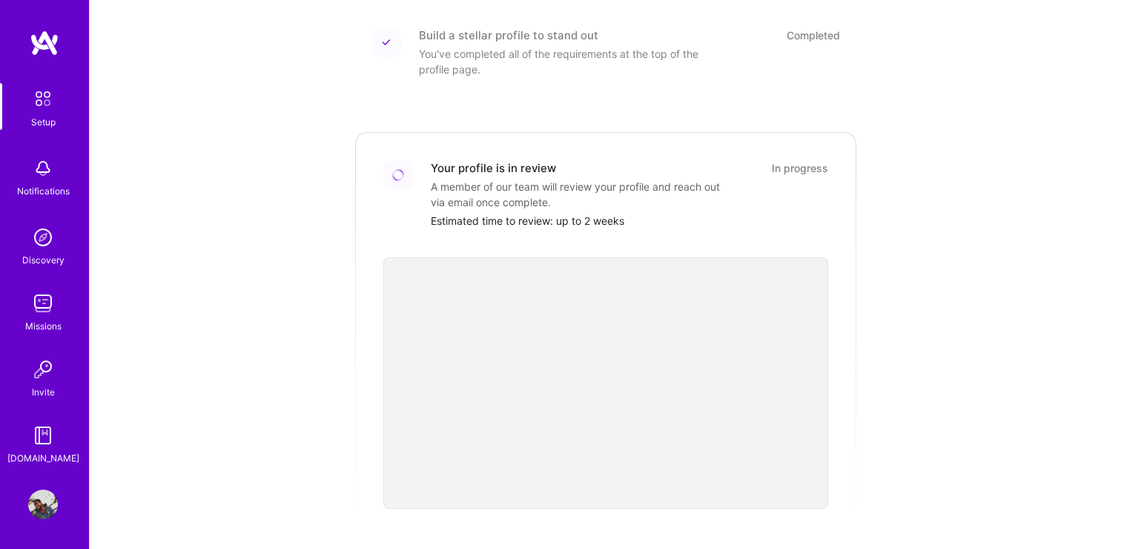
click at [40, 388] on div "Invite" at bounding box center [43, 392] width 23 height 16
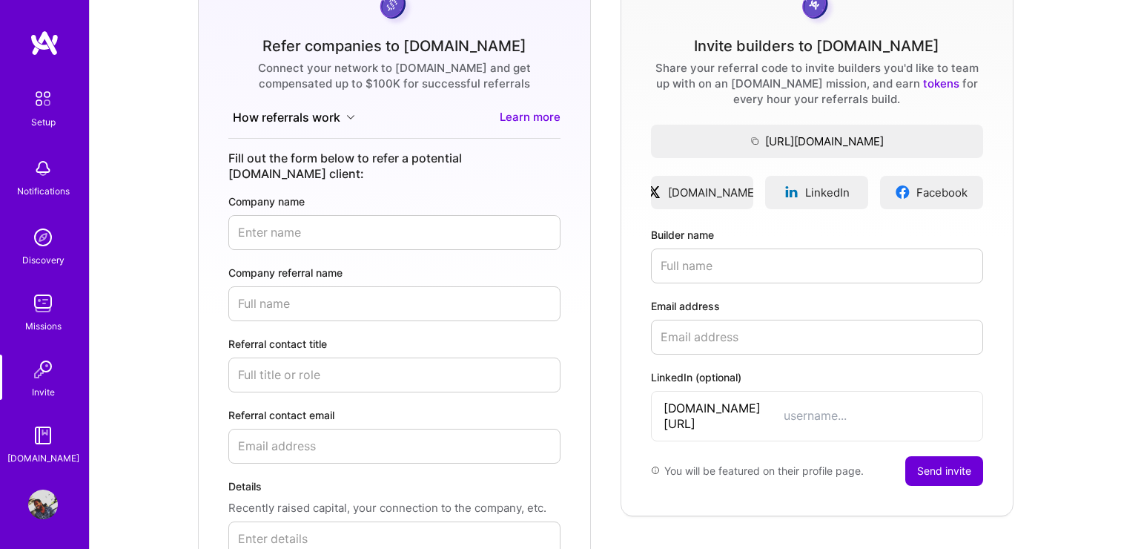
scroll to position [133, 0]
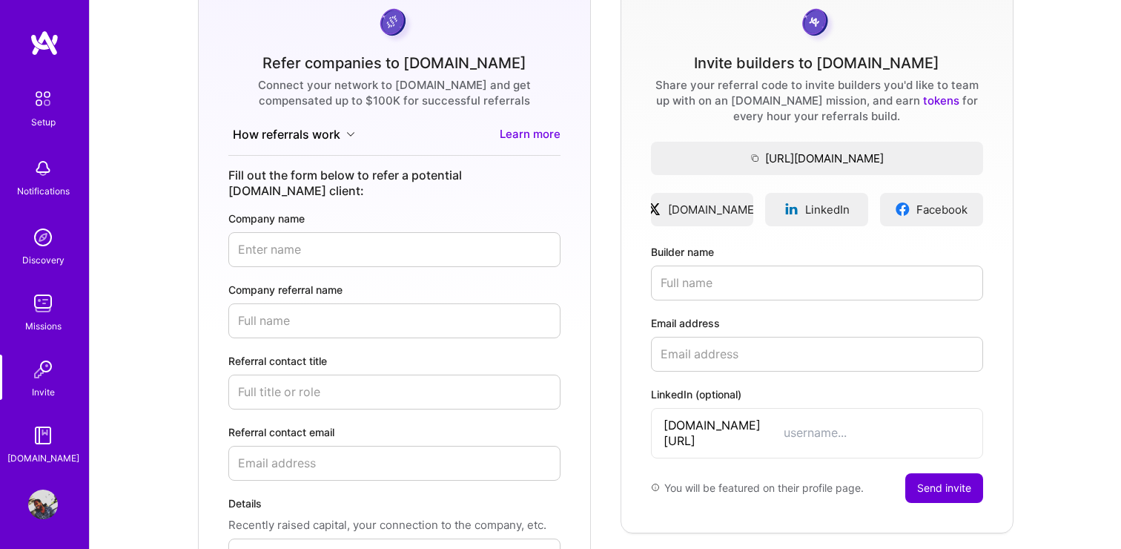
click at [44, 444] on img at bounding box center [43, 435] width 30 height 30
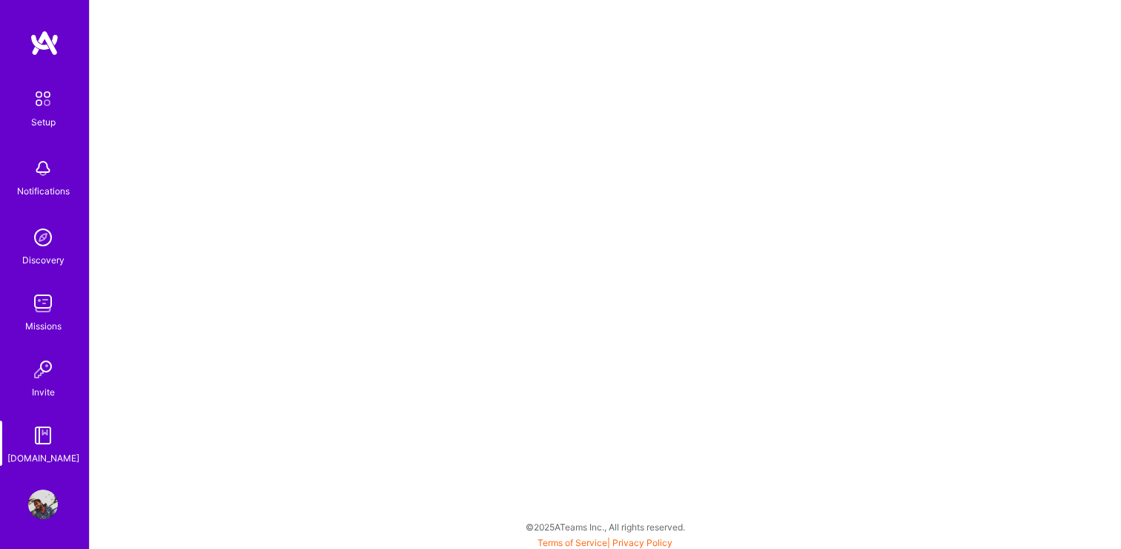
click at [40, 99] on img at bounding box center [42, 98] width 31 height 31
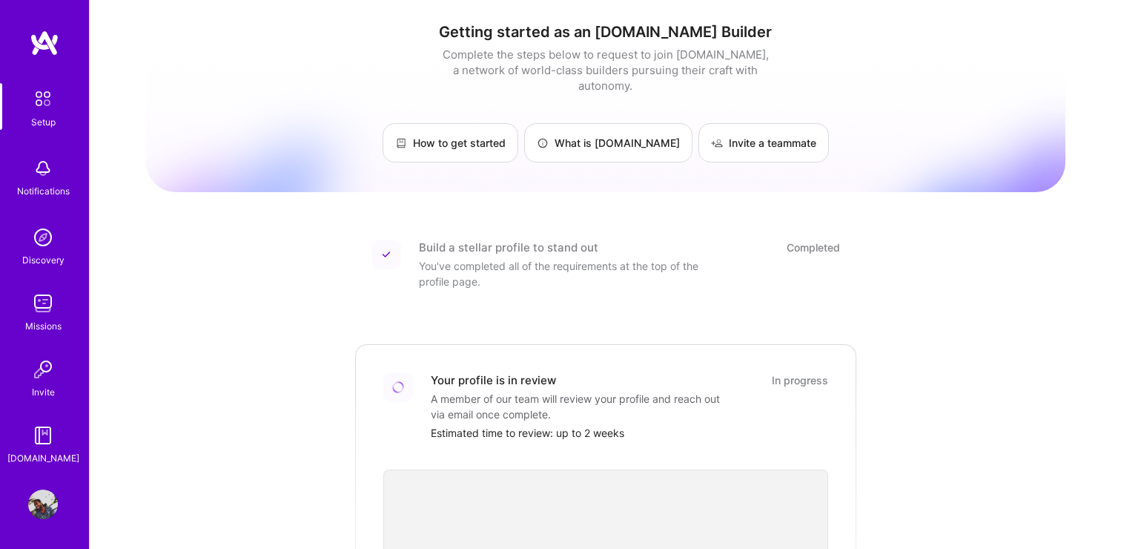
click at [37, 41] on img at bounding box center [45, 43] width 30 height 27
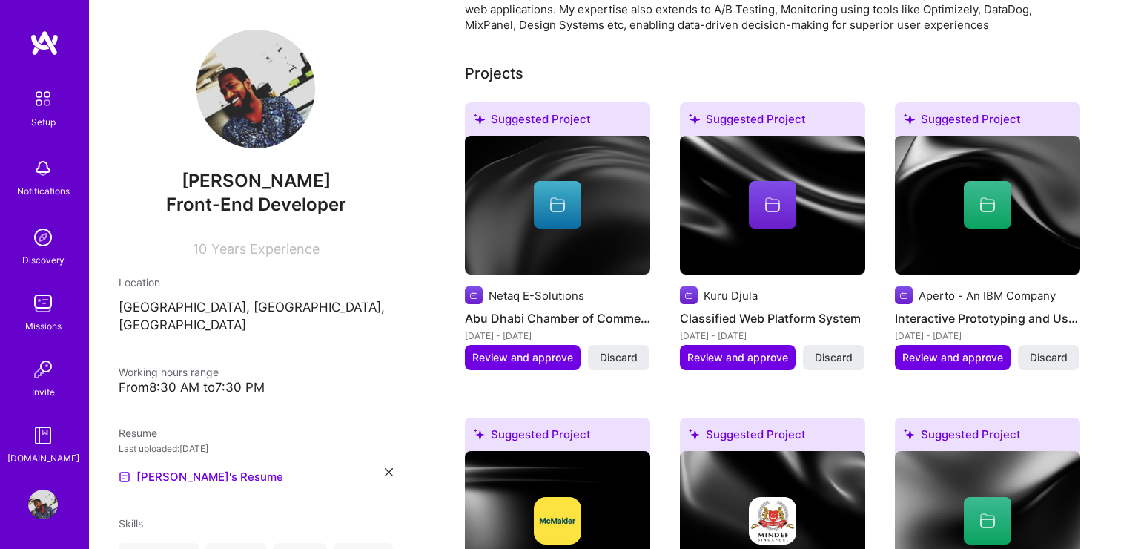
scroll to position [327, 0]
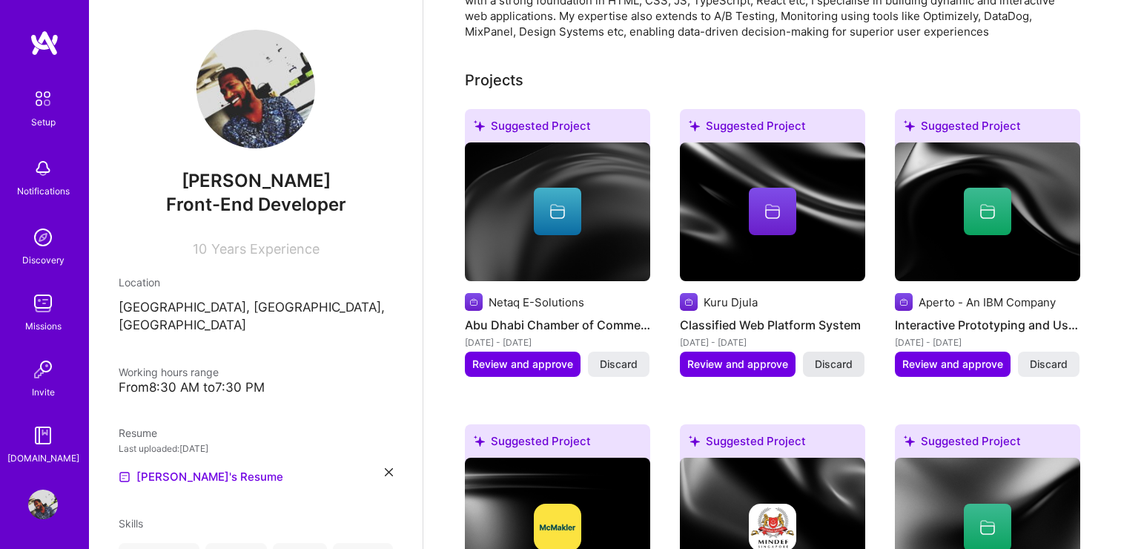
click at [836, 366] on span "Discard" at bounding box center [834, 364] width 38 height 15
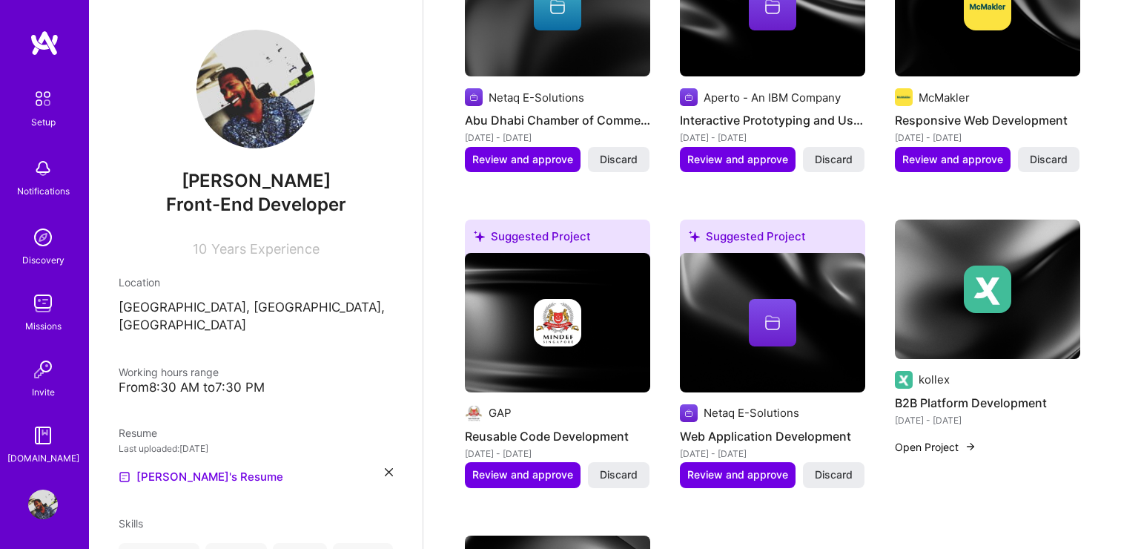
scroll to position [540, 0]
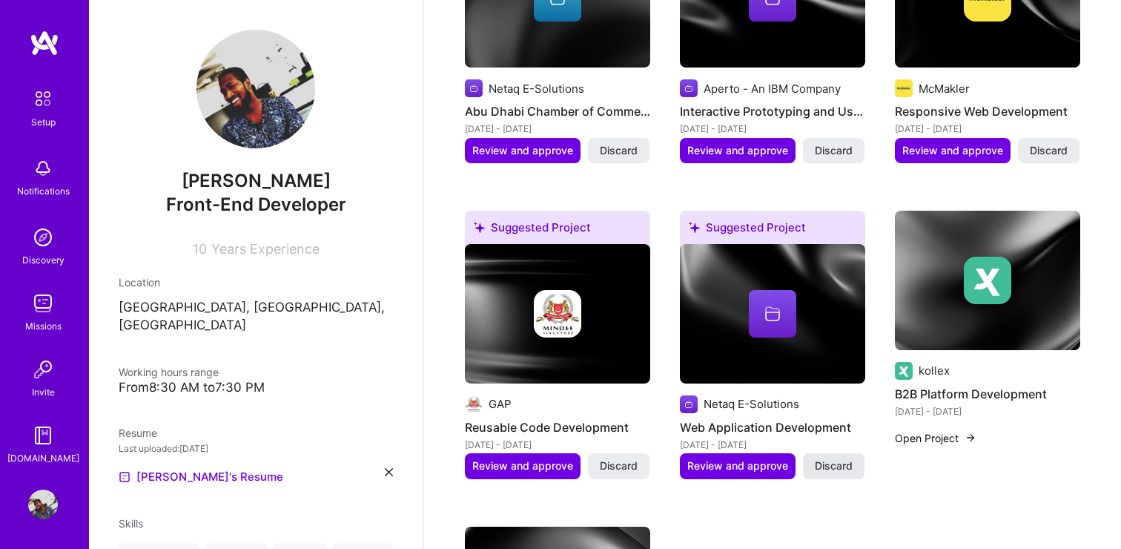
click at [830, 463] on span "Discard" at bounding box center [834, 465] width 38 height 15
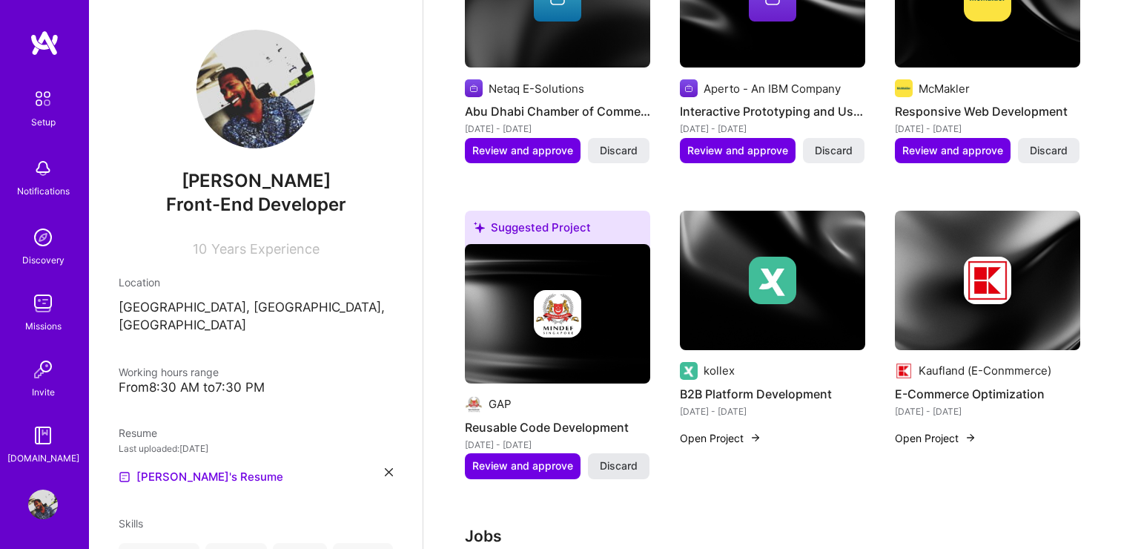
click at [616, 464] on span "Discard" at bounding box center [619, 465] width 38 height 15
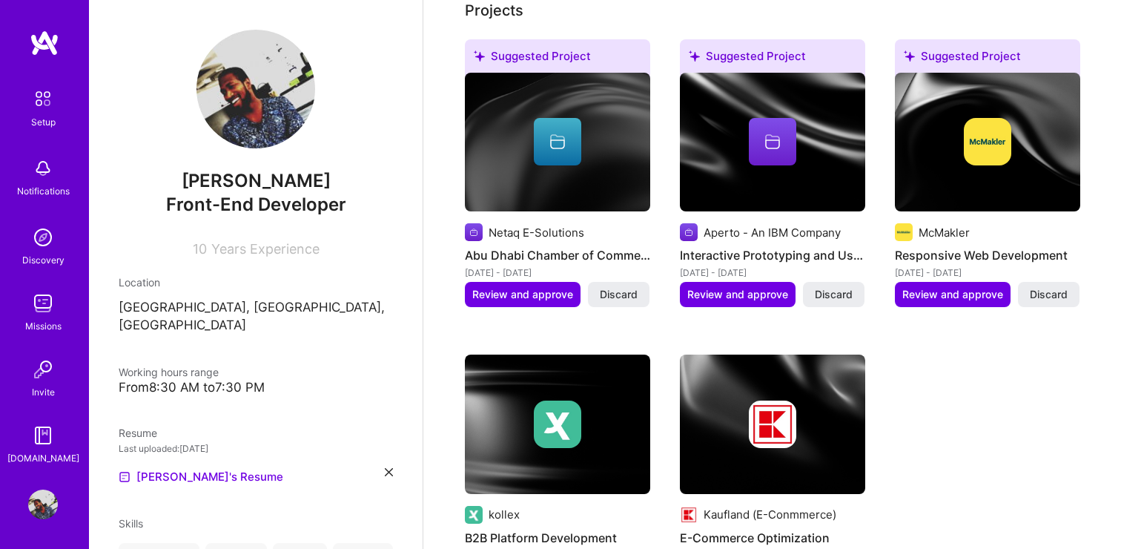
scroll to position [391, 0]
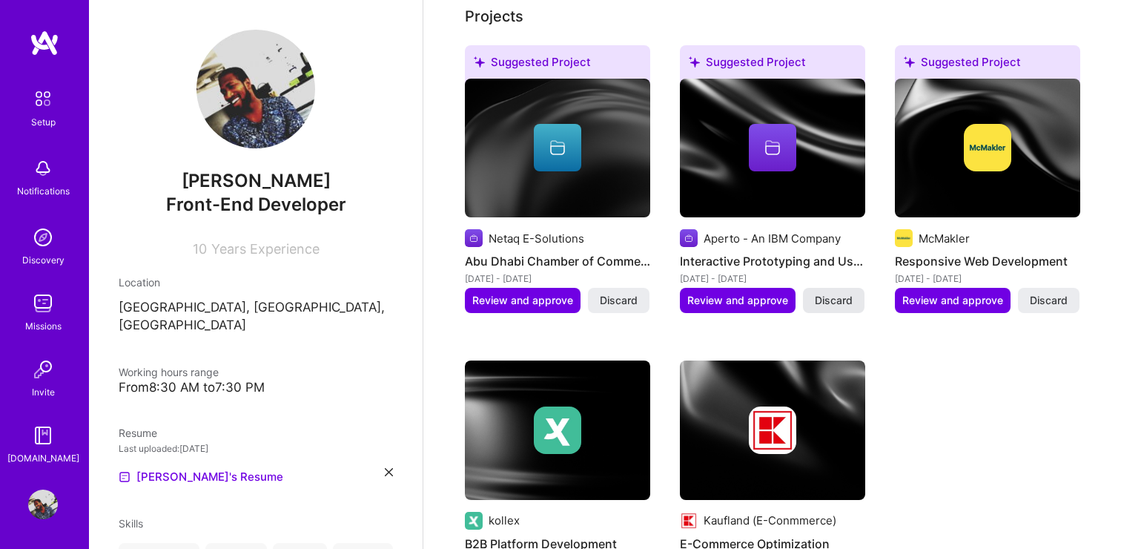
click at [838, 298] on span "Discard" at bounding box center [834, 300] width 38 height 15
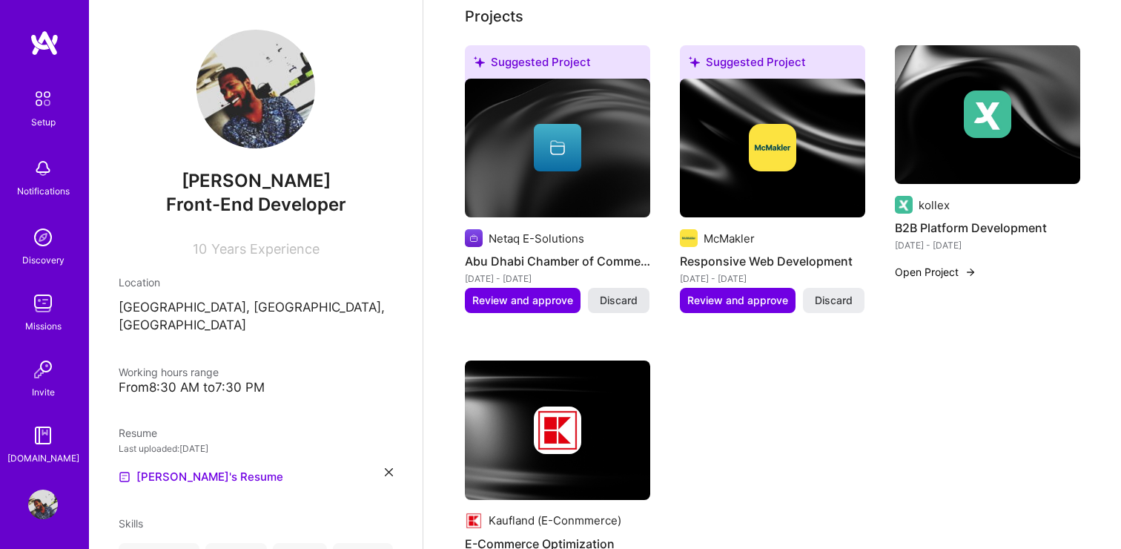
click at [621, 297] on span "Discard" at bounding box center [619, 300] width 38 height 15
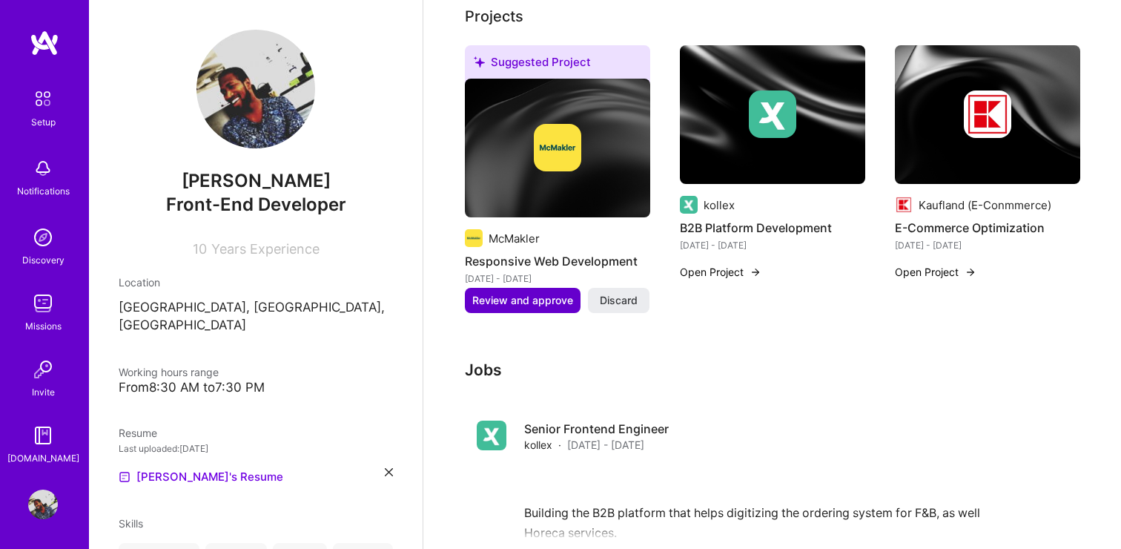
click at [530, 294] on span "Review and approve" at bounding box center [522, 300] width 101 height 15
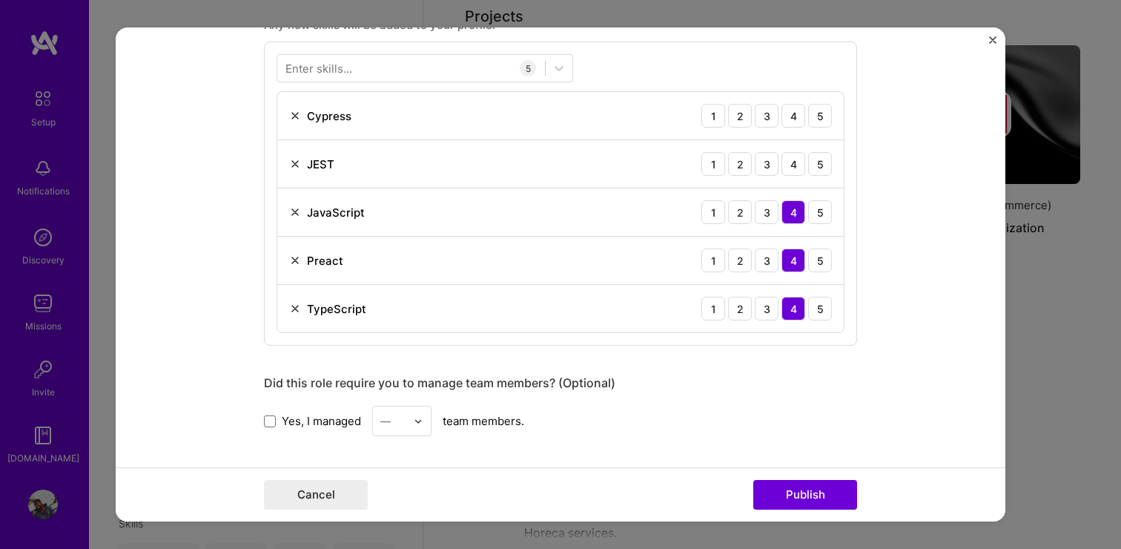
scroll to position [775, 0]
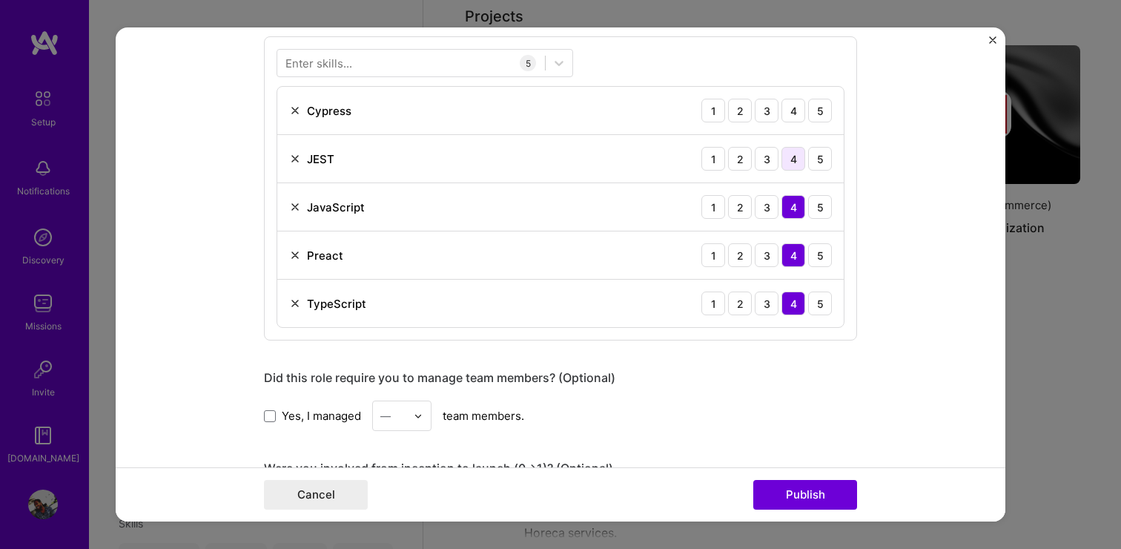
click at [795, 159] on div "4" at bounding box center [793, 159] width 24 height 24
click at [821, 110] on div "5" at bounding box center [820, 111] width 24 height 24
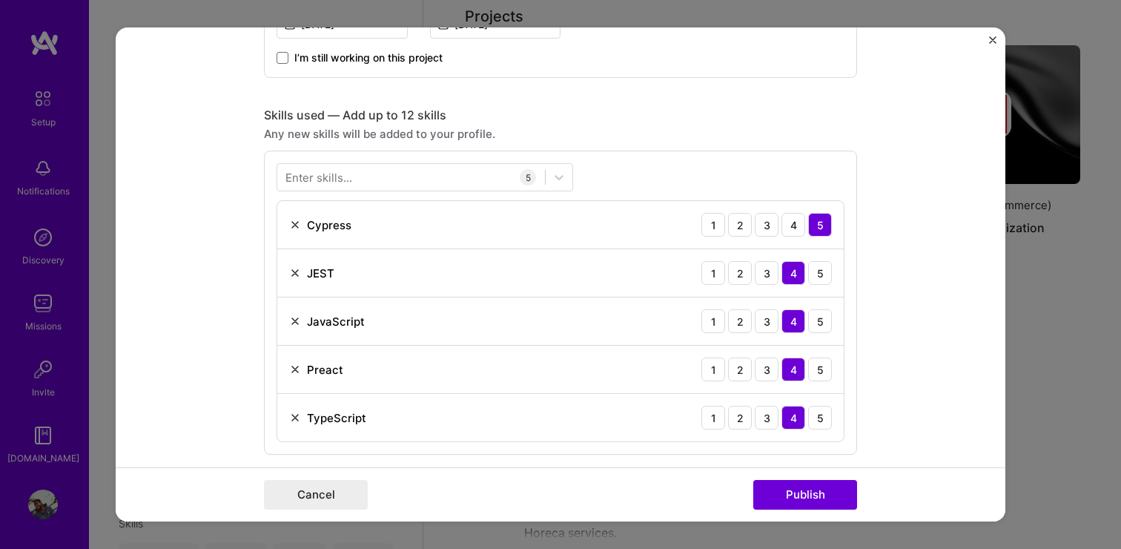
scroll to position [638, 0]
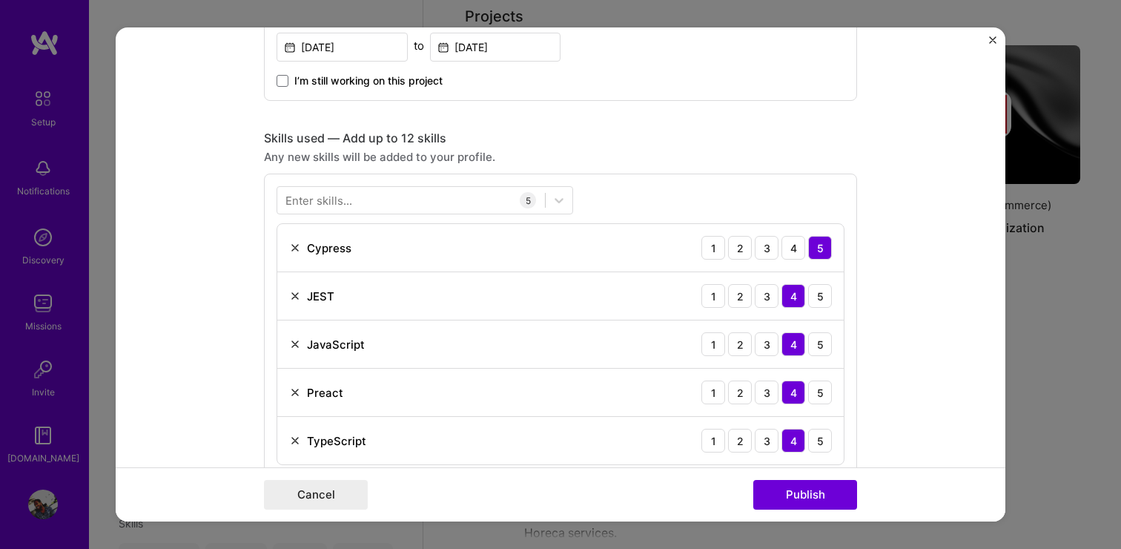
click at [302, 197] on div "Enter skills..." at bounding box center [318, 201] width 67 height 16
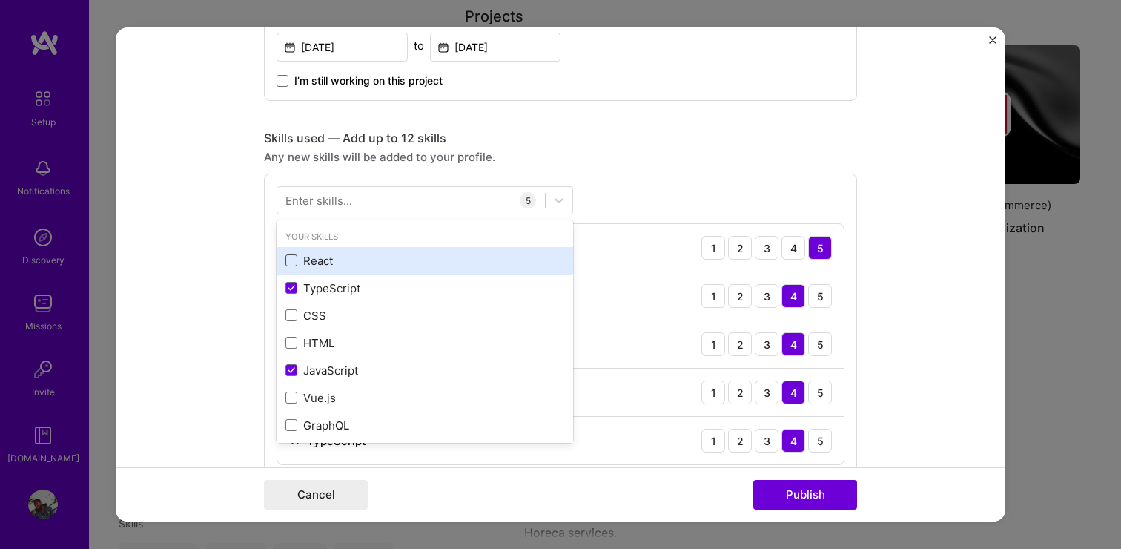
click at [292, 259] on span at bounding box center [291, 260] width 12 height 12
click at [0, 0] on input "checkbox" at bounding box center [0, 0] width 0 height 0
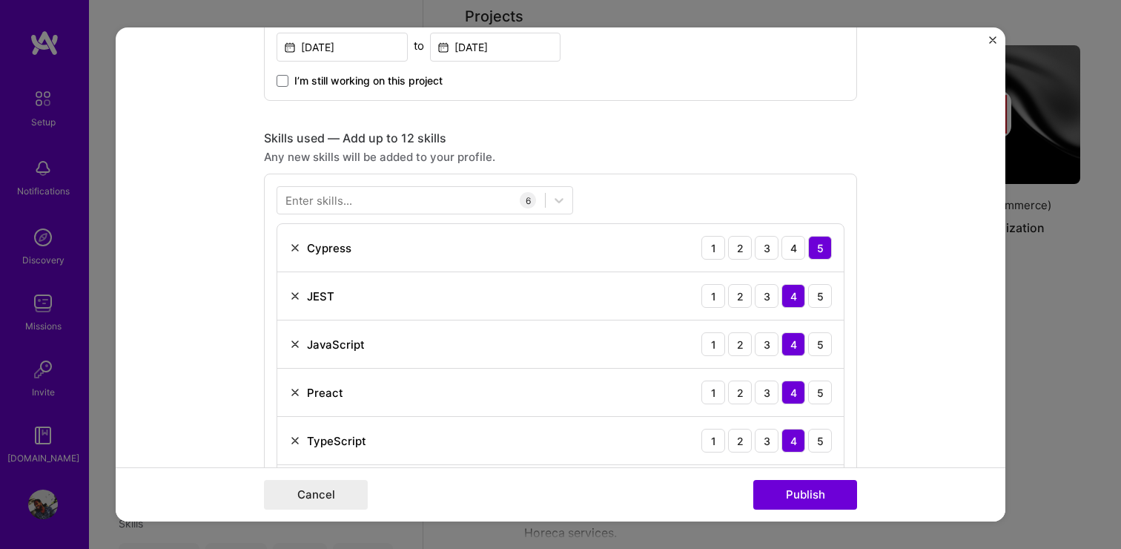
click at [199, 261] on form "Editing suggested project This project is suggested based on your LinkedIn, res…" at bounding box center [561, 274] width 890 height 494
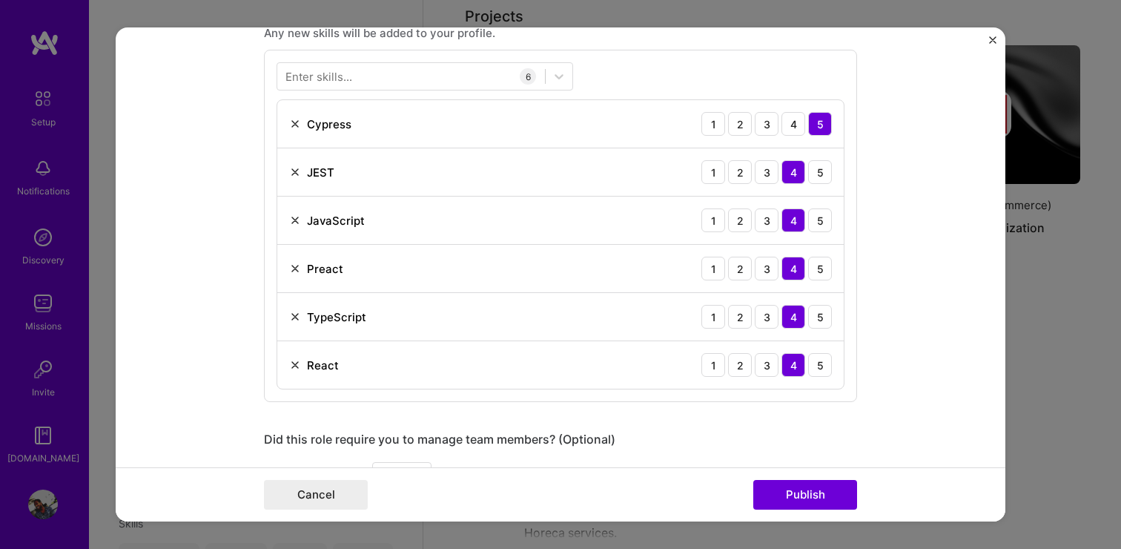
scroll to position [766, 0]
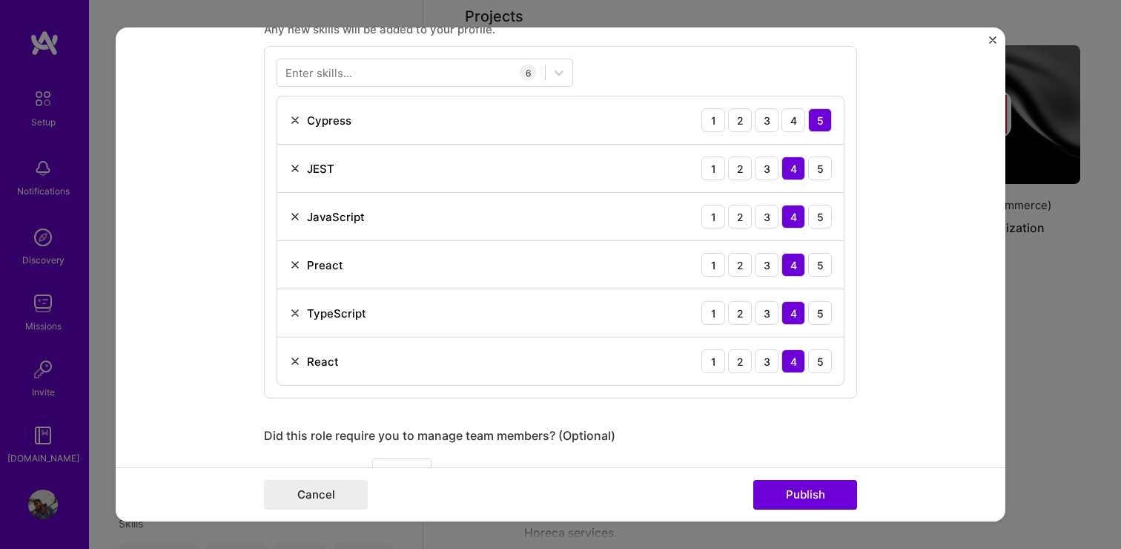
click at [292, 267] on img at bounding box center [295, 265] width 12 height 12
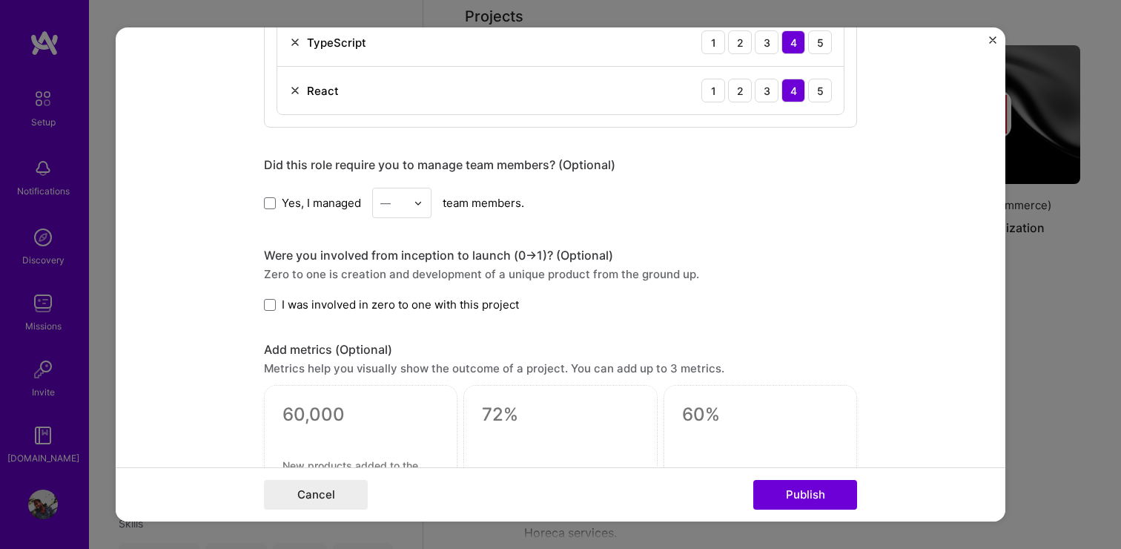
scroll to position [991, 0]
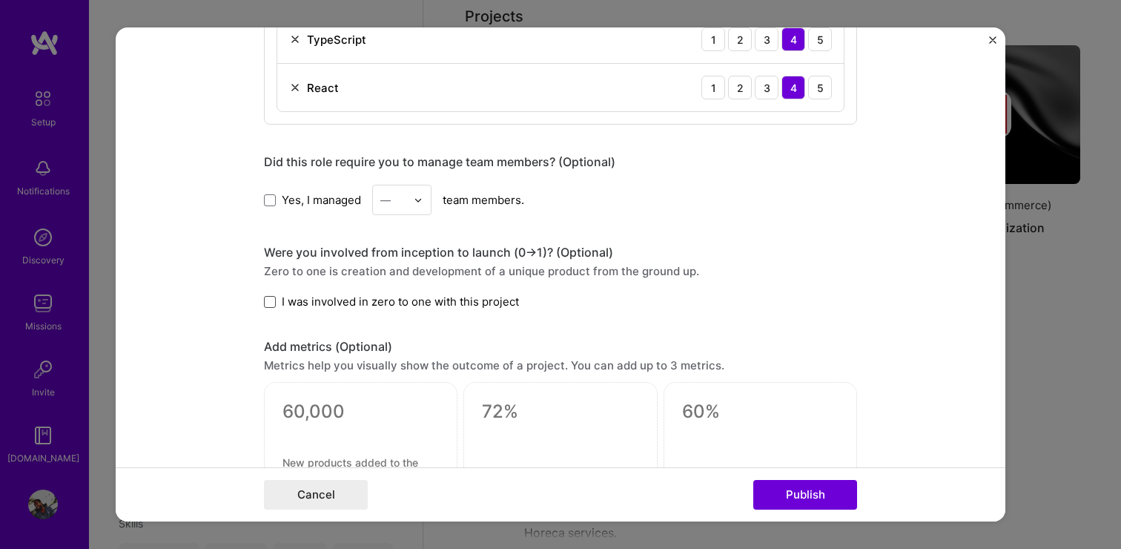
click at [270, 305] on span at bounding box center [270, 302] width 12 height 12
click at [0, 0] on input "I was involved in zero to one with this project" at bounding box center [0, 0] width 0 height 0
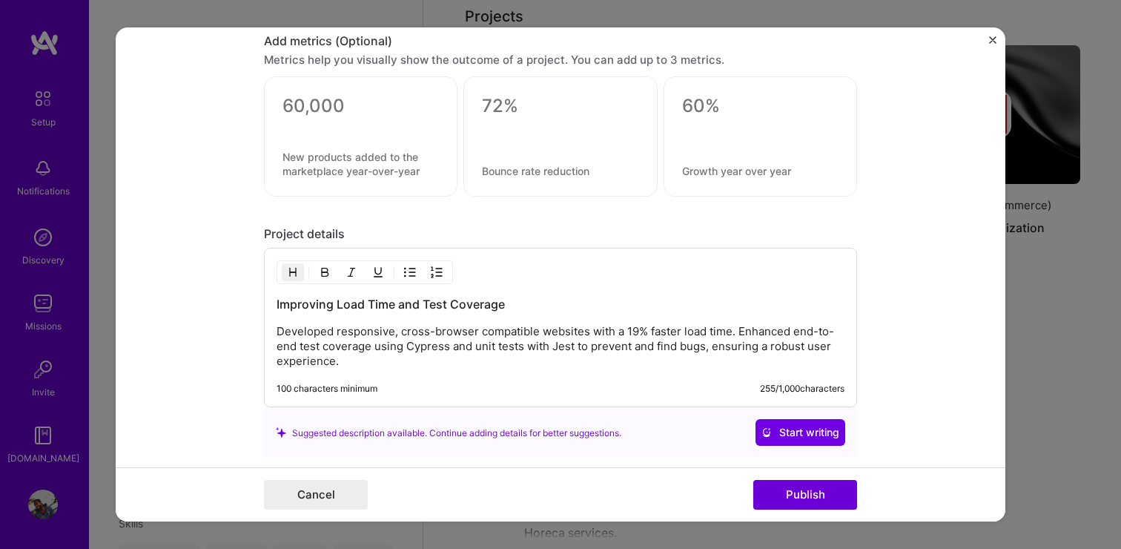
scroll to position [1302, 0]
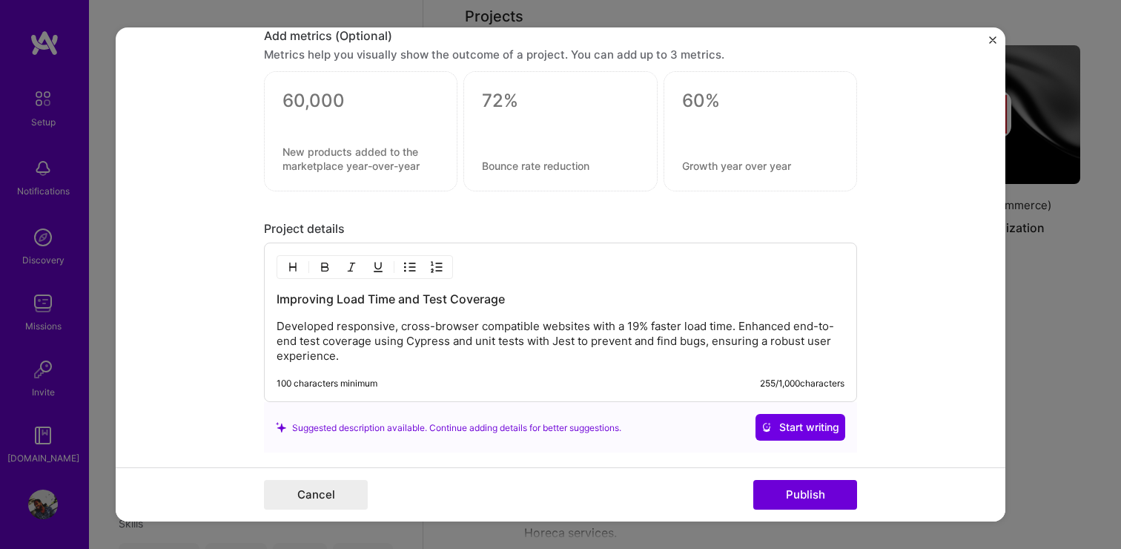
click at [563, 347] on p "Developed responsive, cross-browser compatible websites with a 19% faster load …" at bounding box center [561, 341] width 568 height 44
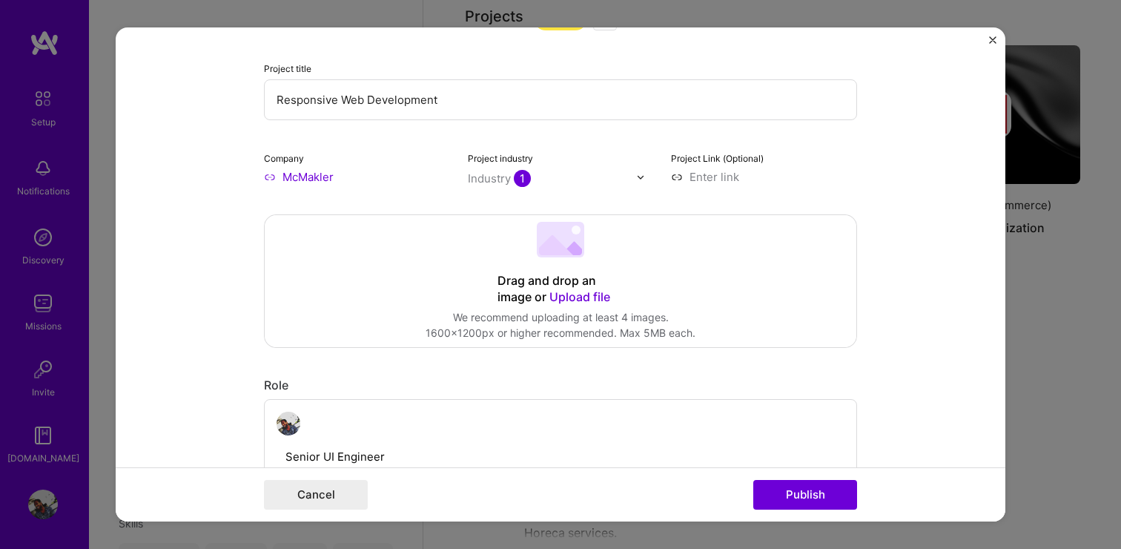
scroll to position [0, 0]
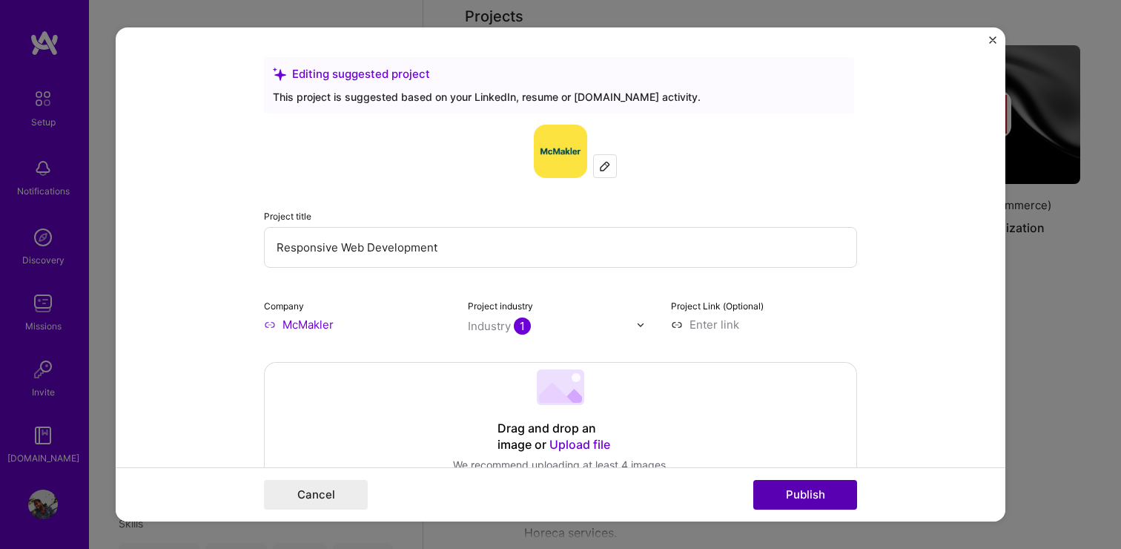
click at [805, 500] on button "Publish" at bounding box center [805, 495] width 104 height 30
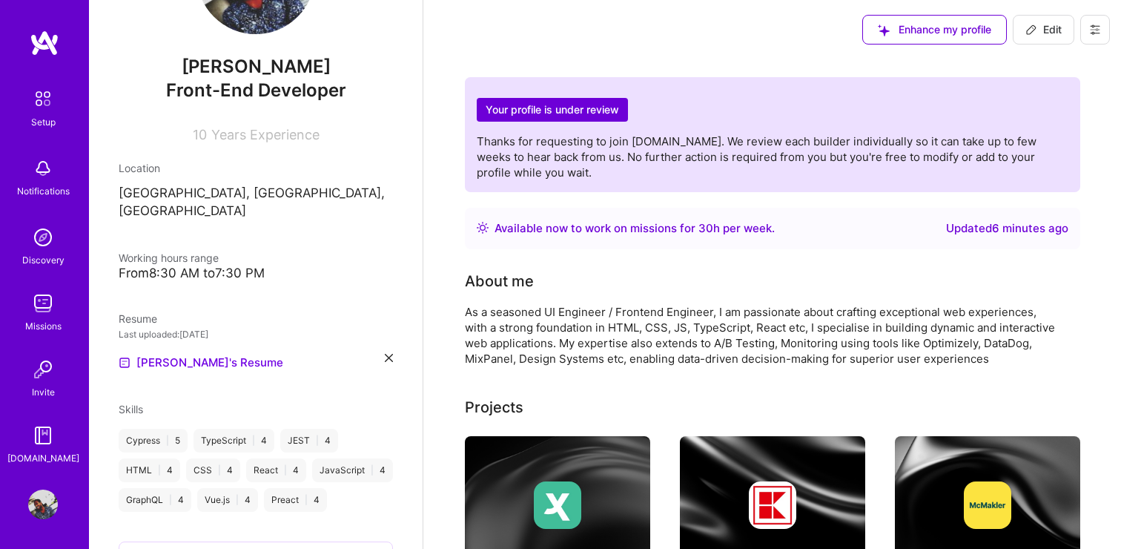
scroll to position [132, 0]
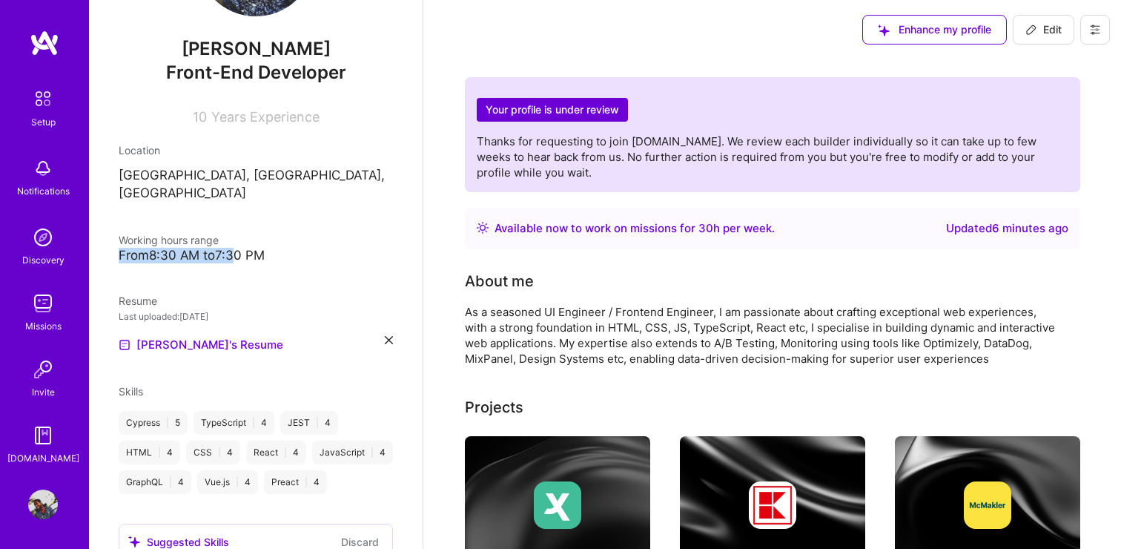
drag, startPoint x: 119, startPoint y: 239, endPoint x: 238, endPoint y: 240, distance: 118.6
click at [238, 248] on div "From 8:30 AM to 7:30 PM" at bounding box center [256, 256] width 274 height 16
click at [266, 248] on div "From 8:30 AM to 7:30 PM" at bounding box center [256, 256] width 274 height 16
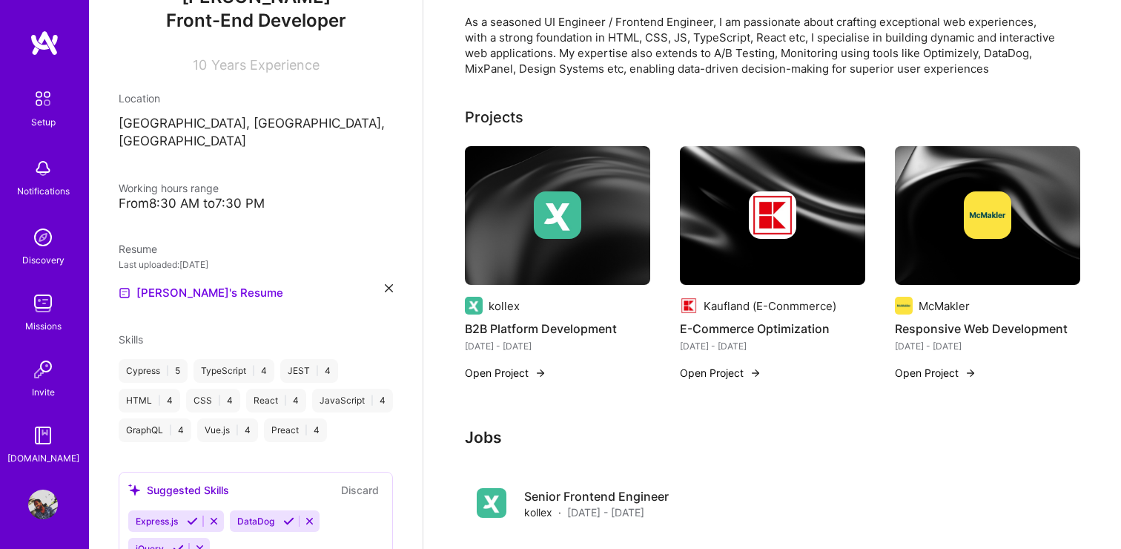
scroll to position [0, 0]
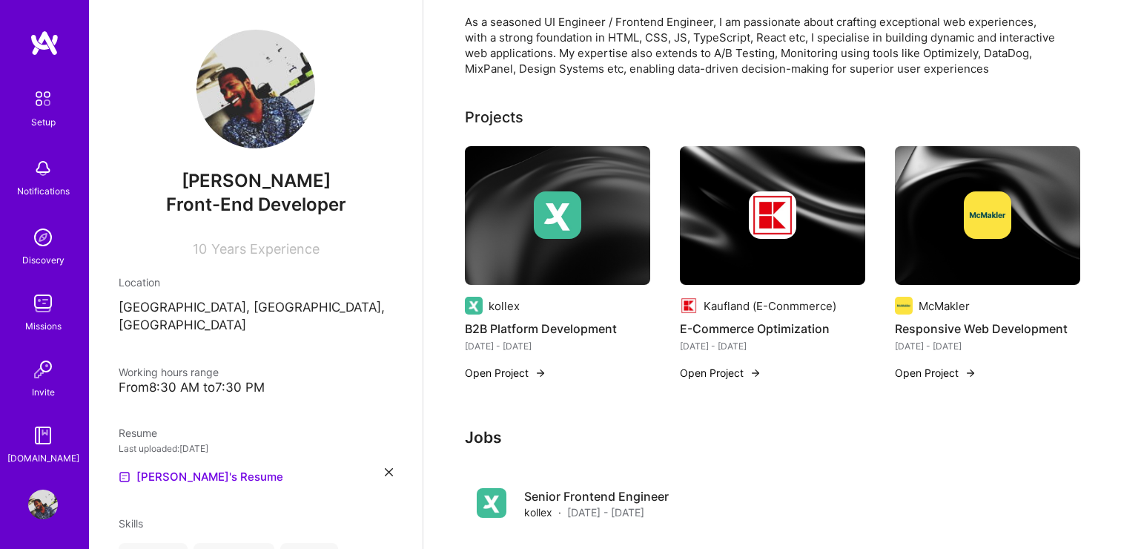
click at [43, 239] on img at bounding box center [43, 237] width 30 height 30
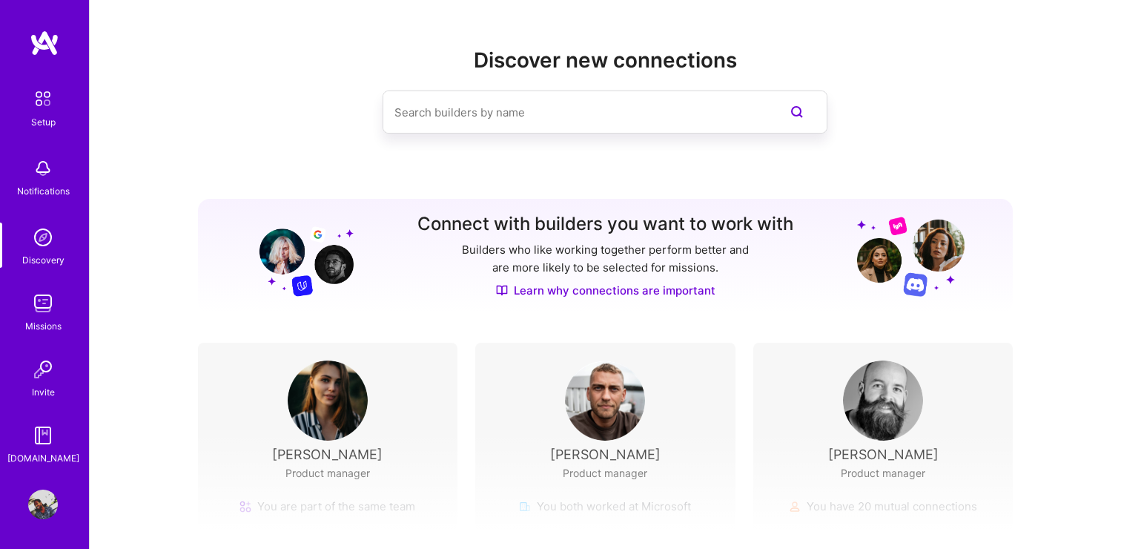
click at [39, 441] on img at bounding box center [43, 435] width 30 height 30
